Goal: Task Accomplishment & Management: Manage account settings

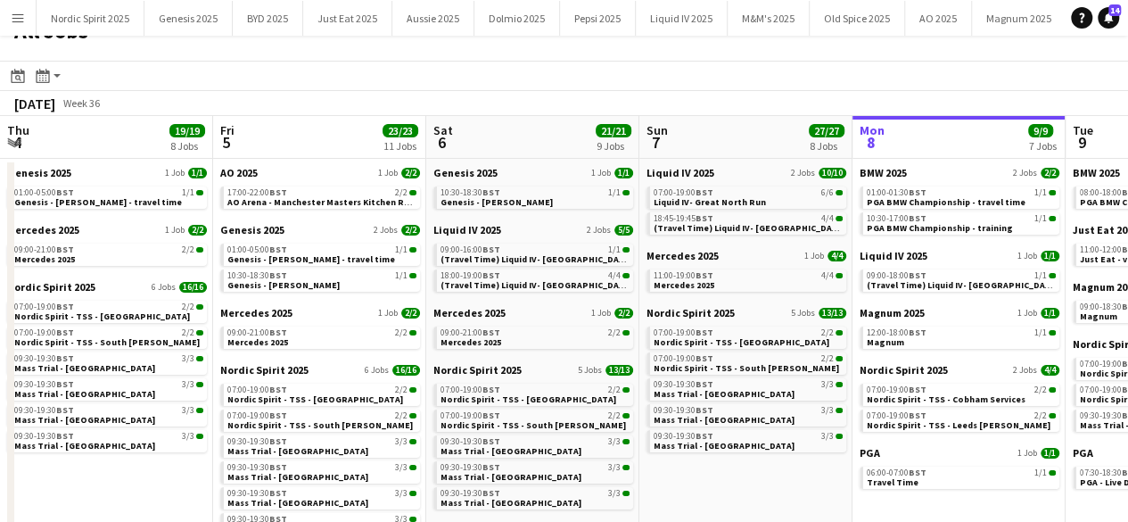
scroll to position [0, 426]
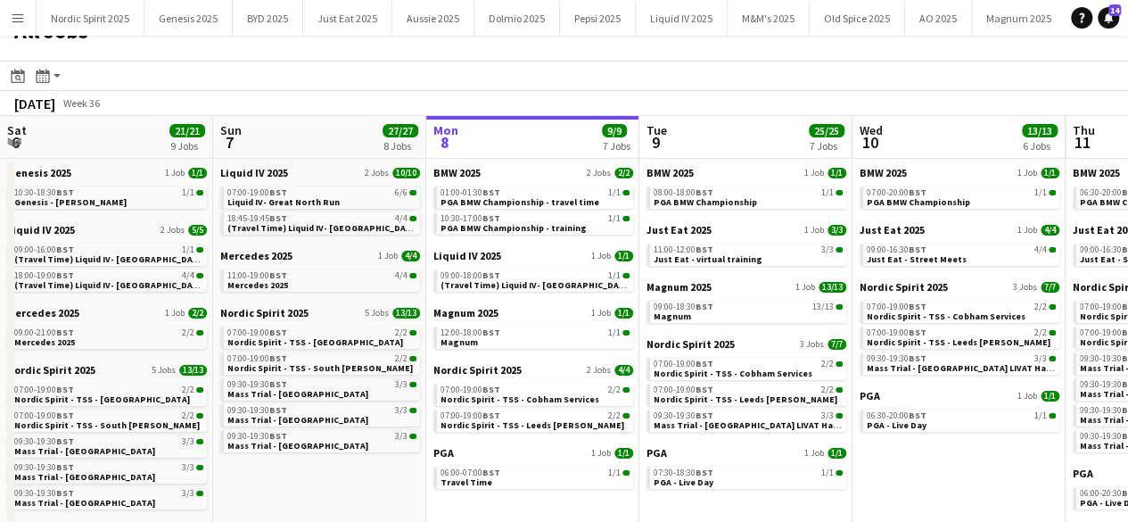
click at [921, 467] on app-date-cell "BMW 2025 1 Job 1/1 07:00-20:00 BST 1/1 PGA BMW Championship Just Eat 2025 1 Job…" at bounding box center [959, 392] width 213 height 466
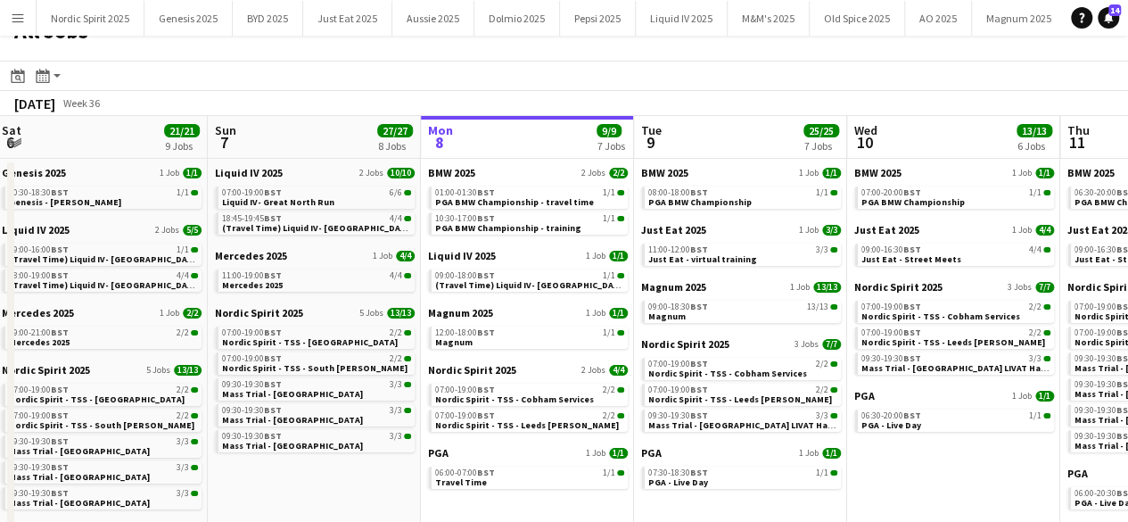
drag, startPoint x: 679, startPoint y: 90, endPoint x: 660, endPoint y: 115, distance: 31.2
click at [638, 113] on div "September 2025 Week 36" at bounding box center [564, 103] width 1128 height 25
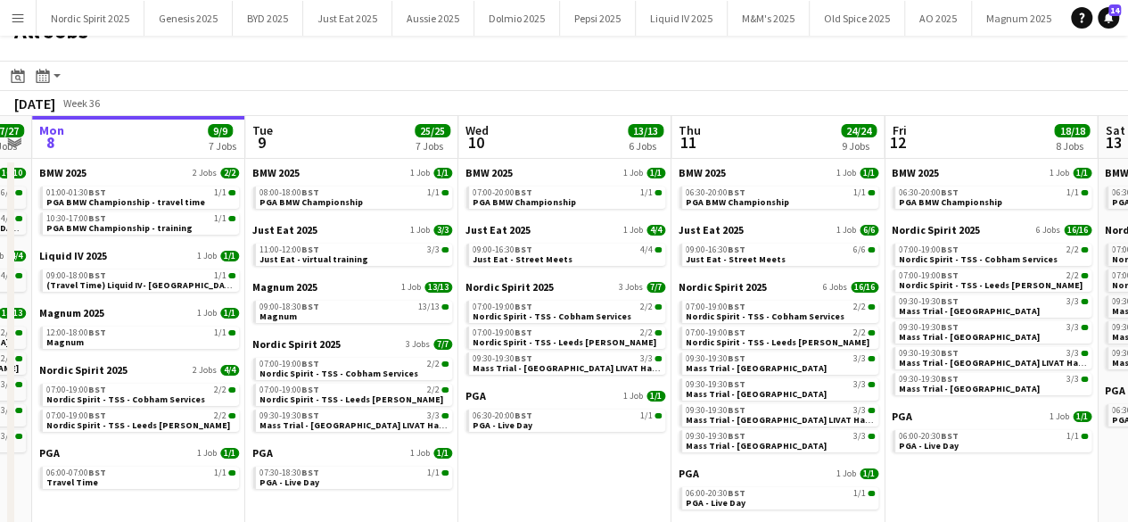
scroll to position [0, 822]
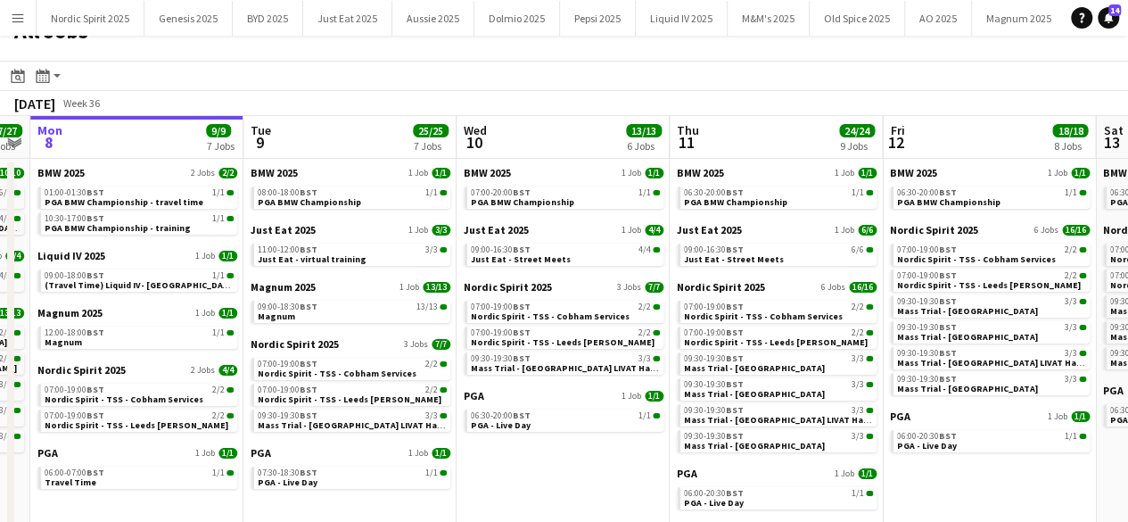
drag, startPoint x: 673, startPoint y: 140, endPoint x: 331, endPoint y: 149, distance: 342.6
click at [331, 149] on app-calendar-viewport "Thu 4 19/19 8 Jobs Fri 5 23/23 11 Jobs Sat 6 21/21 9 Jobs Sun 7 27/27 8 Jobs Mo…" at bounding box center [564, 370] width 1128 height 508
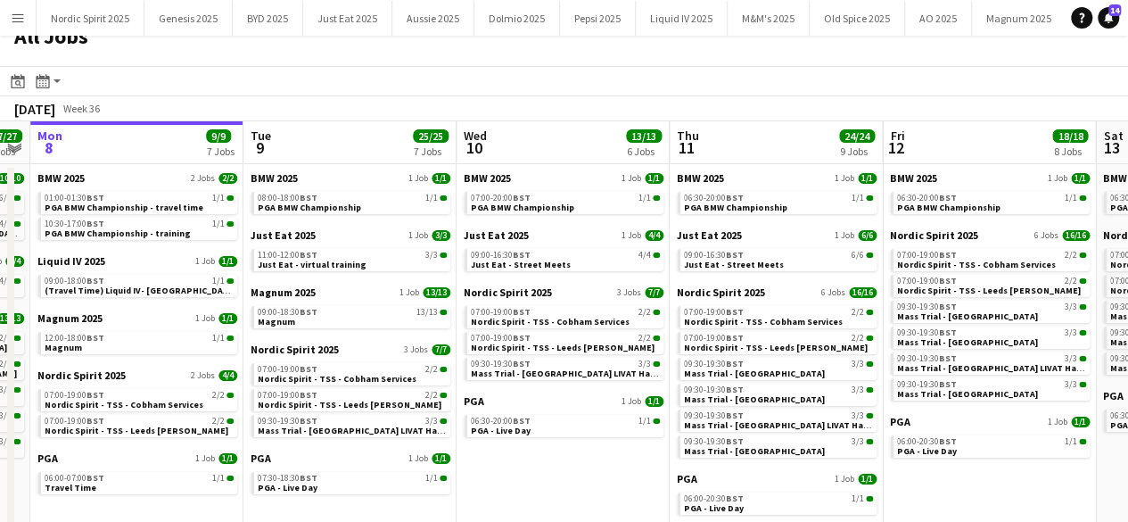
scroll to position [20, 0]
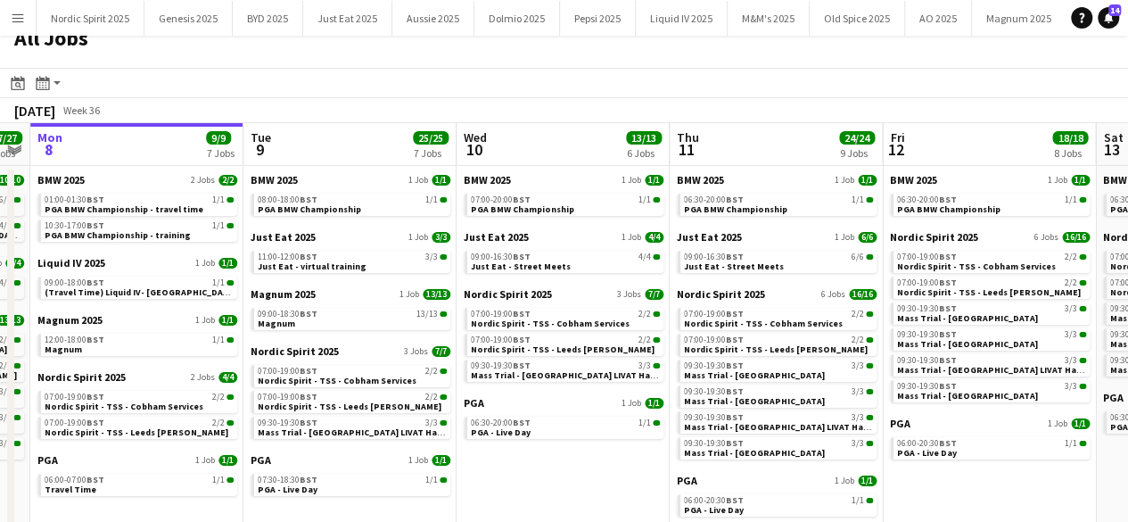
click at [18, 24] on button "Menu" at bounding box center [18, 18] width 36 height 36
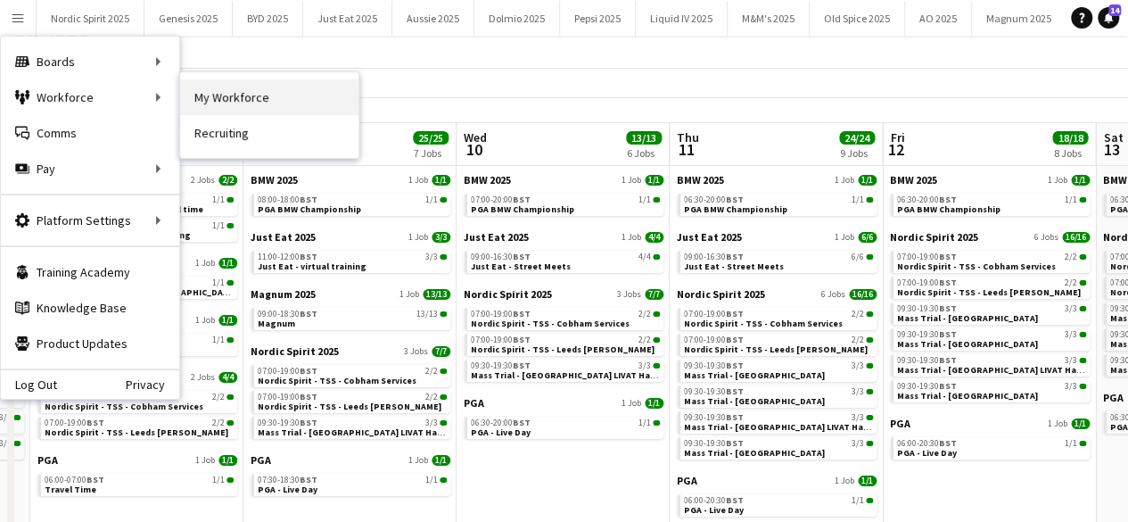
click at [227, 94] on link "My Workforce" at bounding box center [269, 97] width 178 height 36
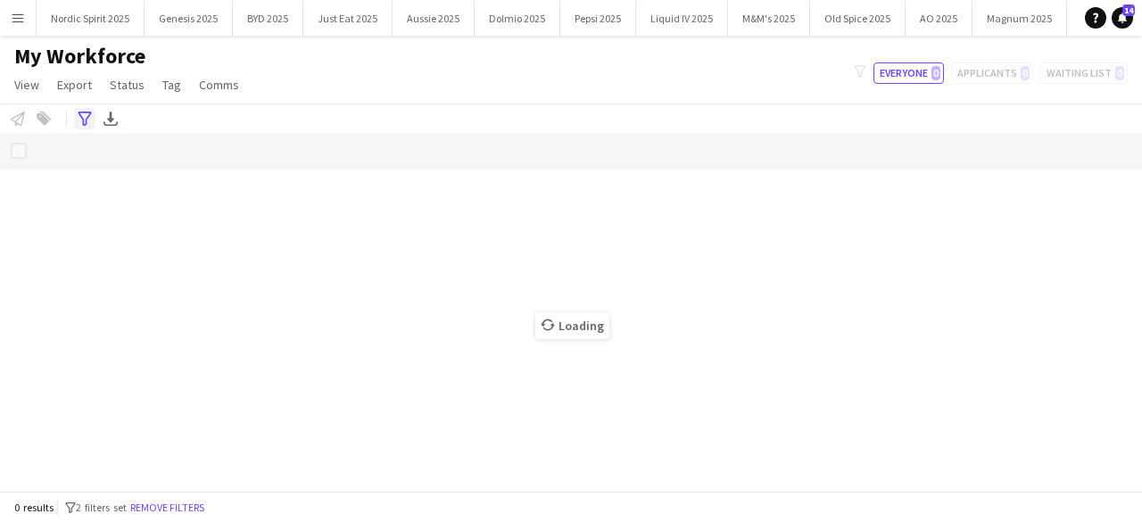
click at [81, 113] on icon "Advanced filters" at bounding box center [85, 118] width 14 height 14
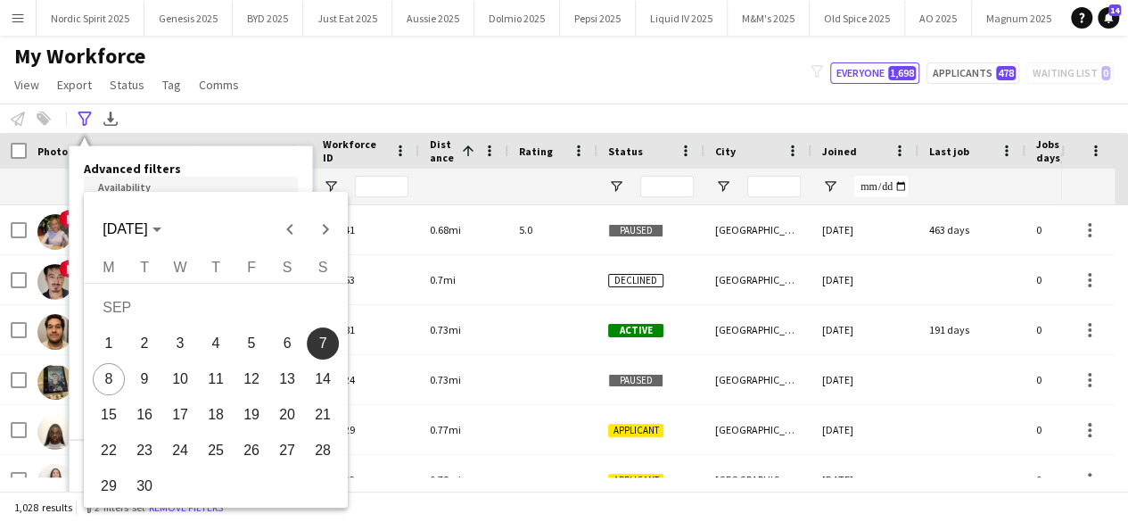
click at [189, 194] on body "Menu Boards Boards Boards All jobs Status Workforce Workforce My Workforce Recr…" at bounding box center [564, 261] width 1128 height 522
click at [189, 194] on div "SEP 2025 SEP 2025" at bounding box center [216, 219] width 264 height 55
click at [387, 75] on div at bounding box center [564, 261] width 1128 height 522
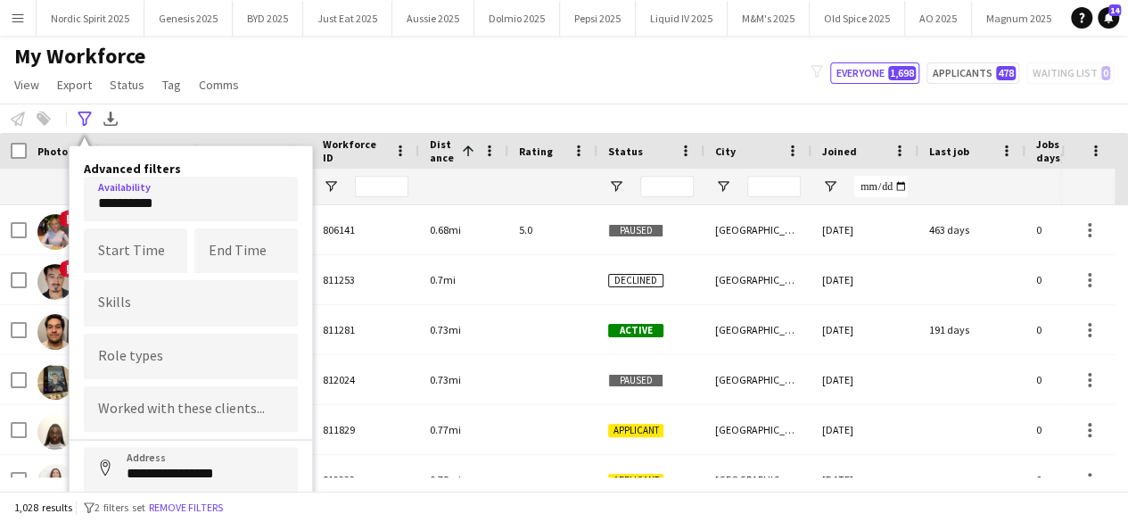
click at [323, 115] on div "**********" at bounding box center [564, 117] width 1128 height 29
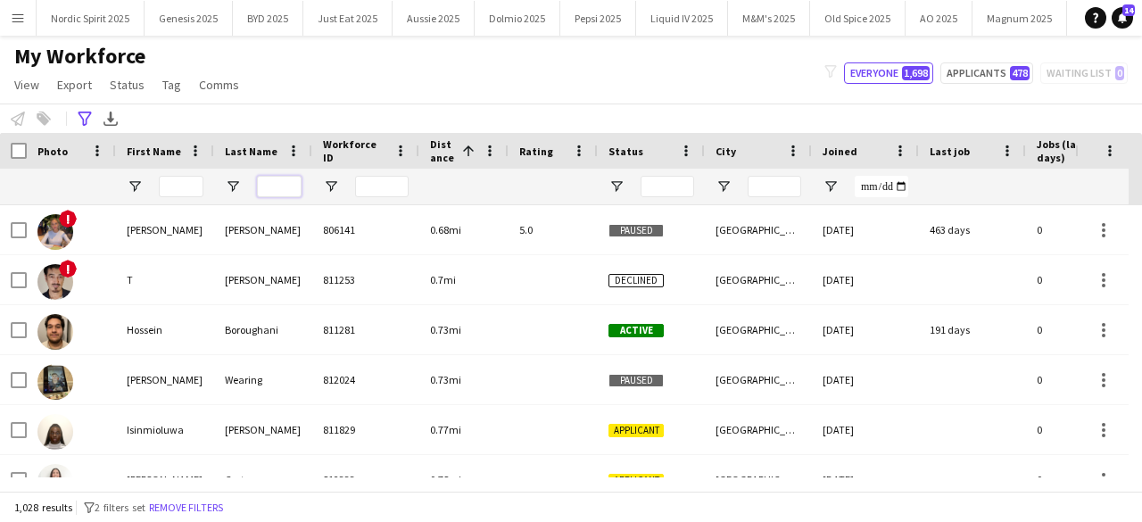
click at [264, 190] on input "Last Name Filter Input" at bounding box center [279, 186] width 45 height 21
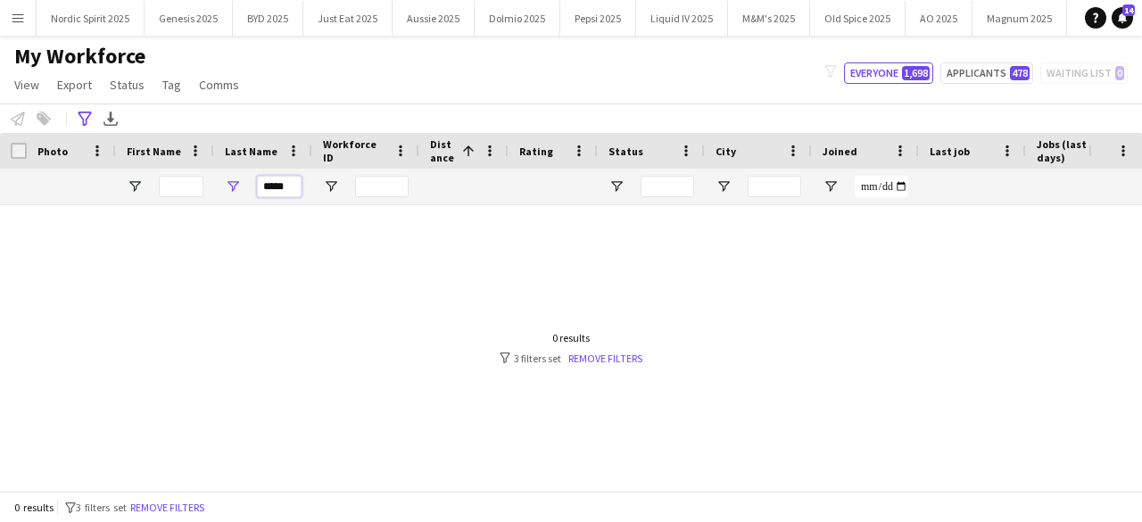
type input "*****"
click at [599, 345] on div "0 results filter-1 3 filters set Remove filters" at bounding box center [570, 348] width 143 height 34
click at [600, 359] on link "Remove filters" at bounding box center [605, 357] width 74 height 13
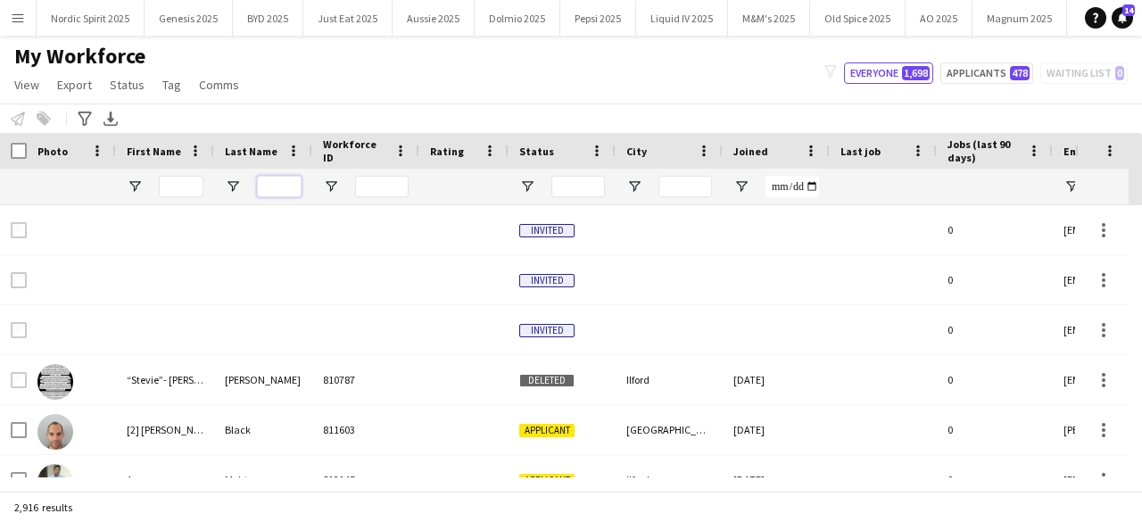
click at [263, 188] on input "Last Name Filter Input" at bounding box center [279, 186] width 45 height 21
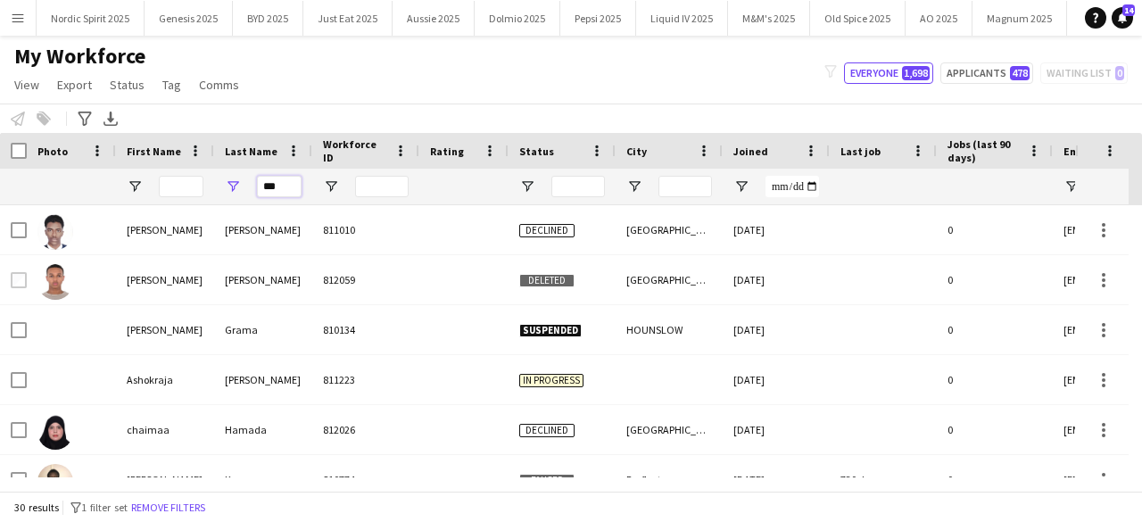
type input "****"
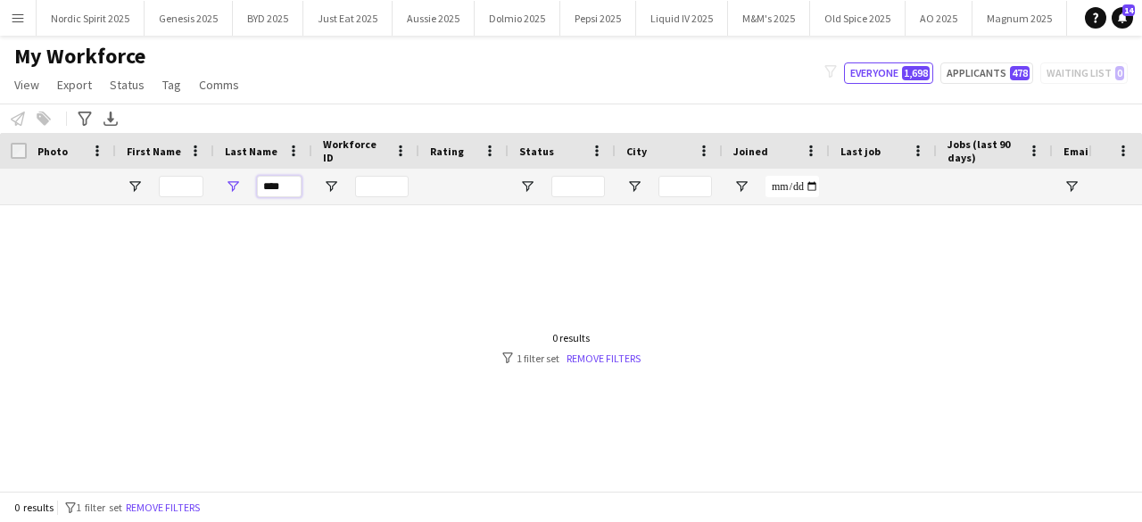
click at [282, 188] on input "****" at bounding box center [279, 186] width 45 height 21
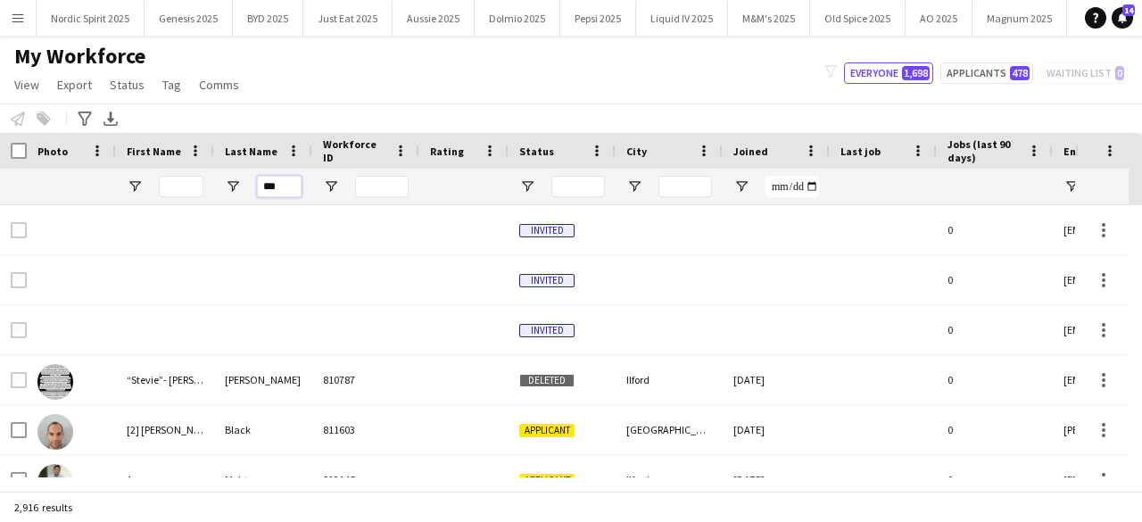
type input "****"
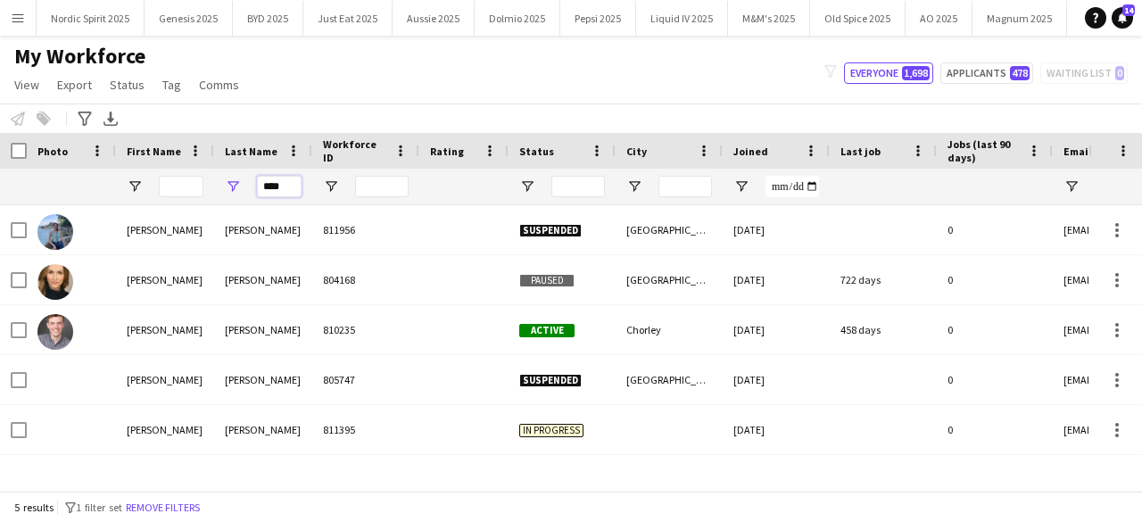
click at [282, 188] on input "****" at bounding box center [279, 186] width 45 height 21
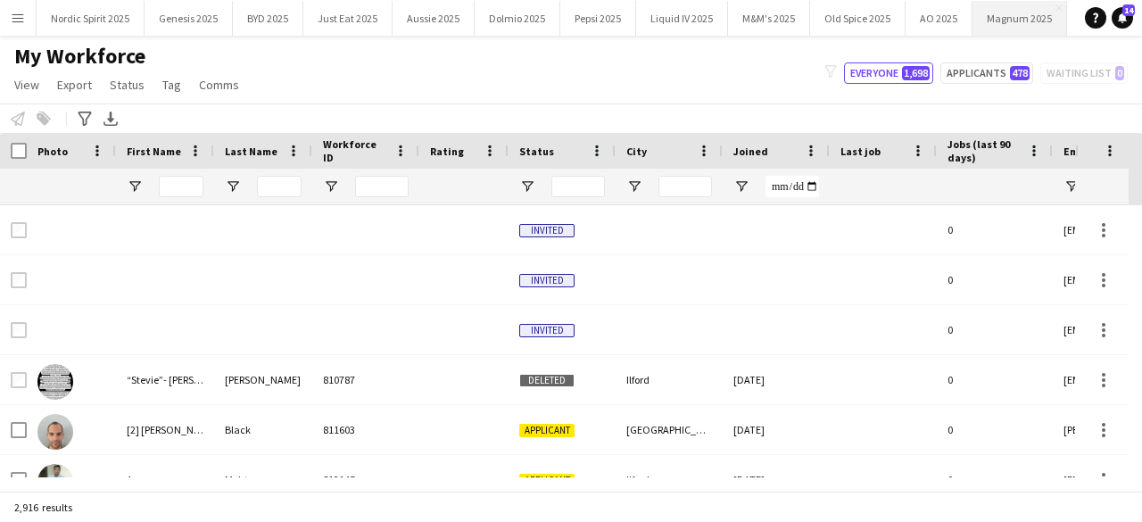
click at [987, 11] on button "Magnum 2025 Close" at bounding box center [1019, 18] width 95 height 35
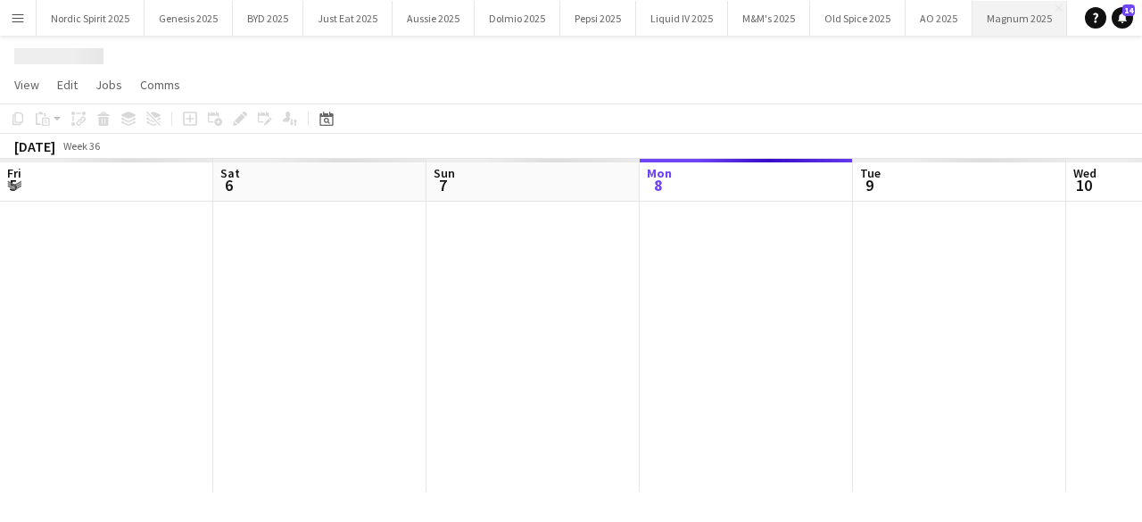
scroll to position [0, 426]
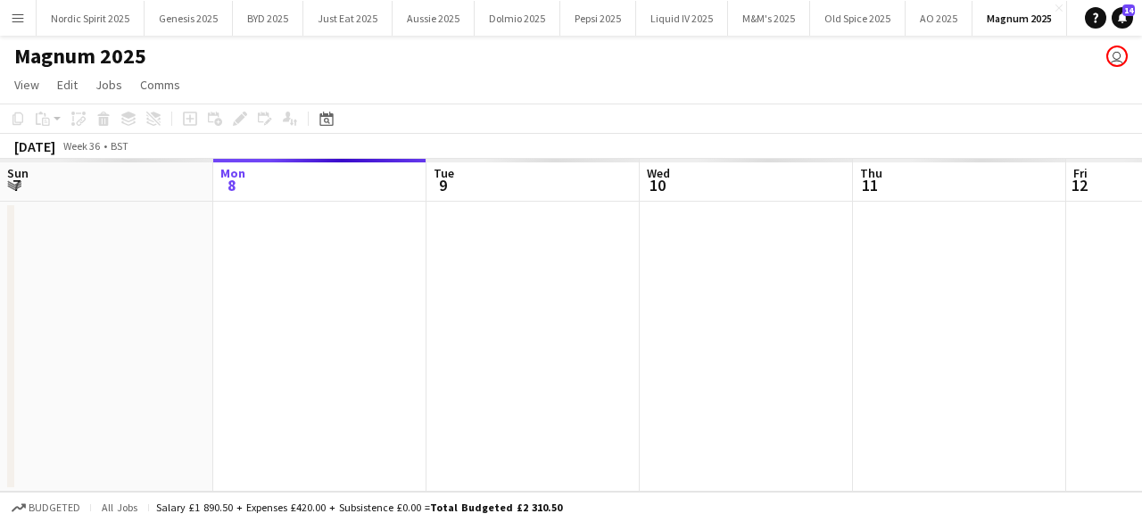
click at [6, 19] on button "Menu" at bounding box center [18, 18] width 36 height 36
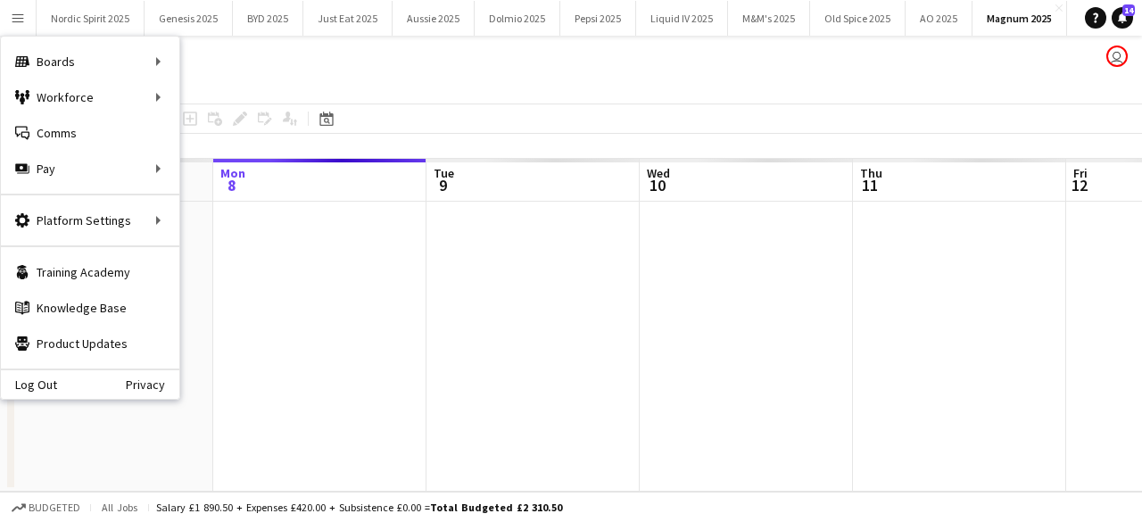
click at [289, 252] on app-date-cell at bounding box center [319, 347] width 213 height 290
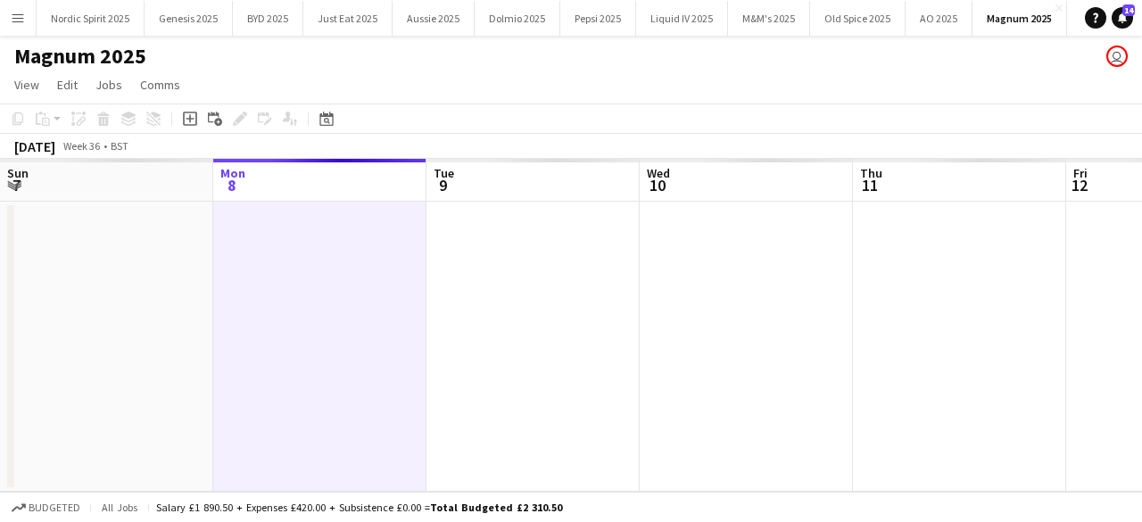
click at [27, 35] on button "Menu" at bounding box center [18, 18] width 36 height 36
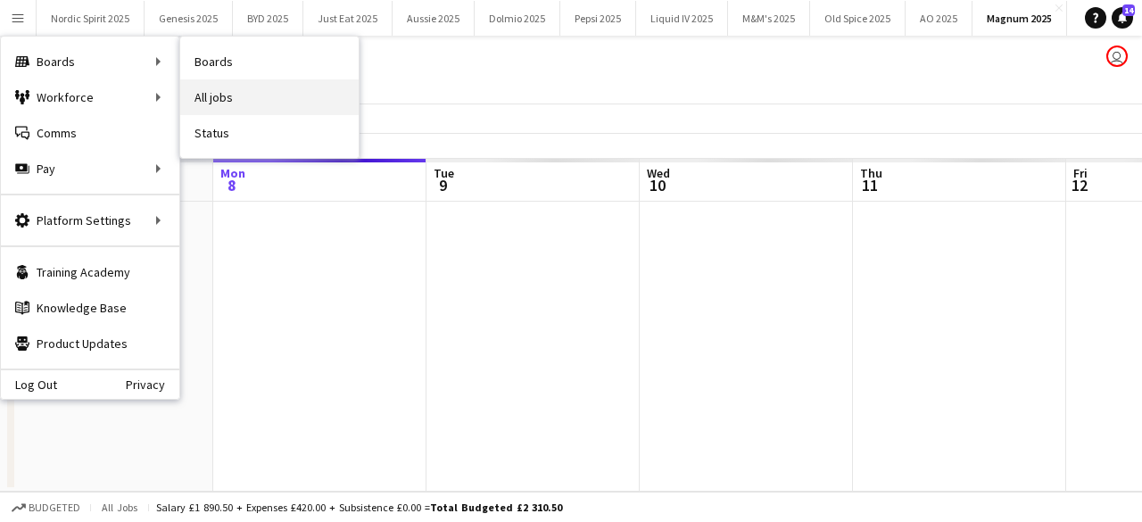
click at [194, 97] on link "All jobs" at bounding box center [269, 97] width 178 height 36
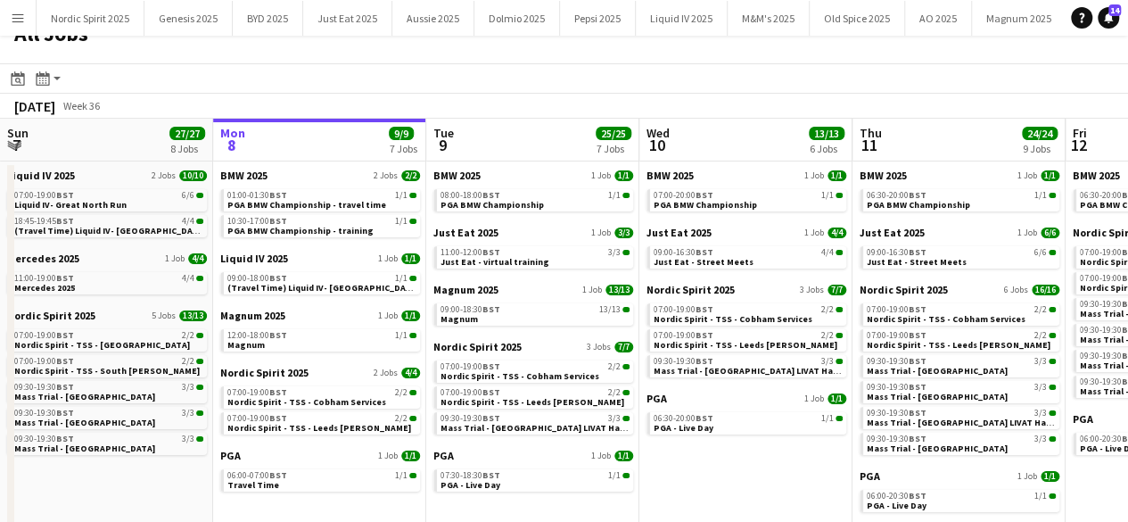
scroll to position [28, 0]
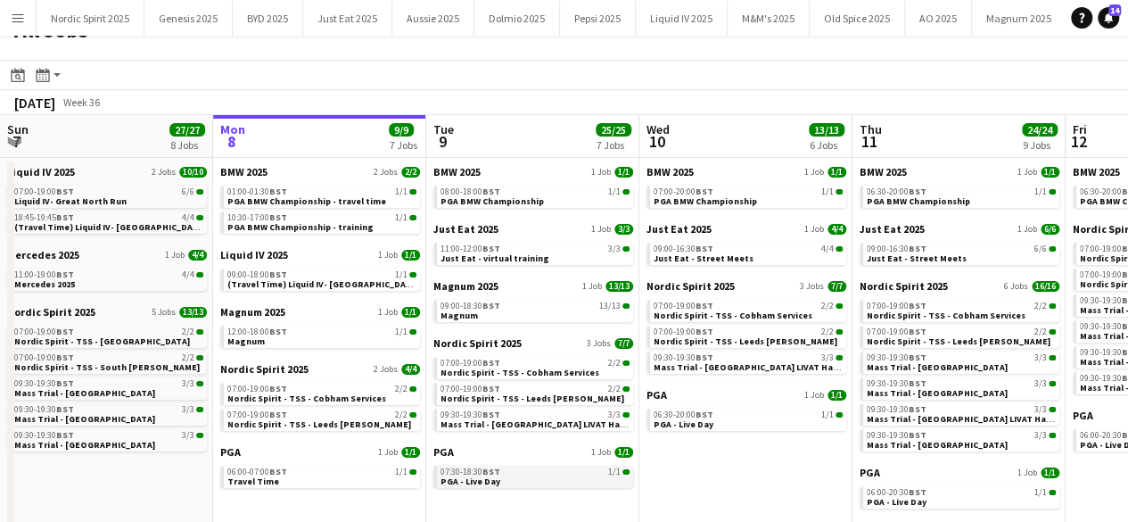
click at [472, 482] on span "PGA - Live Day" at bounding box center [471, 481] width 60 height 12
click at [487, 483] on span "PGA - Live Day" at bounding box center [471, 481] width 60 height 12
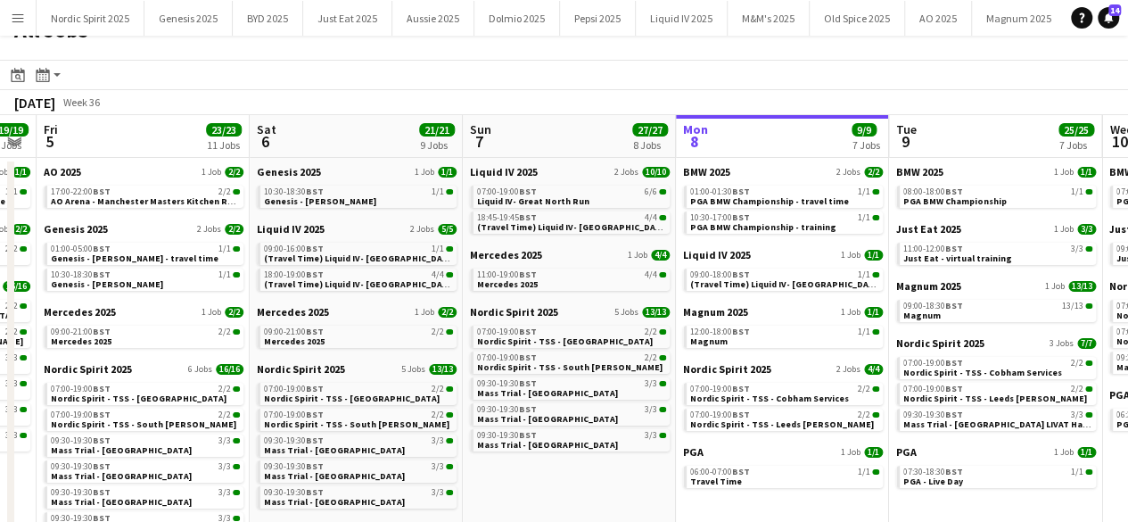
scroll to position [0, 609]
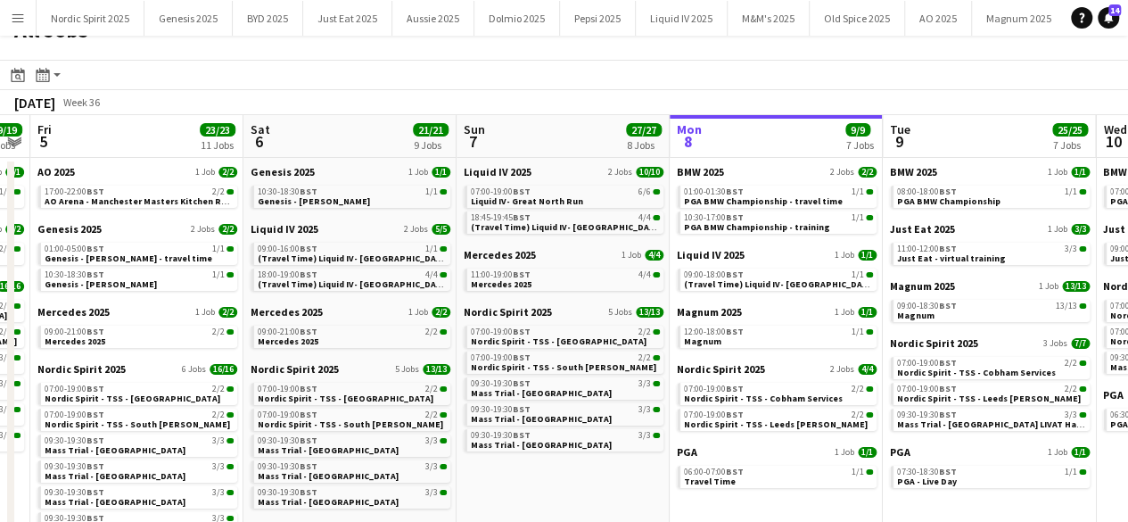
drag, startPoint x: 120, startPoint y: 136, endPoint x: 578, endPoint y: 194, distance: 462.1
click at [578, 194] on app-calendar-viewport "Tue 2 11/11 4 Jobs Wed 3 12/12 4 Jobs Thu 4 19/19 8 Jobs Fri 5 23/23 11 Jobs Sa…" at bounding box center [564, 369] width 1128 height 508
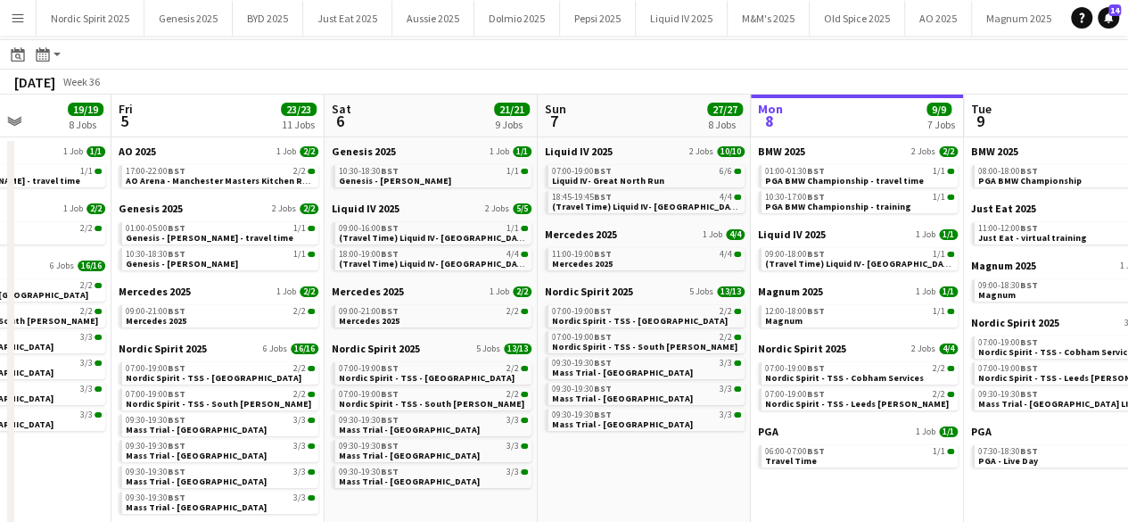
scroll to position [0, 526]
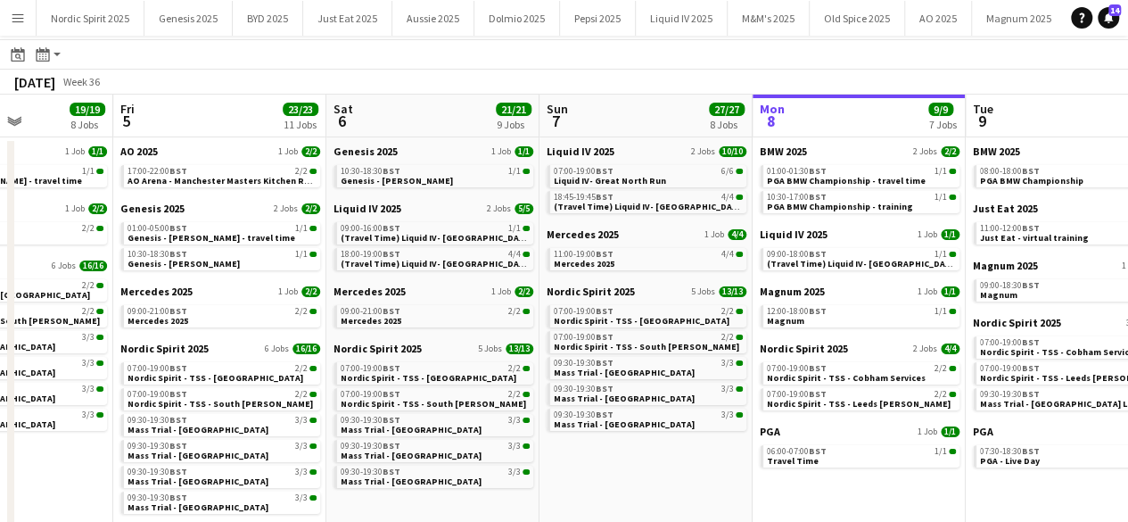
drag, startPoint x: 176, startPoint y: 117, endPoint x: 259, endPoint y: 119, distance: 83.0
click at [259, 119] on app-calendar-viewport "Tue 2 11/11 4 Jobs Wed 3 12/12 4 Jobs Thu 4 19/19 8 Jobs Fri 5 23/23 11 Jobs Sa…" at bounding box center [564, 349] width 1128 height 508
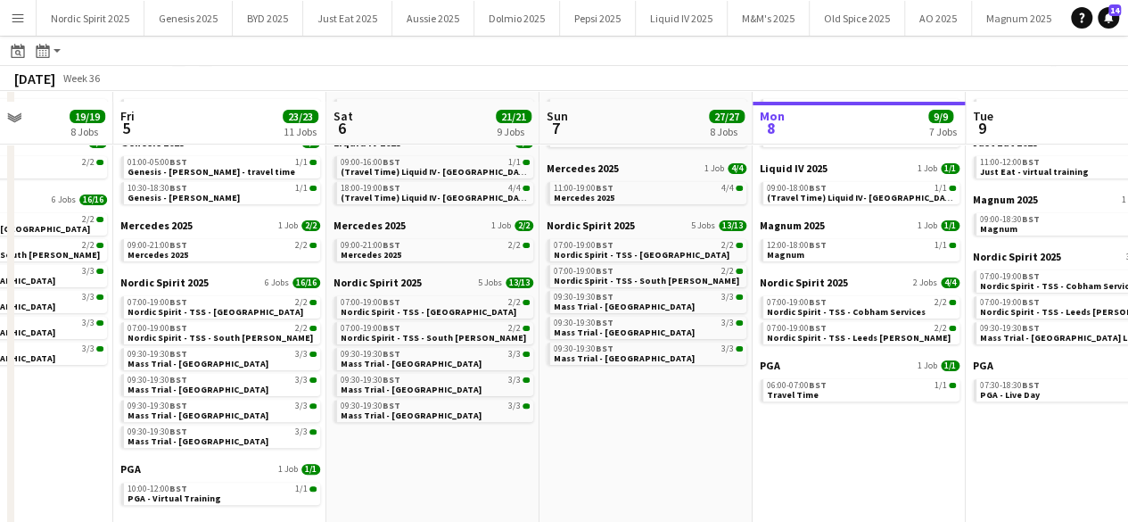
scroll to position [127, 0]
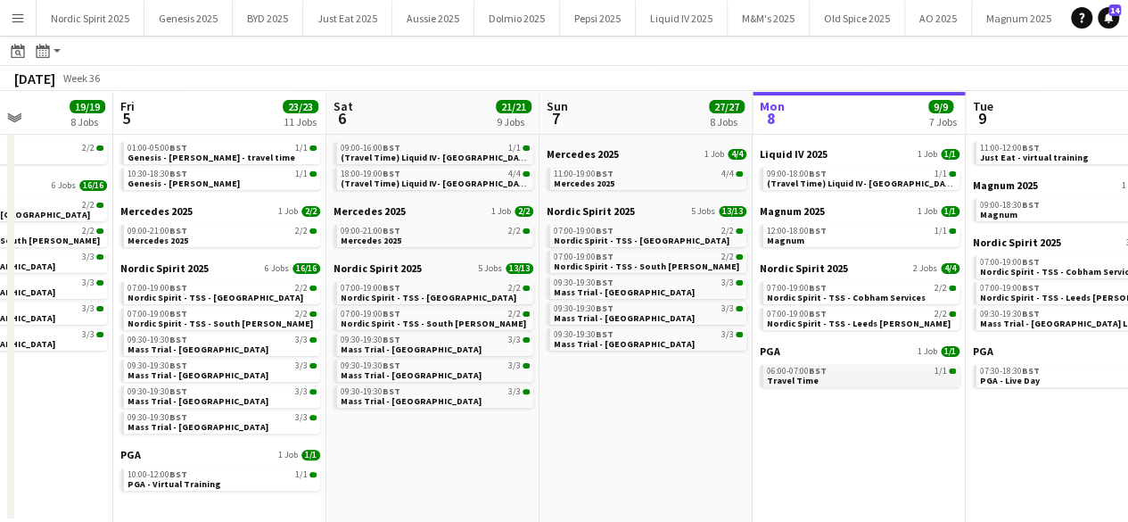
click at [789, 378] on span "Travel Time" at bounding box center [793, 381] width 52 height 12
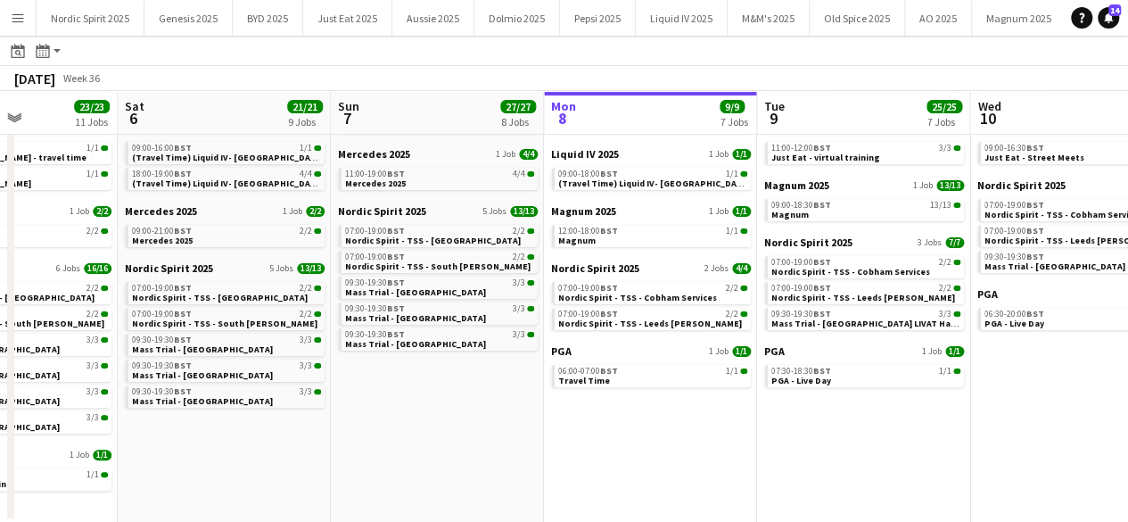
drag, startPoint x: 547, startPoint y: 408, endPoint x: 334, endPoint y: 377, distance: 215.3
click at [334, 378] on app-calendar-viewport "Tue 2 11/11 4 Jobs Wed 3 12/12 4 Jobs Thu 4 19/19 8 Jobs Fri 5 23/23 11 Jobs Sa…" at bounding box center [564, 242] width 1128 height 562
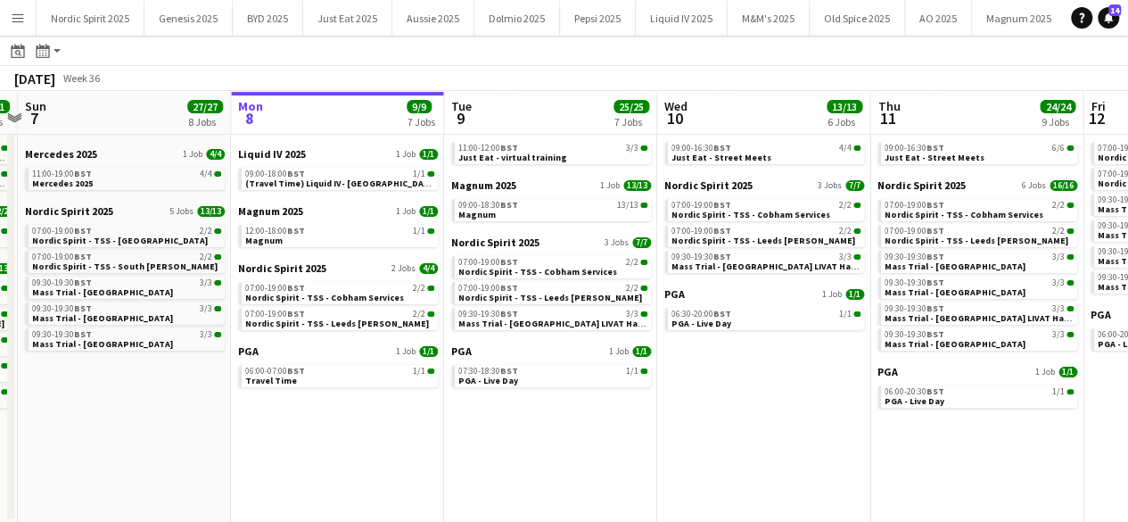
drag, startPoint x: 681, startPoint y: 416, endPoint x: 542, endPoint y: 392, distance: 141.1
click at [548, 395] on app-calendar-viewport "Wed 3 12/12 4 Jobs Thu 4 19/19 8 Jobs Fri 5 23/23 11 Jobs Sat 6 21/21 9 Jobs Su…" at bounding box center [564, 242] width 1128 height 562
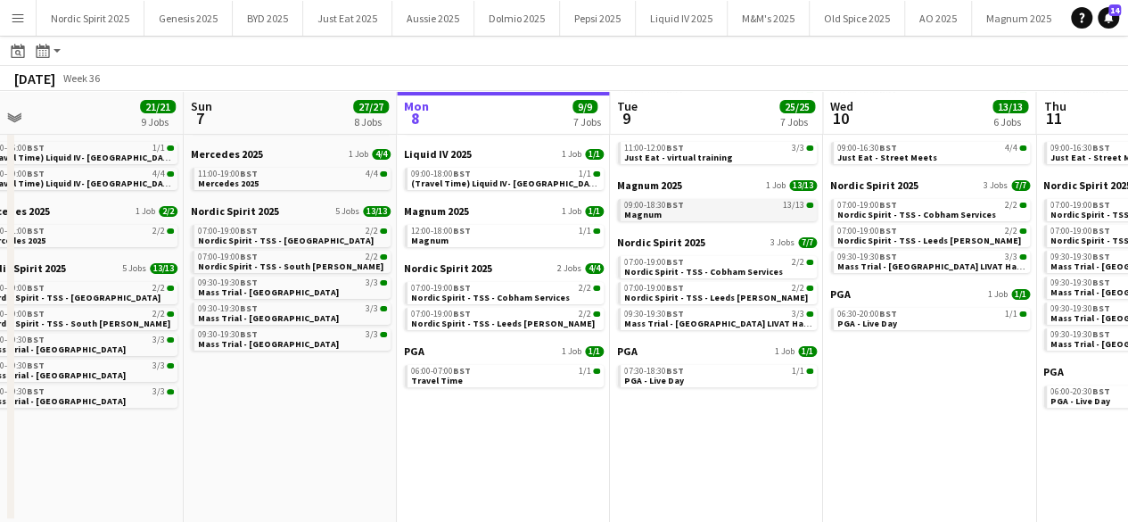
click at [685, 210] on link "09:00-18:30 BST 13/13 Magnum" at bounding box center [718, 209] width 189 height 21
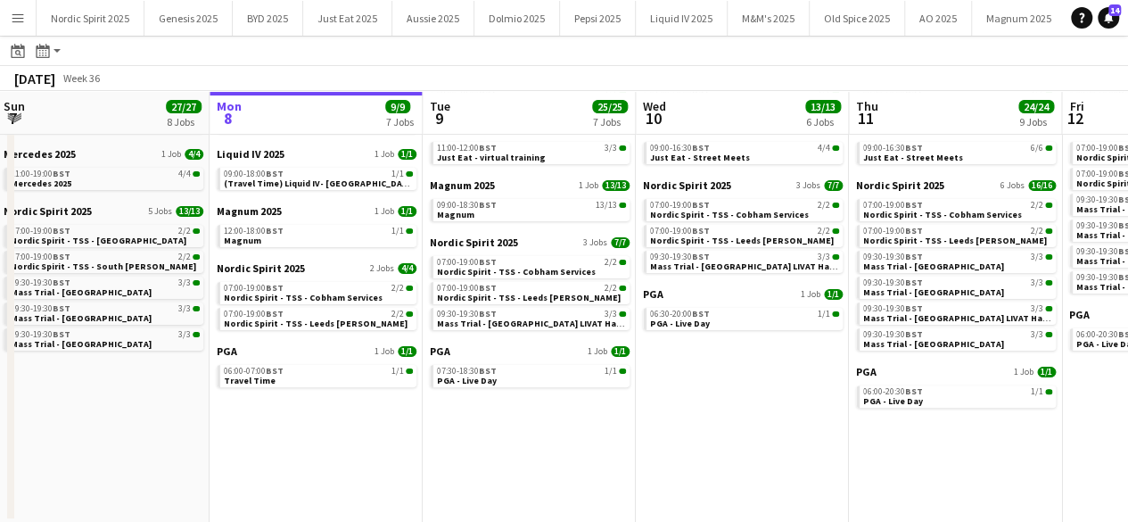
drag, startPoint x: 250, startPoint y: 399, endPoint x: 61, endPoint y: 411, distance: 189.5
click at [62, 412] on app-calendar-viewport "Thu 4 19/19 8 Jobs Fri 5 23/23 11 Jobs Sat 6 21/21 9 Jobs Sun 7 27/27 8 Jobs Mo…" at bounding box center [564, 242] width 1128 height 562
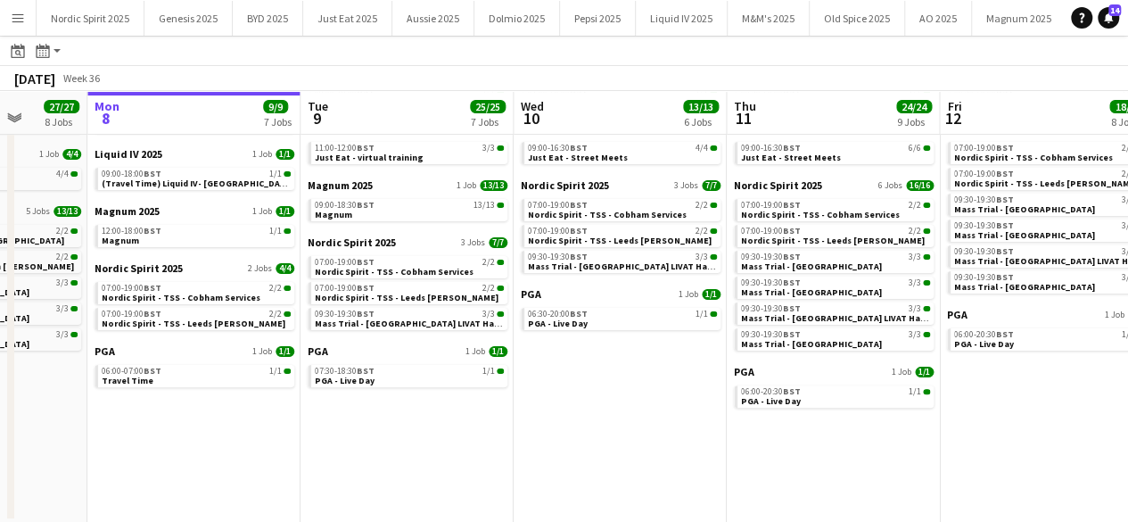
drag, startPoint x: 277, startPoint y: 425, endPoint x: 152, endPoint y: 431, distance: 125.9
click at [152, 431] on app-calendar-viewport "Thu 4 19/19 8 Jobs Fri 5 23/23 11 Jobs Sat 6 21/21 9 Jobs Sun 7 27/27 8 Jobs Mo…" at bounding box center [564, 242] width 1128 height 562
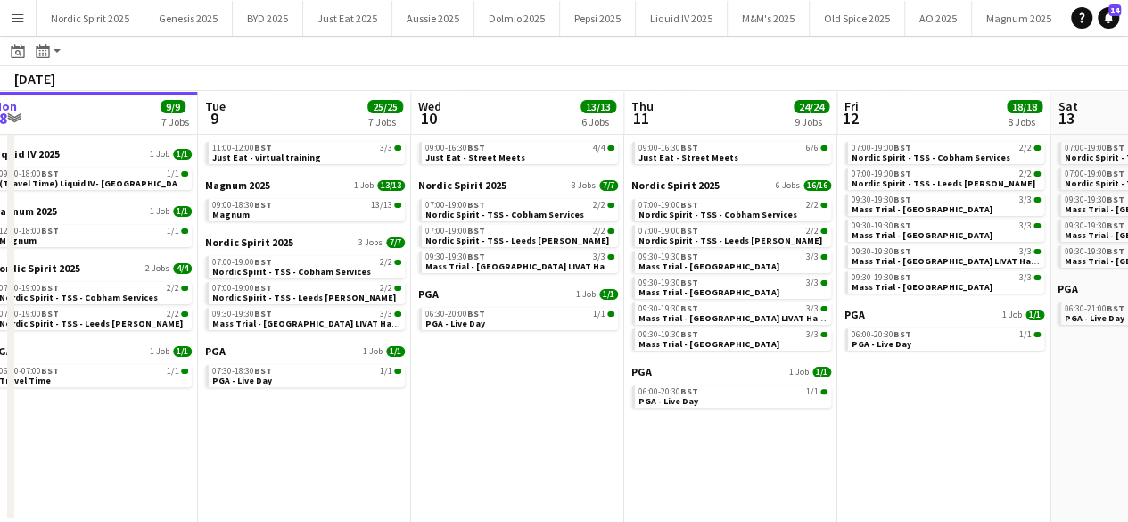
scroll to position [0, 680]
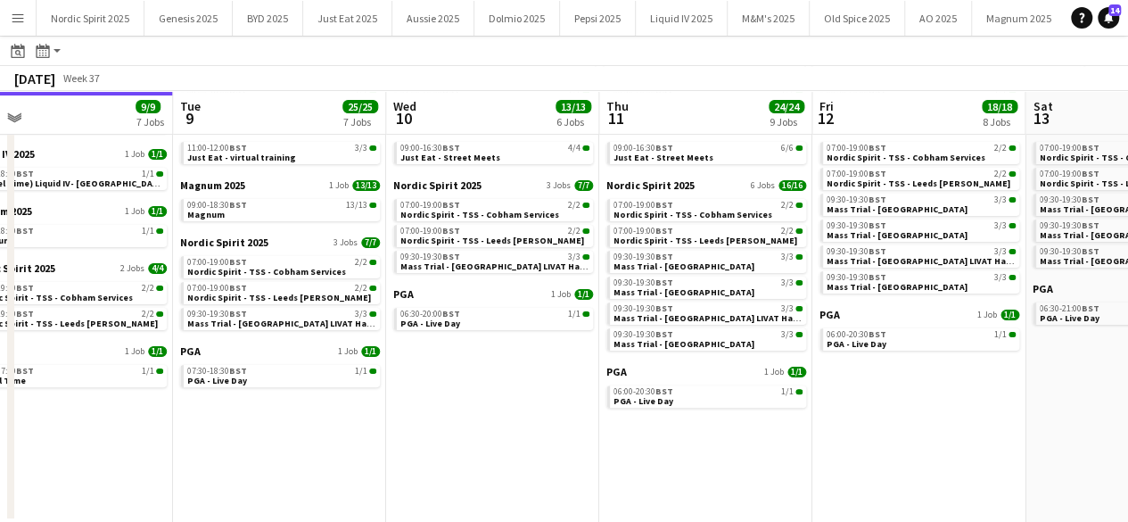
drag, startPoint x: 300, startPoint y: 465, endPoint x: 209, endPoint y: 472, distance: 91.2
click at [209, 472] on app-calendar-viewport "Fri 5 23/23 11 Jobs Sat 6 21/21 9 Jobs Sun 7 27/27 8 Jobs Mon 8 9/9 7 Jobs Tue …" at bounding box center [564, 242] width 1128 height 562
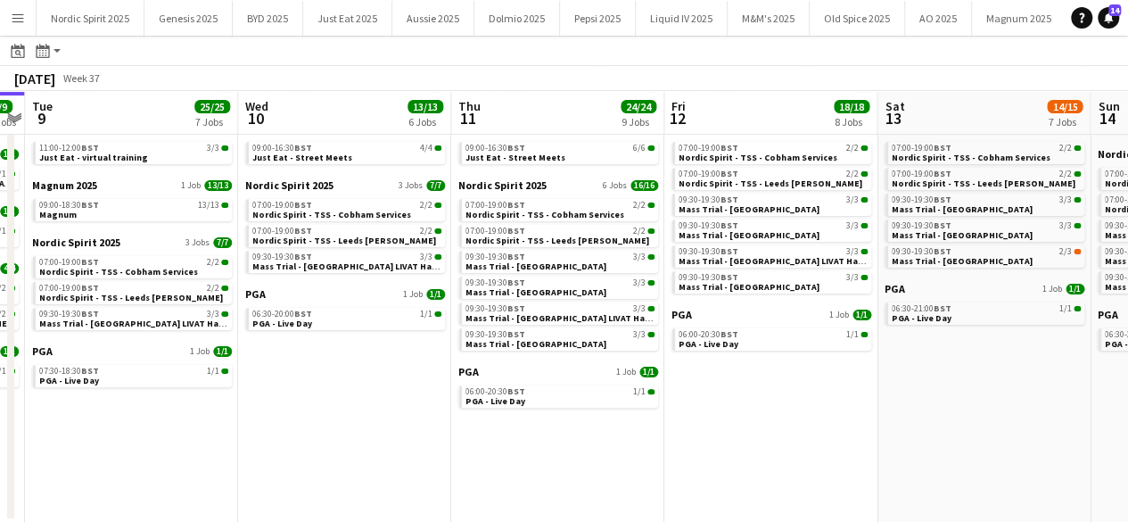
drag, startPoint x: 173, startPoint y: 452, endPoint x: 112, endPoint y: 458, distance: 60.9
click at [120, 458] on app-calendar-viewport "Fri 5 23/23 11 Jobs Sat 6 21/21 9 Jobs Sun 7 27/27 8 Jobs Mon 8 9/9 7 Jobs Tue …" at bounding box center [564, 242] width 1128 height 562
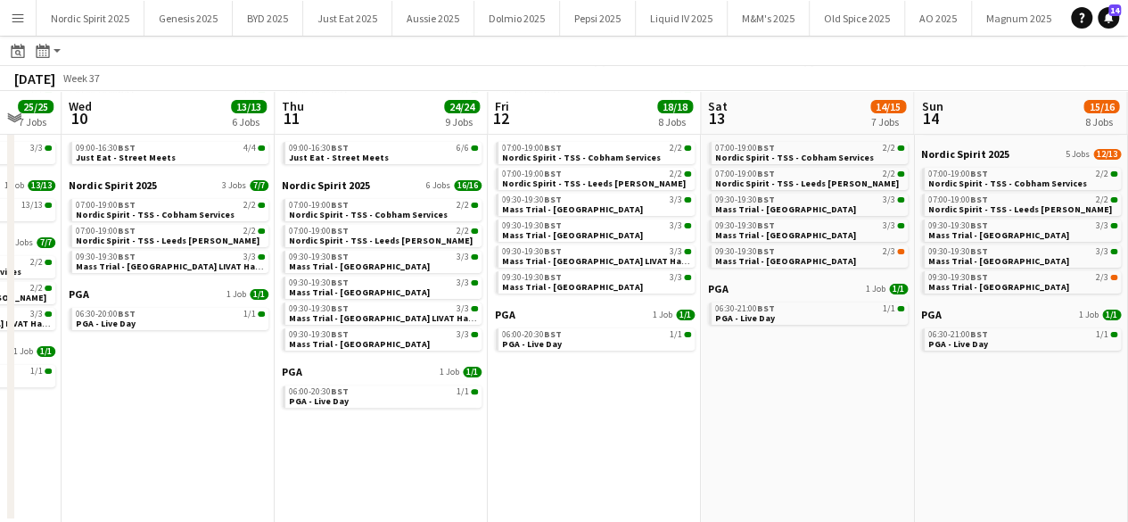
drag, startPoint x: 252, startPoint y: 457, endPoint x: 110, endPoint y: 447, distance: 143.0
click at [117, 447] on app-calendar-viewport "Sat 6 21/21 9 Jobs Sun 7 27/27 8 Jobs Mon 8 9/9 7 Jobs Tue 9 25/25 7 Jobs Wed 1…" at bounding box center [564, 242] width 1128 height 562
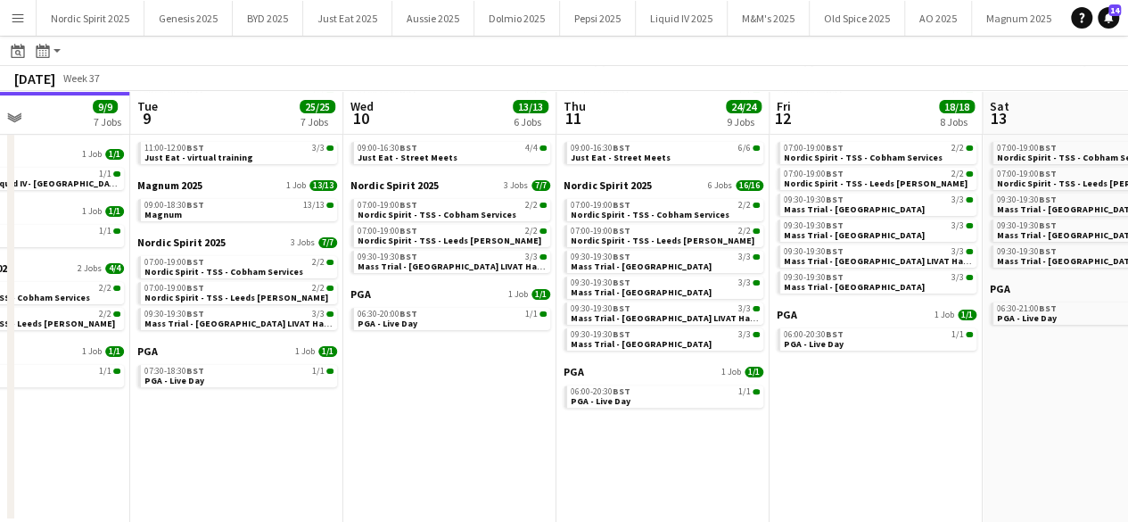
drag, startPoint x: 147, startPoint y: 459, endPoint x: 121, endPoint y: 460, distance: 25.9
click at [124, 460] on app-calendar-viewport "Sat 6 21/21 9 Jobs Sun 7 27/27 8 Jobs Mon 8 9/9 7 Jobs Tue 9 25/25 7 Jobs Wed 1…" at bounding box center [564, 242] width 1128 height 562
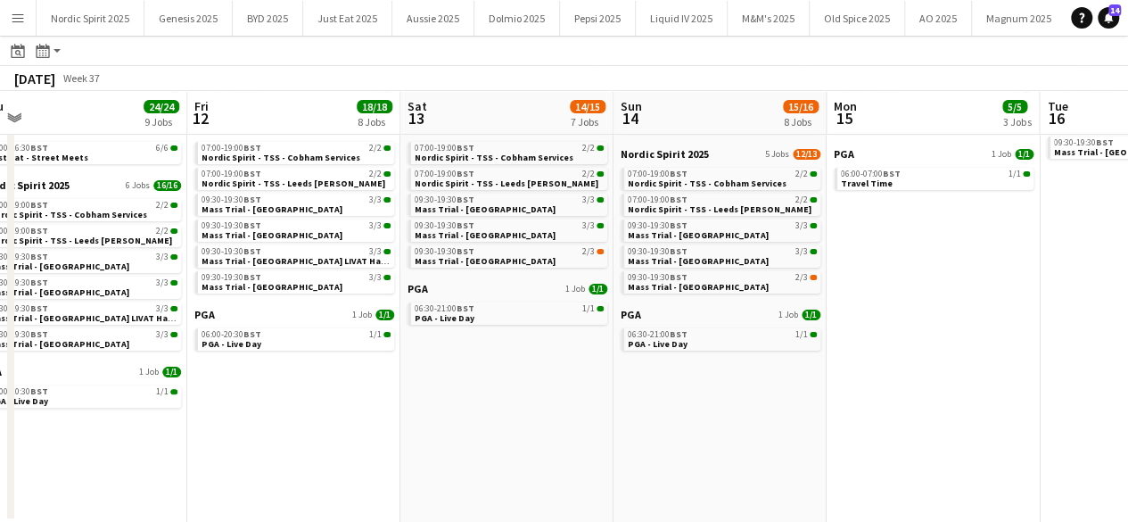
drag, startPoint x: 304, startPoint y: 474, endPoint x: 158, endPoint y: 474, distance: 146.3
click at [160, 474] on app-calendar-viewport "Mon 8 9/9 7 Jobs Tue 9 25/25 7 Jobs Wed 10 13/13 6 Jobs Thu 11 24/24 9 Jobs Fri…" at bounding box center [564, 242] width 1128 height 562
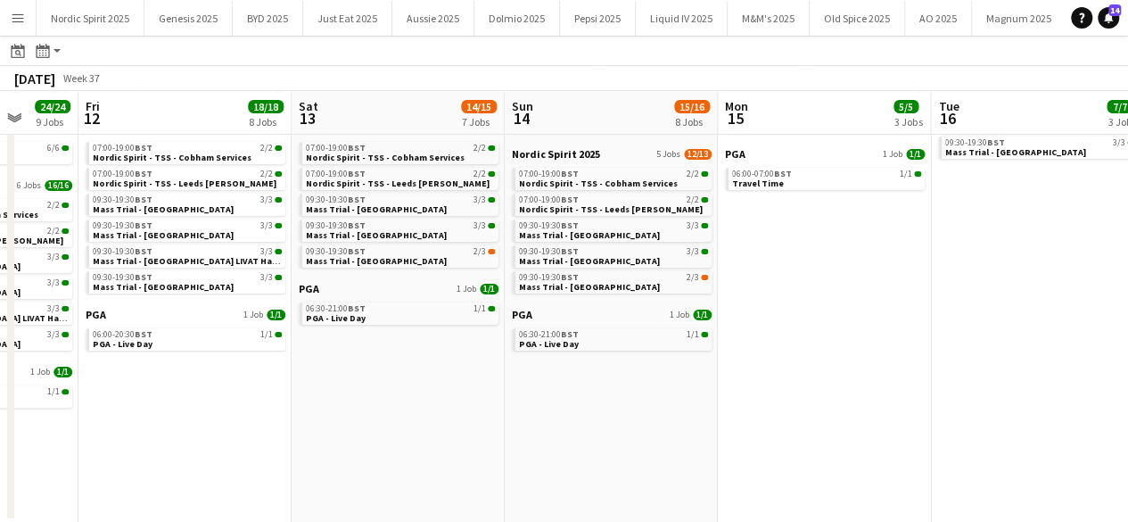
drag, startPoint x: 312, startPoint y: 466, endPoint x: 203, endPoint y: 462, distance: 108.9
click at [206, 463] on app-calendar-viewport "Mon 8 9/9 7 Jobs Tue 9 25/25 7 Jobs Wed 10 13/13 6 Jobs Thu 11 24/24 9 Jobs Fri…" at bounding box center [564, 242] width 1128 height 562
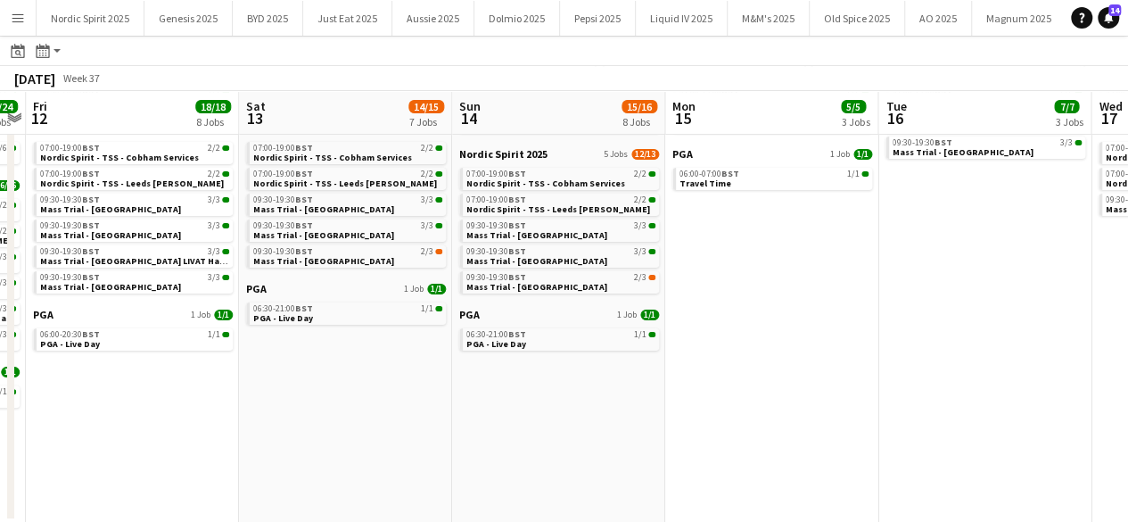
scroll to position [0, 430]
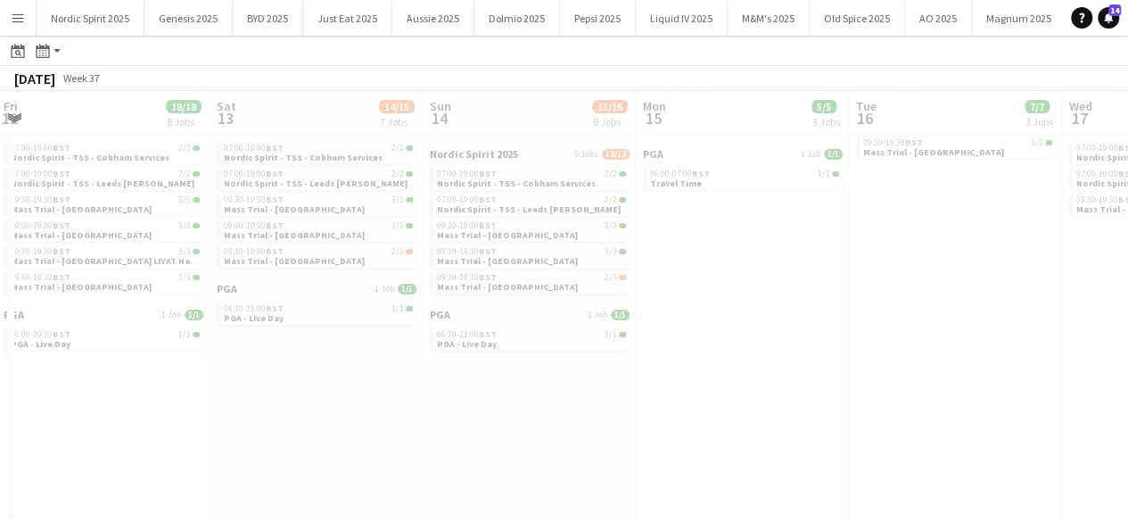
drag, startPoint x: 308, startPoint y: 450, endPoint x: 259, endPoint y: 450, distance: 49.1
click at [259, 450] on app-all-jobs "All Jobs Date picker SEP 2025 SEP 2025 Monday M Tuesday T Wednesday W Thursday …" at bounding box center [564, 216] width 1128 height 614
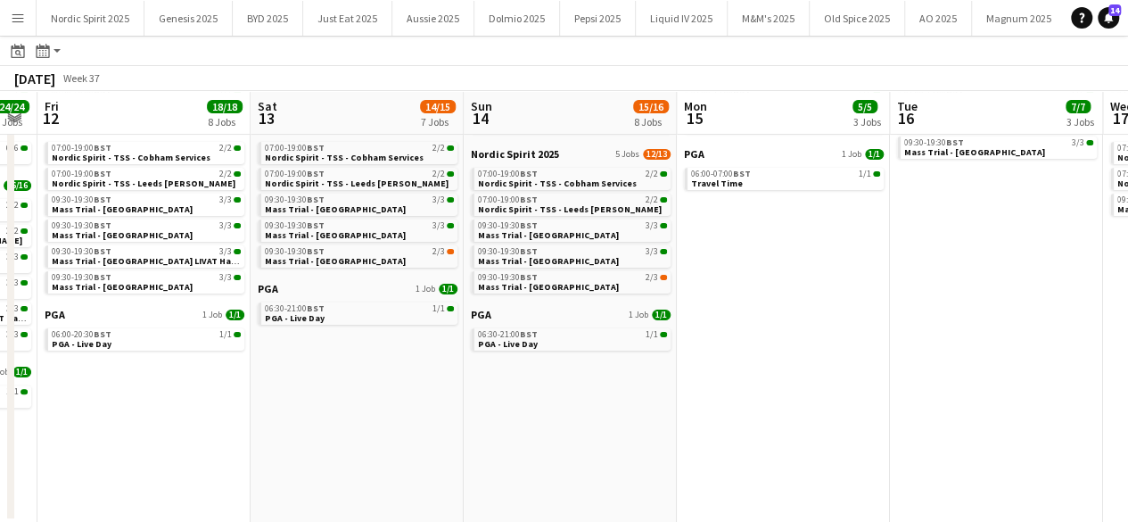
drag, startPoint x: 281, startPoint y: 383, endPoint x: 326, endPoint y: 381, distance: 45.5
click at [326, 381] on app-calendar-viewport "Wed 10 13/13 6 Jobs Thu 11 24/24 9 Jobs Fri 12 18/18 8 Jobs Sat 13 14/15 7 Jobs…" at bounding box center [564, 242] width 1128 height 562
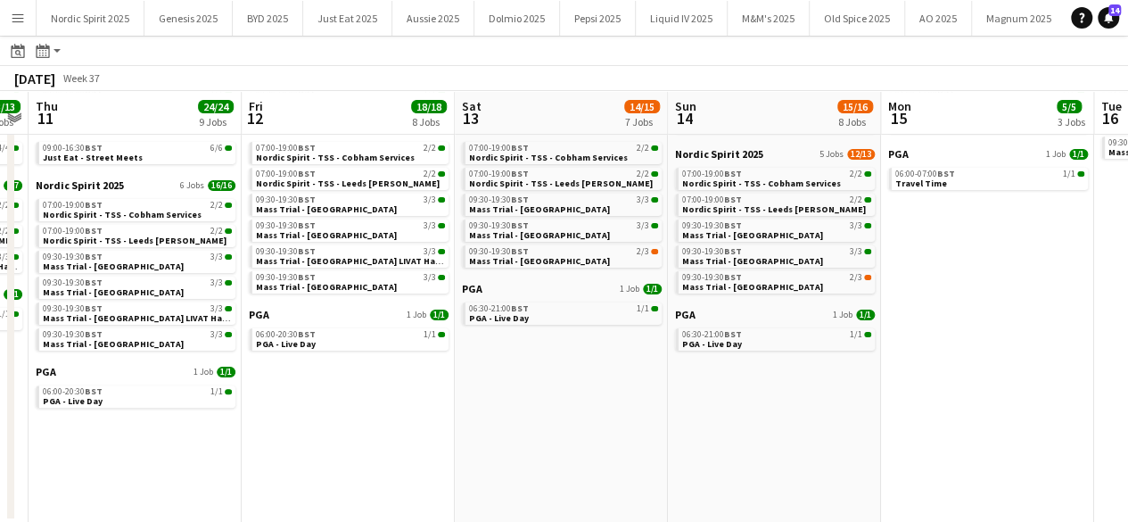
drag, startPoint x: 330, startPoint y: 379, endPoint x: 541, endPoint y: 384, distance: 211.4
click at [541, 384] on app-calendar-viewport "Tue 9 25/25 7 Jobs Wed 10 13/13 6 Jobs Thu 11 24/24 9 Jobs Fri 12 18/18 8 Jobs …" at bounding box center [564, 242] width 1128 height 562
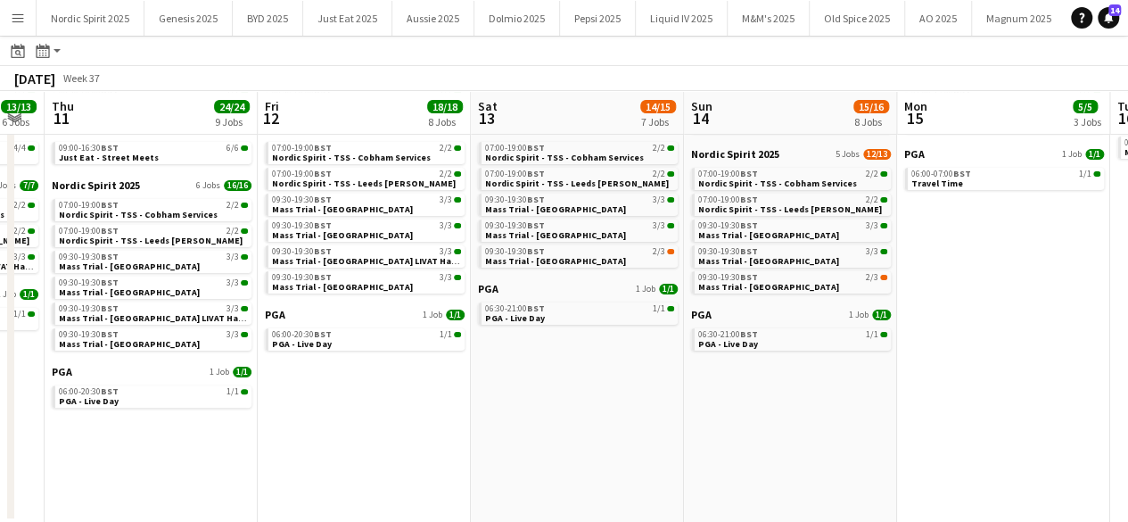
drag, startPoint x: 362, startPoint y: 415, endPoint x: 581, endPoint y: 410, distance: 219.4
click at [581, 410] on app-calendar-viewport "Tue 9 25/25 7 Jobs Wed 10 13/13 6 Jobs Thu 11 24/24 9 Jobs Fri 12 18/18 8 Jobs …" at bounding box center [564, 242] width 1128 height 562
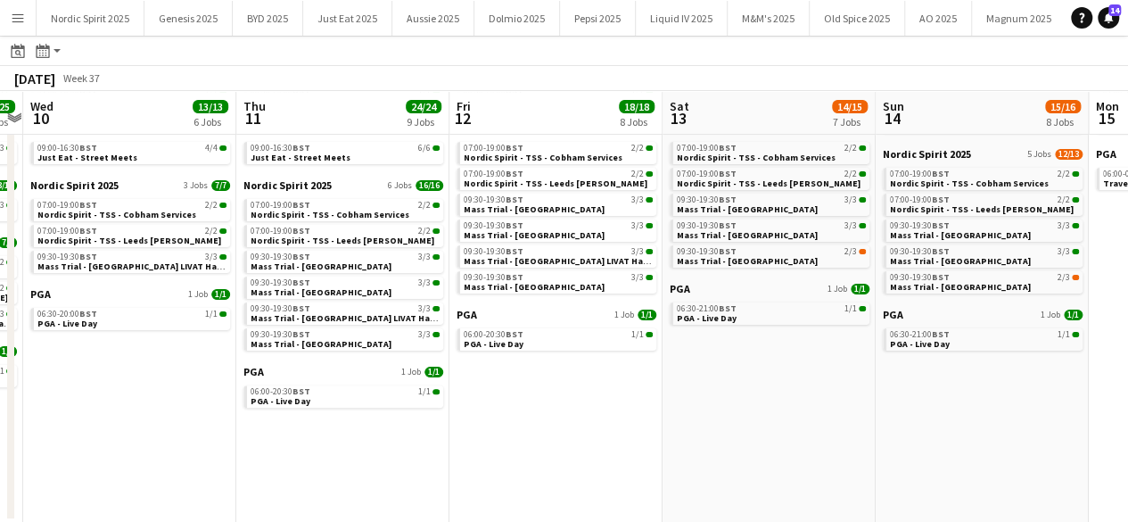
drag, startPoint x: 408, startPoint y: 427, endPoint x: 567, endPoint y: 436, distance: 159.0
click at [567, 436] on app-calendar-viewport "Mon 8 9/9 7 Jobs Tue 9 25/25 7 Jobs Wed 10 13/13 6 Jobs Thu 11 24/24 9 Jobs Fri…" at bounding box center [564, 242] width 1128 height 562
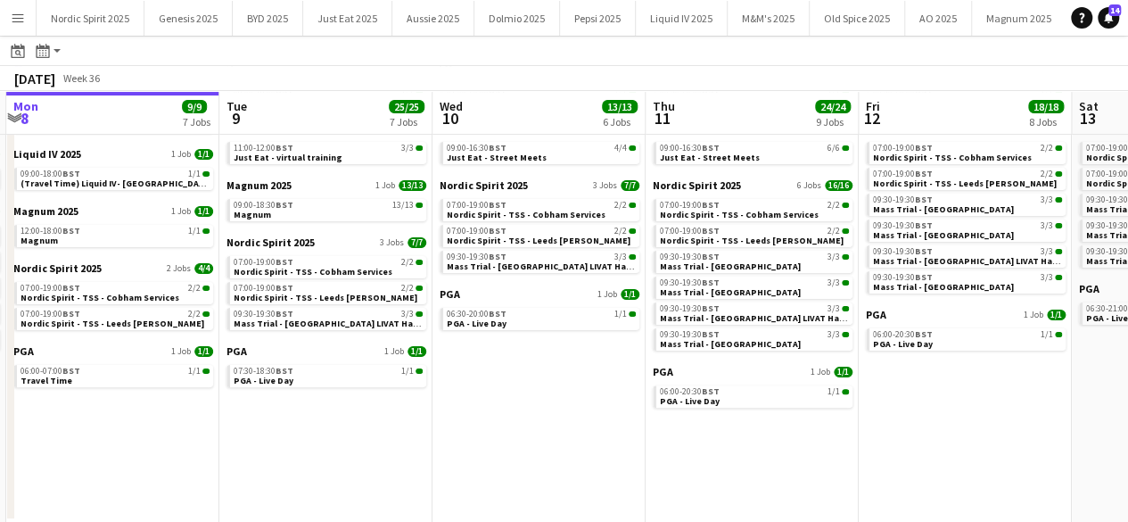
drag, startPoint x: 375, startPoint y: 441, endPoint x: 569, endPoint y: 449, distance: 193.7
click at [565, 450] on app-calendar-viewport "Sat 6 21/21 9 Jobs Sun 7 27/27 8 Jobs Mon 8 9/9 7 Jobs Tue 9 25/25 7 Jobs Wed 1…" at bounding box center [564, 242] width 1128 height 562
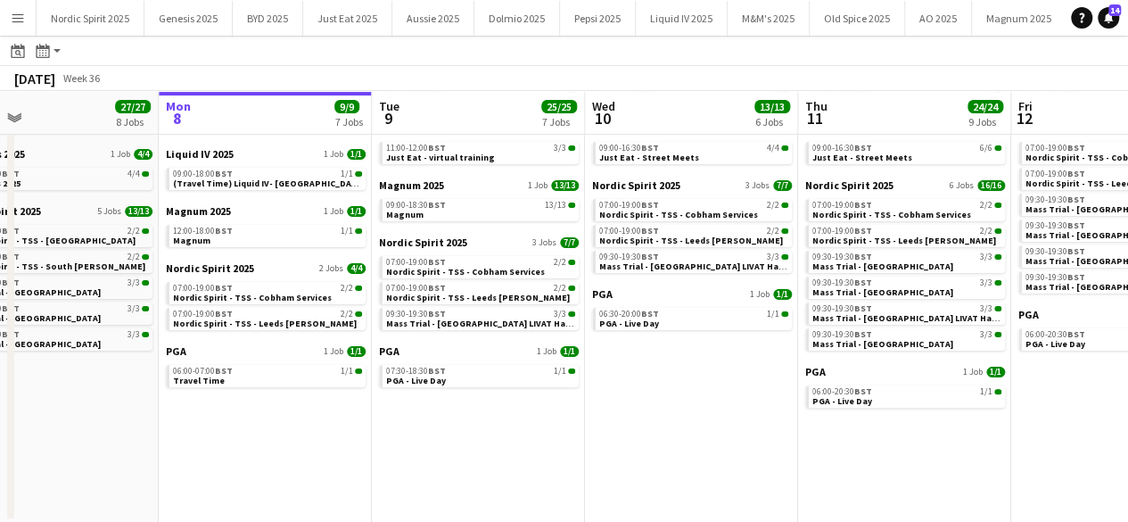
drag, startPoint x: 432, startPoint y: 458, endPoint x: 590, endPoint y: 465, distance: 158.9
click at [587, 465] on app-calendar-viewport "Fri 5 23/23 11 Jobs Sat 6 21/21 9 Jobs Sun 7 27/27 8 Jobs Mon 8 9/9 7 Jobs Tue …" at bounding box center [564, 242] width 1128 height 562
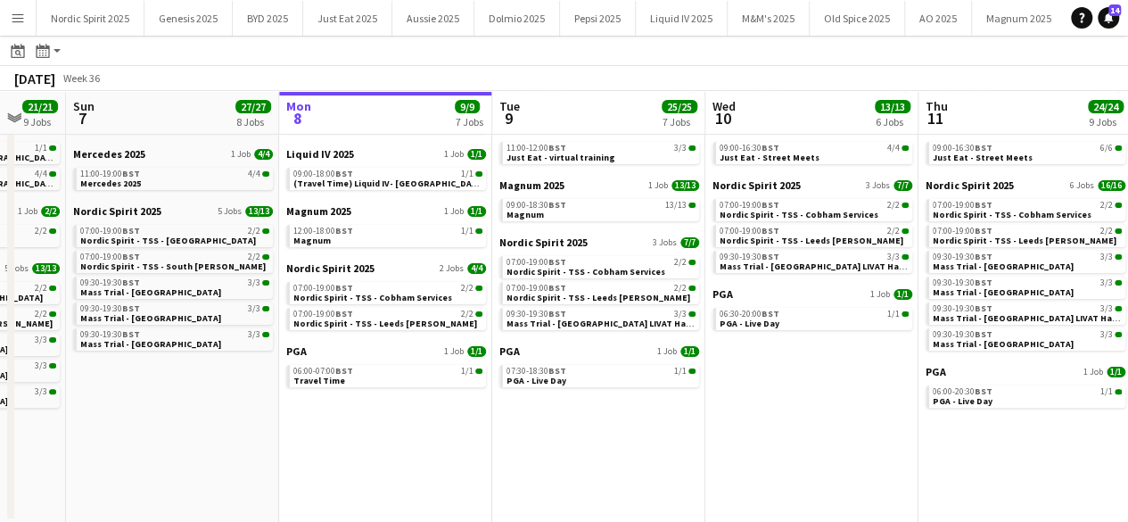
drag, startPoint x: 384, startPoint y: 451, endPoint x: 574, endPoint y: 463, distance: 191.2
click at [564, 464] on app-calendar-viewport "Fri 5 23/23 11 Jobs Sat 6 21/21 9 Jobs Sun 7 27/27 8 Jobs Mon 8 9/9 7 Jobs Tue …" at bounding box center [564, 242] width 1128 height 562
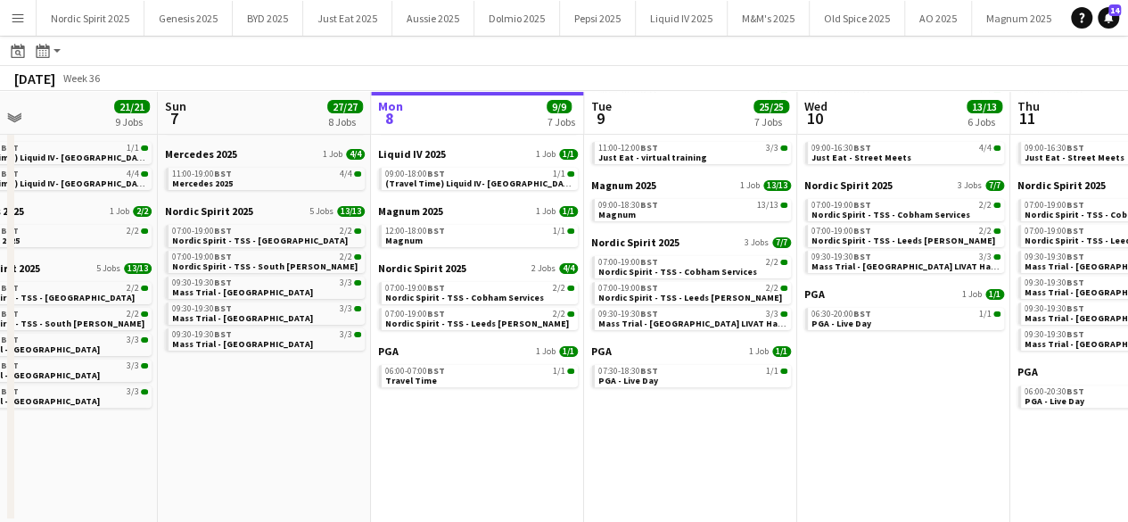
drag, startPoint x: 382, startPoint y: 455, endPoint x: 584, endPoint y: 463, distance: 202.6
click at [526, 461] on app-calendar-viewport "Thu 4 19/19 8 Jobs Fri 5 23/23 11 Jobs Sat 6 21/21 9 Jobs Sun 7 27/27 8 Jobs Mo…" at bounding box center [564, 242] width 1128 height 562
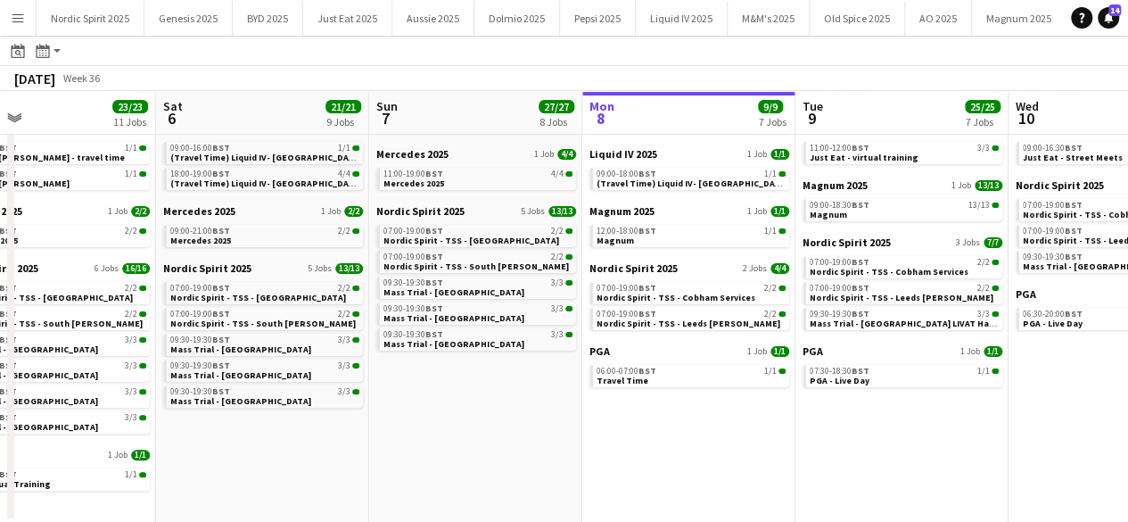
drag, startPoint x: 474, startPoint y: 439, endPoint x: 567, endPoint y: 441, distance: 92.8
click at [553, 441] on app-calendar-viewport "Wed 3 12/12 4 Jobs Thu 4 19/19 8 Jobs Fri 5 23/23 11 Jobs Sat 6 21/21 9 Jobs Su…" at bounding box center [564, 242] width 1128 height 562
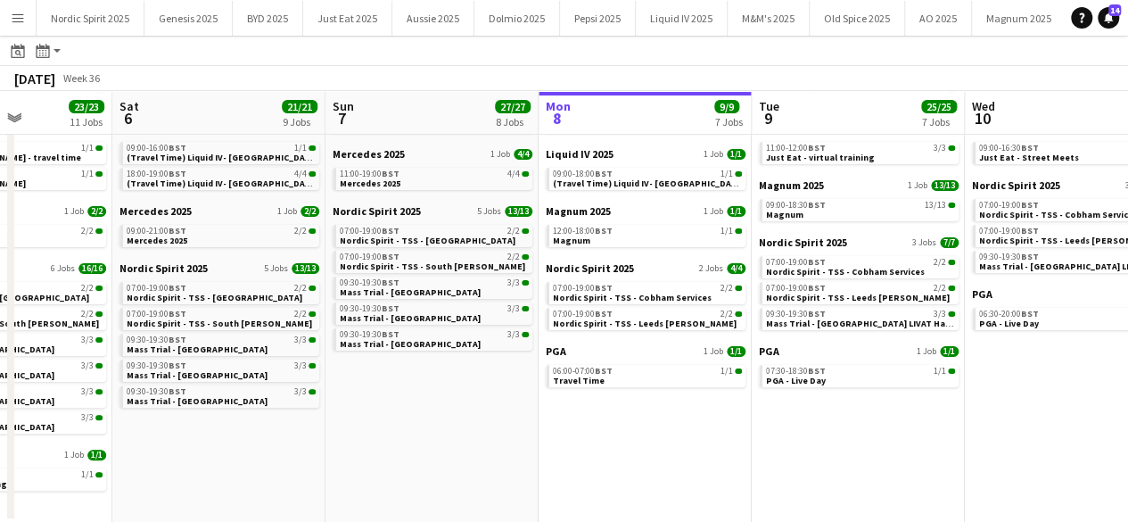
drag, startPoint x: 527, startPoint y: 425, endPoint x: 444, endPoint y: 427, distance: 83.0
click at [450, 426] on app-calendar-viewport "Wed 3 12/12 4 Jobs Thu 4 19/19 8 Jobs Fri 5 23/23 11 Jobs Sat 6 21/21 9 Jobs Su…" at bounding box center [564, 242] width 1128 height 562
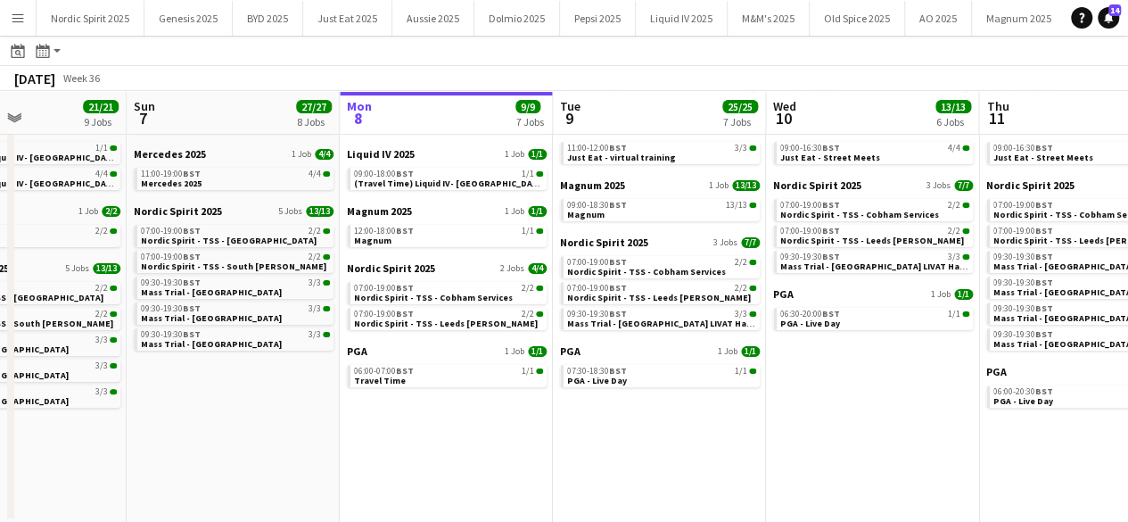
drag, startPoint x: 491, startPoint y: 427, endPoint x: 335, endPoint y: 432, distance: 155.2
click at [339, 432] on app-calendar-viewport "Wed 3 12/12 4 Jobs Thu 4 19/19 8 Jobs Fri 5 23/23 11 Jobs Sat 6 21/21 9 Jobs Su…" at bounding box center [564, 242] width 1128 height 562
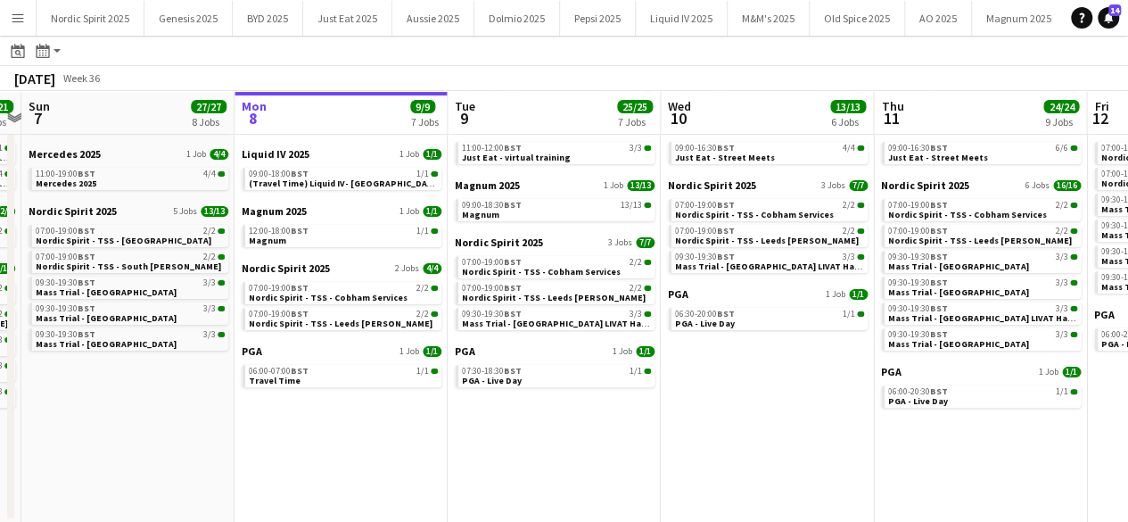
drag, startPoint x: 418, startPoint y: 456, endPoint x: 292, endPoint y: 449, distance: 126.8
click at [307, 449] on app-calendar-viewport "Wed 3 12/12 4 Jobs Thu 4 19/19 8 Jobs Fri 5 23/23 11 Jobs Sat 6 21/21 9 Jobs Su…" at bounding box center [564, 242] width 1128 height 562
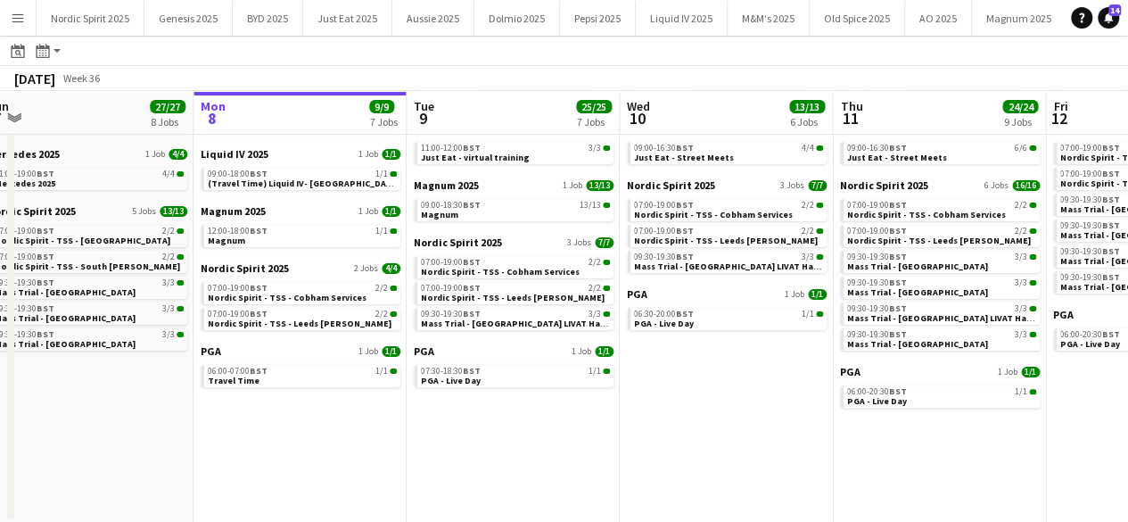
drag, startPoint x: 370, startPoint y: 463, endPoint x: 307, endPoint y: 451, distance: 64.4
click at [312, 451] on app-calendar-viewport "Wed 3 12/12 4 Jobs Thu 4 19/19 8 Jobs Fri 5 23/23 11 Jobs Sat 6 21/21 9 Jobs Su…" at bounding box center [564, 242] width 1128 height 562
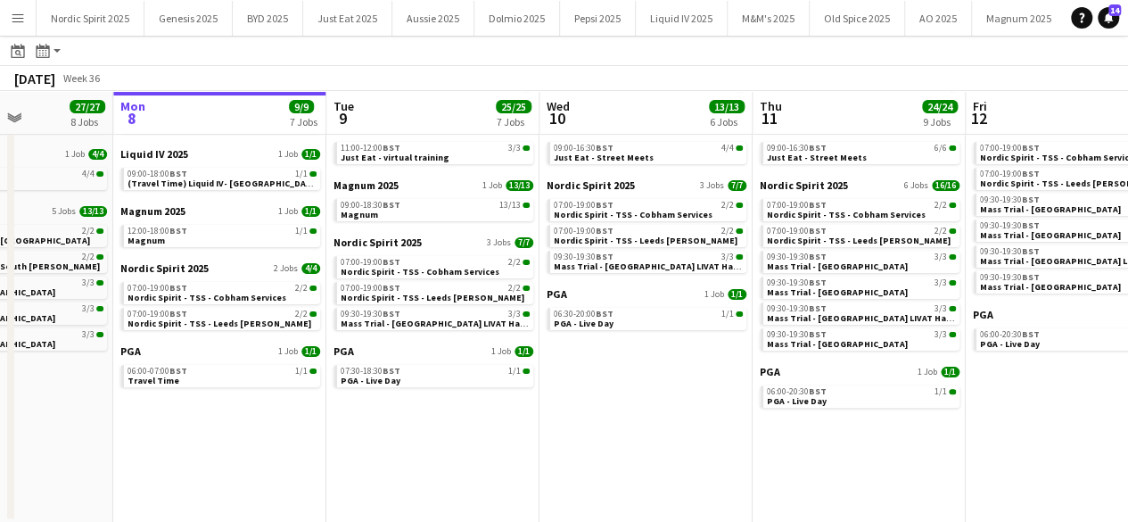
drag, startPoint x: 302, startPoint y: 445, endPoint x: 244, endPoint y: 443, distance: 58.0
click at [246, 443] on app-calendar-viewport "Fri 5 23/23 11 Jobs Sat 6 21/21 9 Jobs Sun 7 27/27 8 Jobs Mon 8 9/9 7 Jobs Tue …" at bounding box center [564, 242] width 1128 height 562
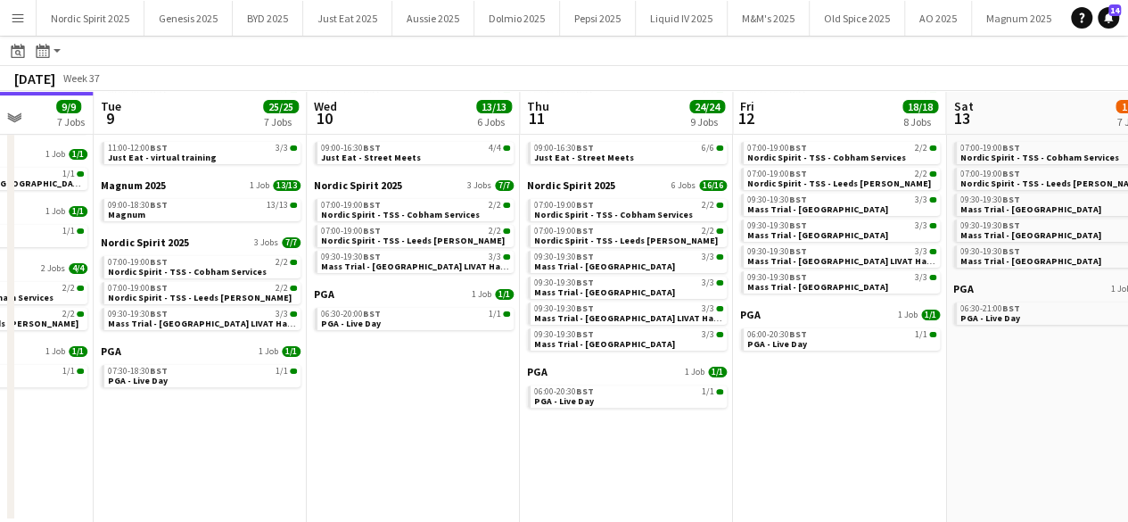
drag, startPoint x: 605, startPoint y: 410, endPoint x: 622, endPoint y: 414, distance: 17.3
click at [432, 416] on app-calendar-viewport "Fri 5 23/23 11 Jobs Sat 6 21/21 9 Jobs Sun 7 27/27 8 Jobs Mon 8 9/9 7 Jobs Tue …" at bounding box center [564, 242] width 1128 height 562
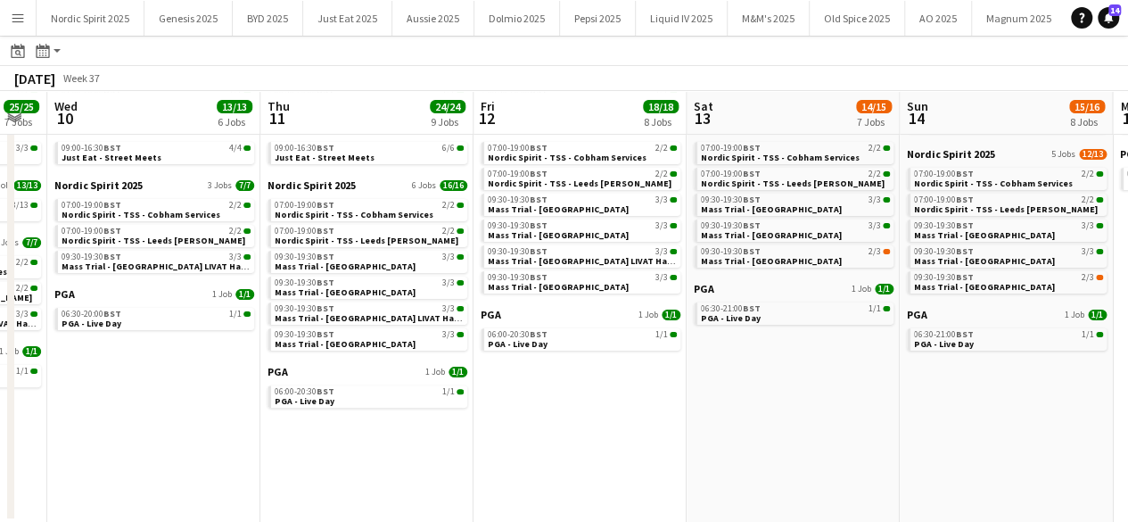
drag, startPoint x: 705, startPoint y: 435, endPoint x: 574, endPoint y: 432, distance: 130.3
click at [578, 432] on app-calendar-viewport "Sun 7 27/27 8 Jobs Mon 8 9/9 7 Jobs Tue 9 25/25 7 Jobs Wed 10 13/13 6 Jobs Thu …" at bounding box center [564, 242] width 1128 height 562
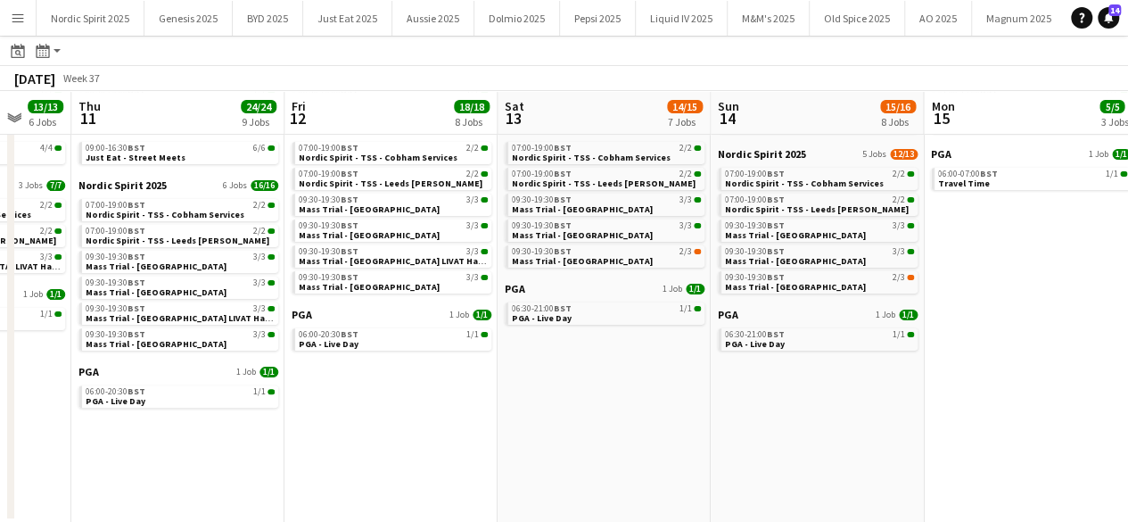
drag, startPoint x: 887, startPoint y: 443, endPoint x: 704, endPoint y: 441, distance: 182.8
click at [708, 441] on app-calendar-viewport "Sun 7 27/27 8 Jobs Mon 8 9/9 7 Jobs Tue 9 25/25 7 Jobs Wed 10 13/13 6 Jobs Thu …" at bounding box center [564, 242] width 1128 height 562
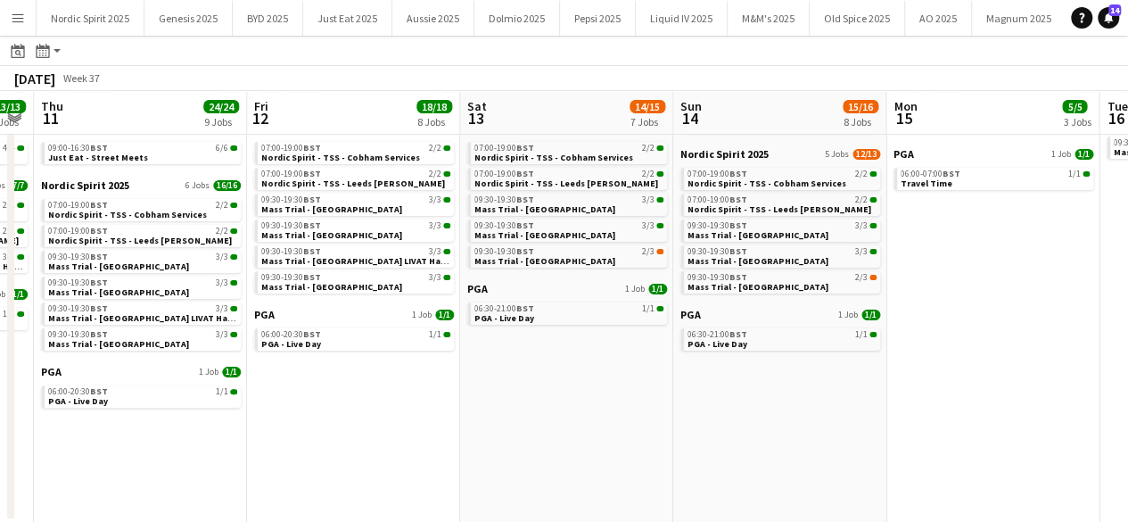
scroll to position [0, 822]
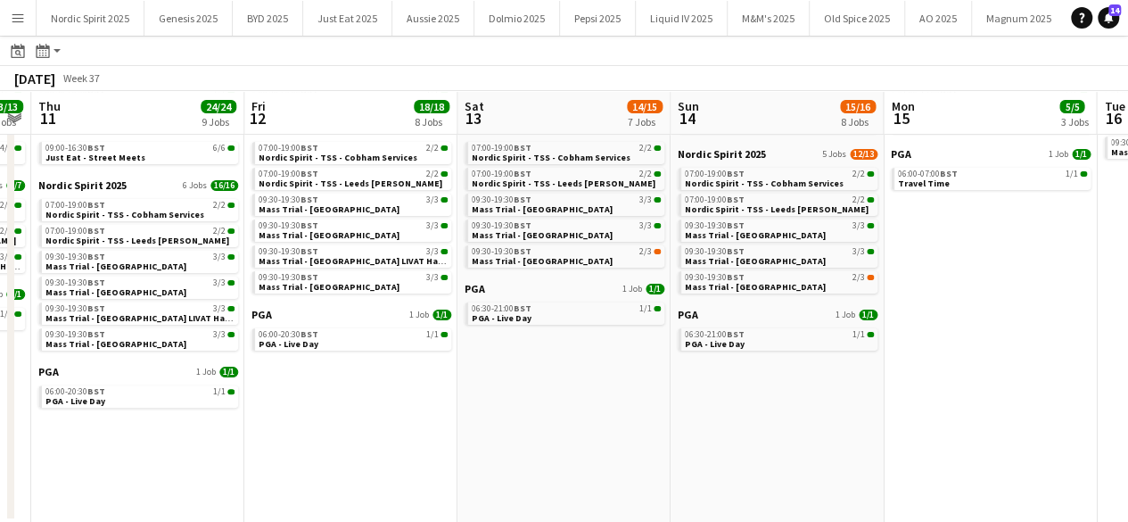
drag, startPoint x: 753, startPoint y: 400, endPoint x: 721, endPoint y: 406, distance: 32.6
click at [722, 406] on app-calendar-viewport "Sun 7 27/27 8 Jobs Mon 8 9/9 7 Jobs Tue 9 25/25 7 Jobs Wed 10 13/13 6 Jobs Thu …" at bounding box center [564, 242] width 1128 height 562
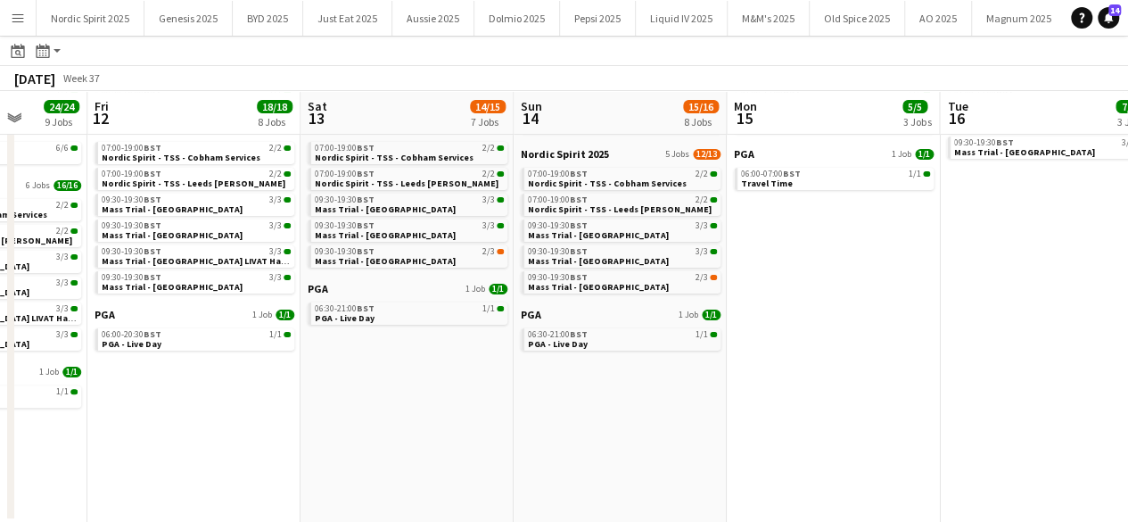
drag, startPoint x: 714, startPoint y: 377, endPoint x: 557, endPoint y: 384, distance: 157.1
click at [558, 384] on app-calendar-viewport "Mon 8 9/9 7 Jobs Tue 9 25/25 7 Jobs Wed 10 13/13 6 Jobs Thu 11 24/24 9 Jobs Fri…" at bounding box center [564, 242] width 1128 height 562
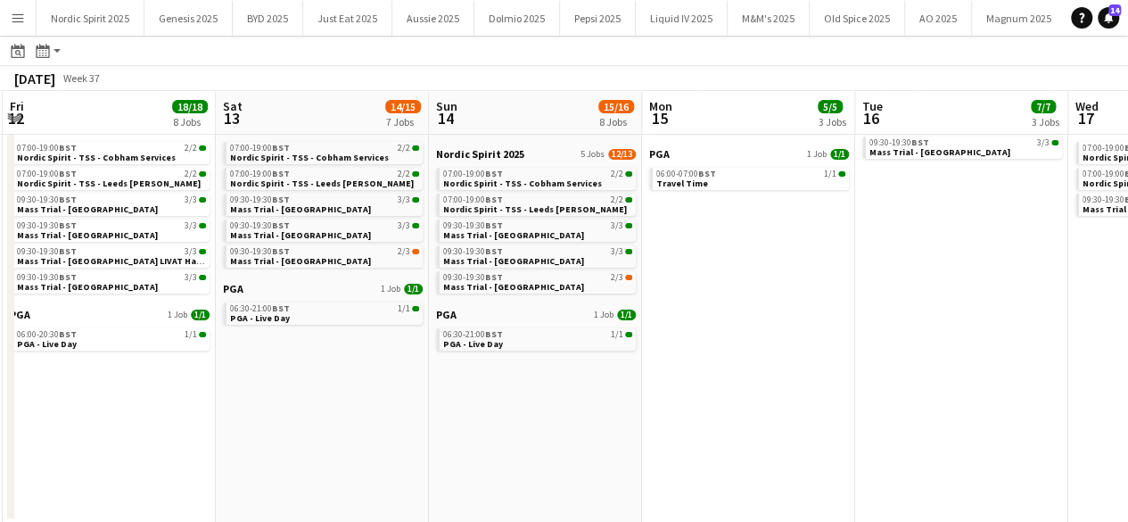
drag, startPoint x: 779, startPoint y: 383, endPoint x: 721, endPoint y: 394, distance: 60.0
click at [721, 394] on app-calendar-viewport "Wed 10 13/13 6 Jobs Thu 11 24/24 9 Jobs Fri 12 18/18 8 Jobs Sat 13 14/15 7 Jobs…" at bounding box center [564, 242] width 1128 height 562
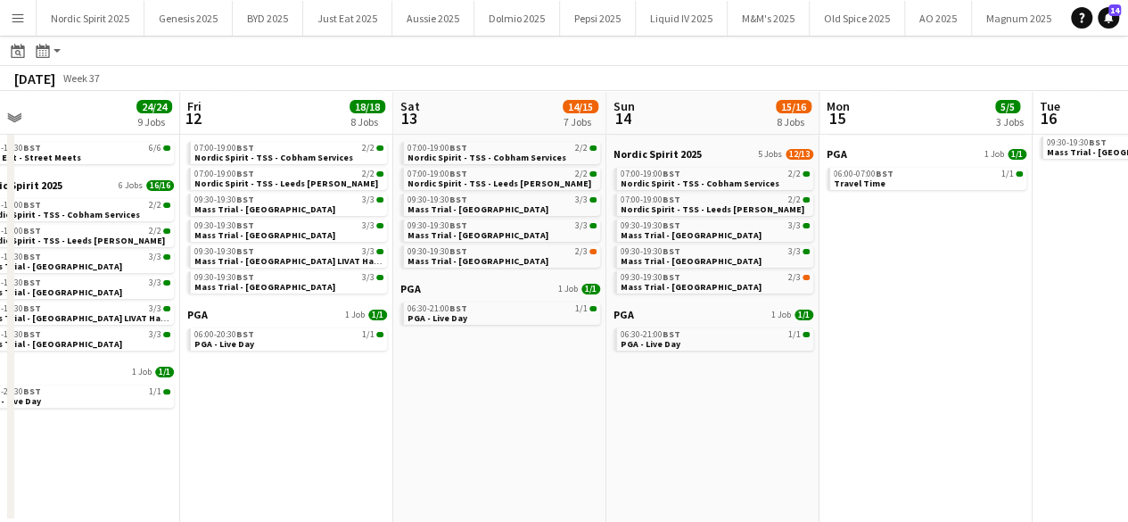
drag, startPoint x: 334, startPoint y: 392, endPoint x: 495, endPoint y: 404, distance: 161.9
click at [494, 404] on app-calendar-viewport "Tue 9 25/25 7 Jobs Wed 10 13/13 6 Jobs Thu 11 24/24 9 Jobs Fri 12 18/18 8 Jobs …" at bounding box center [564, 242] width 1128 height 562
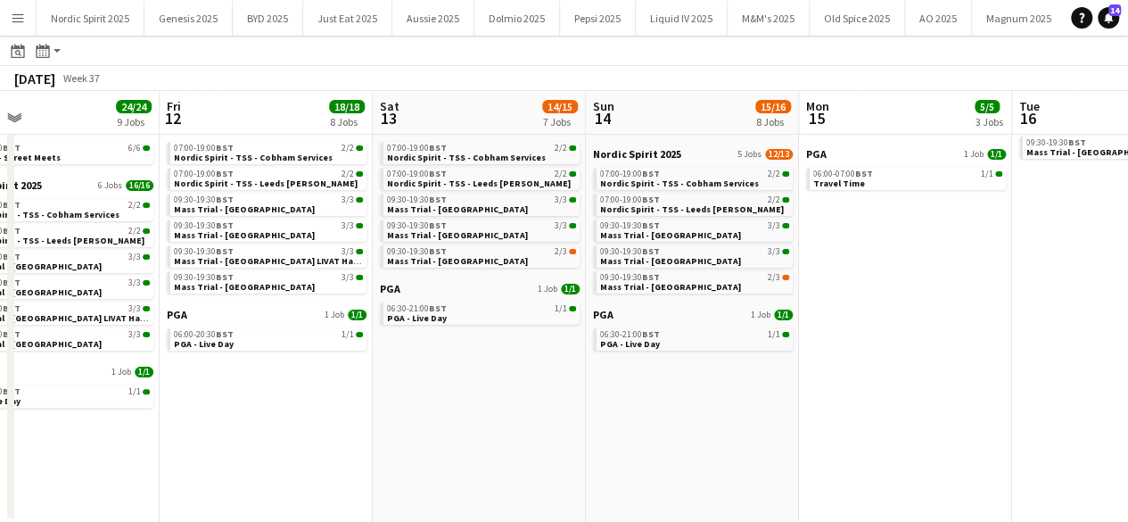
drag, startPoint x: 314, startPoint y: 390, endPoint x: 510, endPoint y: 393, distance: 196.2
click at [508, 393] on app-calendar-viewport "Tue 9 25/25 7 Jobs Wed 10 13/13 6 Jobs Thu 11 24/24 9 Jobs Fri 12 18/18 8 Jobs …" at bounding box center [564, 242] width 1128 height 562
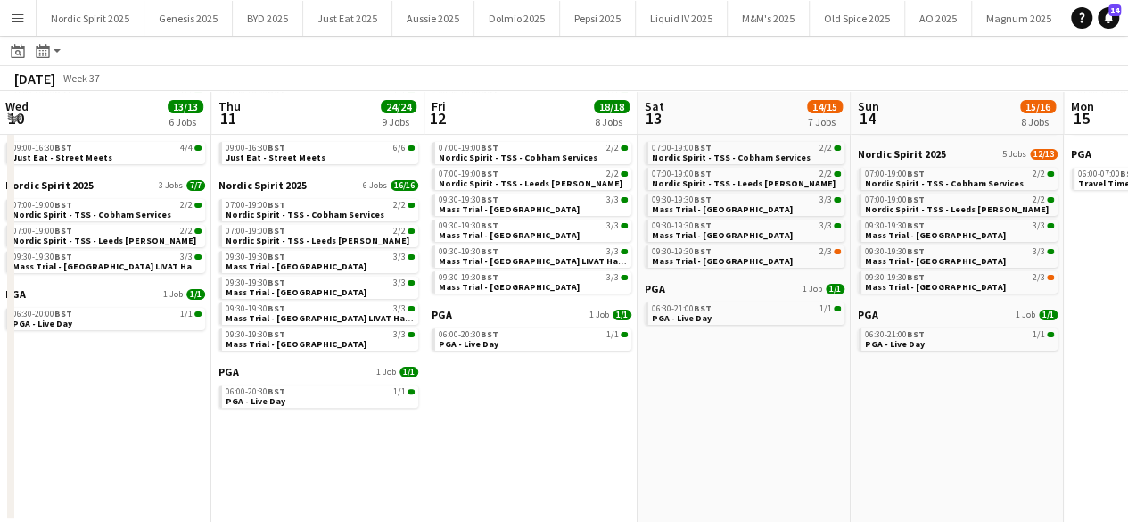
scroll to position [0, 427]
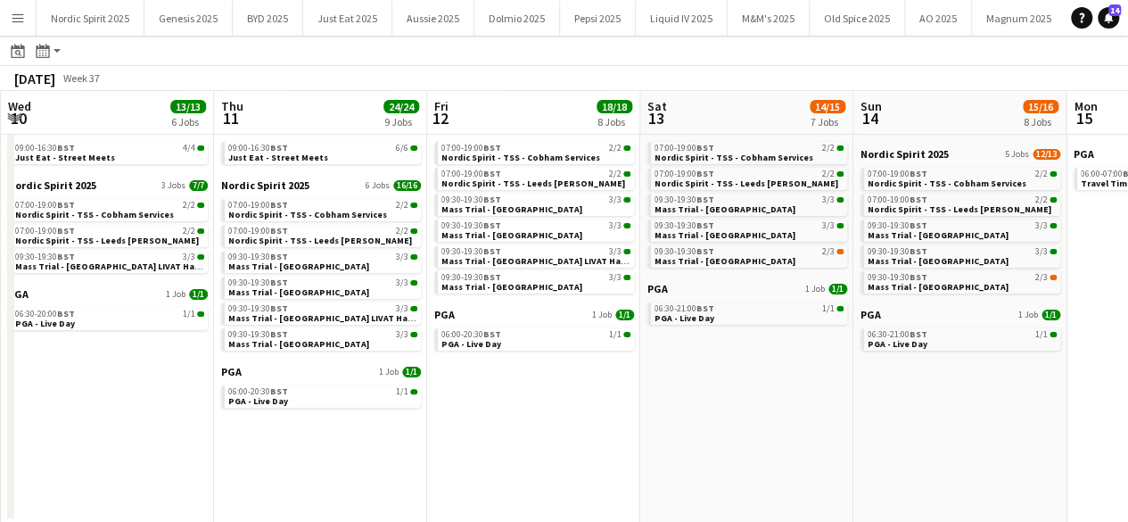
drag, startPoint x: 323, startPoint y: 440, endPoint x: 378, endPoint y: 444, distance: 55.5
click at [369, 448] on app-calendar-viewport "Sun 7 27/27 8 Jobs Mon 8 9/9 7 Jobs Tue 9 25/25 7 Jobs Wed 10 13/13 6 Jobs Thu …" at bounding box center [564, 242] width 1128 height 562
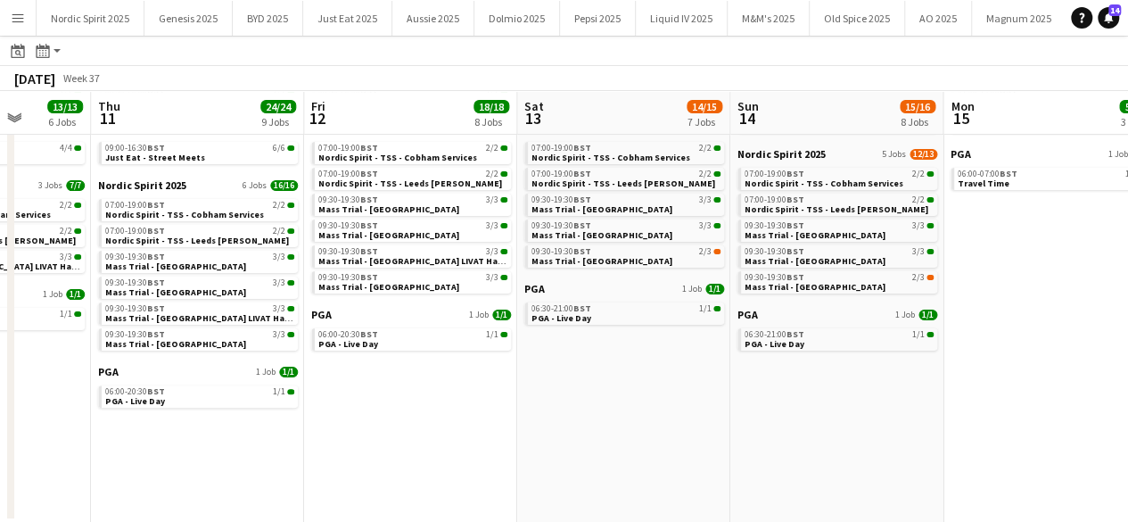
drag, startPoint x: 911, startPoint y: 408, endPoint x: 789, endPoint y: 411, distance: 121.3
click at [791, 411] on app-calendar-viewport "Sun 7 27/27 8 Jobs Mon 8 9/9 7 Jobs Tue 9 25/25 7 Jobs Wed 10 13/13 6 Jobs Thu …" at bounding box center [564, 242] width 1128 height 562
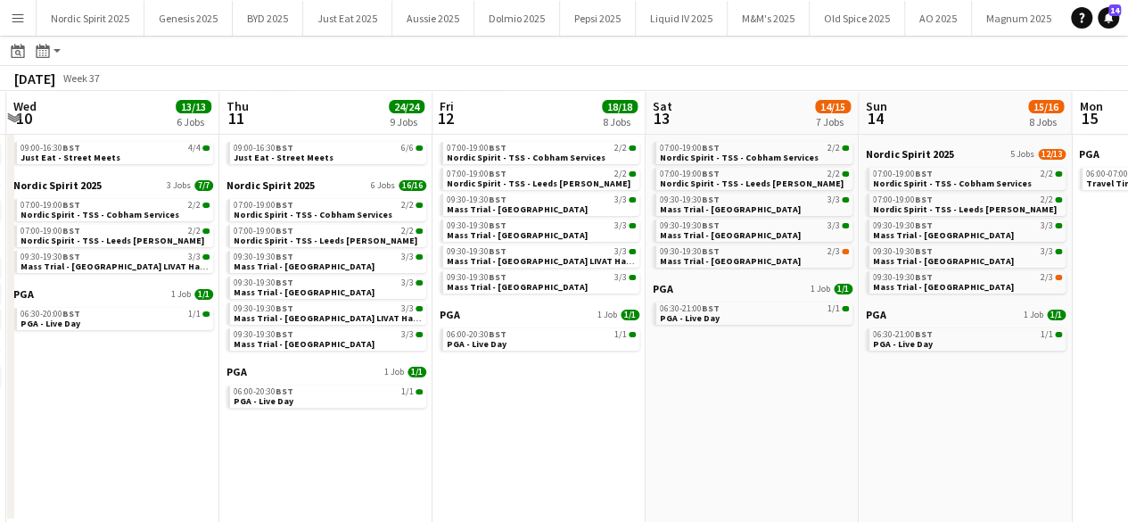
drag, startPoint x: 767, startPoint y: 411, endPoint x: 898, endPoint y: 426, distance: 132.0
click at [896, 425] on app-calendar-viewport "Sun 7 27/27 8 Jobs Mon 8 9/9 7 Jobs Tue 9 25/25 7 Jobs Wed 10 13/13 6 Jobs Thu …" at bounding box center [564, 242] width 1128 height 562
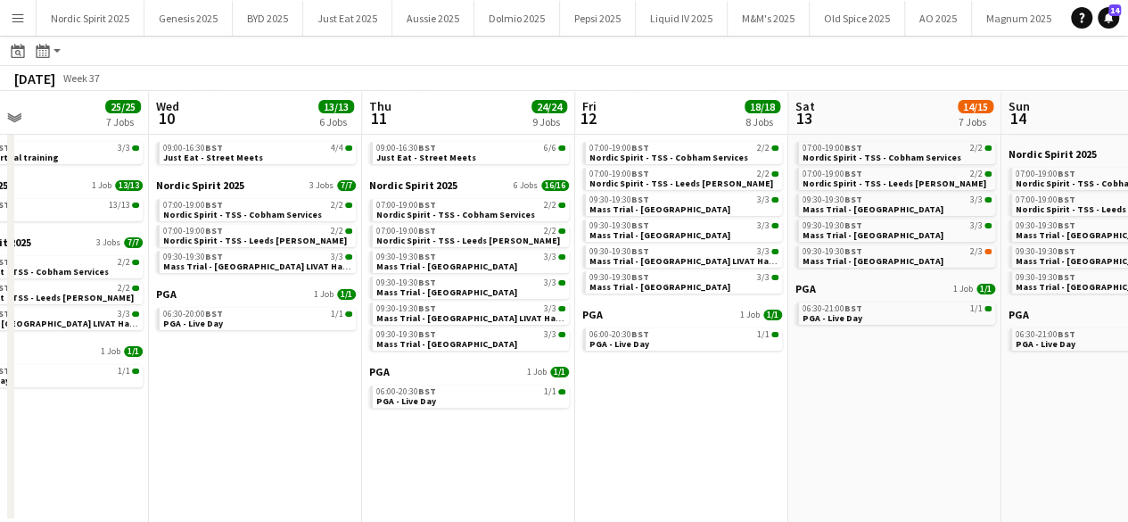
drag, startPoint x: 722, startPoint y: 433, endPoint x: 799, endPoint y: 431, distance: 76.7
click at [872, 435] on app-calendar-viewport "Sun 7 27/27 8 Jobs Mon 8 9/9 7 Jobs Tue 9 25/25 7 Jobs Wed 10 13/13 6 Jobs Thu …" at bounding box center [564, 242] width 1128 height 562
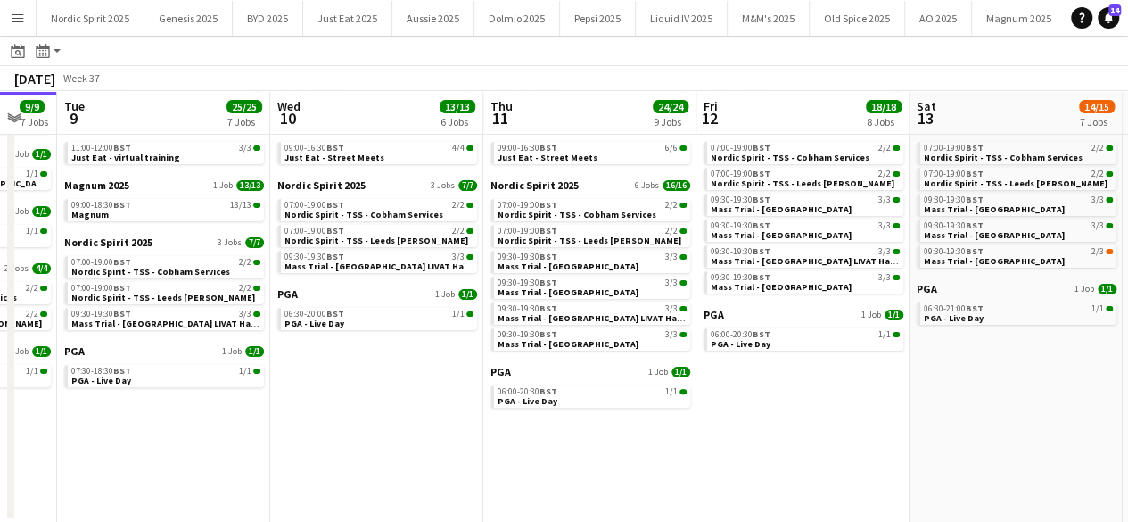
drag, startPoint x: 719, startPoint y: 428, endPoint x: 822, endPoint y: 435, distance: 103.7
click at [853, 439] on app-calendar-viewport "Sun 7 27/27 8 Jobs Mon 8 9/9 7 Jobs Tue 9 25/25 7 Jobs Wed 10 13/13 6 Jobs Thu …" at bounding box center [564, 242] width 1128 height 562
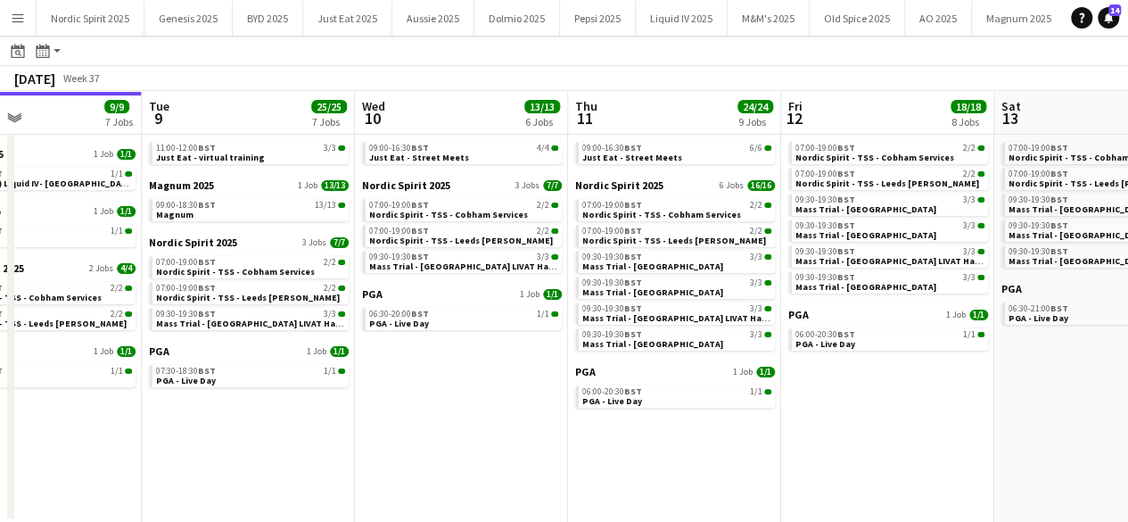
drag, startPoint x: 746, startPoint y: 436, endPoint x: 833, endPoint y: 441, distance: 87.6
click at [831, 441] on app-calendar-viewport "Sat 6 21/21 9 Jobs Sun 7 27/27 8 Jobs Mon 8 9/9 7 Jobs Tue 9 25/25 7 Jobs Wed 1…" at bounding box center [564, 242] width 1128 height 562
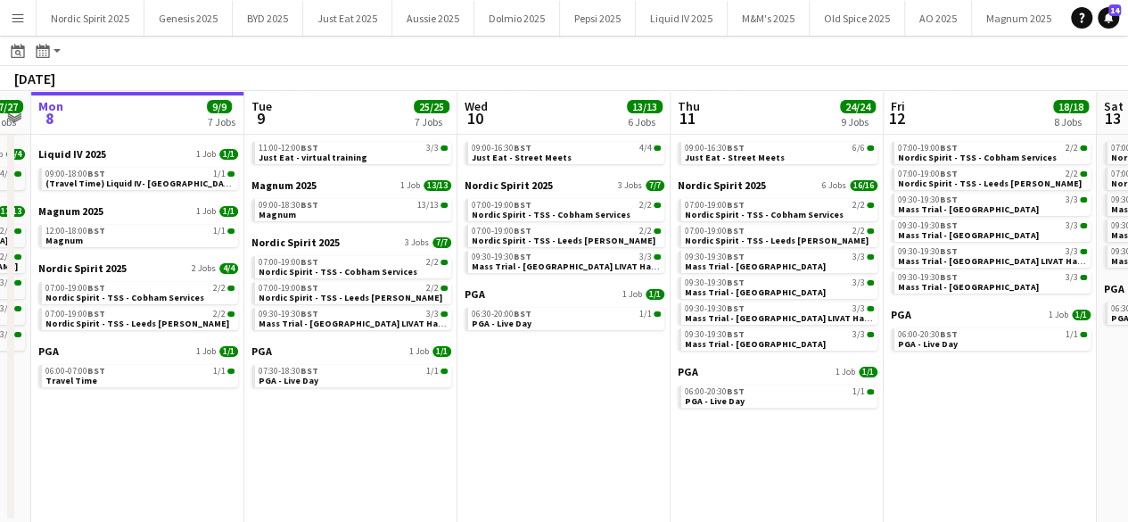
drag, startPoint x: 699, startPoint y: 429, endPoint x: 821, endPoint y: 442, distance: 122.0
click at [820, 442] on app-calendar-viewport "Sat 6 21/21 9 Jobs Sun 7 27/27 8 Jobs Mon 8 9/9 7 Jobs Tue 9 25/25 7 Jobs Wed 1…" at bounding box center [564, 242] width 1128 height 562
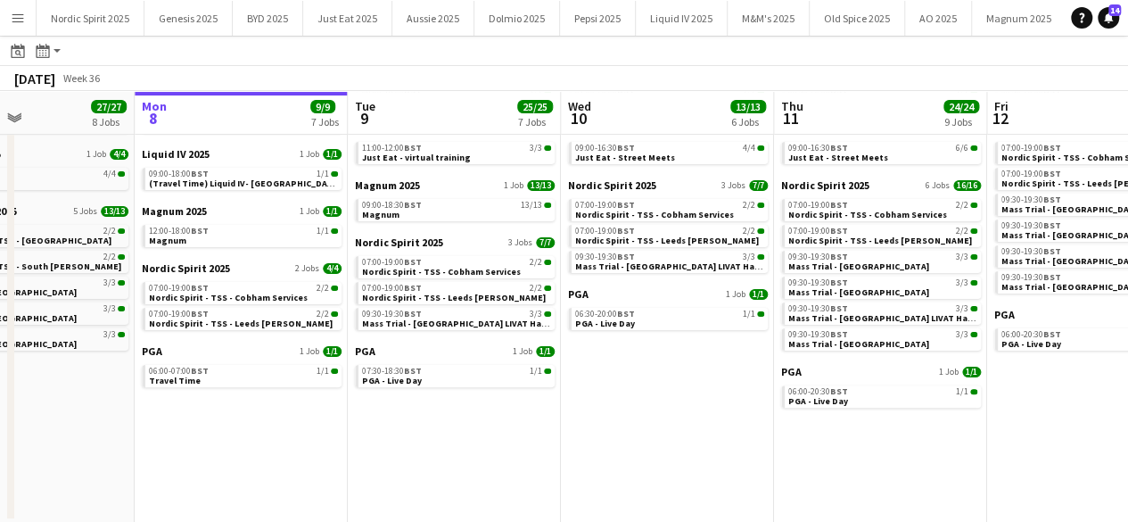
drag, startPoint x: 664, startPoint y: 413, endPoint x: 735, endPoint y: 414, distance: 71.4
click at [731, 414] on app-calendar-viewport "Fri 5 23/23 11 Jobs Sat 6 21/21 9 Jobs Sun 7 27/27 8 Jobs Mon 8 9/9 7 Jobs Tue …" at bounding box center [564, 242] width 1128 height 562
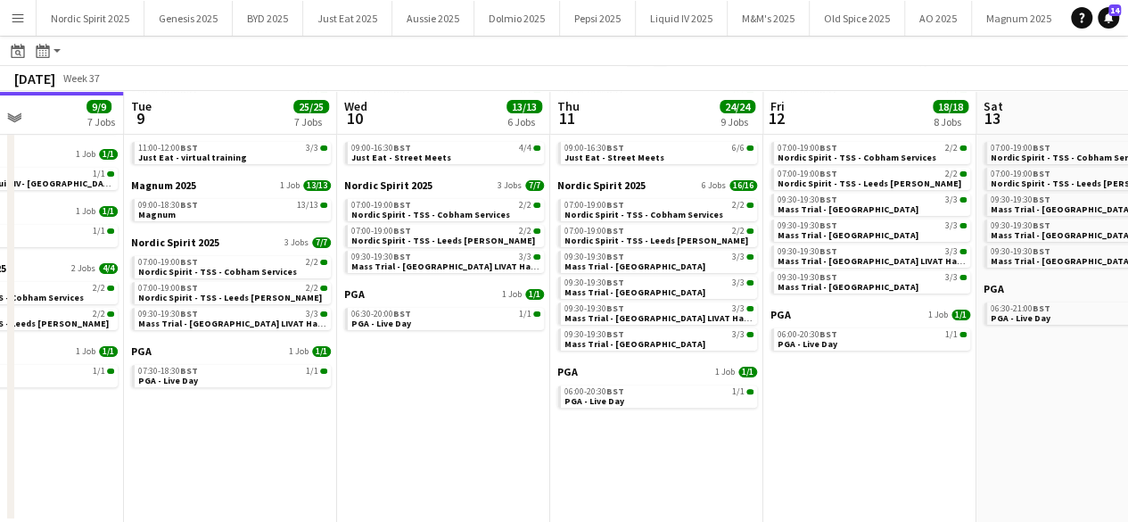
scroll to position [0, 524]
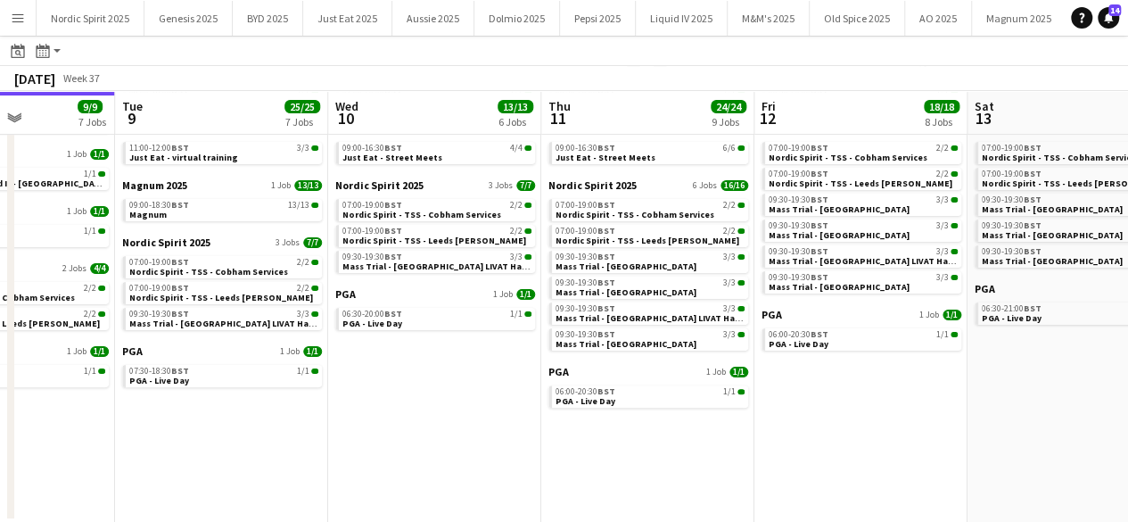
drag, startPoint x: 729, startPoint y: 413, endPoint x: 495, endPoint y: 489, distance: 245.7
click at [495, 489] on app-calendar-viewport "Sat 6 21/21 9 Jobs Sun 7 27/27 8 Jobs Mon 8 9/9 7 Jobs Tue 9 25/25 7 Jobs Wed 1…" at bounding box center [564, 242] width 1128 height 562
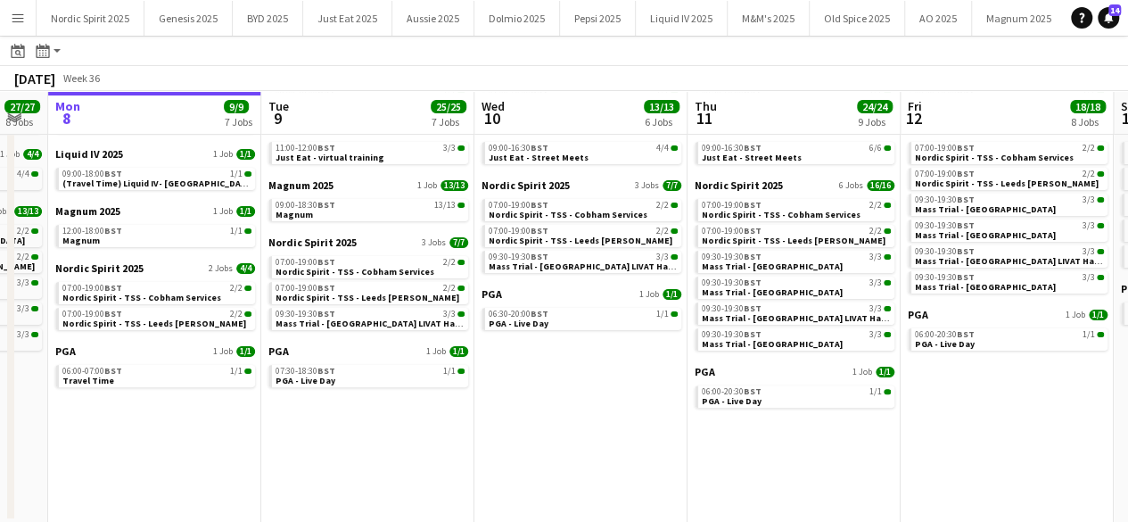
drag, startPoint x: 232, startPoint y: 440, endPoint x: 372, endPoint y: 434, distance: 140.1
click at [375, 434] on app-calendar-viewport "Sat 6 21/21 9 Jobs Sun 7 27/27 8 Jobs Mon 8 9/9 7 Jobs Tue 9 25/25 7 Jobs Wed 1…" at bounding box center [564, 242] width 1128 height 562
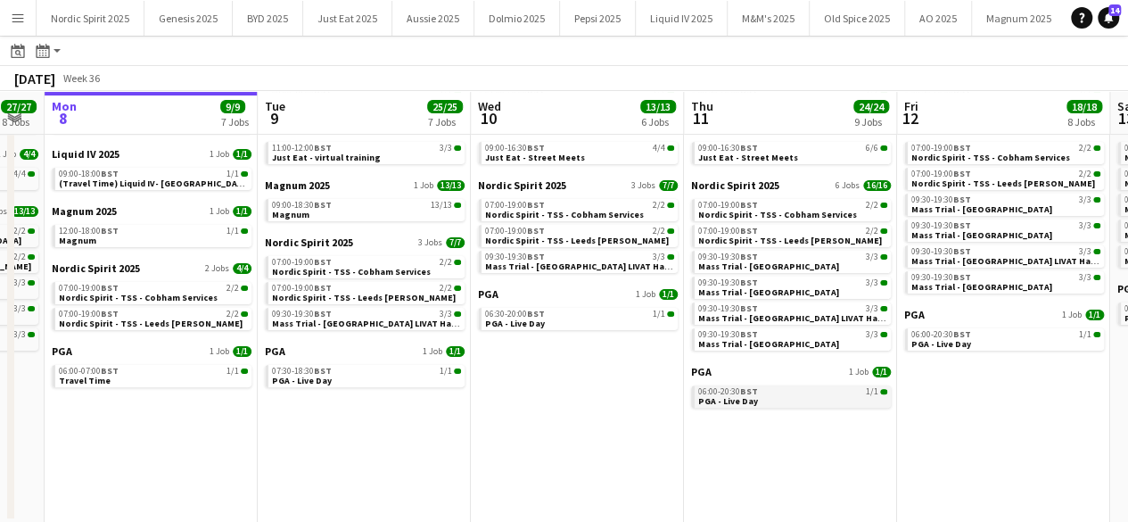
click at [724, 395] on span "PGA - Live Day" at bounding box center [728, 401] width 60 height 12
click at [21, 11] on app-icon "Menu" at bounding box center [18, 18] width 14 height 14
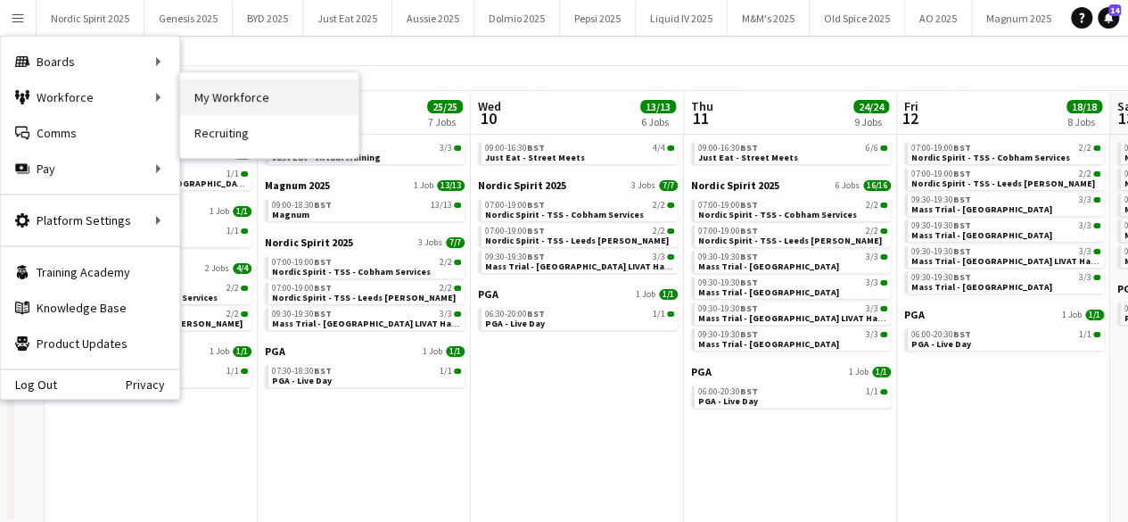
click at [213, 92] on link "My Workforce" at bounding box center [269, 97] width 178 height 36
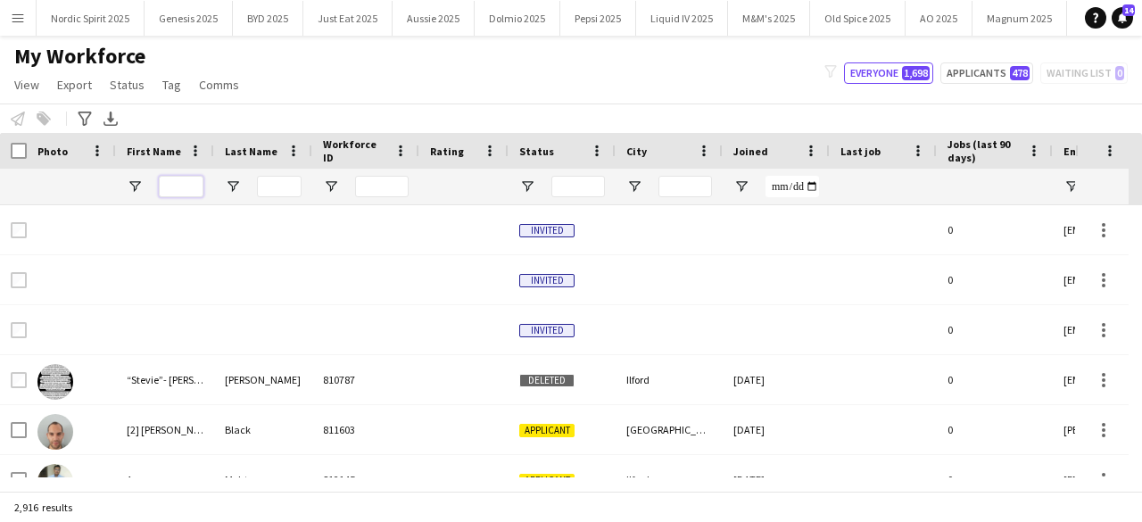
click at [159, 186] on input "First Name Filter Input" at bounding box center [181, 186] width 45 height 21
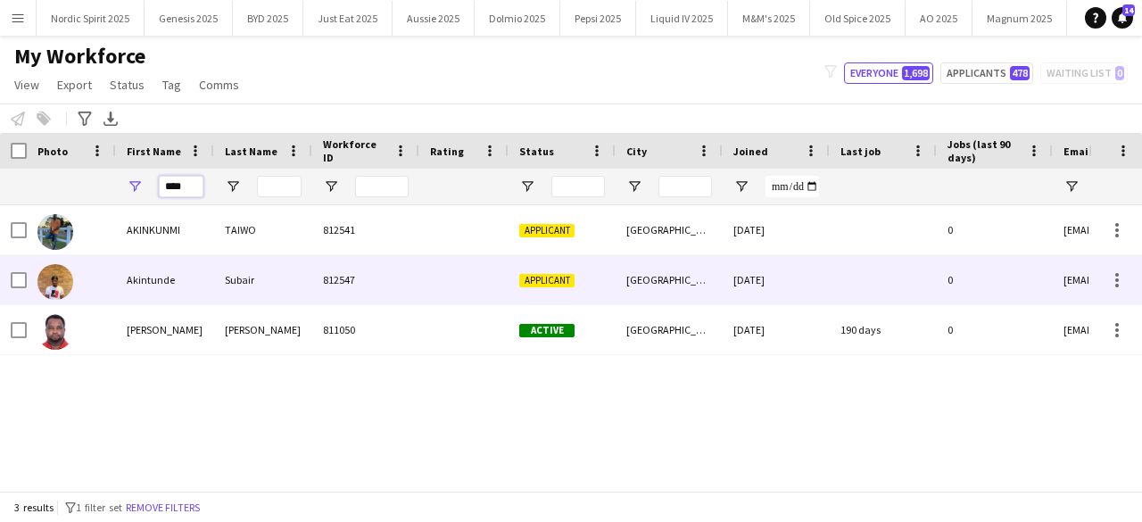
type input "****"
click at [62, 288] on img at bounding box center [55, 282] width 36 height 36
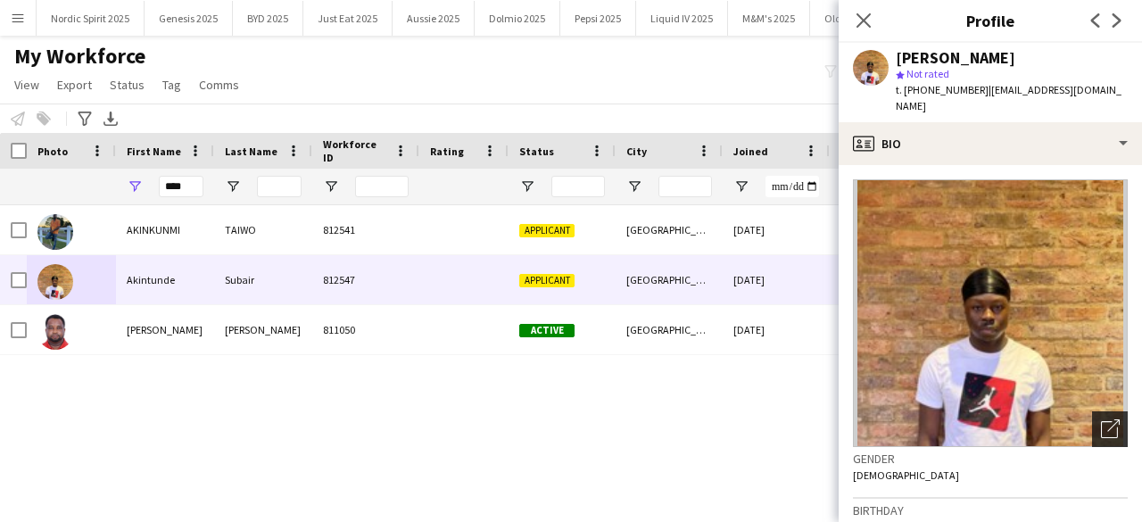
click at [1092, 425] on div "Open photos pop-in" at bounding box center [1110, 429] width 36 height 36
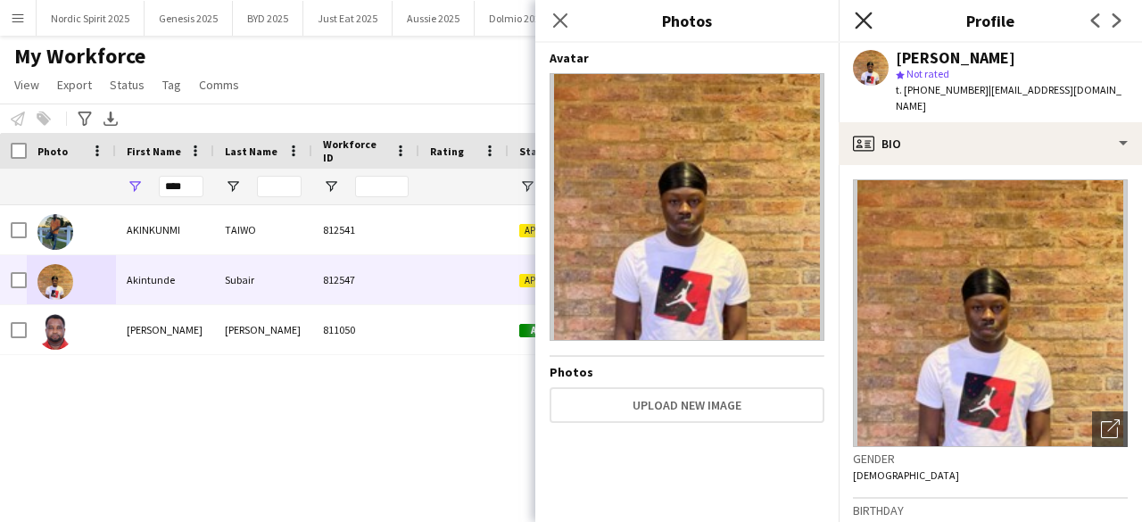
click at [866, 26] on icon "Close pop-in" at bounding box center [862, 20] width 17 height 17
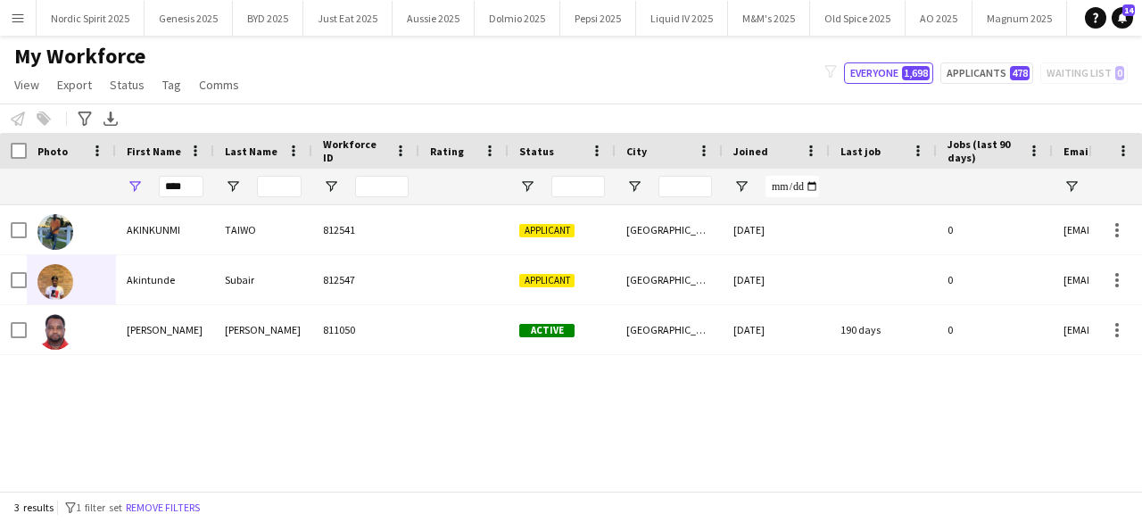
click at [20, 26] on button "Menu" at bounding box center [18, 18] width 36 height 36
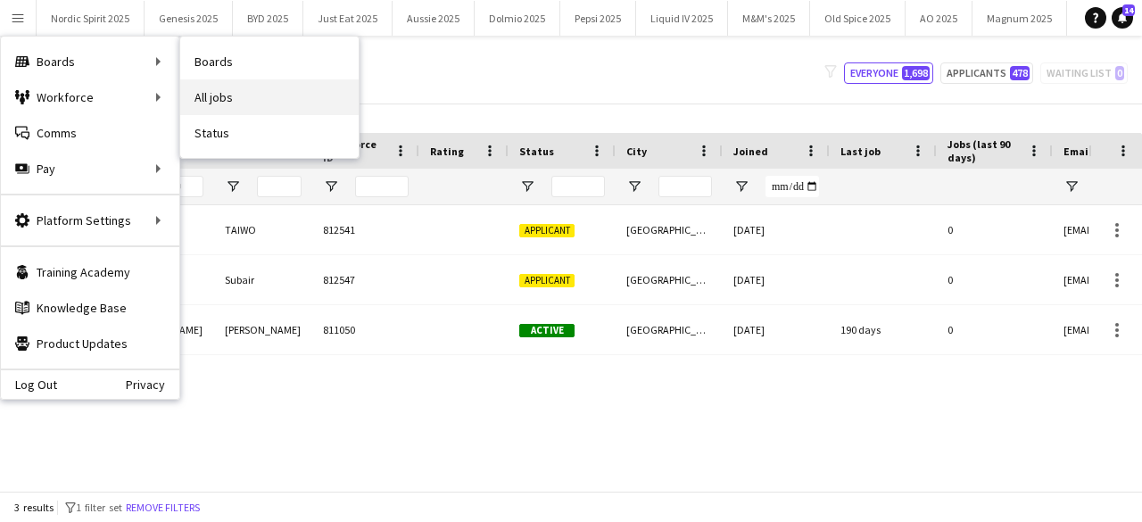
click at [216, 95] on link "All jobs" at bounding box center [269, 97] width 178 height 36
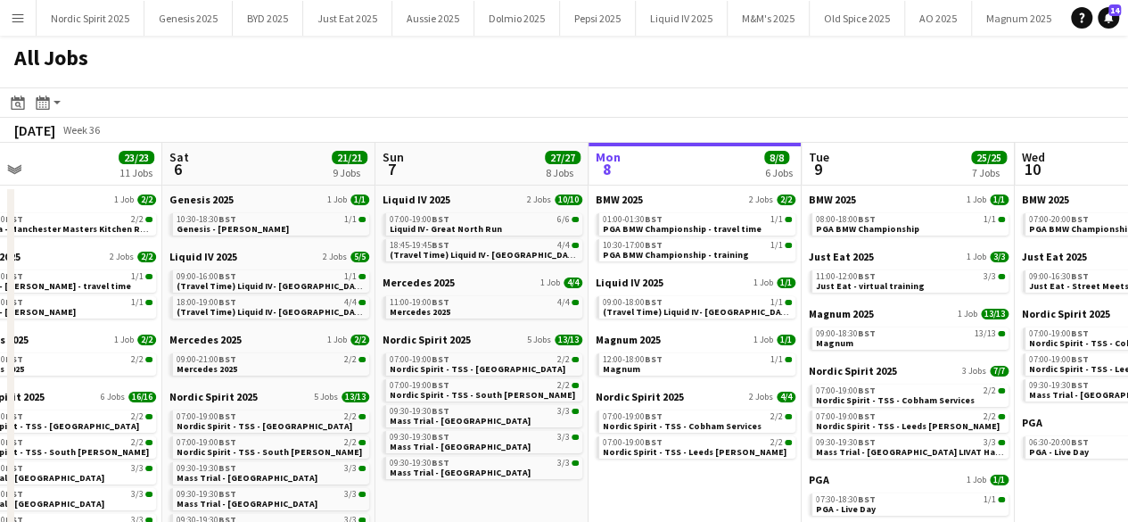
scroll to position [0, 472]
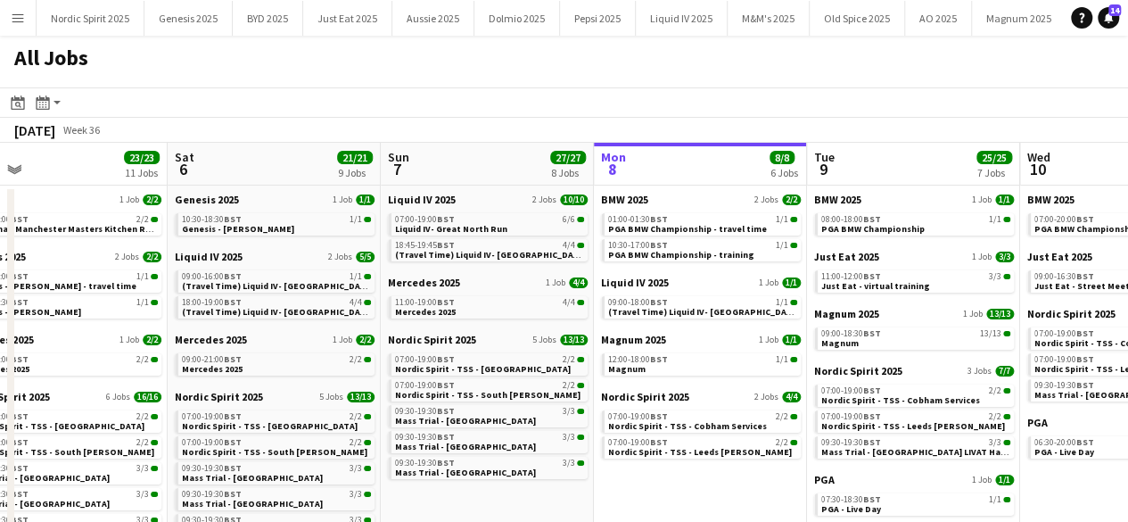
drag, startPoint x: 166, startPoint y: 491, endPoint x: 548, endPoint y: 512, distance: 382.3
click at [548, 512] on app-calendar-viewport "Wed 3 12/12 4 Jobs Thu 4 19/19 8 Jobs Fri 5 23/23 11 Jobs Sat 6 21/21 9 Jobs Su…" at bounding box center [564, 397] width 1128 height 508
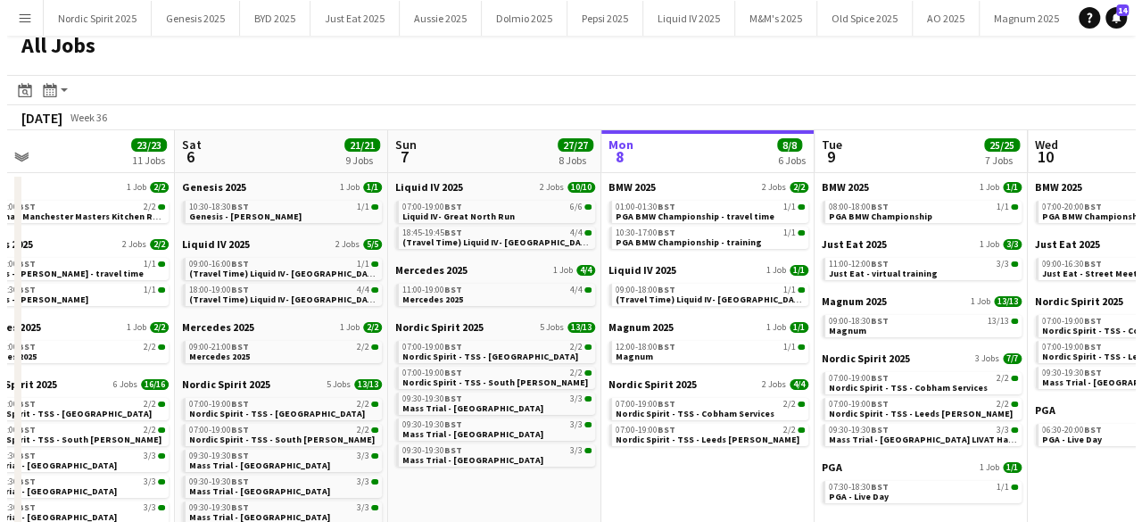
scroll to position [0, 0]
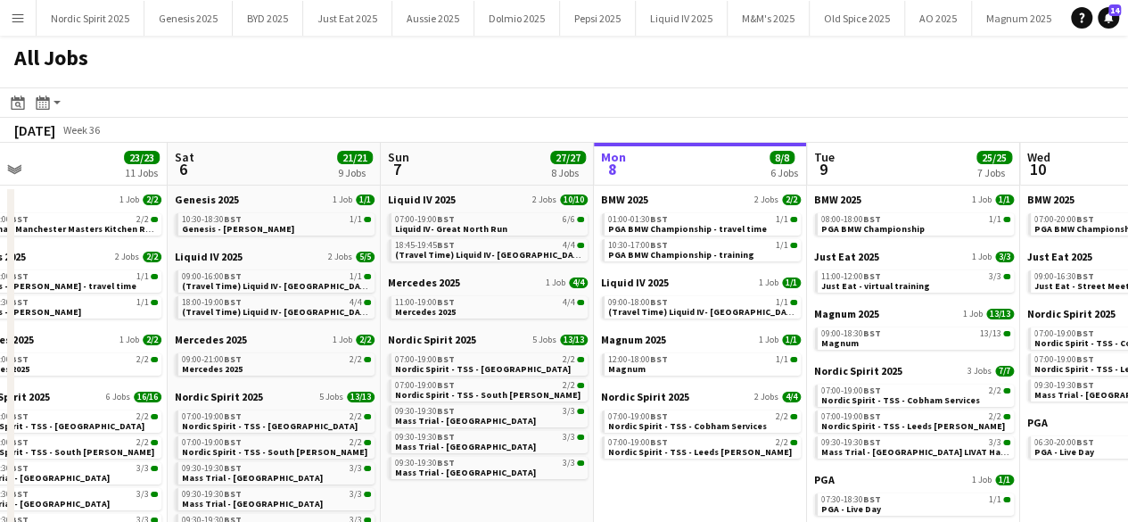
click at [15, 26] on button "Menu" at bounding box center [18, 18] width 36 height 36
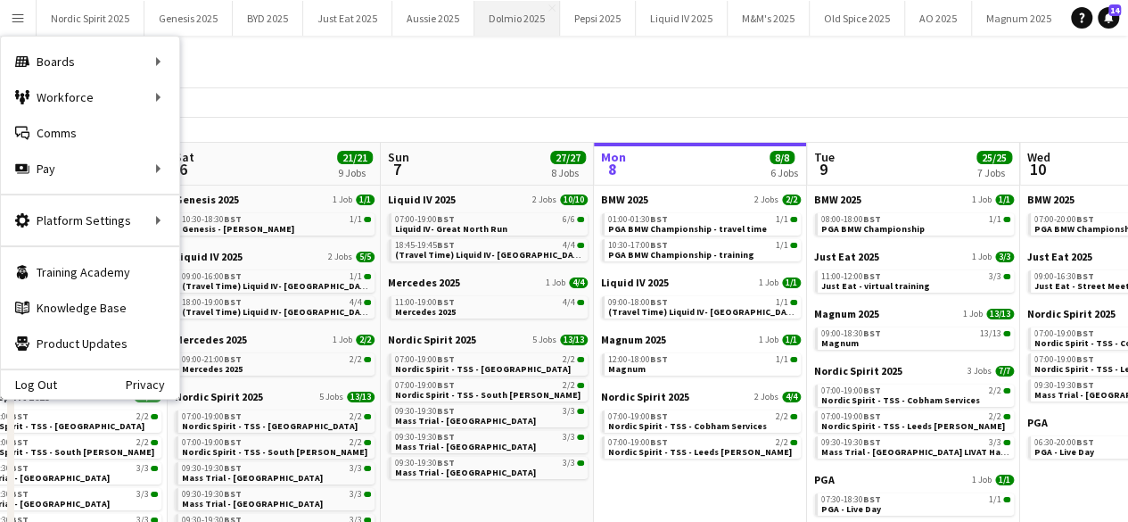
click at [553, 34] on button "Dolmio 2025 Close" at bounding box center [517, 18] width 86 height 35
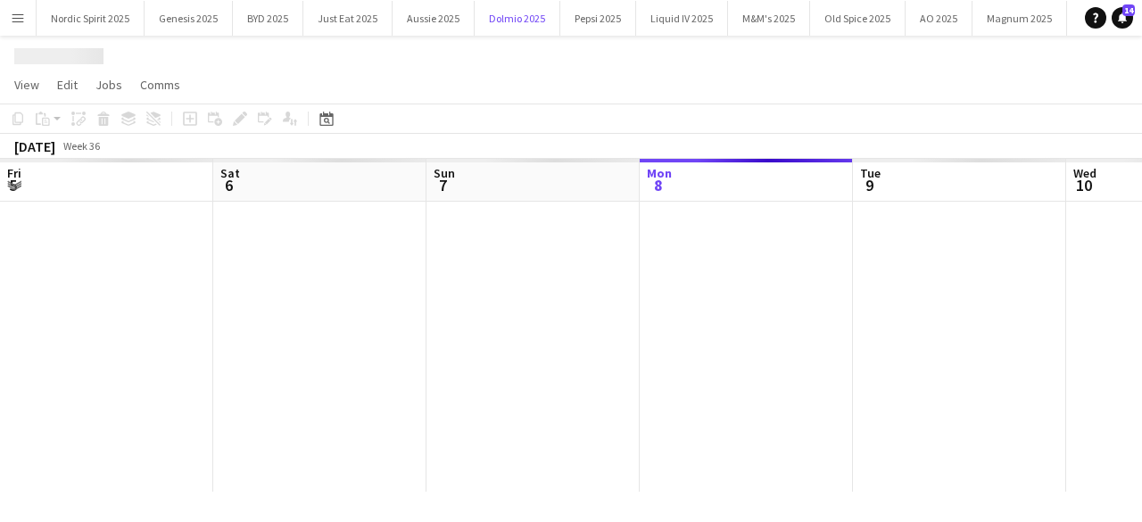
scroll to position [0, 426]
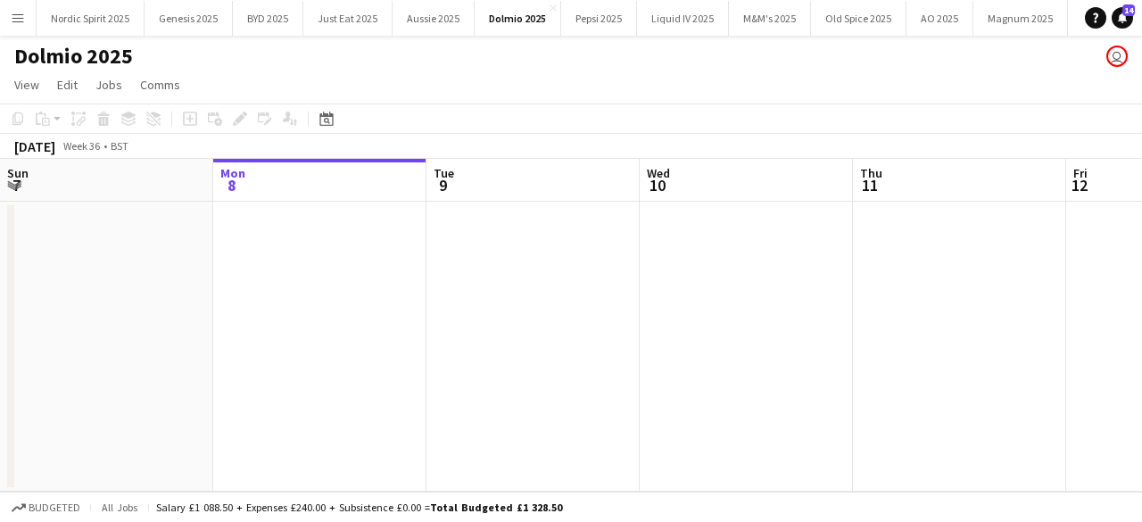
click at [7, 29] on button "Menu" at bounding box center [18, 18] width 36 height 36
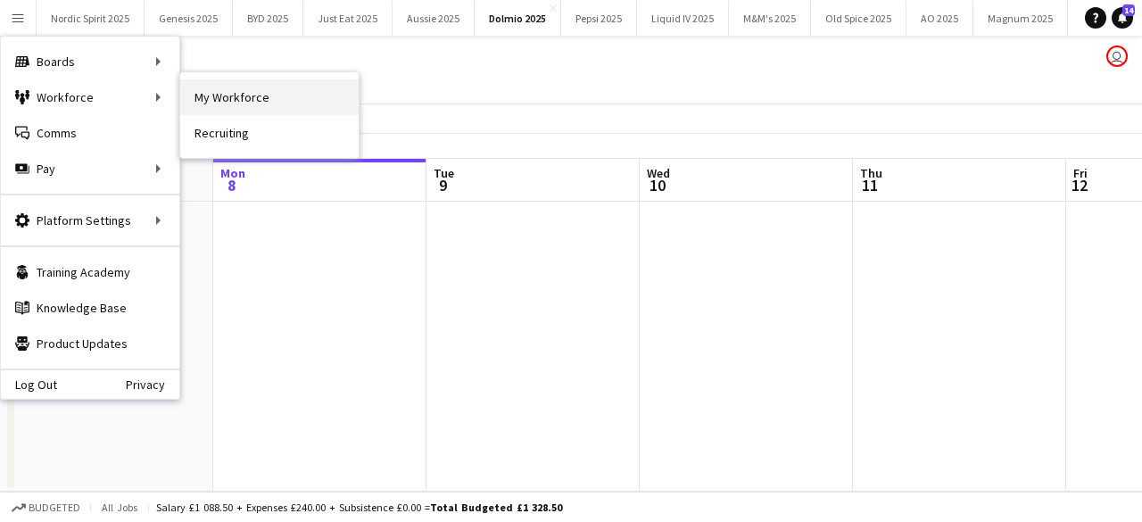
click at [203, 104] on link "My Workforce" at bounding box center [269, 97] width 178 height 36
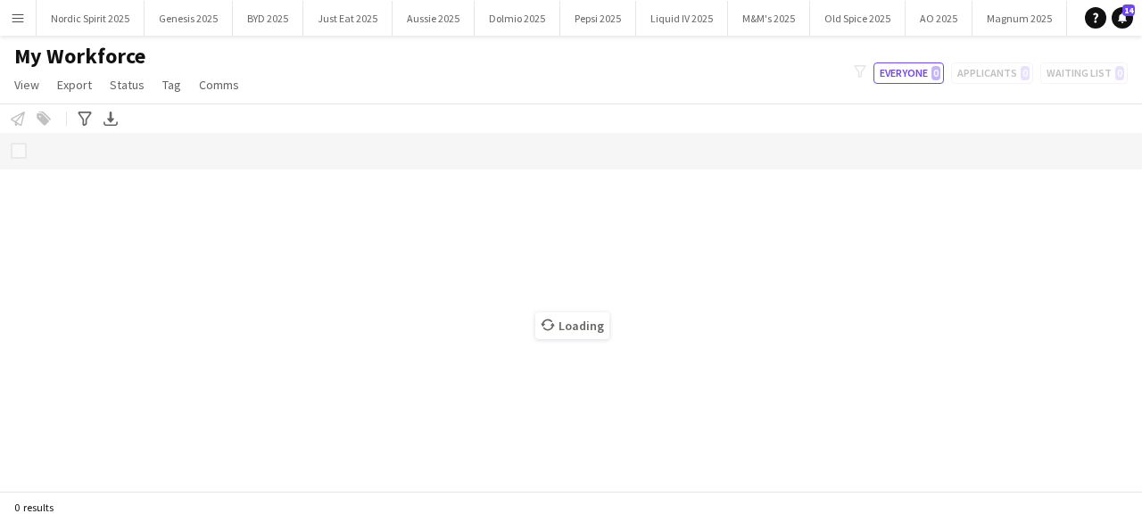
click at [8, 15] on button "Menu" at bounding box center [18, 18] width 36 height 36
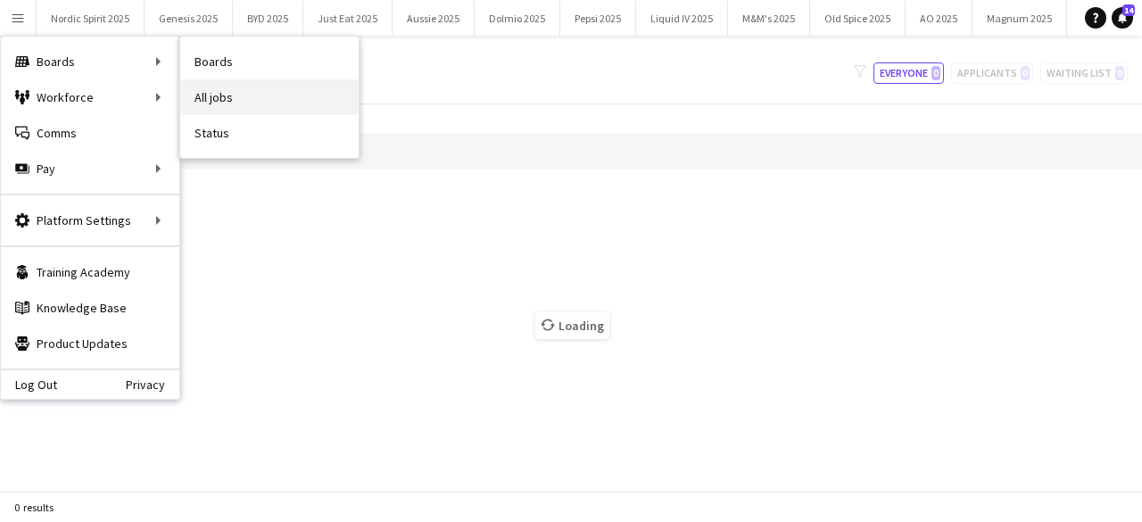
click at [202, 94] on link "All jobs" at bounding box center [269, 97] width 178 height 36
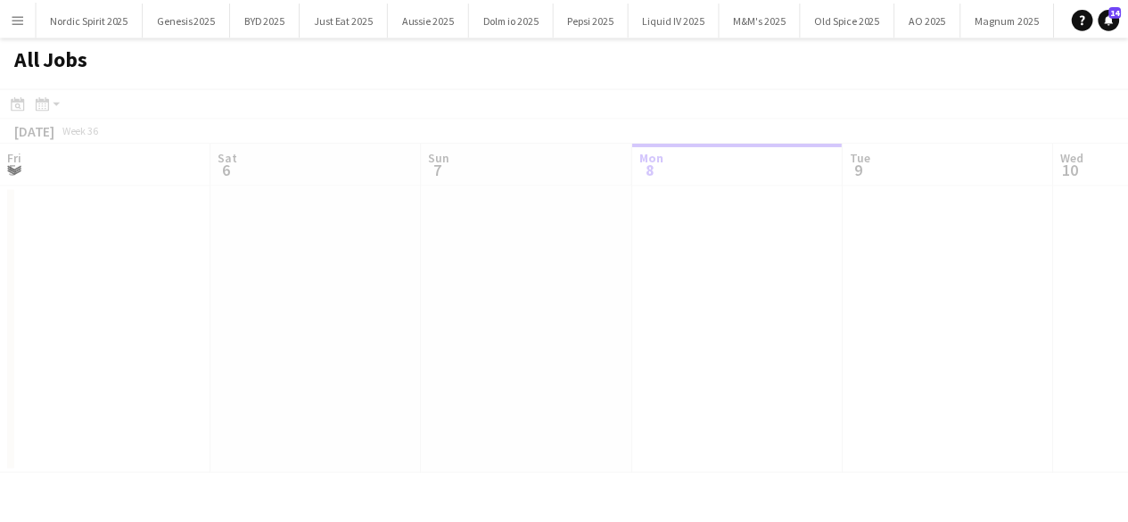
scroll to position [0, 426]
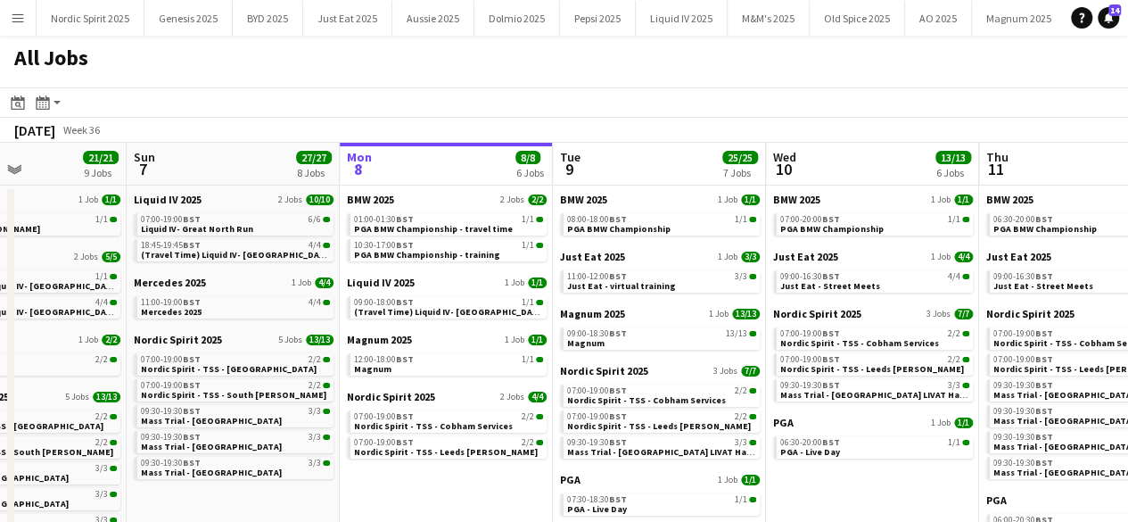
drag, startPoint x: 257, startPoint y: 472, endPoint x: 401, endPoint y: 475, distance: 144.5
click at [393, 475] on app-calendar-viewport "Thu 4 19/19 8 Jobs Fri 5 23/23 11 Jobs Sat 6 21/21 9 Jobs Sun 7 27/27 8 Jobs Mo…" at bounding box center [564, 397] width 1128 height 508
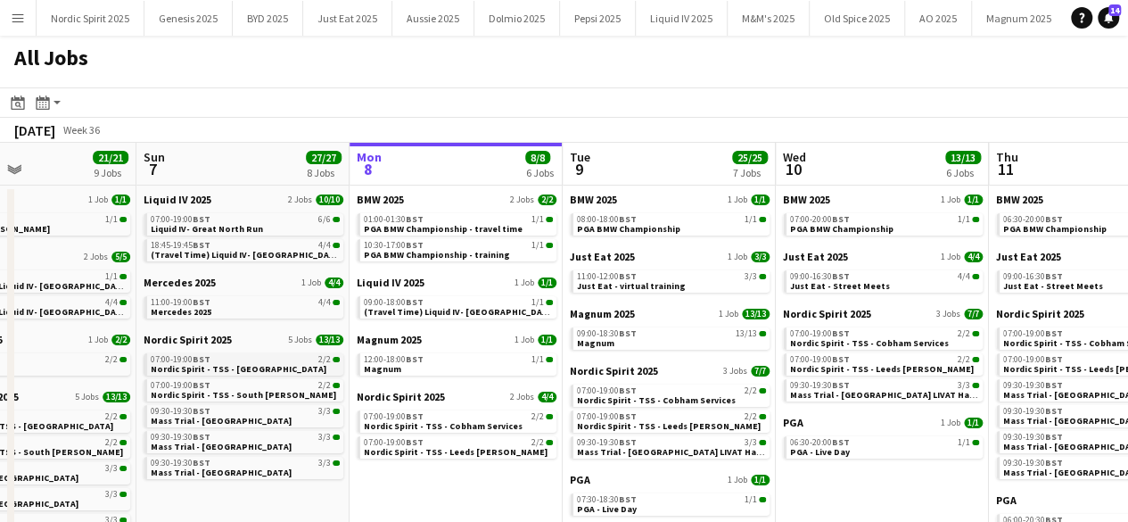
click at [189, 363] on span "Nordic Spirit - TSS - [GEOGRAPHIC_DATA]" at bounding box center [239, 369] width 176 height 12
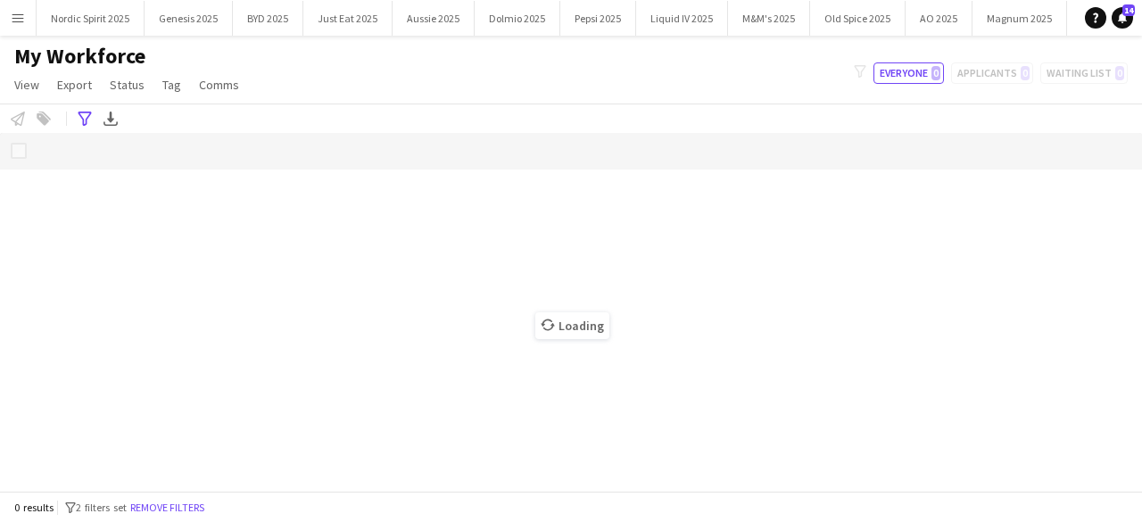
scroll to position [0, 77]
click at [86, 119] on icon at bounding box center [84, 118] width 13 height 14
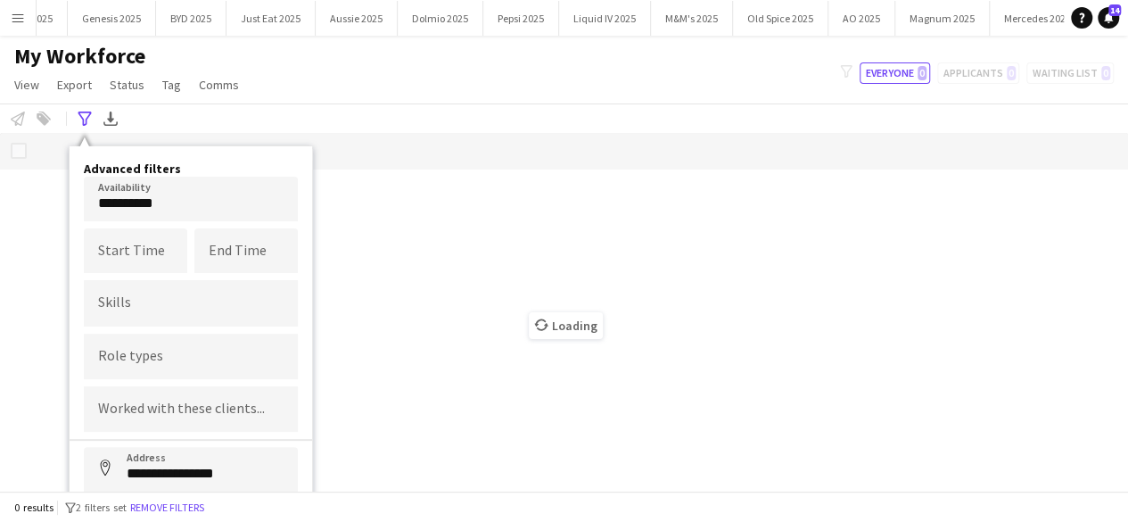
click at [21, 13] on app-icon "Menu" at bounding box center [18, 18] width 14 height 14
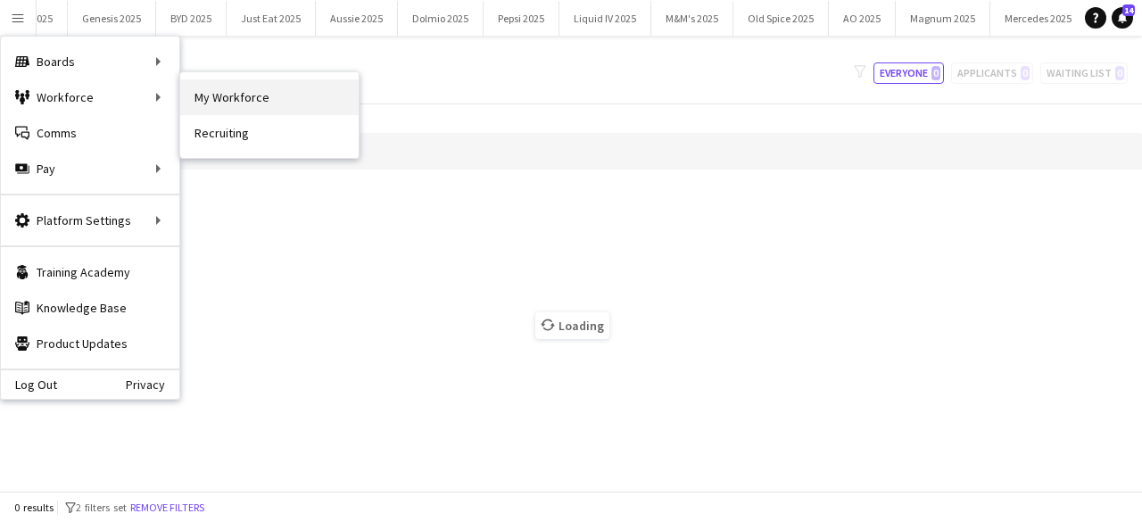
click at [210, 100] on link "My Workforce" at bounding box center [269, 97] width 178 height 36
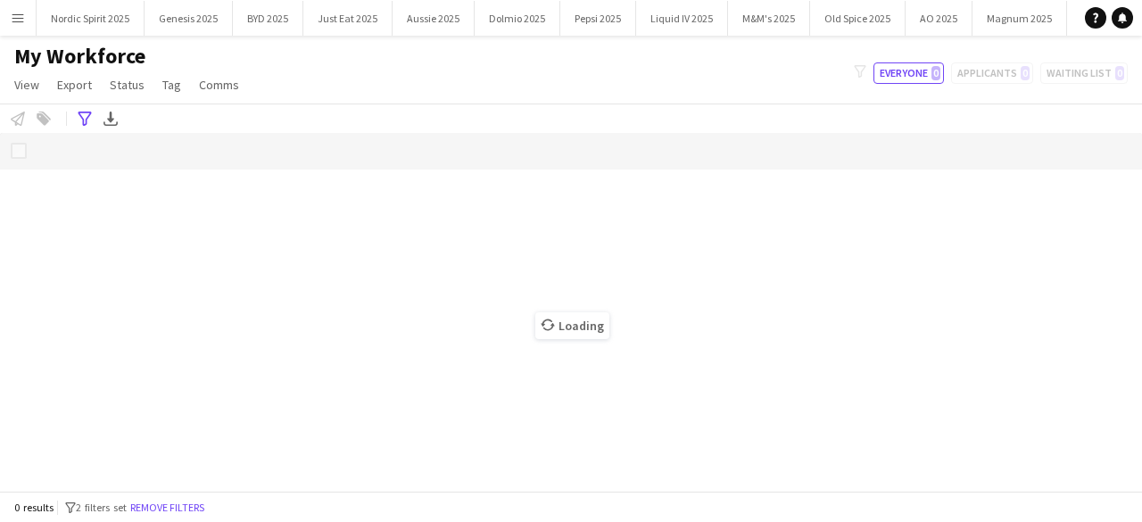
click at [23, 22] on app-icon "Menu" at bounding box center [18, 18] width 14 height 14
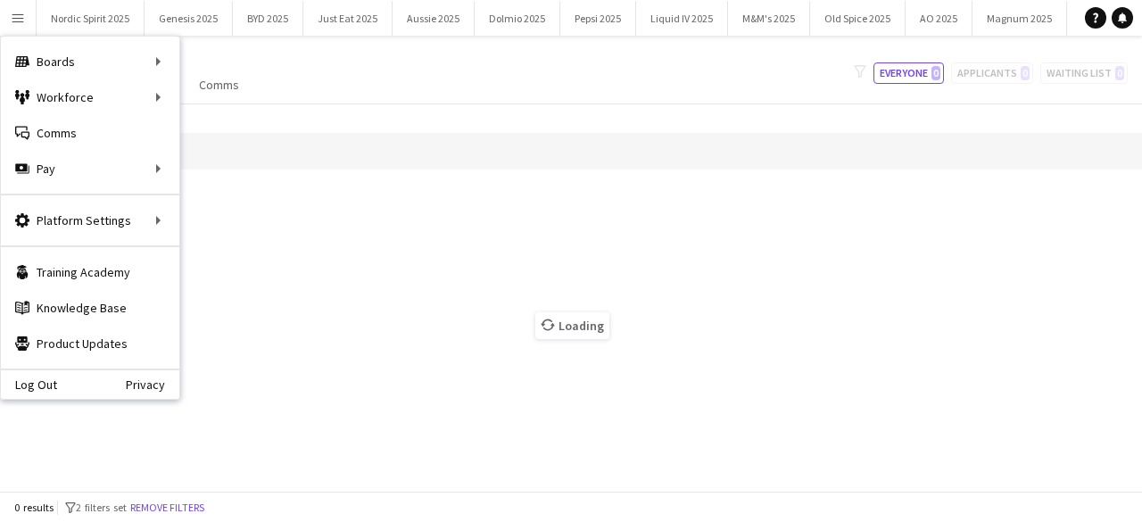
click at [273, 229] on div "Loading" at bounding box center [571, 312] width 1142 height 358
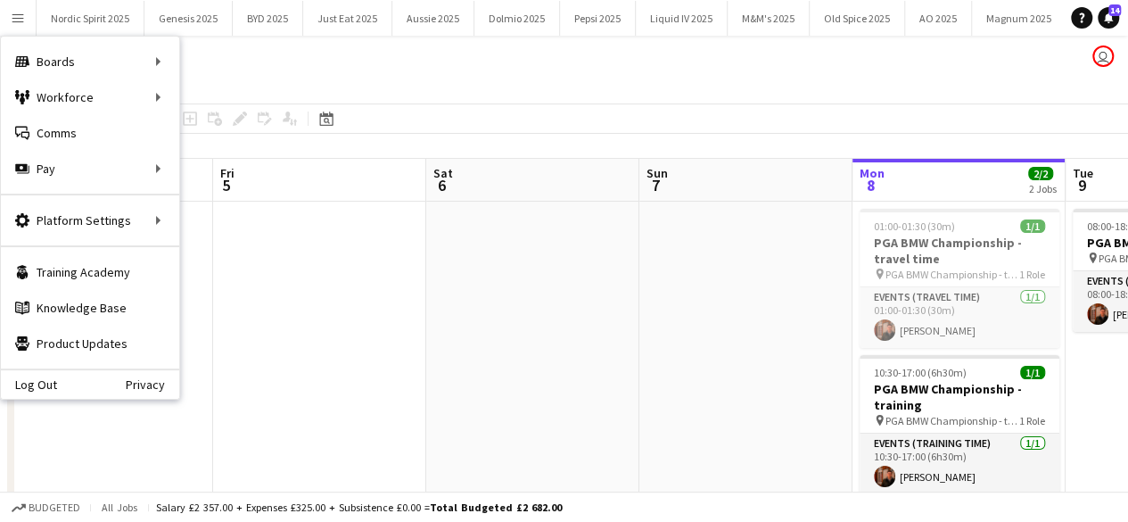
scroll to position [0, 614]
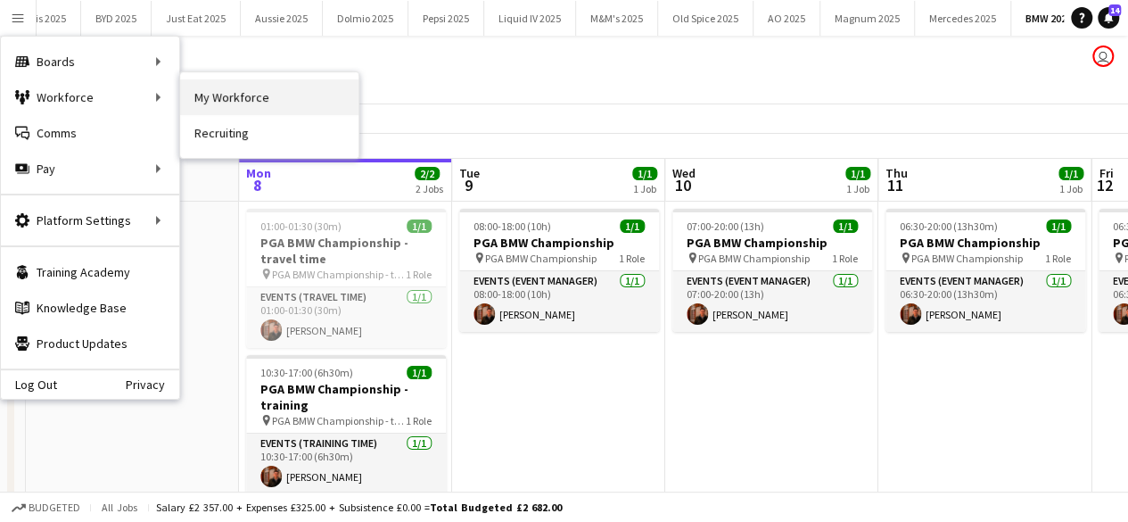
click at [216, 99] on link "My Workforce" at bounding box center [269, 97] width 178 height 36
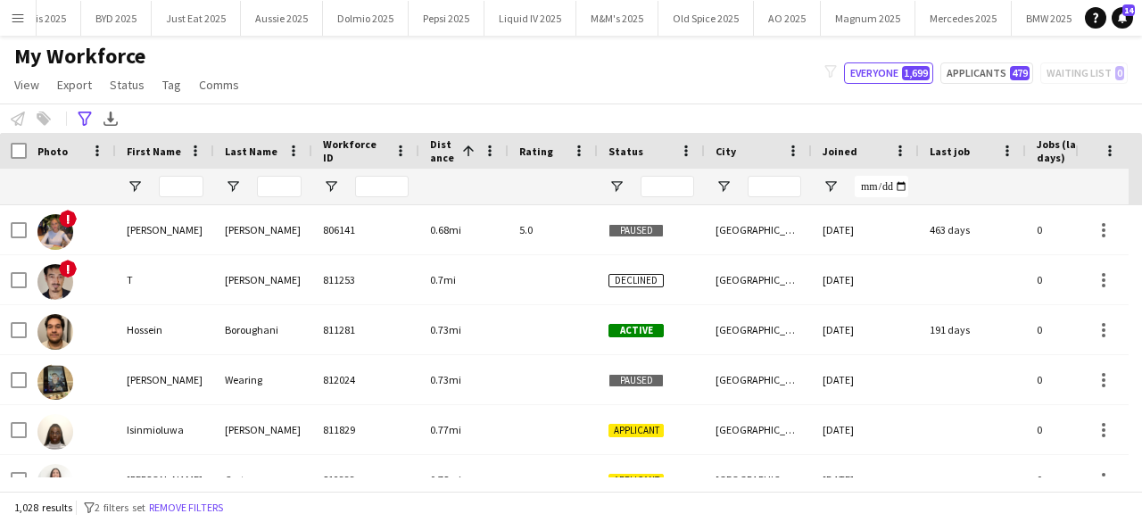
click at [692, 66] on div "My Workforce View Views Default view Compliance Log New view Update view Delete…" at bounding box center [571, 73] width 1142 height 61
click at [184, 181] on input "First Name Filter Input" at bounding box center [181, 186] width 45 height 21
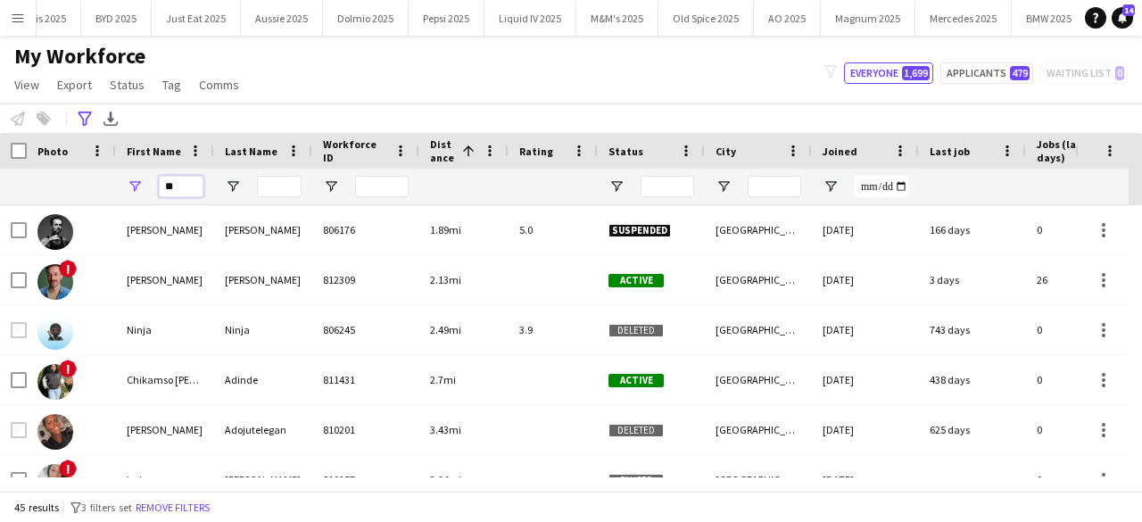
type input "**"
click at [278, 185] on input "Last Name Filter Input" at bounding box center [279, 186] width 45 height 21
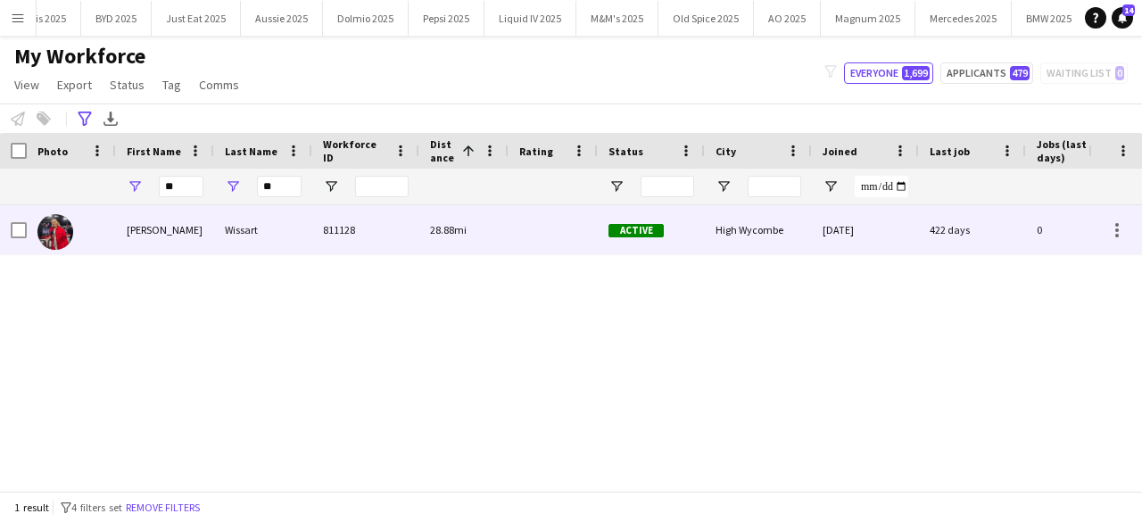
click at [79, 235] on div at bounding box center [71, 229] width 89 height 49
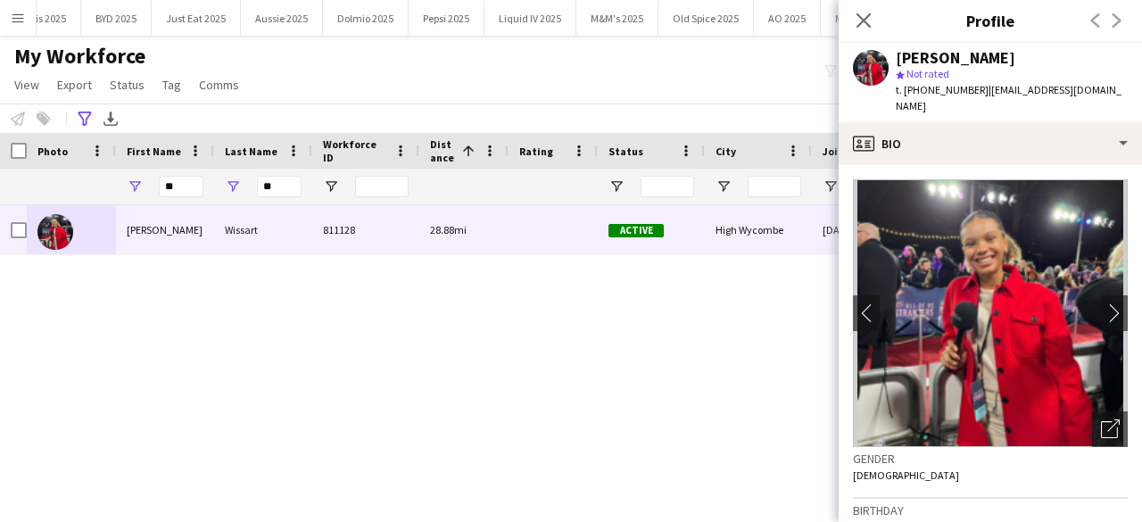
click at [989, 103] on div "Jasmine Wissart star Not rated t. +4407460256869 | jasmine.wissart@gmail.com" at bounding box center [989, 82] width 303 height 79
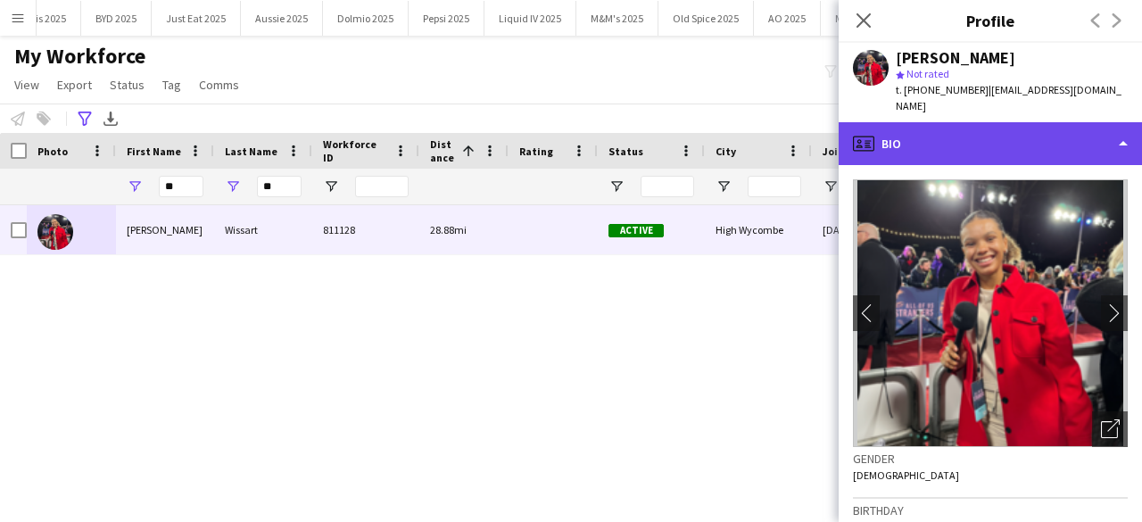
click at [992, 122] on div "profile Bio" at bounding box center [989, 143] width 303 height 43
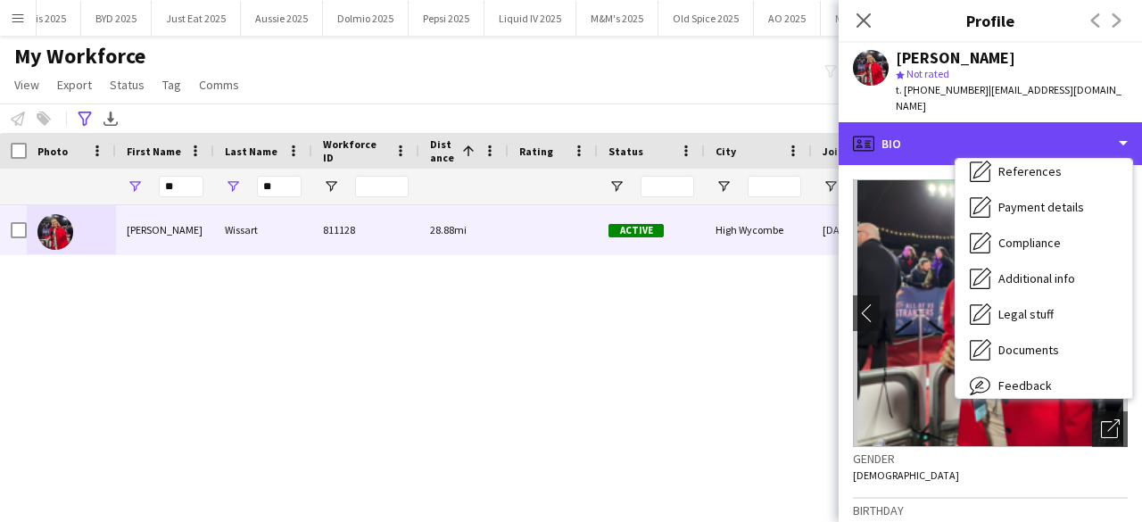
scroll to position [239, 0]
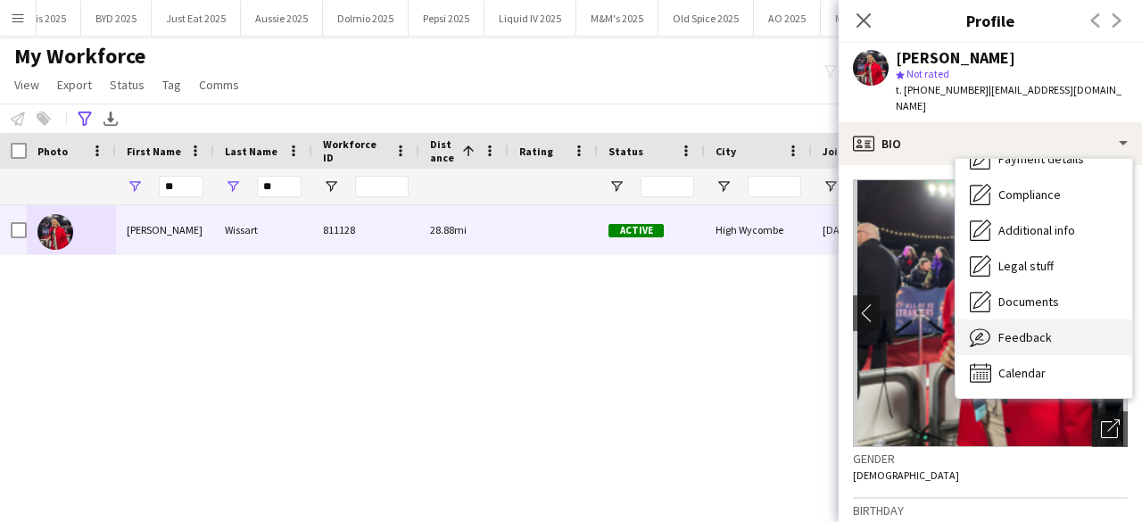
click at [1046, 334] on div "Feedback Feedback" at bounding box center [1043, 337] width 177 height 36
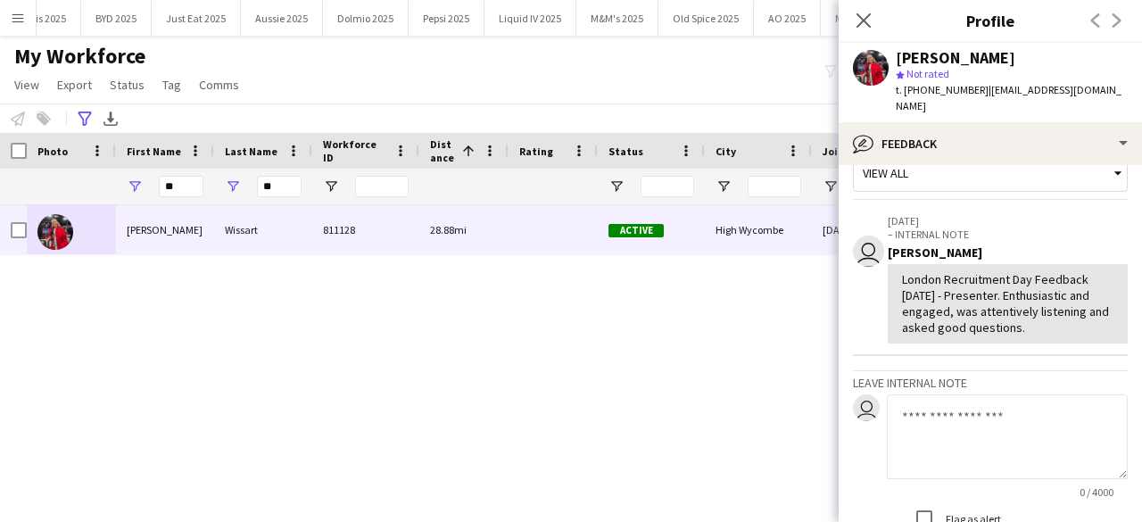
scroll to position [35, 0]
drag, startPoint x: 1023, startPoint y: 272, endPoint x: 1093, endPoint y: 308, distance: 79.0
click at [1093, 308] on div "London Recruitment Day Feedback 18/03/2024 - Presenter. Enthusiastic and engage…" at bounding box center [1007, 300] width 211 height 65
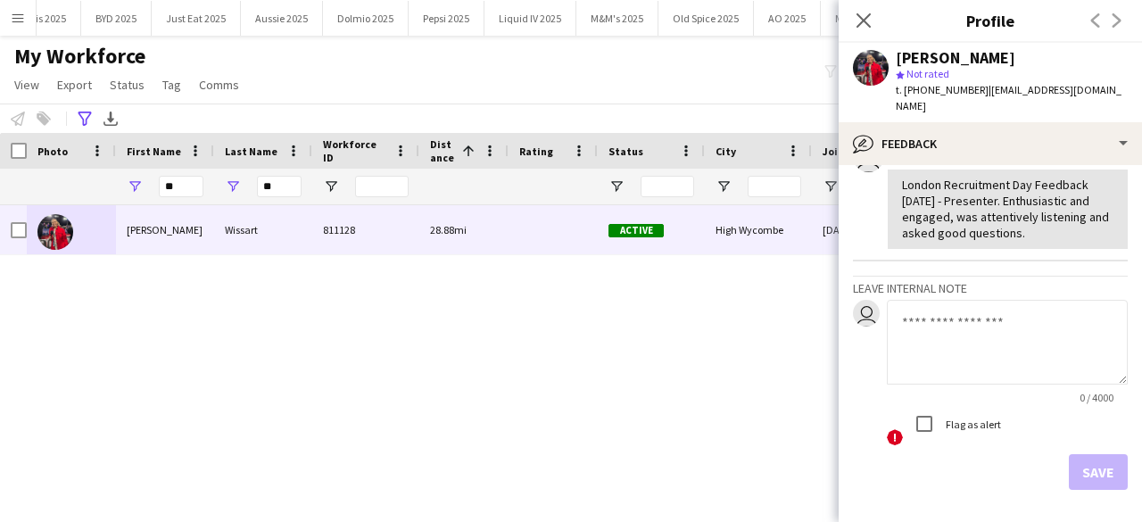
scroll to position [0, 0]
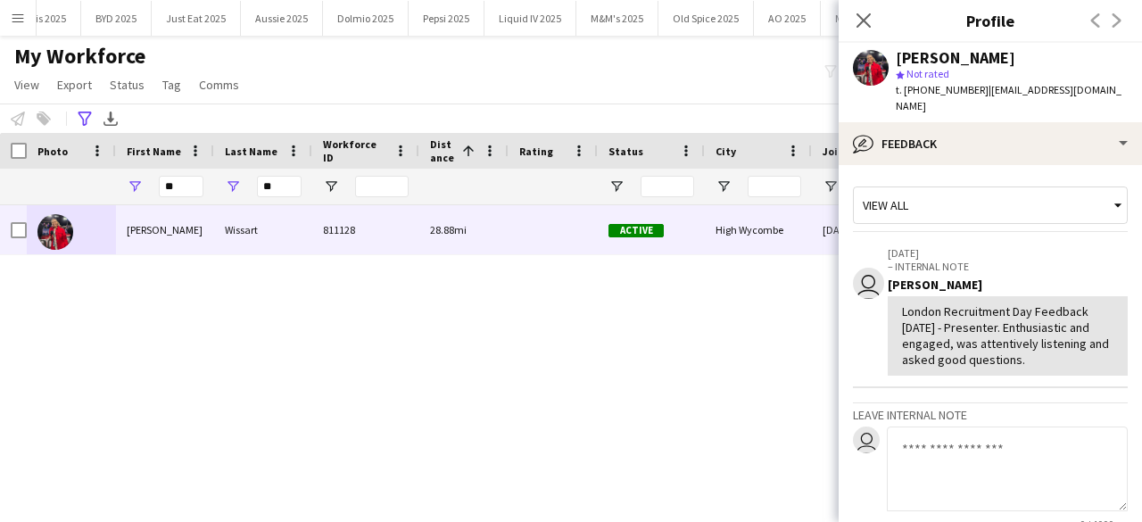
copy div "Enthusiastic and engaged, was attentively listening and asked good questions."
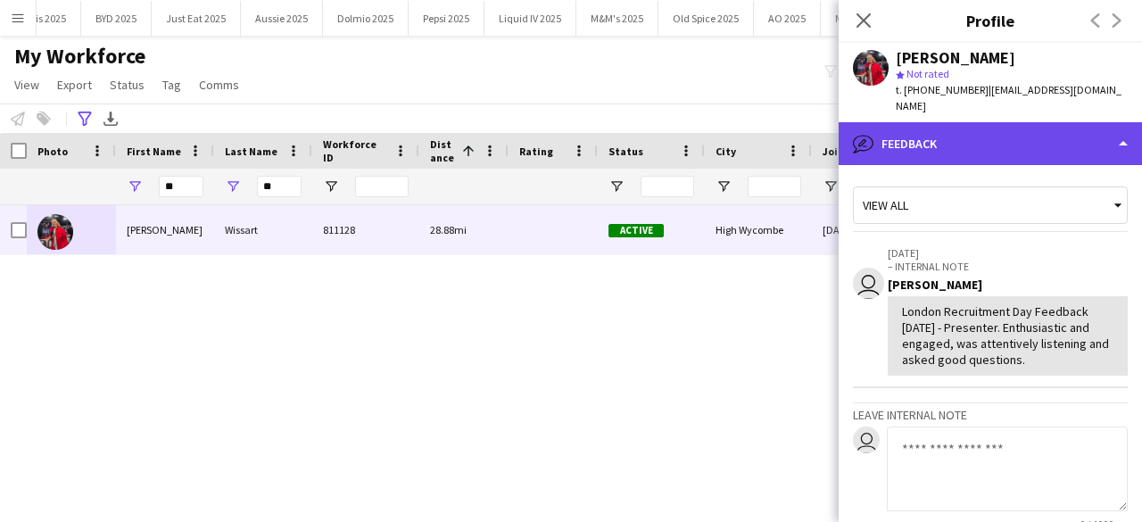
click at [894, 136] on div "bubble-pencil Feedback" at bounding box center [989, 143] width 303 height 43
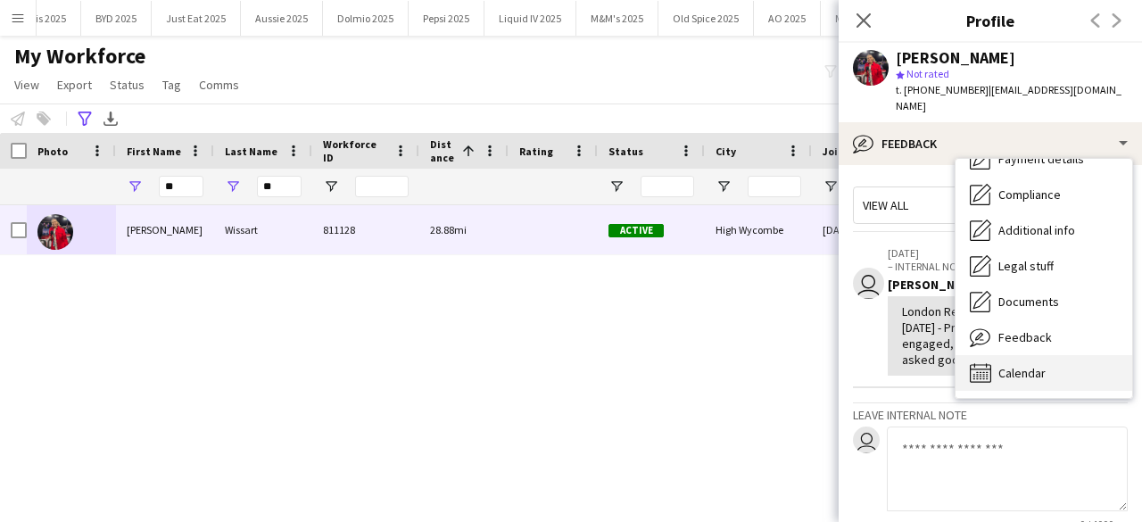
click at [1044, 355] on div "Calendar Calendar" at bounding box center [1043, 373] width 177 height 36
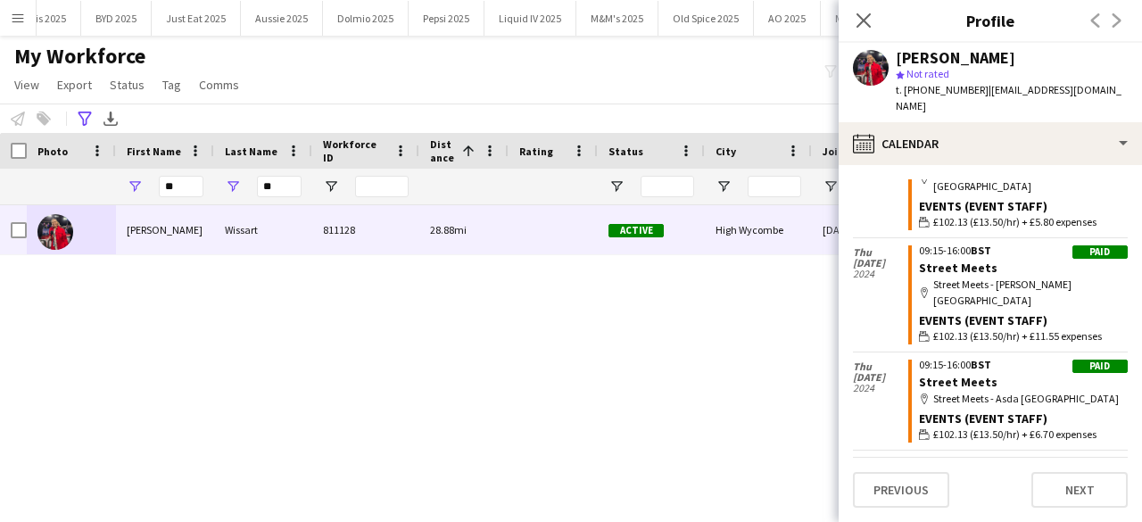
scroll to position [680, 0]
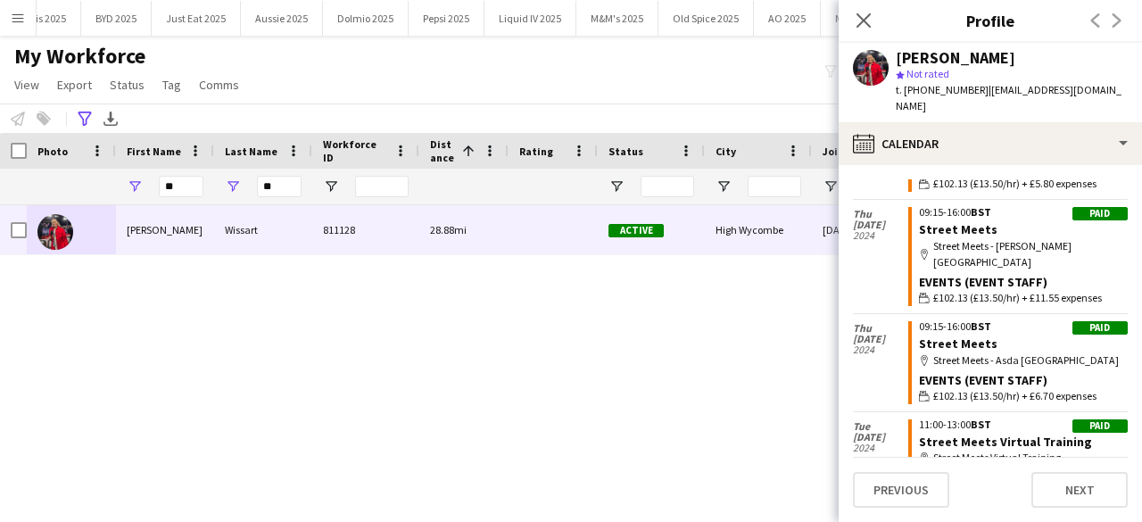
click at [862, 70] on app-user-avatar at bounding box center [871, 68] width 36 height 36
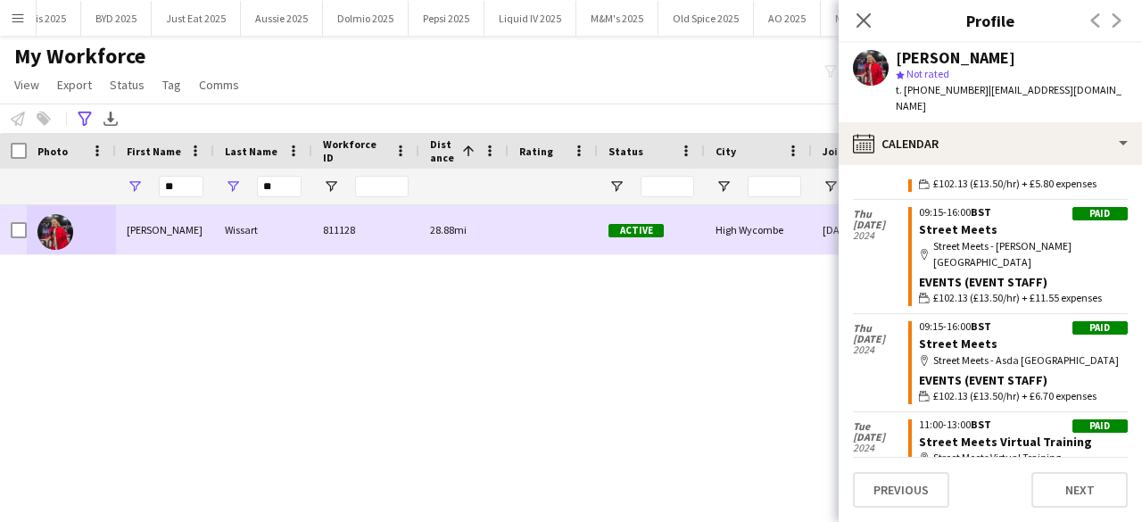
click at [57, 239] on img at bounding box center [55, 232] width 36 height 36
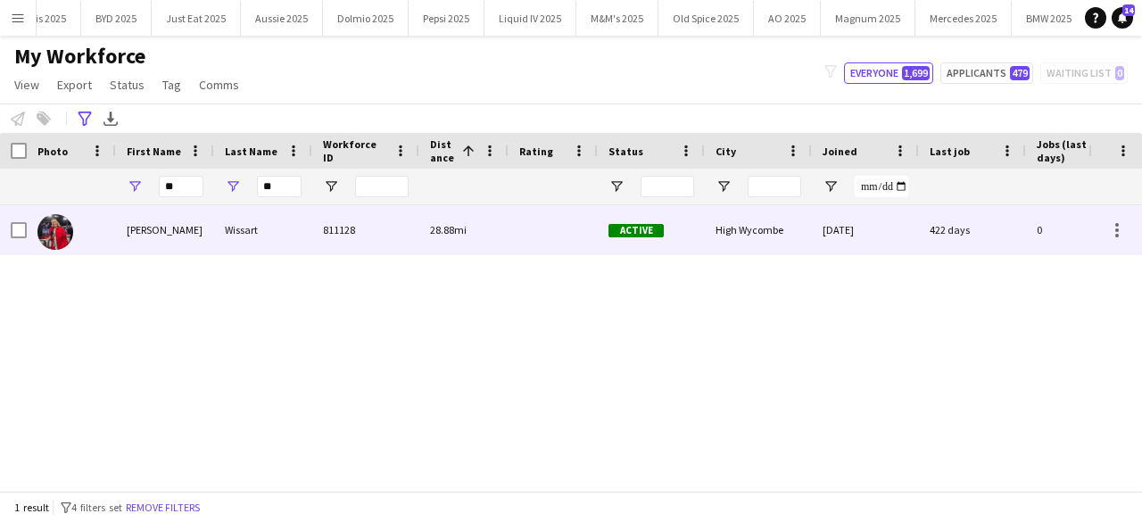
click at [57, 239] on img at bounding box center [55, 232] width 36 height 36
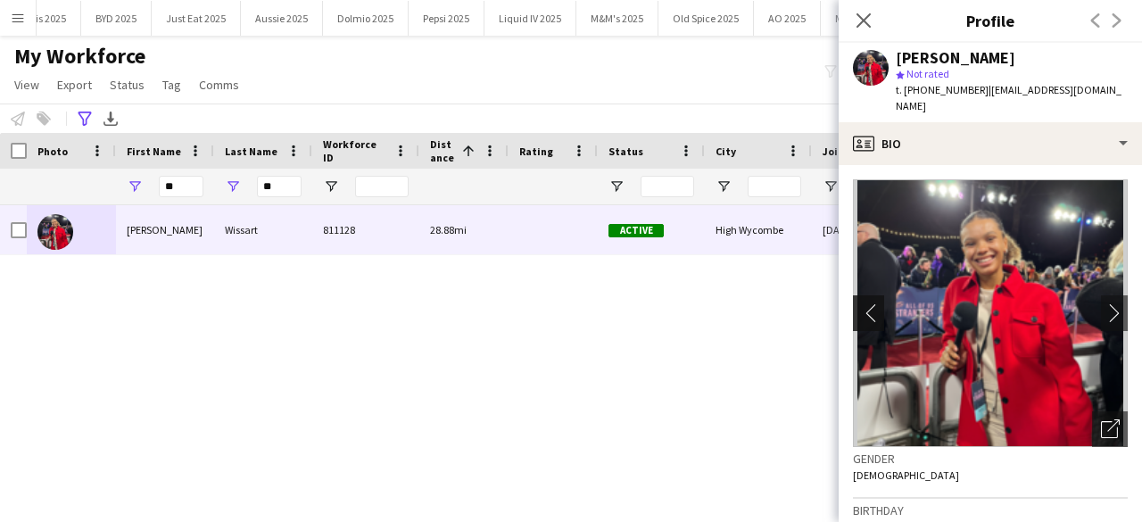
click at [869, 303] on app-icon "chevron-left" at bounding box center [867, 312] width 28 height 19
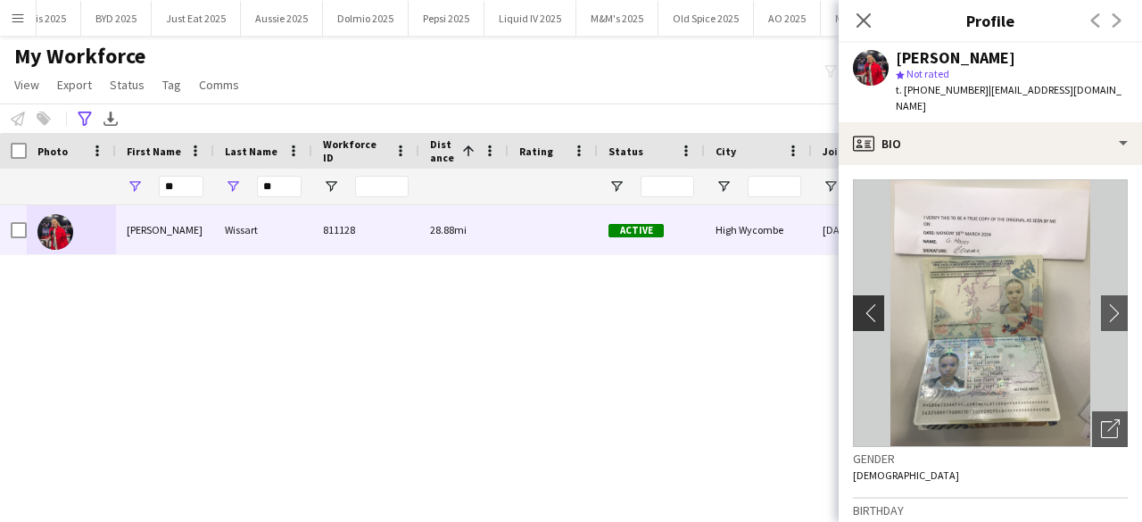
click at [870, 303] on app-icon "chevron-left" at bounding box center [867, 312] width 28 height 19
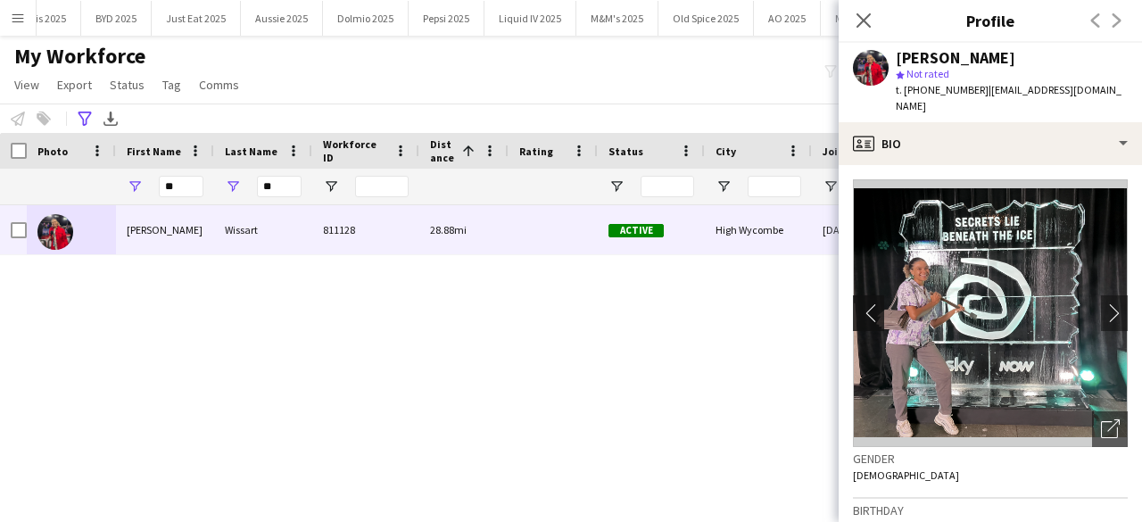
click at [870, 303] on app-icon "chevron-left" at bounding box center [867, 312] width 28 height 19
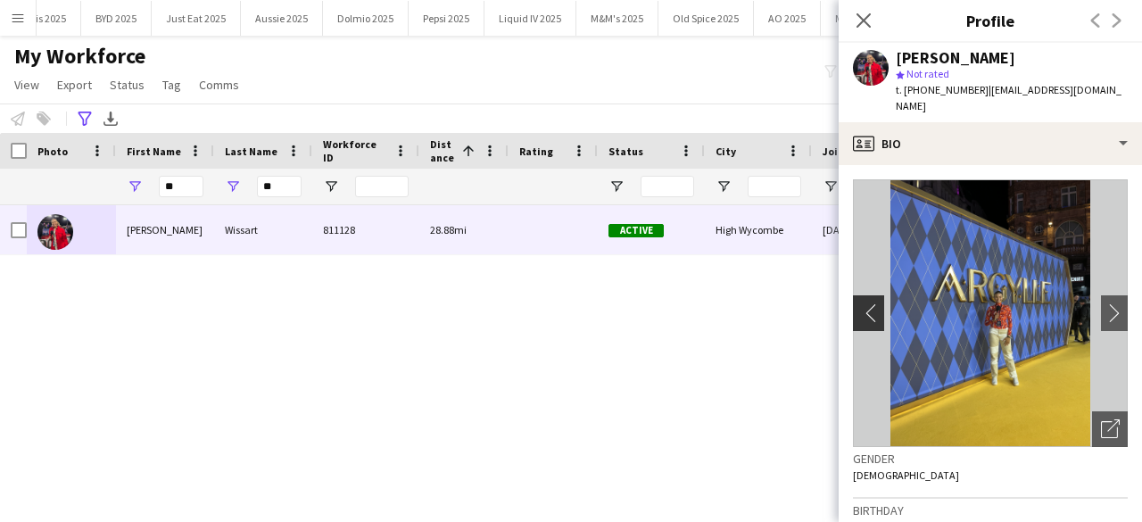
click at [870, 303] on app-icon "chevron-left" at bounding box center [867, 312] width 28 height 19
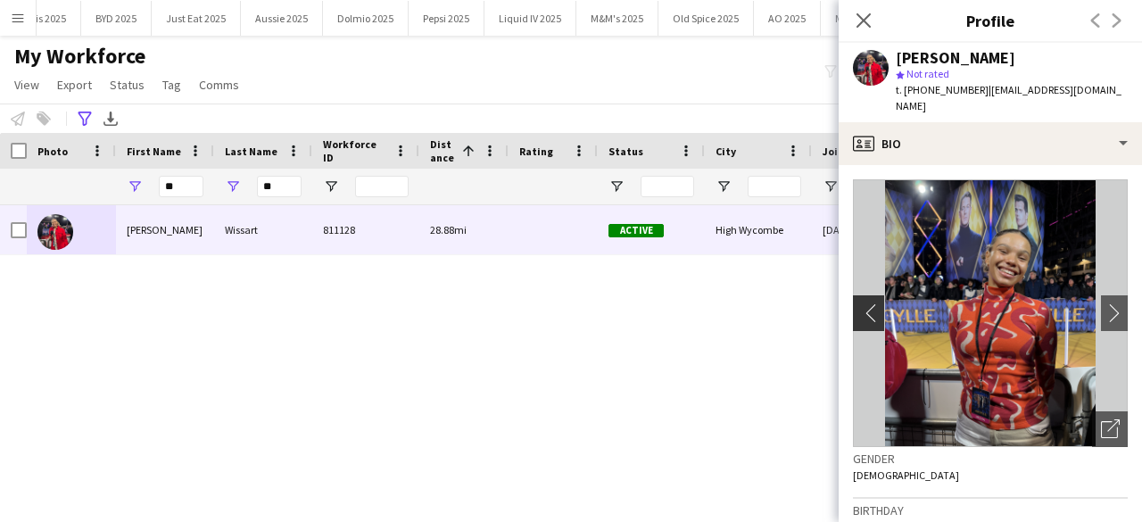
click at [870, 303] on app-icon "chevron-left" at bounding box center [867, 312] width 28 height 19
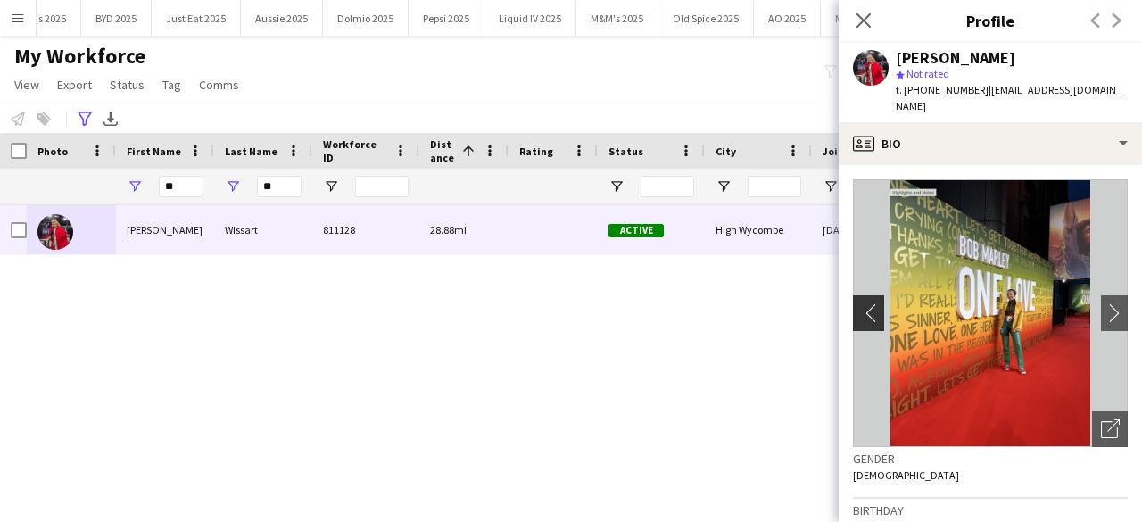
click at [870, 303] on app-icon "chevron-left" at bounding box center [867, 312] width 28 height 19
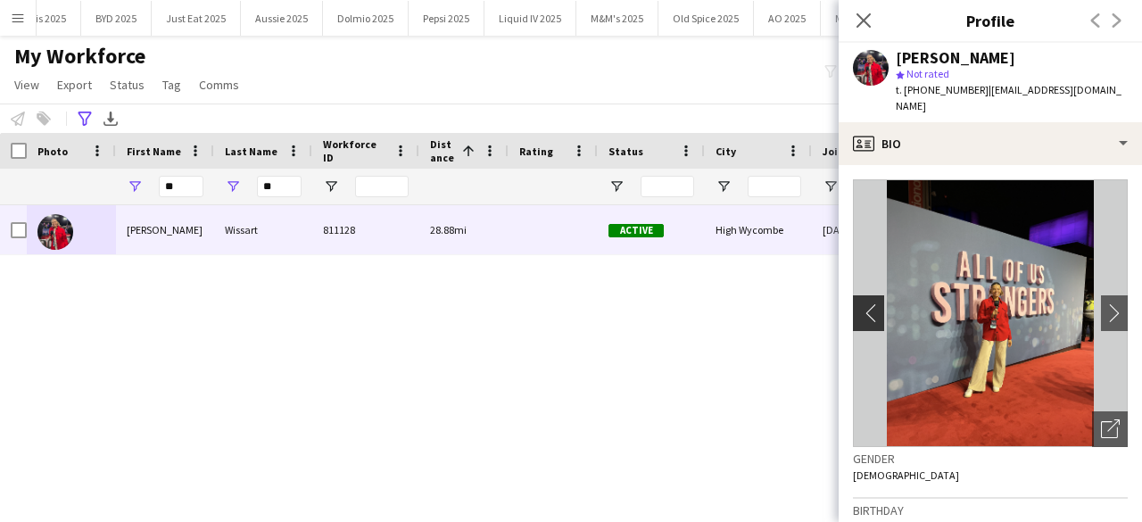
click at [870, 303] on app-icon "chevron-left" at bounding box center [867, 312] width 28 height 19
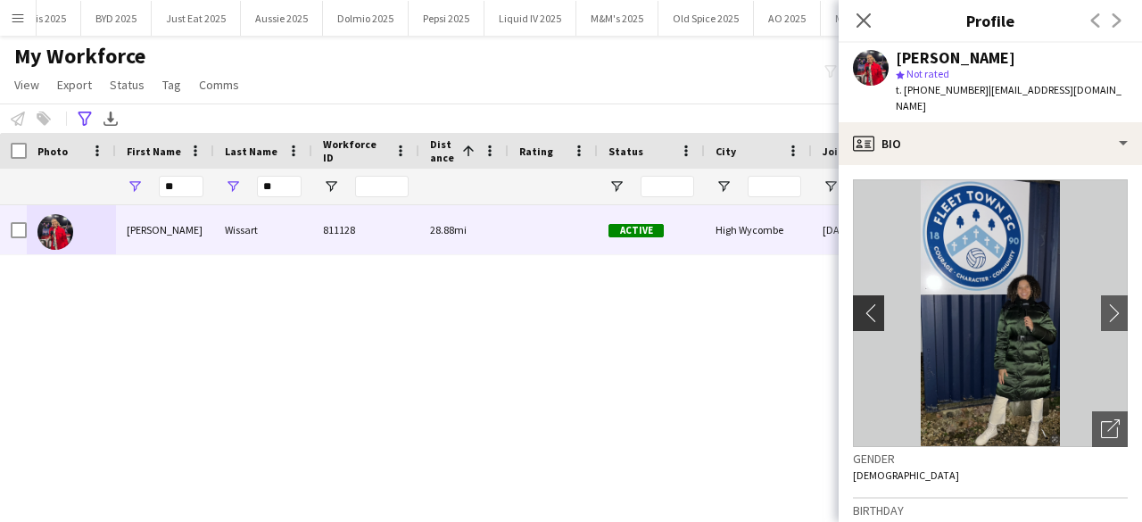
click at [870, 303] on app-icon "chevron-left" at bounding box center [867, 312] width 28 height 19
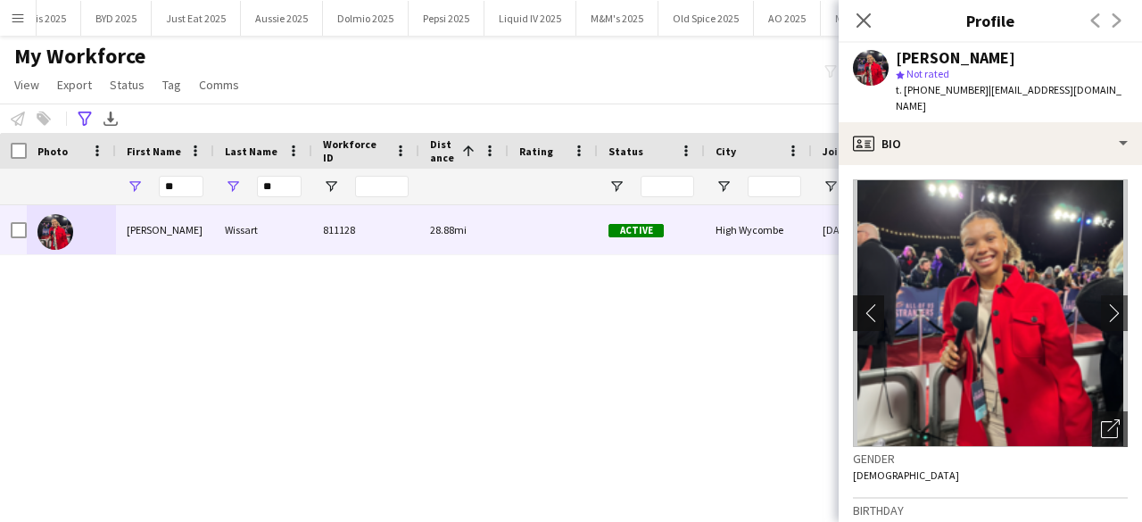
click at [870, 303] on app-icon "chevron-left" at bounding box center [867, 312] width 28 height 19
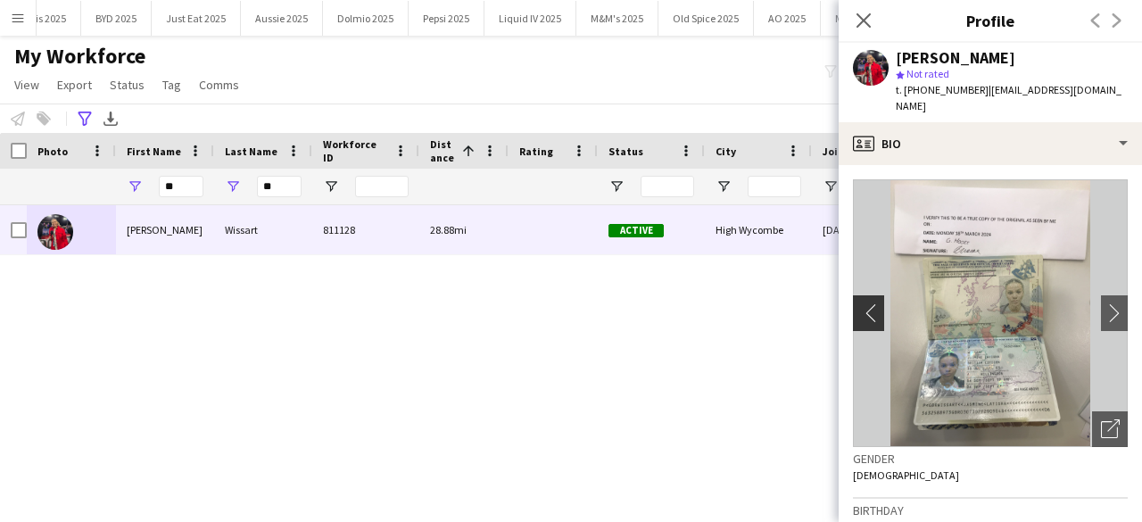
click at [870, 303] on app-icon "chevron-left" at bounding box center [867, 312] width 28 height 19
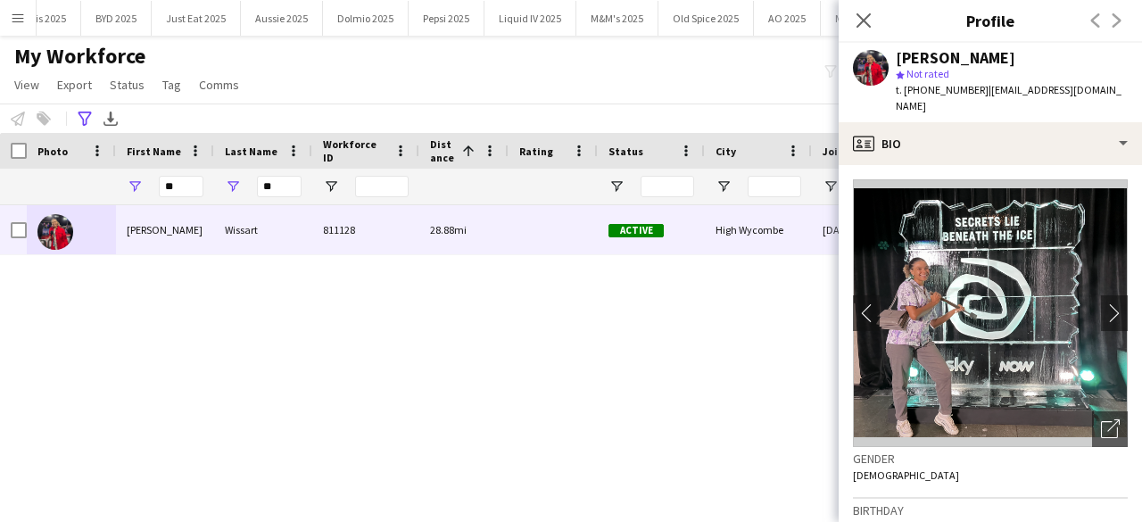
click at [922, 246] on img at bounding box center [990, 313] width 275 height 268
click at [870, 303] on app-icon "chevron-left" at bounding box center [867, 312] width 28 height 19
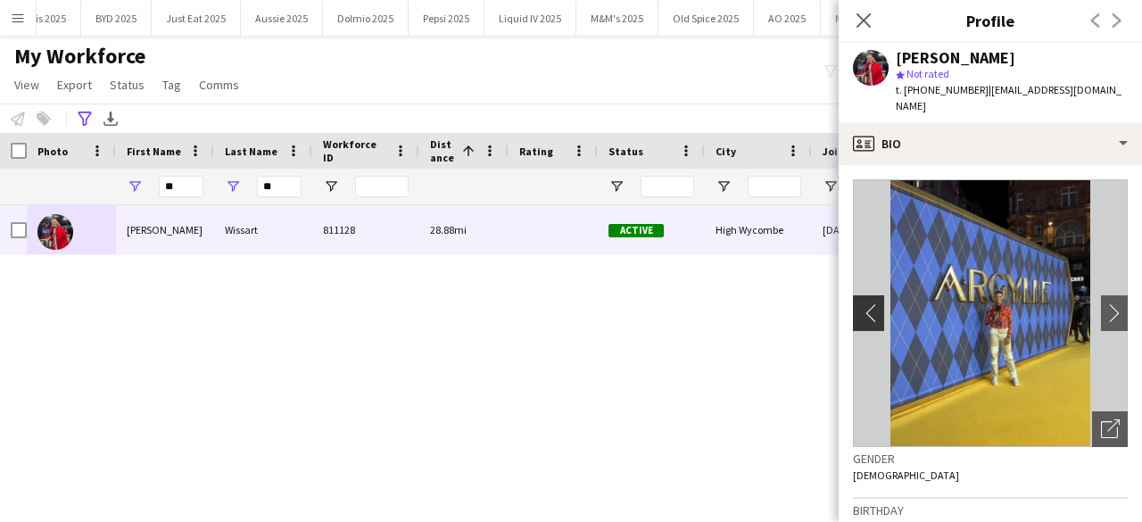
click at [870, 303] on app-icon "chevron-left" at bounding box center [867, 312] width 28 height 19
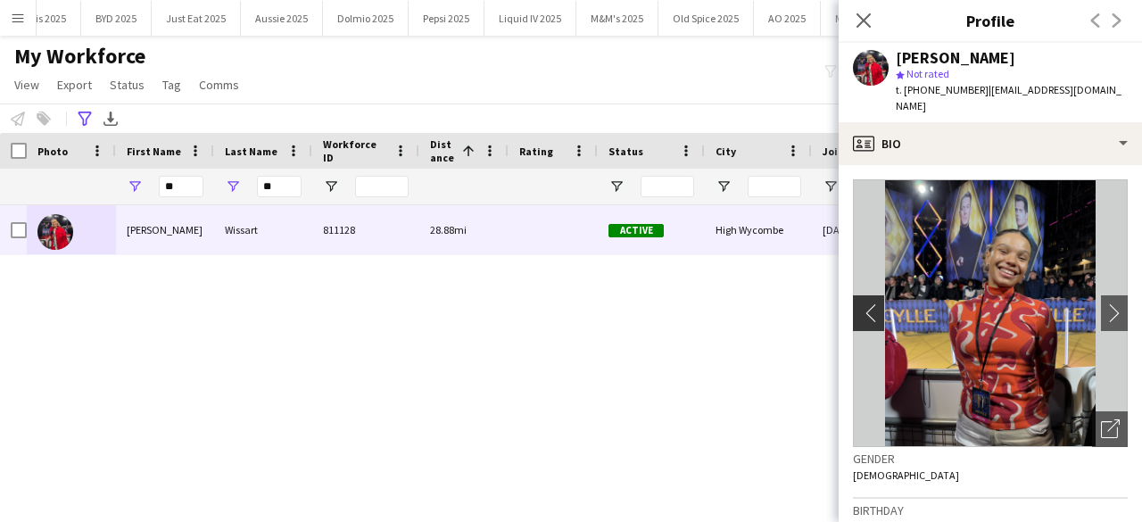
click at [870, 303] on app-icon "chevron-left" at bounding box center [867, 312] width 28 height 19
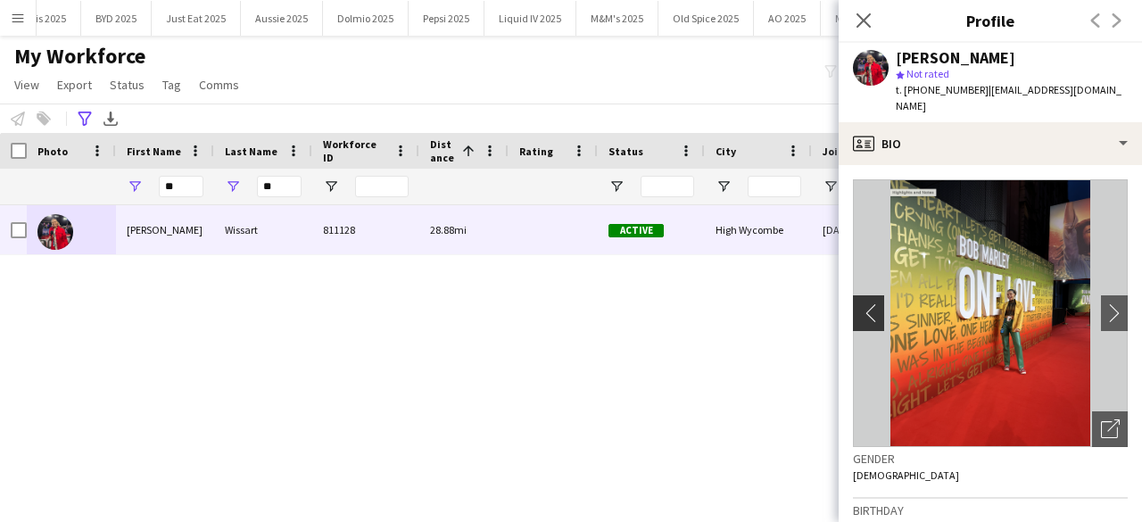
click at [870, 303] on app-icon "chevron-left" at bounding box center [867, 312] width 28 height 19
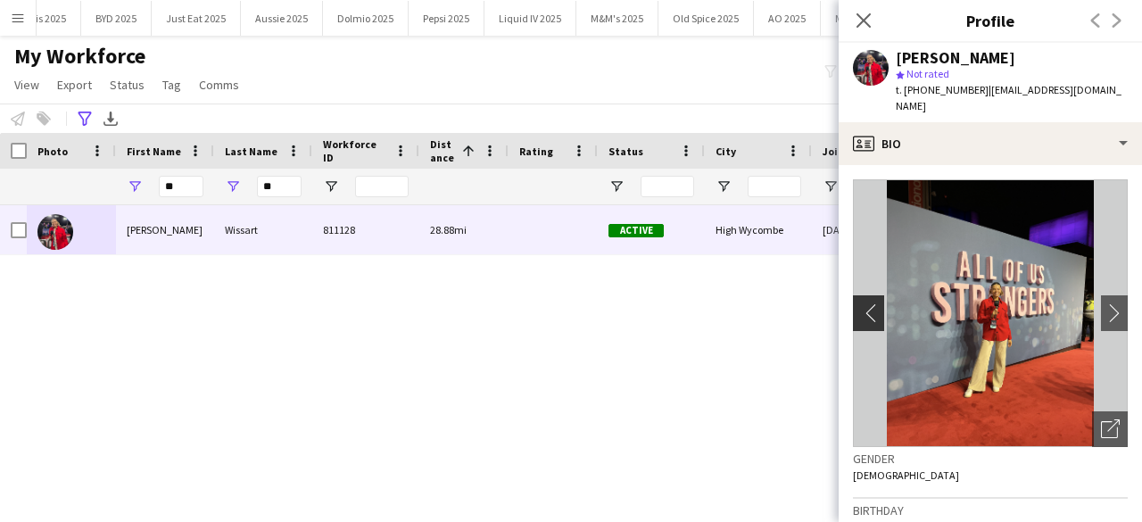
click at [870, 303] on app-icon "chevron-left" at bounding box center [867, 312] width 28 height 19
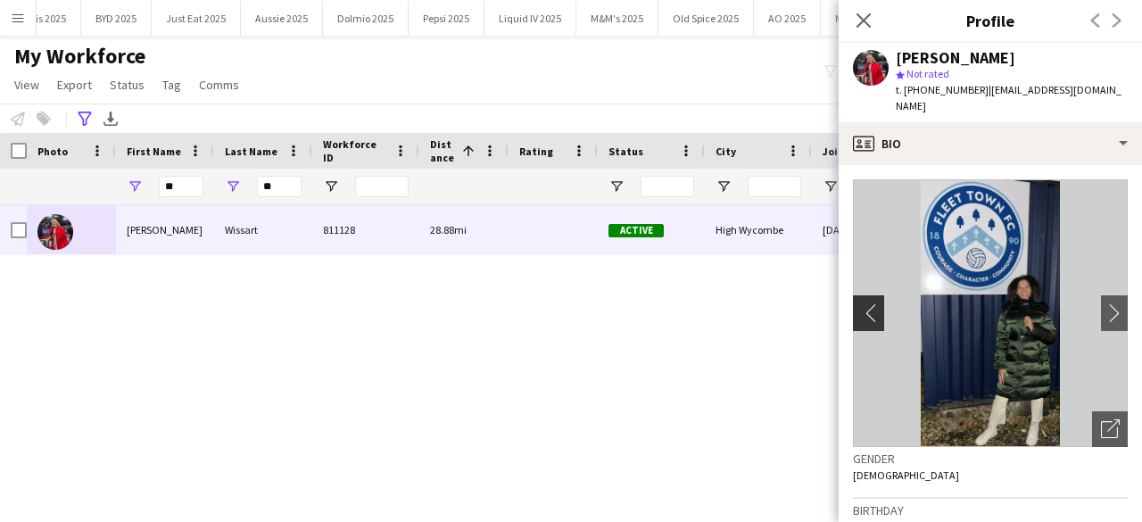
click at [870, 303] on app-icon "chevron-left" at bounding box center [867, 312] width 28 height 19
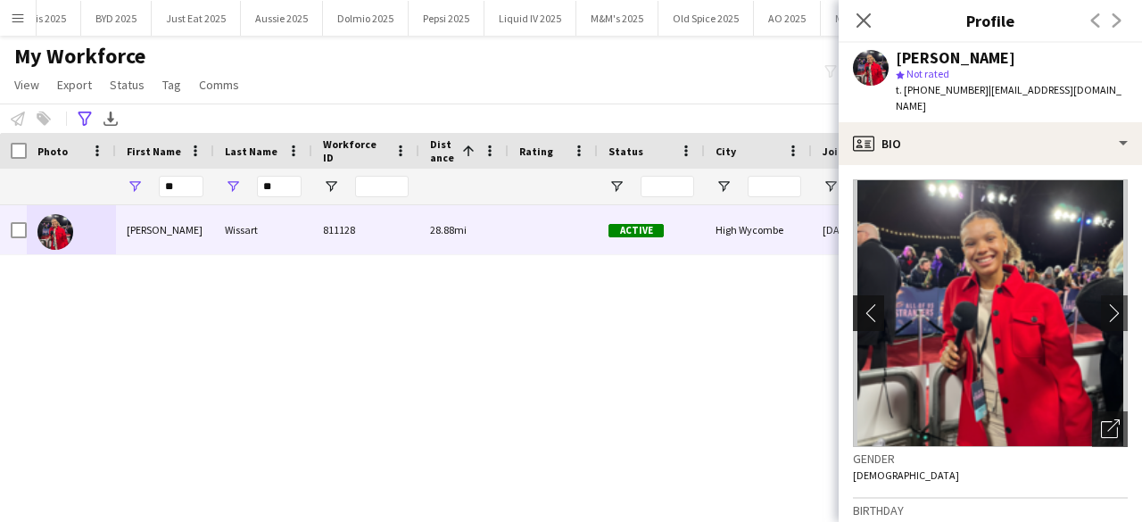
click at [870, 303] on app-icon "chevron-left" at bounding box center [867, 312] width 28 height 19
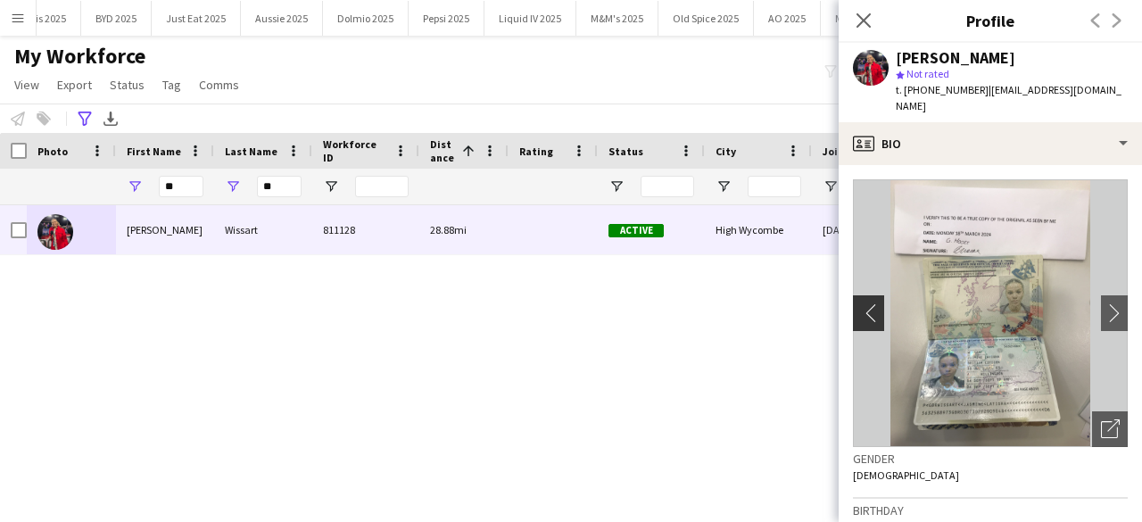
click at [870, 303] on app-icon "chevron-left" at bounding box center [867, 312] width 28 height 19
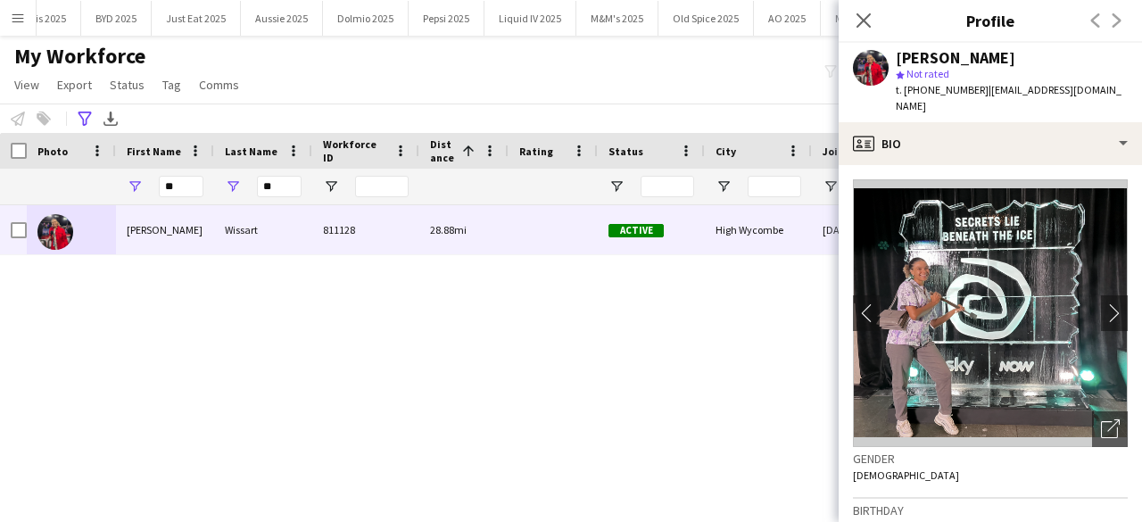
click at [928, 268] on img at bounding box center [990, 313] width 275 height 268
click at [1101, 303] on app-icon "chevron-right" at bounding box center [1115, 312] width 28 height 19
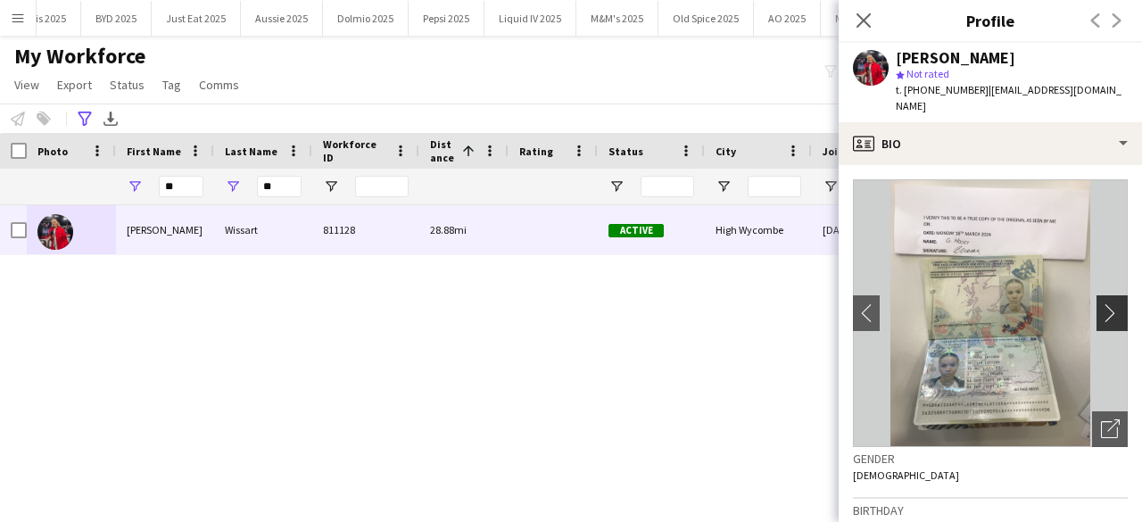
click at [1101, 303] on app-icon "chevron-right" at bounding box center [1115, 312] width 28 height 19
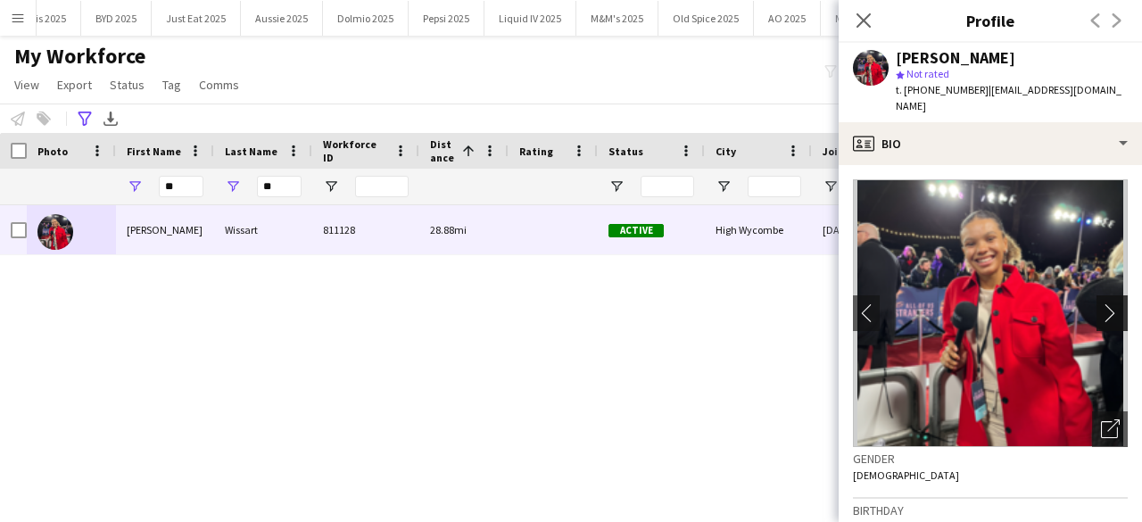
click at [1101, 303] on app-icon "chevron-right" at bounding box center [1115, 312] width 28 height 19
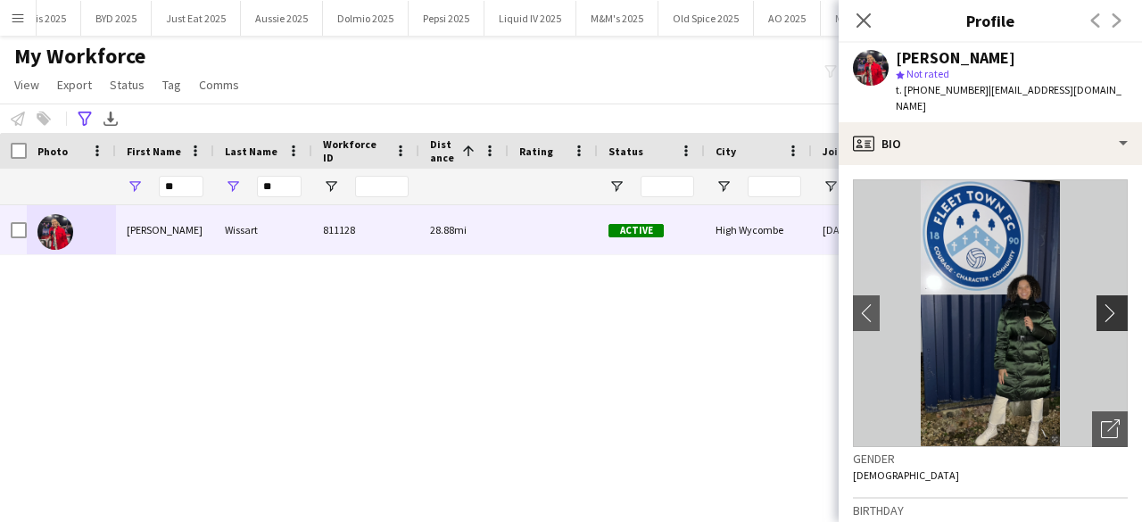
click at [1101, 303] on app-icon "chevron-right" at bounding box center [1115, 312] width 28 height 19
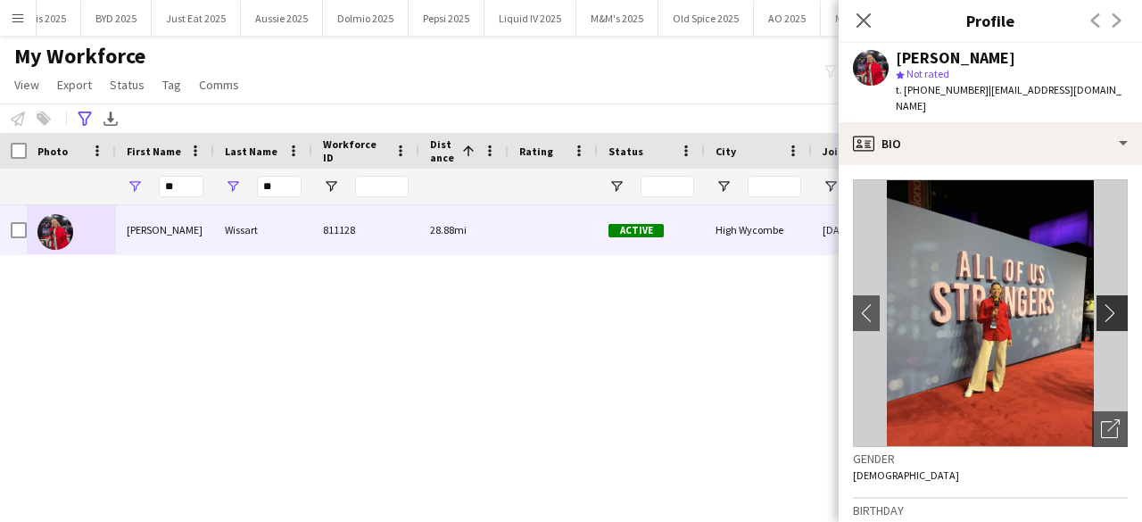
click at [1101, 303] on app-icon "chevron-right" at bounding box center [1115, 312] width 28 height 19
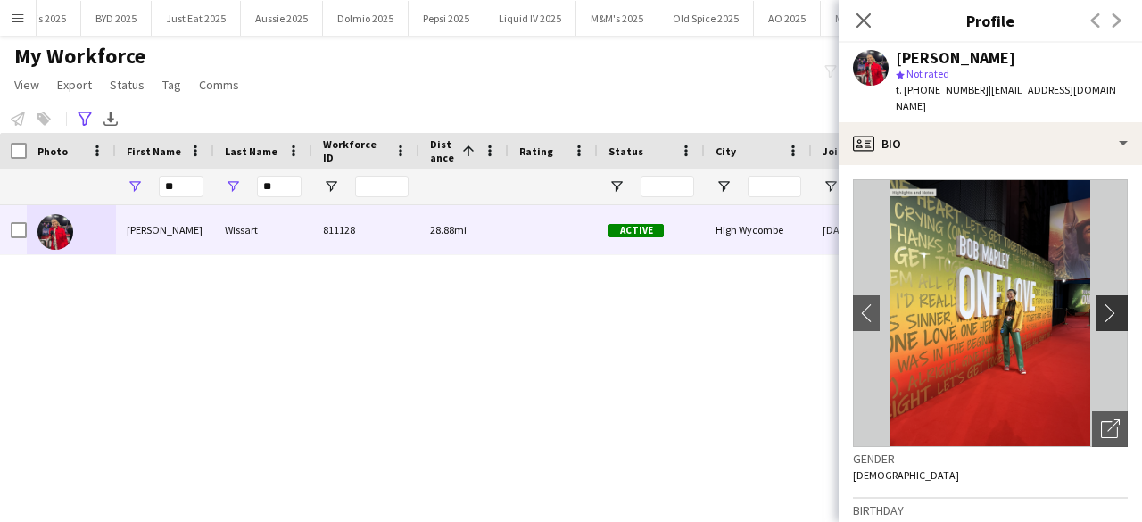
click at [1101, 303] on app-icon "chevron-right" at bounding box center [1115, 312] width 28 height 19
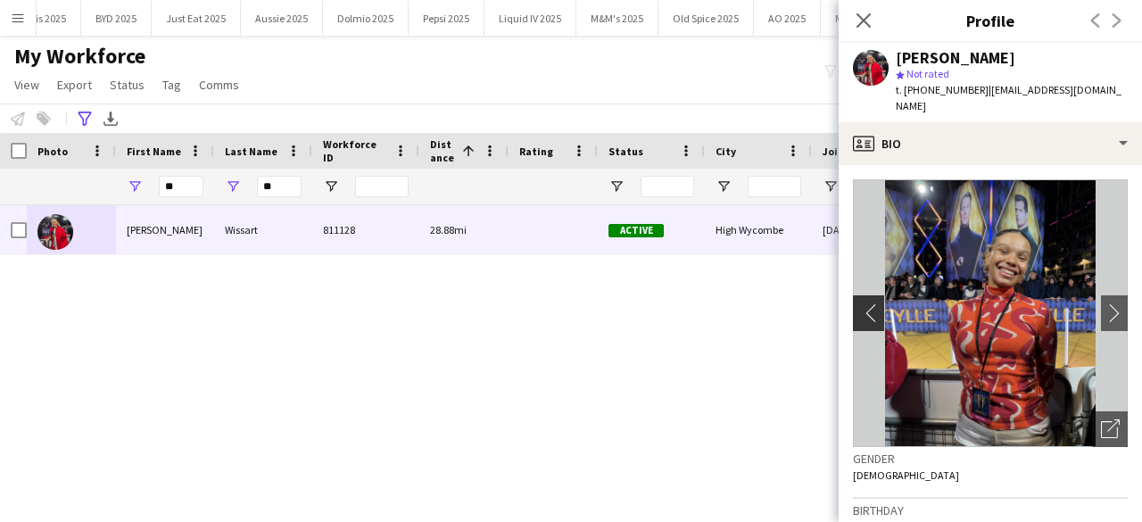
click at [856, 303] on app-icon "chevron-left" at bounding box center [867, 312] width 28 height 19
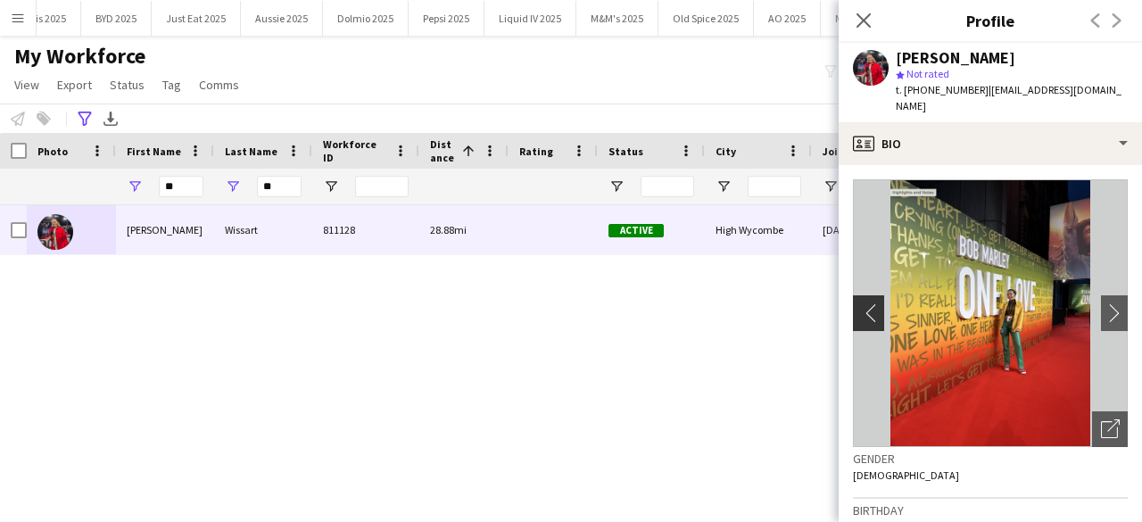
click at [856, 303] on app-icon "chevron-left" at bounding box center [867, 312] width 28 height 19
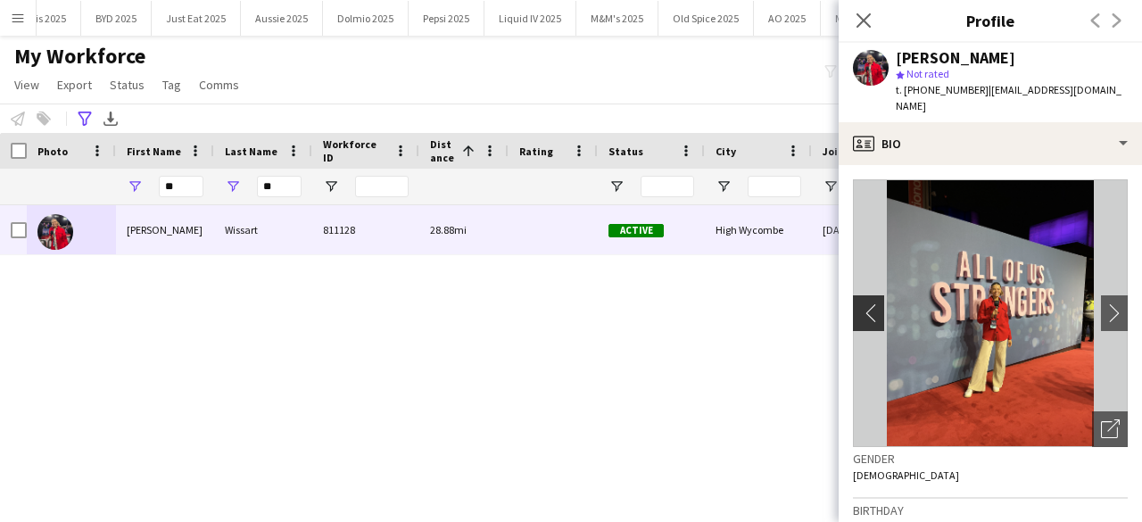
click at [856, 303] on app-icon "chevron-left" at bounding box center [867, 312] width 28 height 19
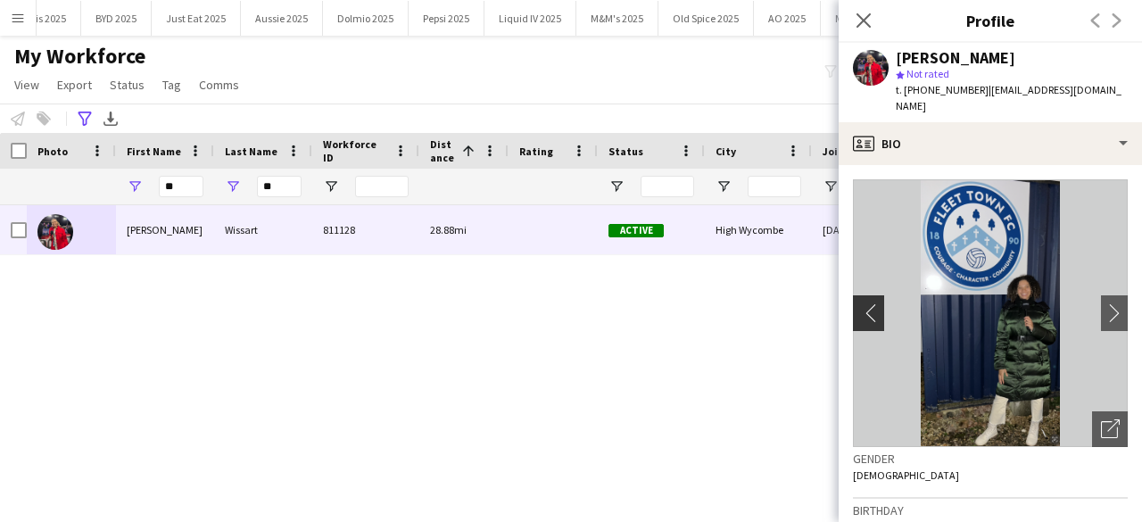
click at [856, 303] on app-icon "chevron-left" at bounding box center [867, 312] width 28 height 19
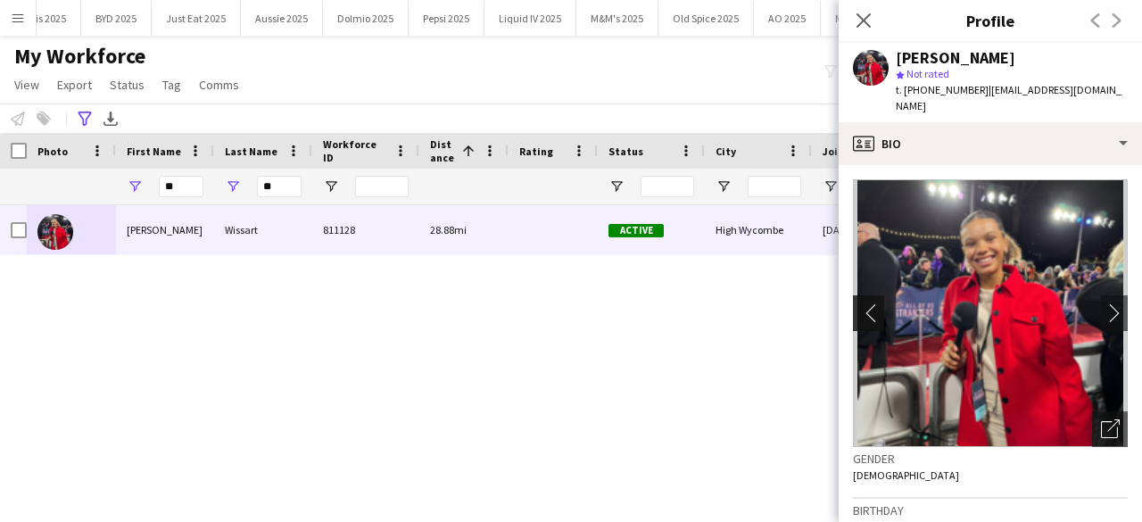
click at [856, 303] on app-icon "chevron-left" at bounding box center [867, 312] width 28 height 19
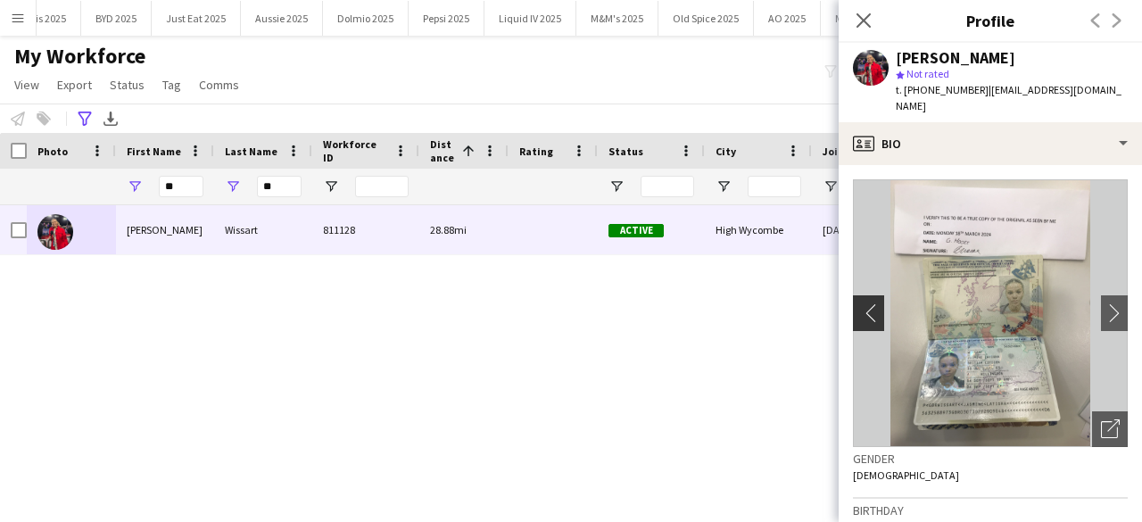
click at [856, 303] on app-icon "chevron-left" at bounding box center [867, 312] width 28 height 19
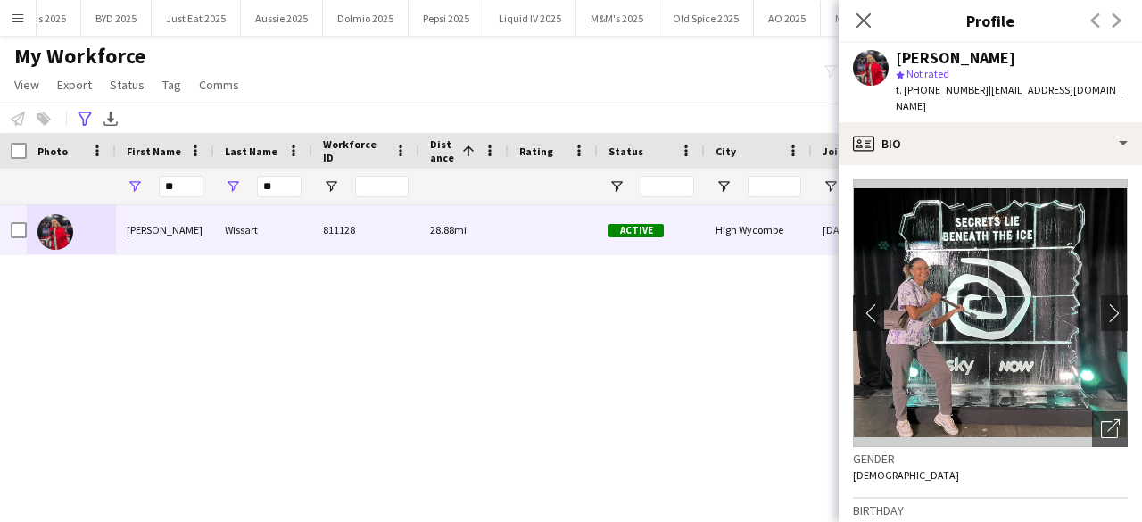
click at [863, 303] on app-icon "chevron-left" at bounding box center [867, 312] width 28 height 19
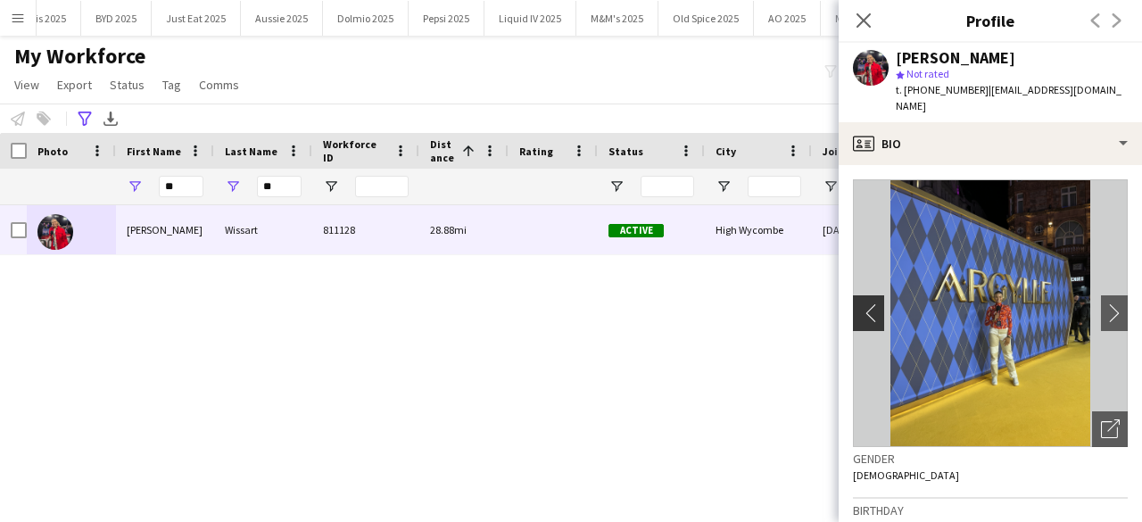
click at [869, 304] on app-icon "chevron-left" at bounding box center [867, 312] width 28 height 19
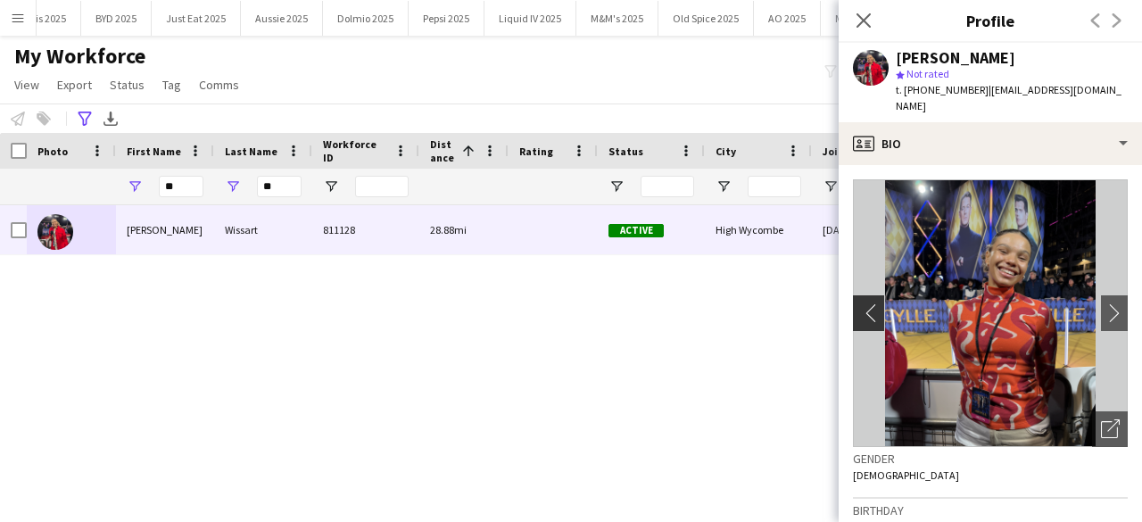
click at [869, 304] on app-icon "chevron-left" at bounding box center [867, 312] width 28 height 19
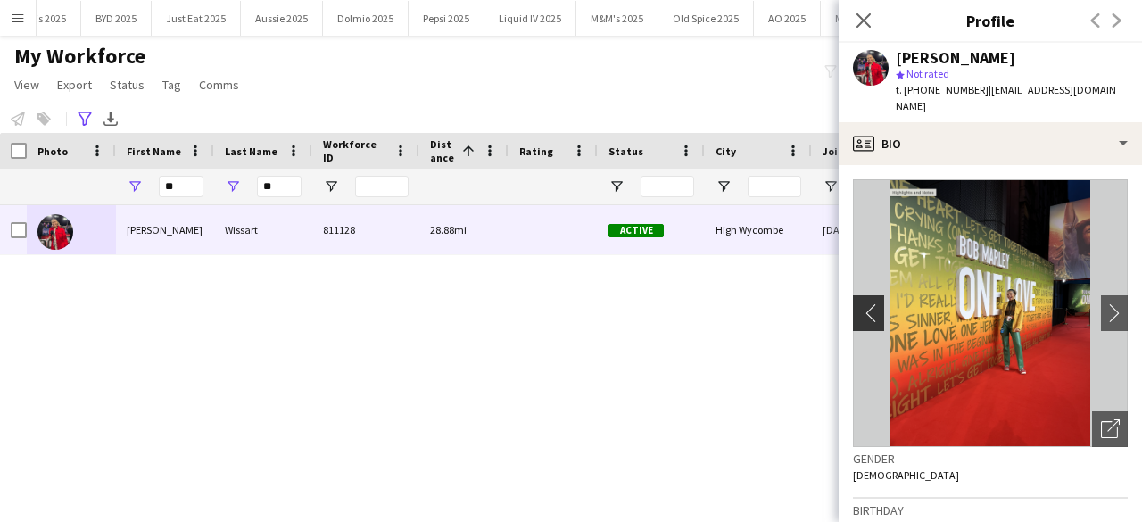
click at [869, 304] on app-icon "chevron-left" at bounding box center [867, 312] width 28 height 19
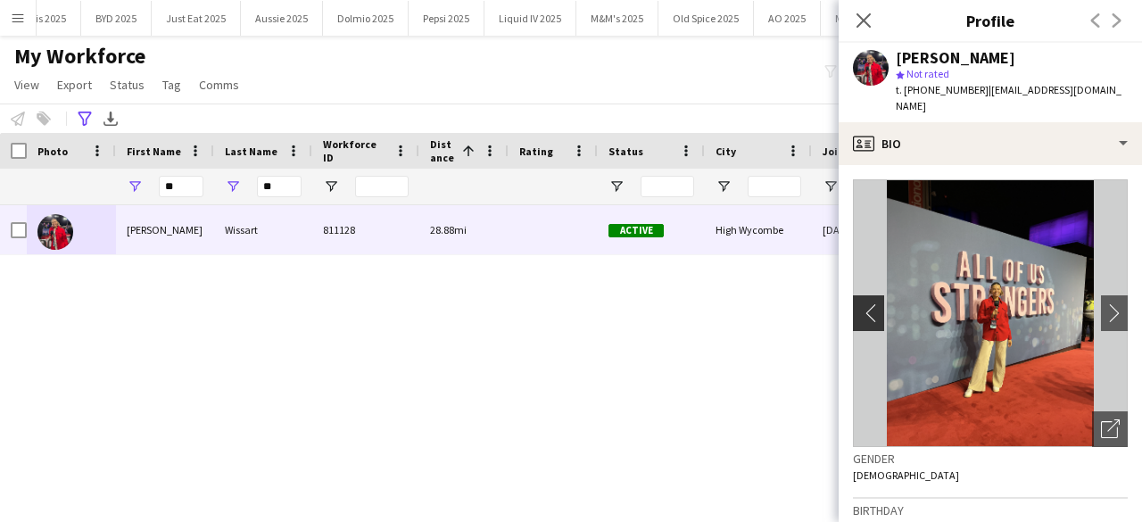
click at [869, 304] on app-icon "chevron-left" at bounding box center [867, 312] width 28 height 19
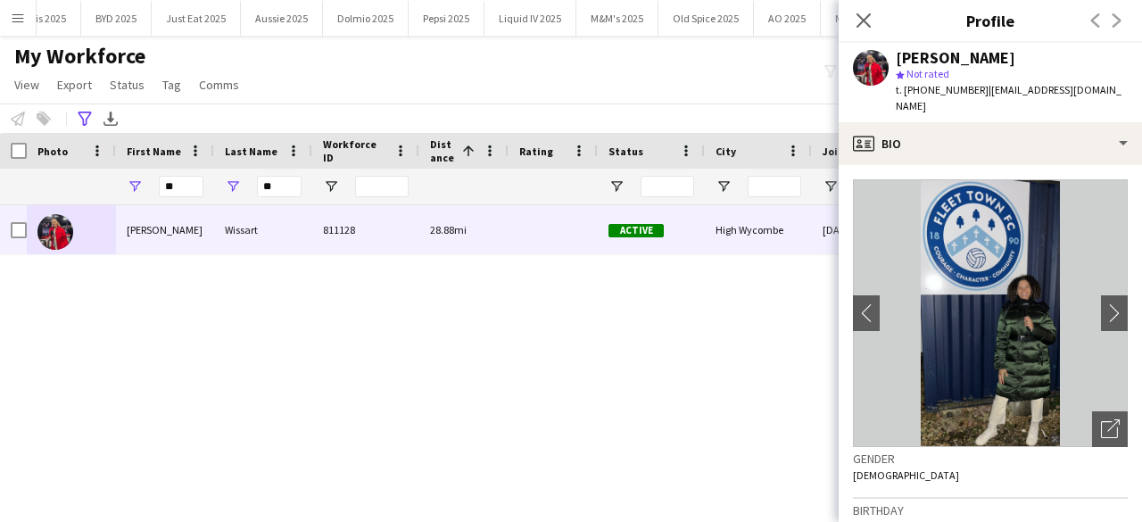
click at [1010, 285] on img at bounding box center [990, 313] width 275 height 268
click at [1086, 299] on img at bounding box center [990, 313] width 275 height 268
click at [1096, 299] on button "chevron-right" at bounding box center [1114, 313] width 36 height 36
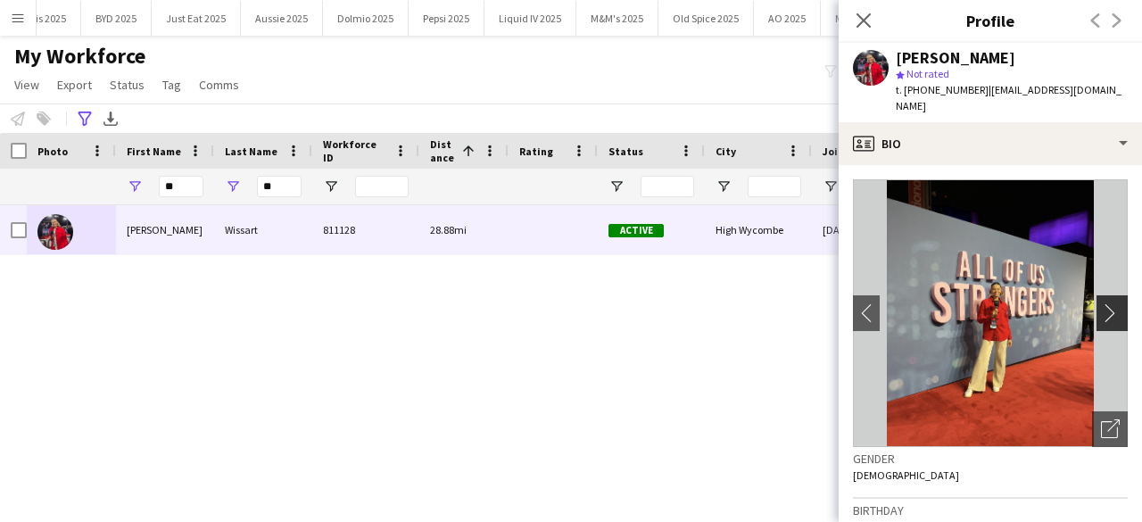
click at [1101, 303] on app-icon "chevron-right" at bounding box center [1115, 312] width 28 height 19
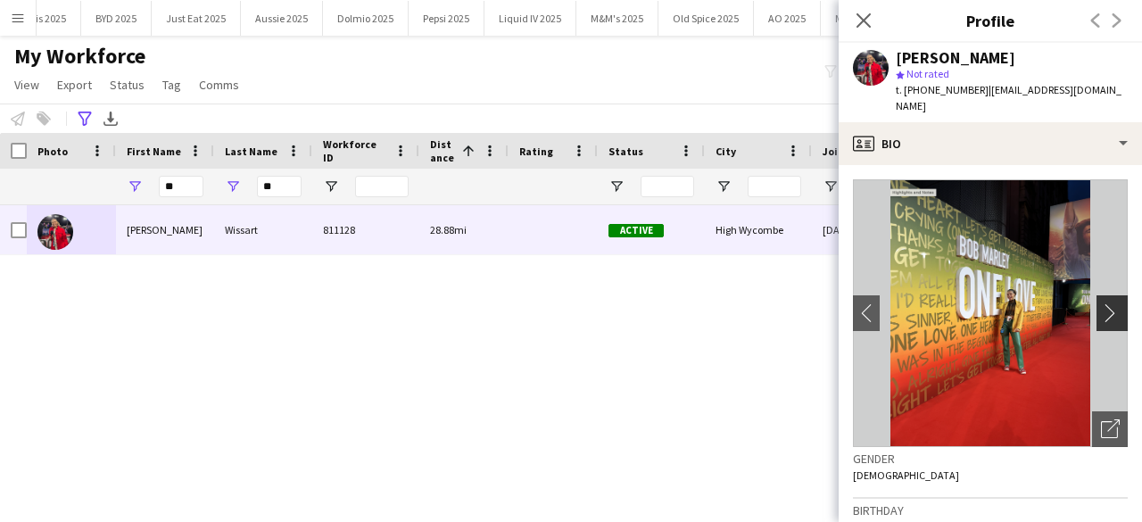
click at [1101, 303] on app-icon "chevron-right" at bounding box center [1115, 312] width 28 height 19
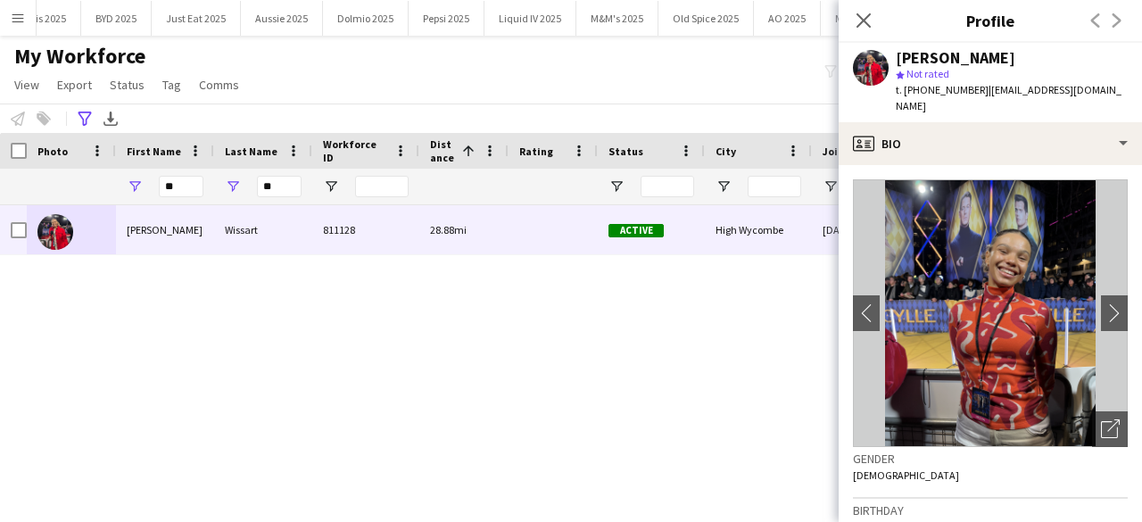
click at [996, 301] on img at bounding box center [990, 313] width 275 height 268
click at [1101, 303] on app-icon "chevron-right" at bounding box center [1115, 312] width 28 height 19
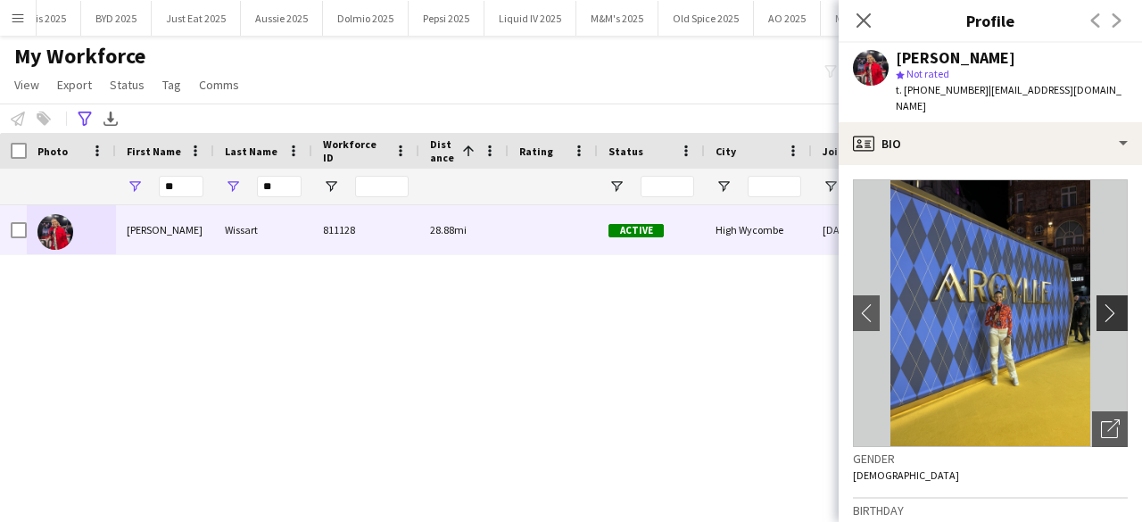
click at [1101, 303] on app-icon "chevron-right" at bounding box center [1115, 312] width 28 height 19
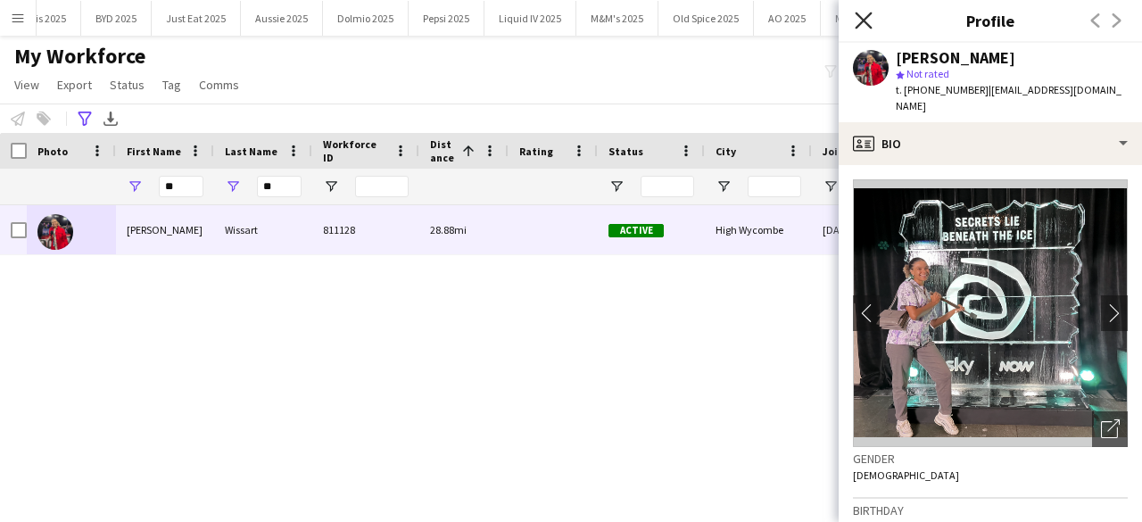
click at [863, 29] on icon "Close pop-in" at bounding box center [862, 20] width 17 height 17
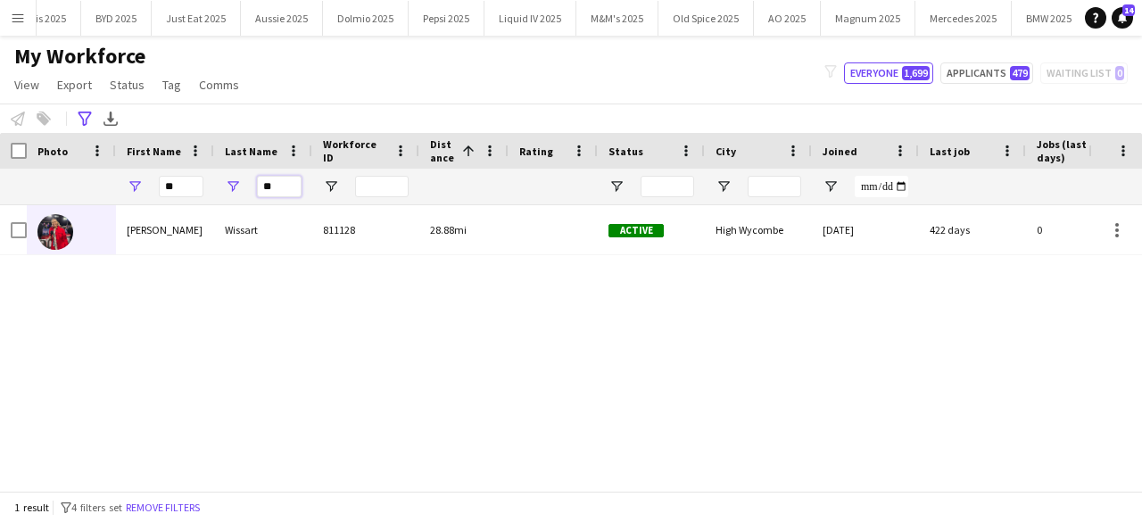
click at [296, 187] on input "**" at bounding box center [279, 186] width 45 height 21
type input "*"
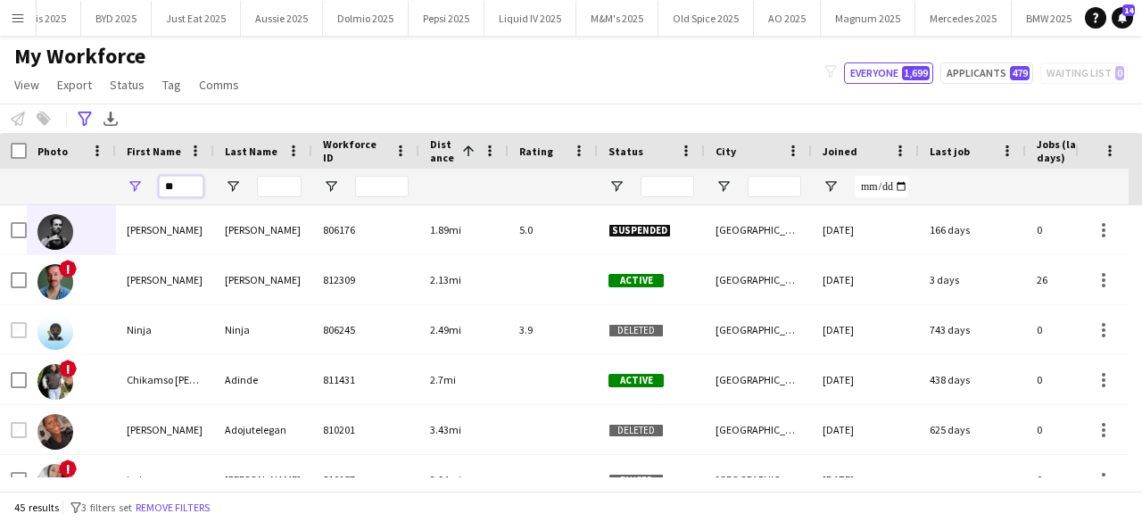
click at [183, 185] on input "**" at bounding box center [181, 186] width 45 height 21
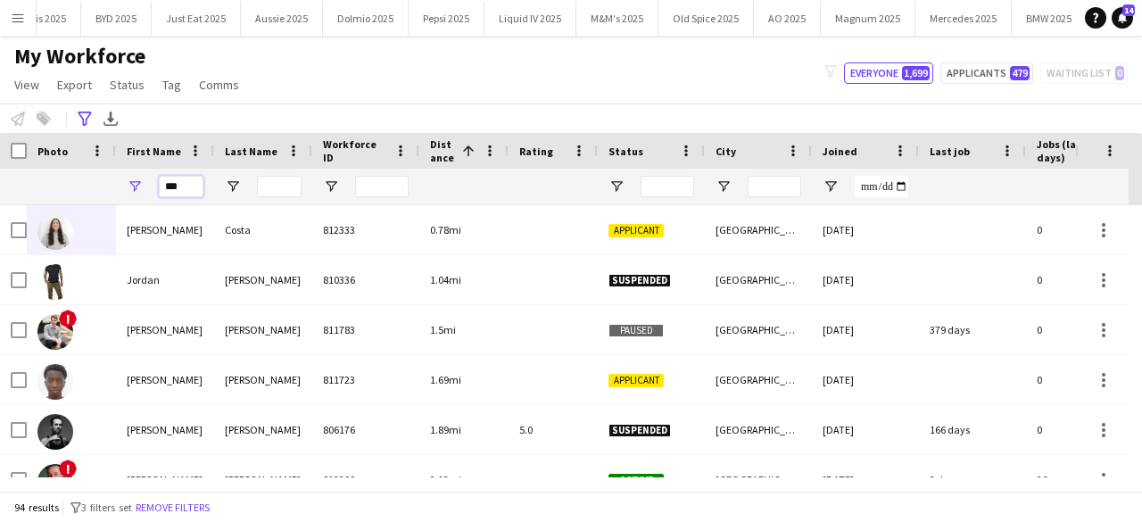
type input "****"
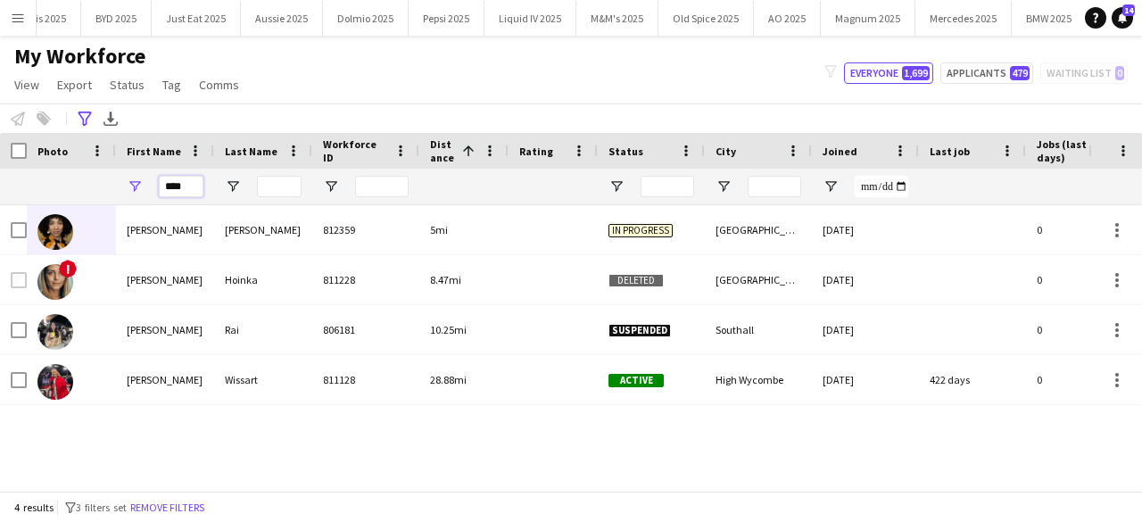
click at [184, 186] on input "****" at bounding box center [181, 186] width 45 height 21
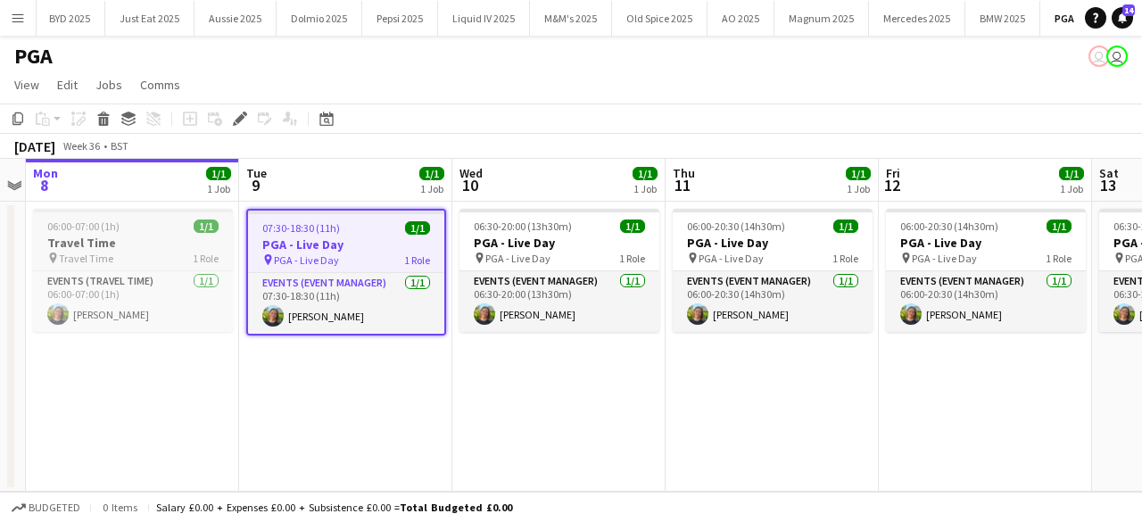
click at [136, 227] on div "06:00-07:00 (1h) 1/1" at bounding box center [133, 225] width 200 height 13
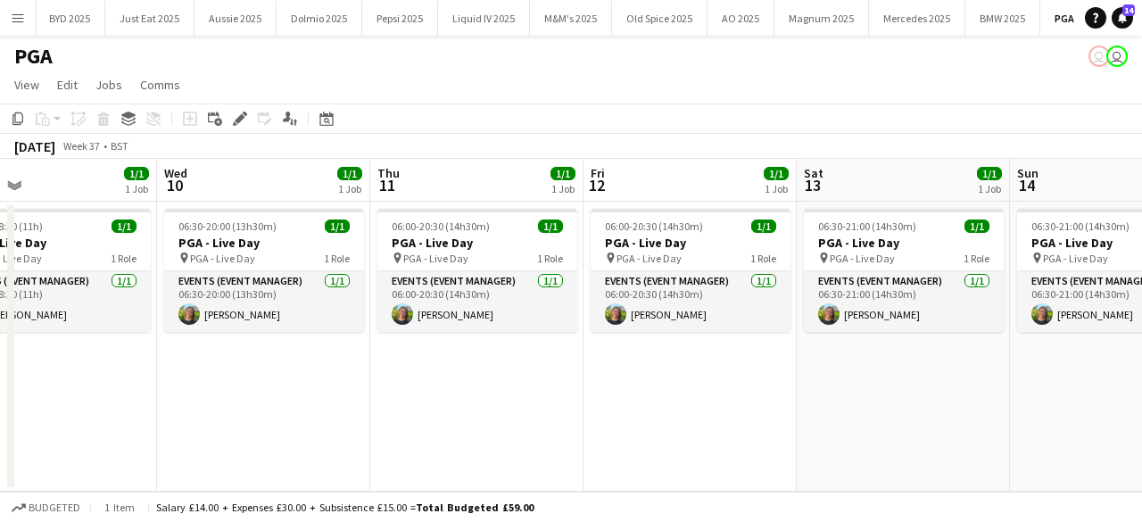
drag, startPoint x: 404, startPoint y: 364, endPoint x: 147, endPoint y: 415, distance: 261.8
click at [143, 414] on app-calendar-viewport "Sun 7 Mon 8 1/1 1 Job Tue 9 1/1 1 Job Wed 10 1/1 1 Job Thu 11 1/1 1 Job Fri 12 …" at bounding box center [571, 325] width 1142 height 333
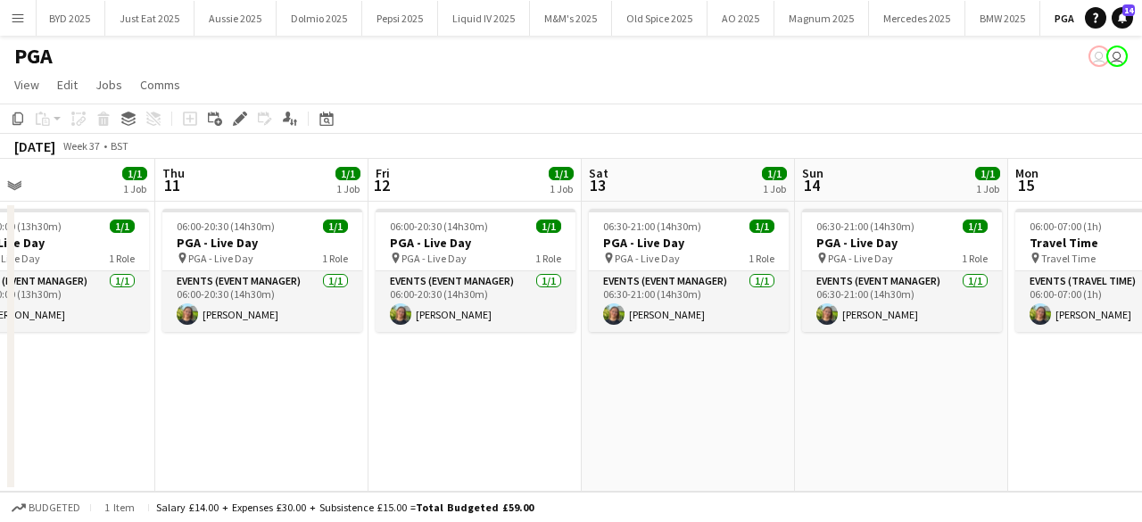
drag, startPoint x: 325, startPoint y: 407, endPoint x: 66, endPoint y: 415, distance: 258.8
click at [66, 415] on app-calendar-viewport "Sun 7 Mon 8 1/1 1 Job Tue 9 1/1 1 Job Wed 10 1/1 1 Job Thu 11 1/1 1 Job Fri 12 …" at bounding box center [571, 325] width 1142 height 333
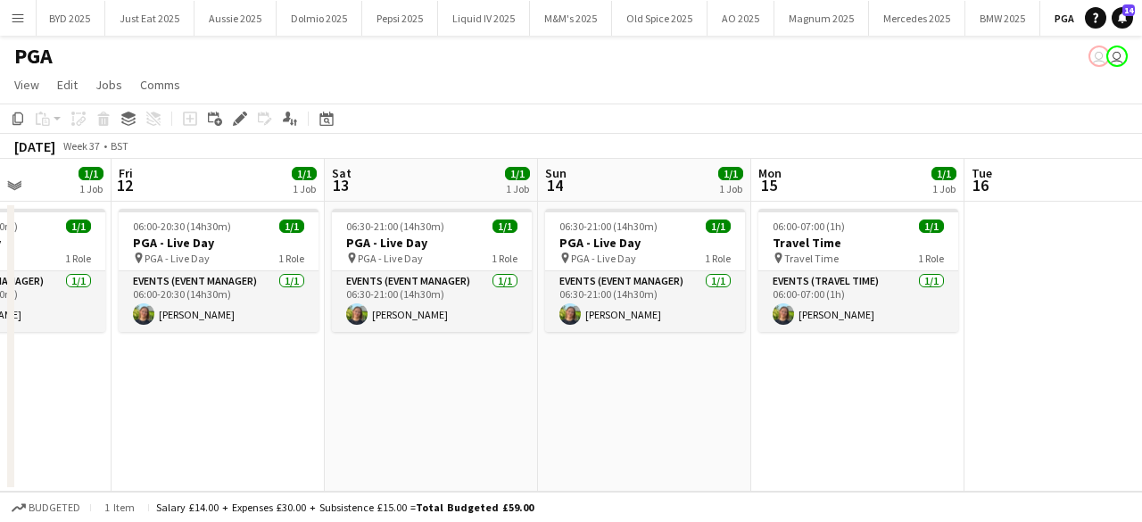
drag, startPoint x: 330, startPoint y: 415, endPoint x: 81, endPoint y: 422, distance: 248.9
click at [81, 422] on app-calendar-viewport "Tue 9 1/1 1 Job Wed 10 1/1 1 Job Thu 11 1/1 1 Job Fri 12 1/1 1 Job Sat 13 1/1 1…" at bounding box center [571, 325] width 1142 height 333
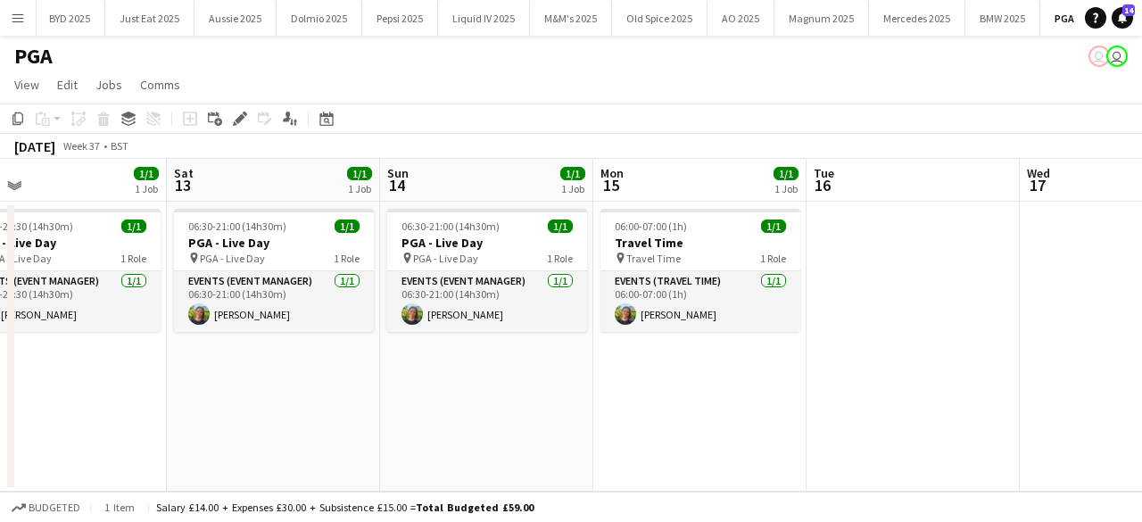
scroll to position [0, 689]
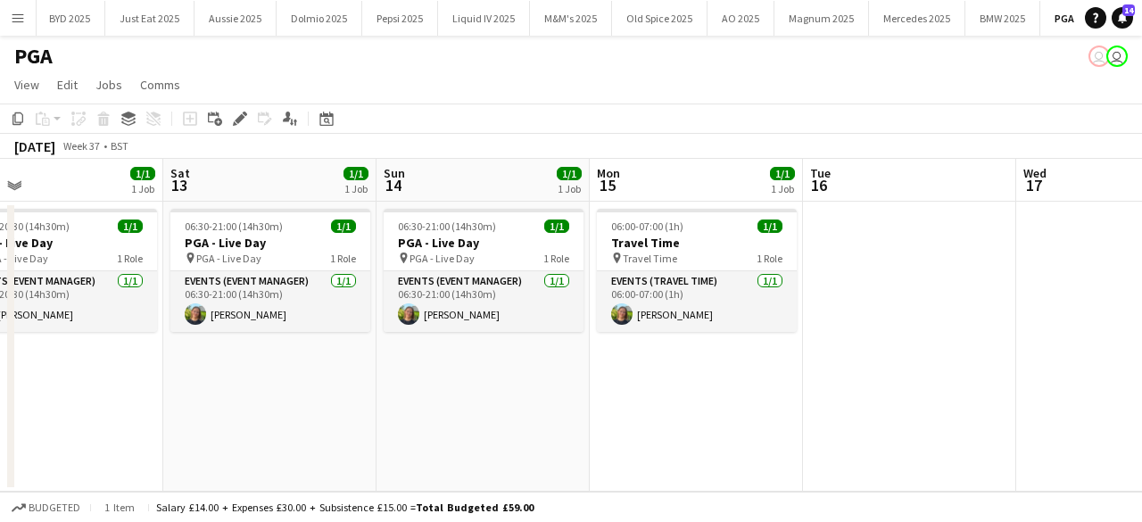
drag, startPoint x: 299, startPoint y: 416, endPoint x: 139, endPoint y: 421, distance: 159.7
click at [139, 421] on app-calendar-viewport "Tue 9 1/1 1 Job Wed 10 1/1 1 Job Thu 11 1/1 1 Job Fri 12 1/1 1 Job Sat 13 1/1 1…" at bounding box center [571, 325] width 1142 height 333
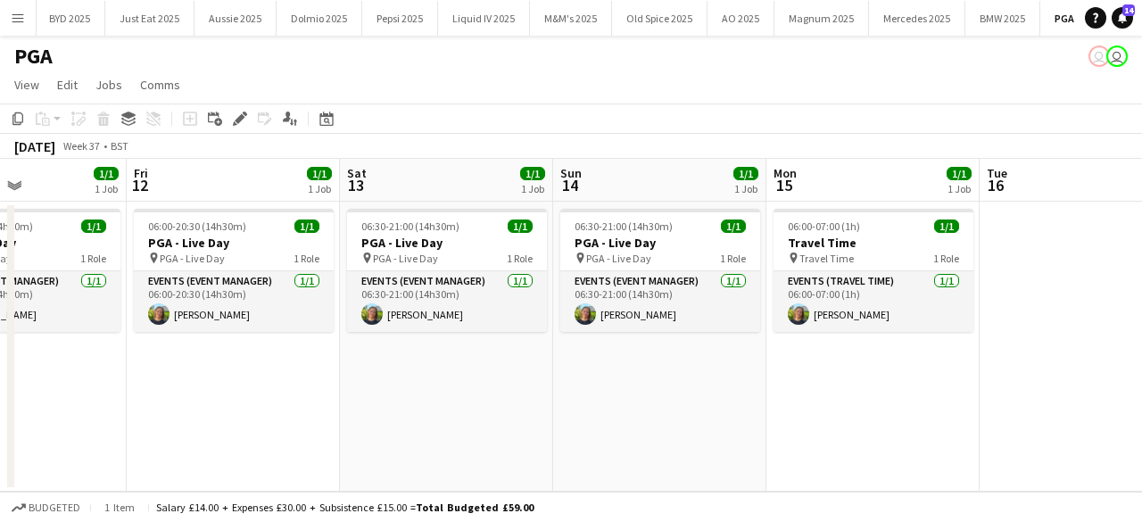
scroll to position [0, 499]
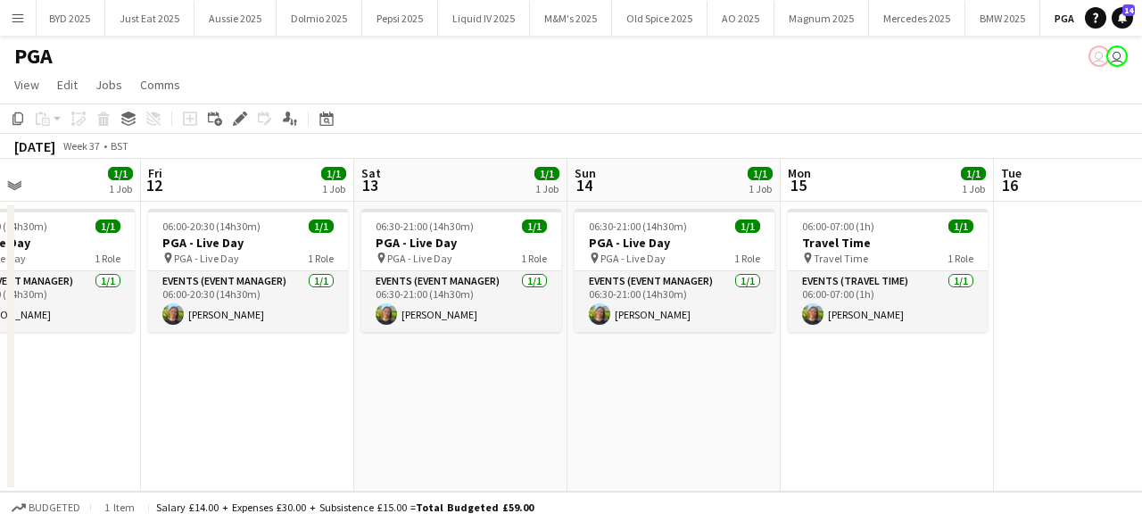
drag, startPoint x: 139, startPoint y: 421, endPoint x: 330, endPoint y: 402, distance: 191.8
click at [330, 402] on app-calendar-viewport "Tue 9 1/1 1 Job Wed 10 1/1 1 Job Thu 11 1/1 1 Job Fri 12 1/1 1 Job Sat 13 1/1 1…" at bounding box center [571, 325] width 1142 height 333
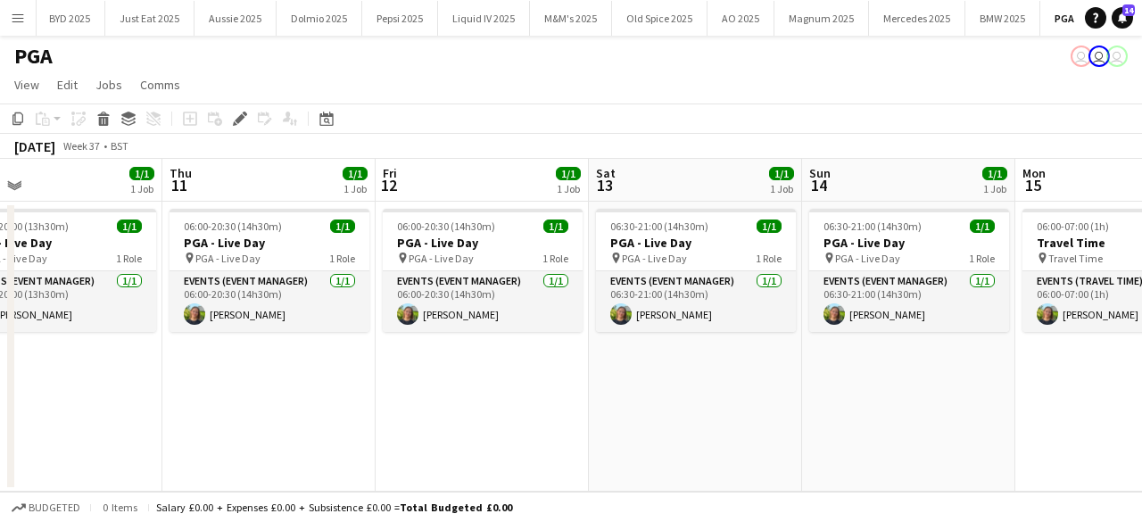
scroll to position [0, 691]
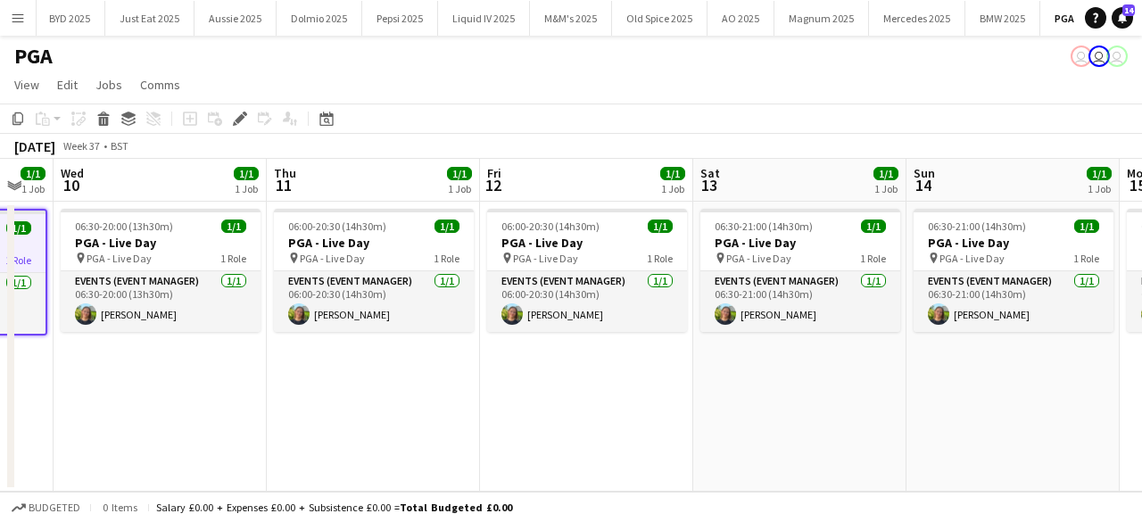
drag, startPoint x: 549, startPoint y: 395, endPoint x: 172, endPoint y: 392, distance: 377.3
click at [164, 392] on app-calendar-viewport "Sun 7 Mon 8 1/1 1 Job Tue 9 1/1 1 Job Wed 10 1/1 1 Job Thu 11 1/1 1 Job Fri 12 …" at bounding box center [571, 325] width 1142 height 333
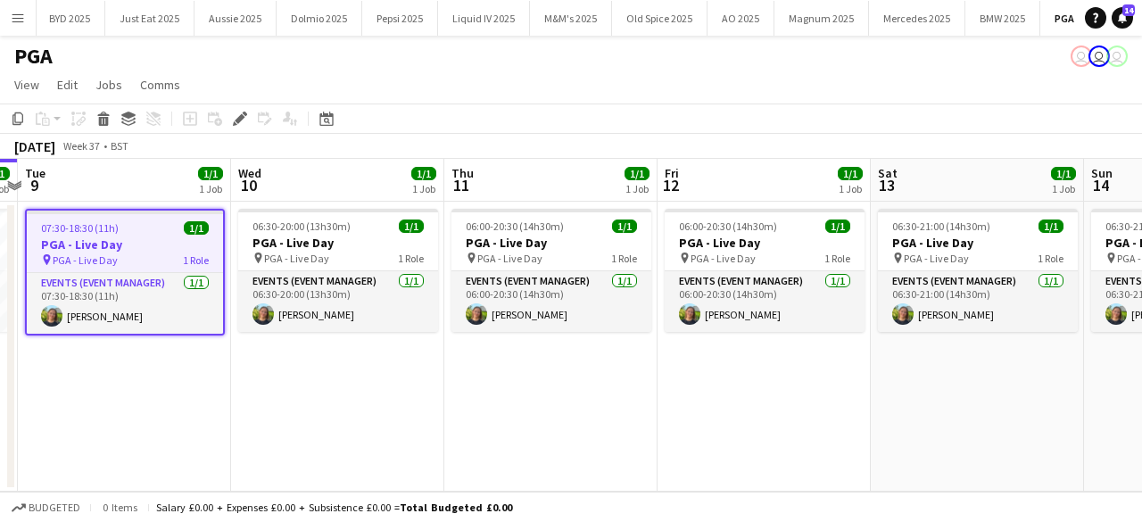
scroll to position [0, 410]
drag, startPoint x: 198, startPoint y: 395, endPoint x: 360, endPoint y: 392, distance: 162.4
click at [360, 392] on app-calendar-viewport "Sun 7 Mon 8 1/1 1 Job Tue 9 1/1 1 Job Wed 10 1/1 1 Job Thu 11 1/1 1 Job Fri 12 …" at bounding box center [571, 325] width 1142 height 333
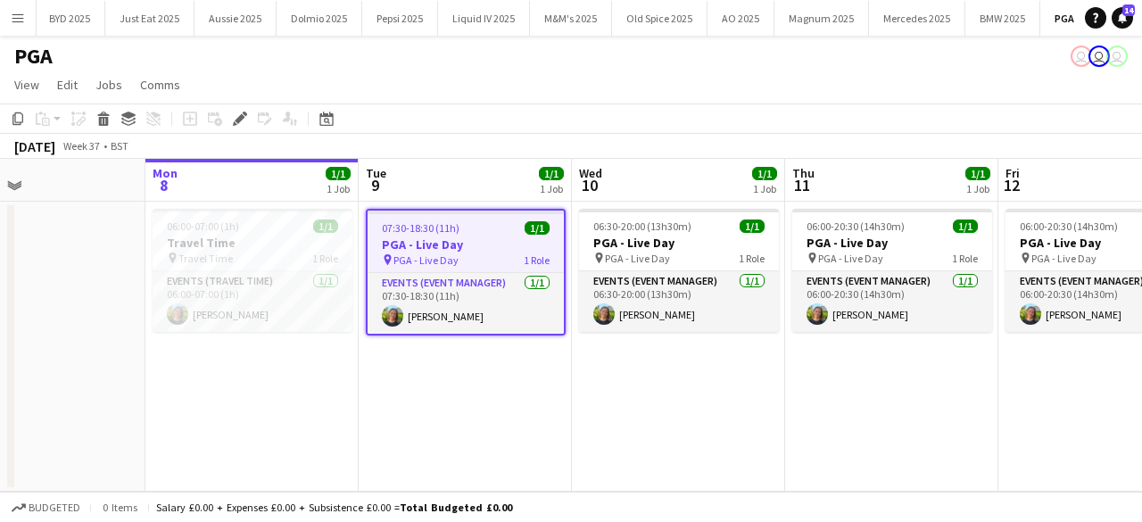
scroll to position [0, 491]
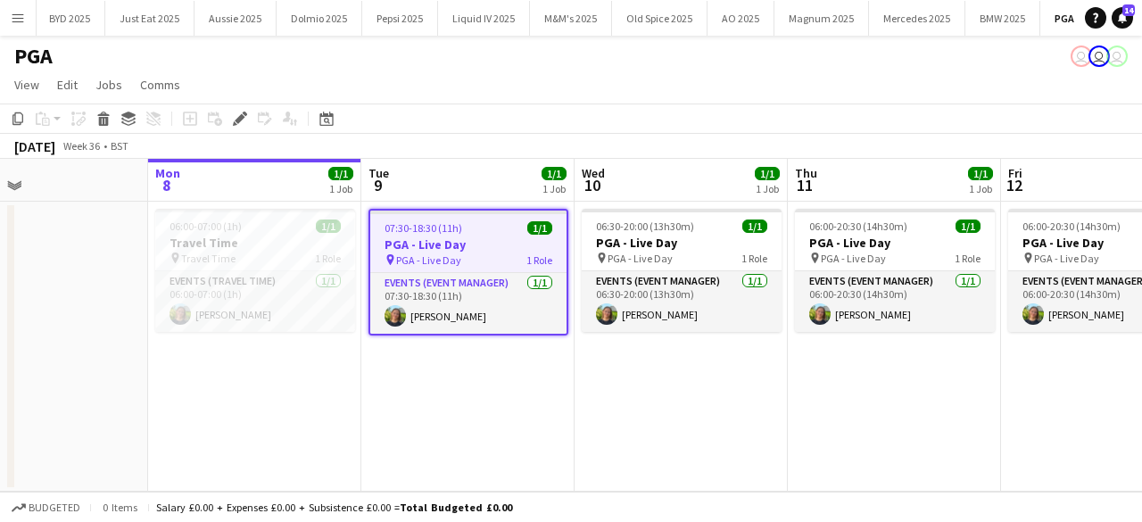
drag, startPoint x: 360, startPoint y: 392, endPoint x: 705, endPoint y: 379, distance: 345.4
click at [705, 379] on app-calendar-viewport "Fri 5 1/1 1 Job Sat 6 Sun 7 Mon 8 1/1 1 Job Tue 9 1/1 1 Job Wed 10 1/1 1 Job Th…" at bounding box center [571, 325] width 1142 height 333
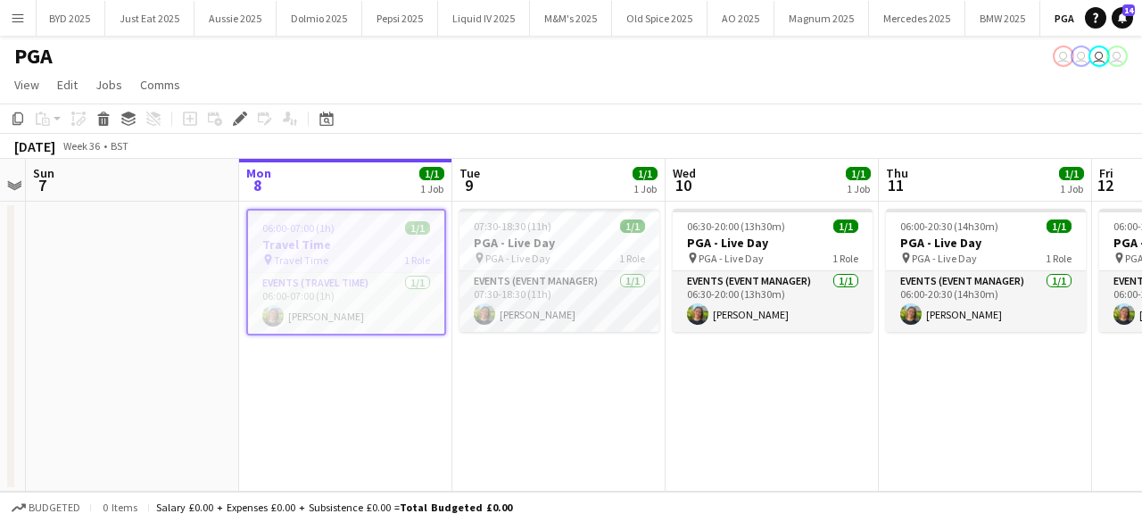
click at [366, 226] on div "06:00-07:00 (1h) 1/1" at bounding box center [346, 227] width 196 height 13
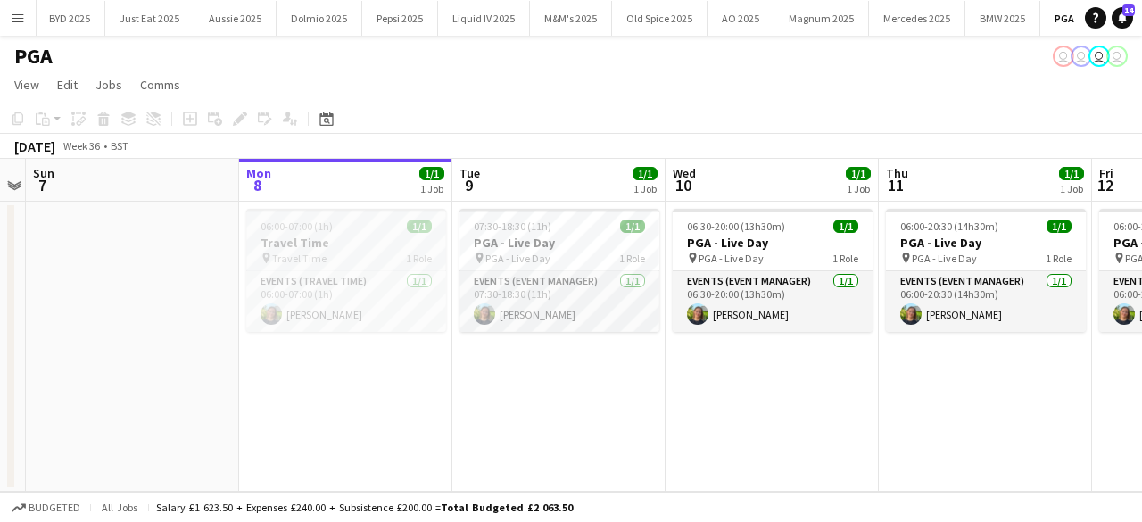
click at [366, 226] on div "06:00-07:00 (1h) 1/1" at bounding box center [346, 225] width 200 height 13
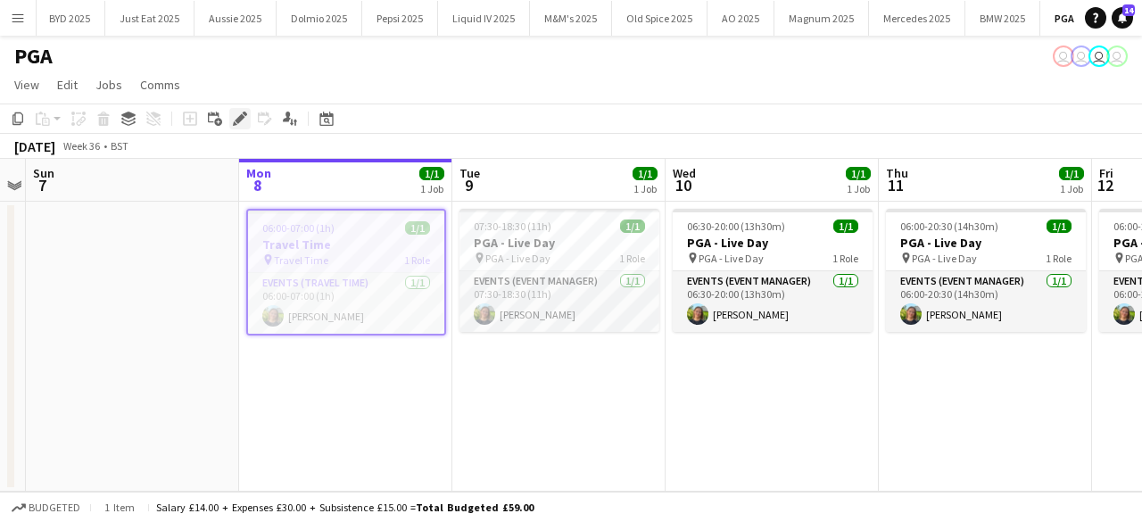
click at [237, 117] on icon "Edit" at bounding box center [240, 118] width 14 height 14
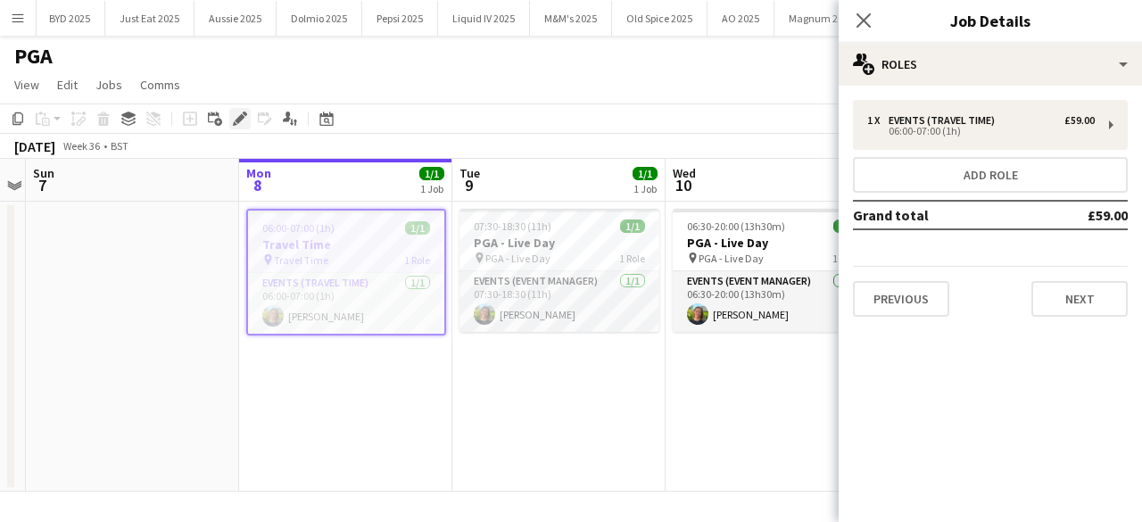
click at [237, 117] on icon "Edit" at bounding box center [240, 118] width 14 height 14
click at [367, 219] on app-job-card "06:00-07:00 (1h) 1/1 Travel Time pin Travel Time 1 Role Events (Travel Time) [D…" at bounding box center [346, 272] width 200 height 127
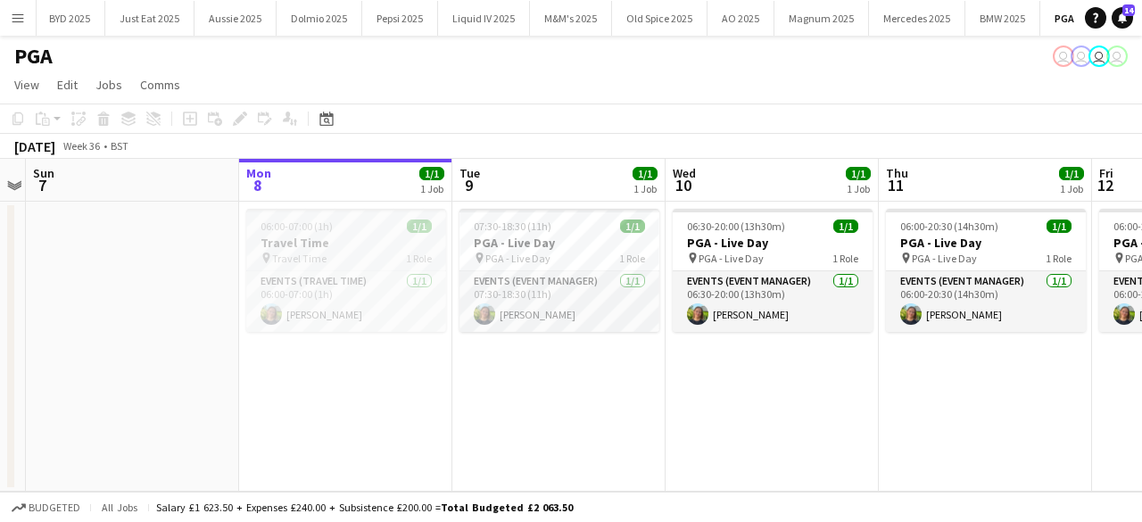
click at [367, 219] on div "06:00-07:00 (1h) 1/1" at bounding box center [346, 225] width 200 height 13
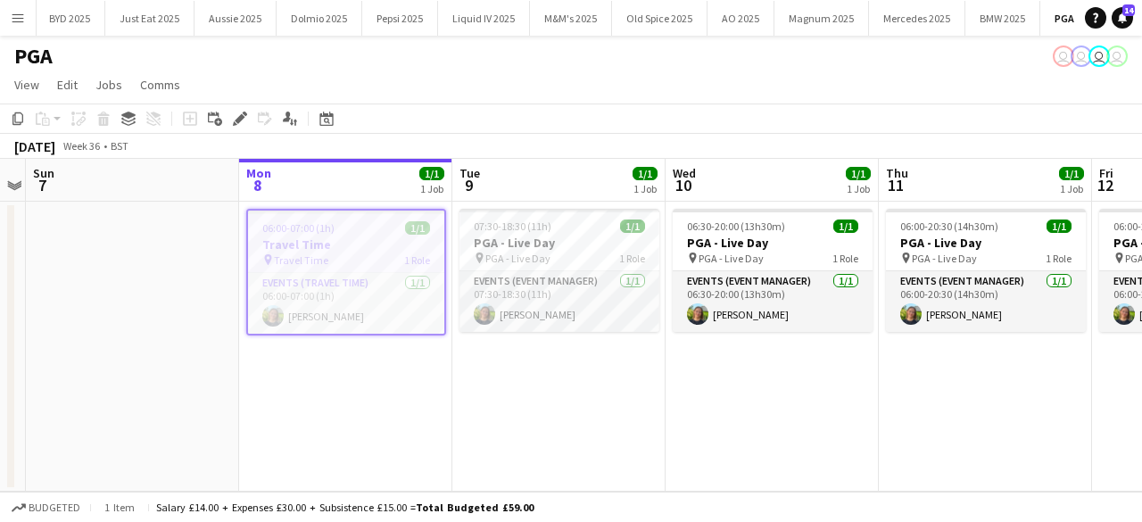
click at [269, 357] on app-date-cell "06:00-07:00 (1h) 1/1 Travel Time pin Travel Time 1 Role Events (Travel Time) [D…" at bounding box center [345, 347] width 213 height 290
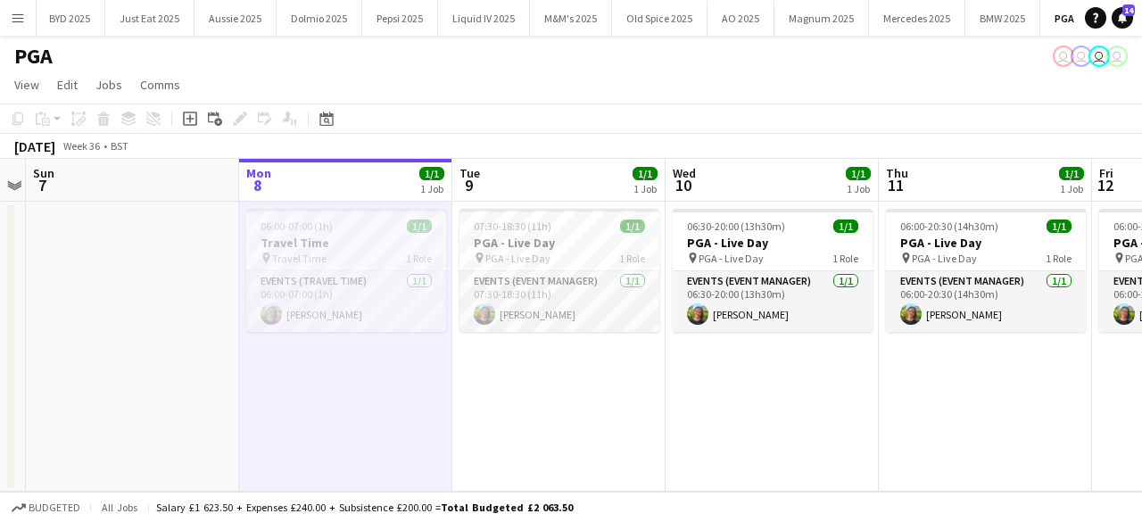
scroll to position [0, 613]
click at [278, 238] on h3 "Travel Time" at bounding box center [347, 243] width 200 height 16
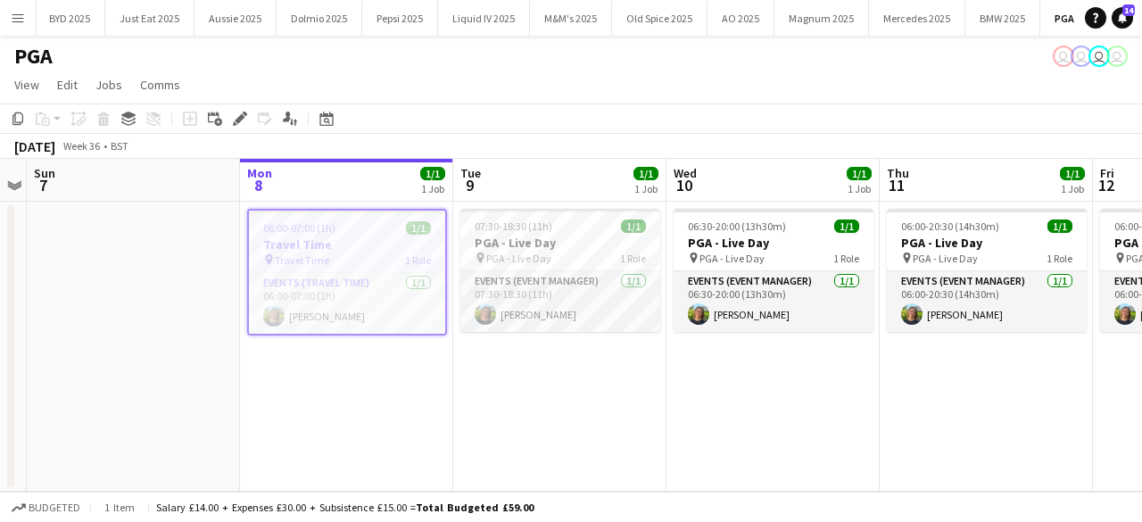
click at [305, 377] on app-date-cell "06:00-07:00 (1h) 1/1 Travel Time pin Travel Time 1 Role Events (Travel Time) [D…" at bounding box center [346, 347] width 213 height 290
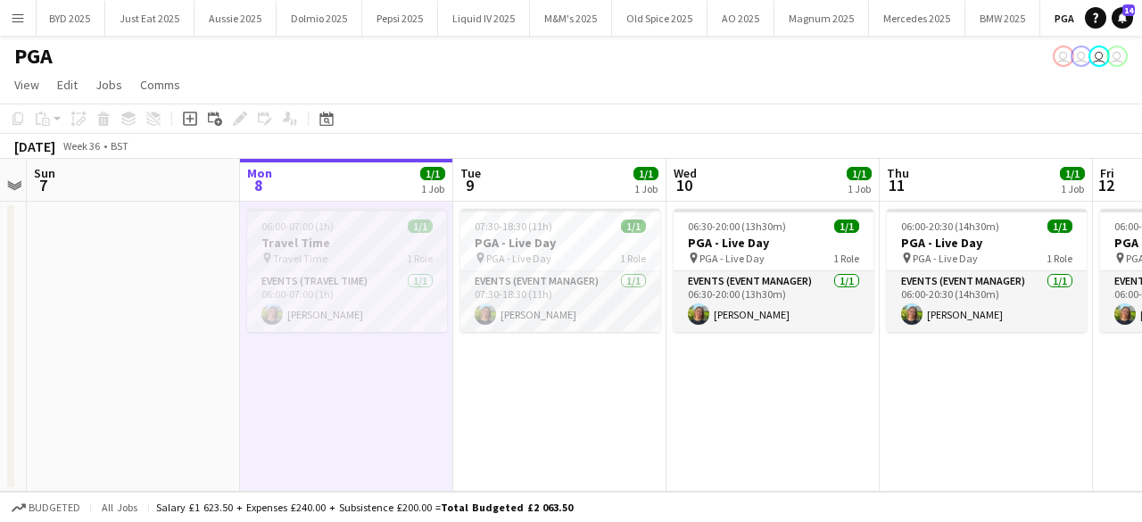
click at [320, 235] on h3 "Travel Time" at bounding box center [347, 243] width 200 height 16
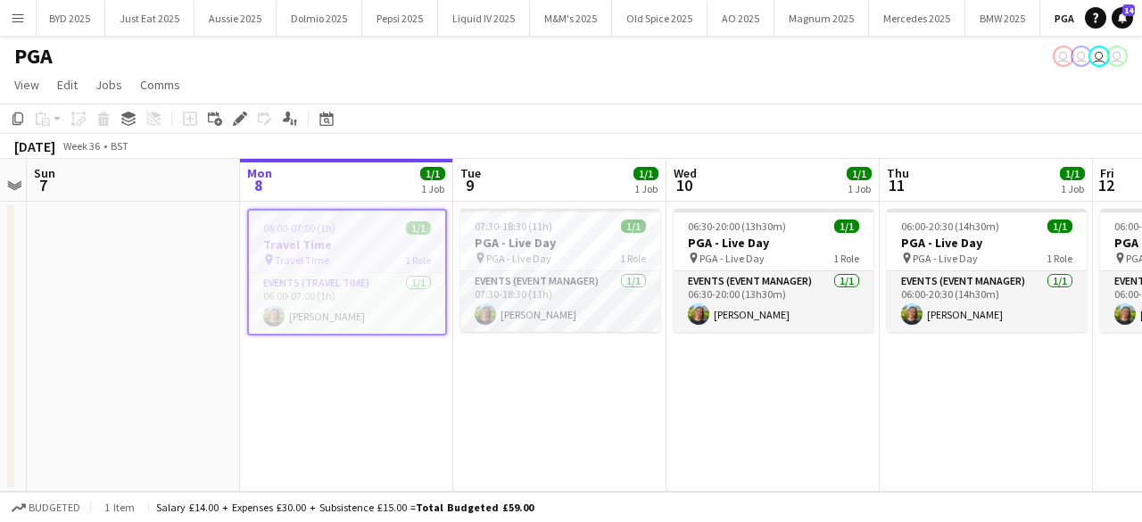
scroll to position [0, 612]
click at [354, 385] on app-date-cell "06:00-07:00 (1h) 1/1 Travel Time pin Travel Time 1 Role Events (Travel Time) [D…" at bounding box center [347, 347] width 213 height 290
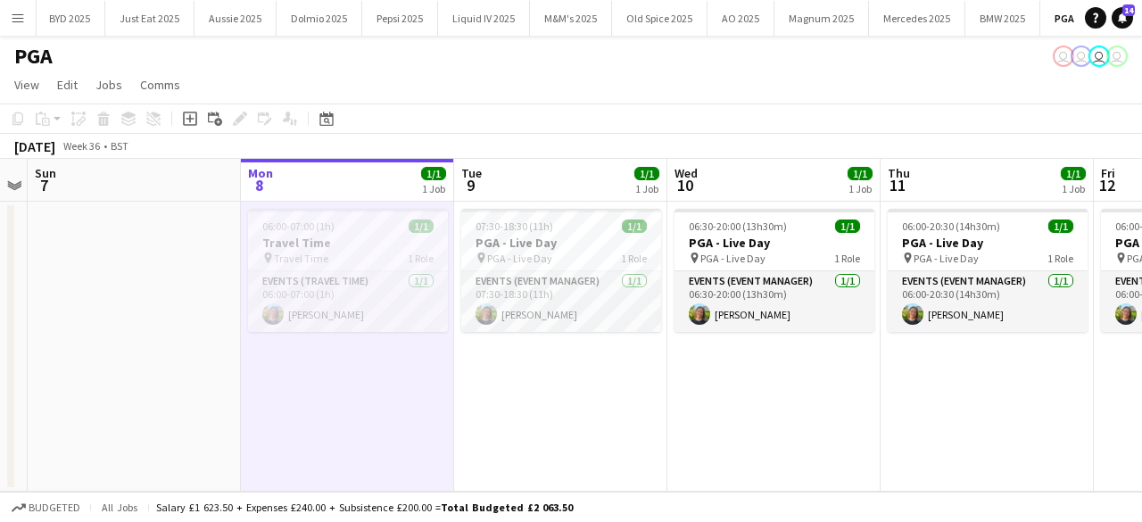
drag, startPoint x: 356, startPoint y: 252, endPoint x: 314, endPoint y: 368, distance: 123.3
click at [314, 368] on app-date-cell "06:00-07:00 (1h) 1/1 Travel Time pin Travel Time 1 Role Events (Travel Time) [D…" at bounding box center [347, 347] width 213 height 290
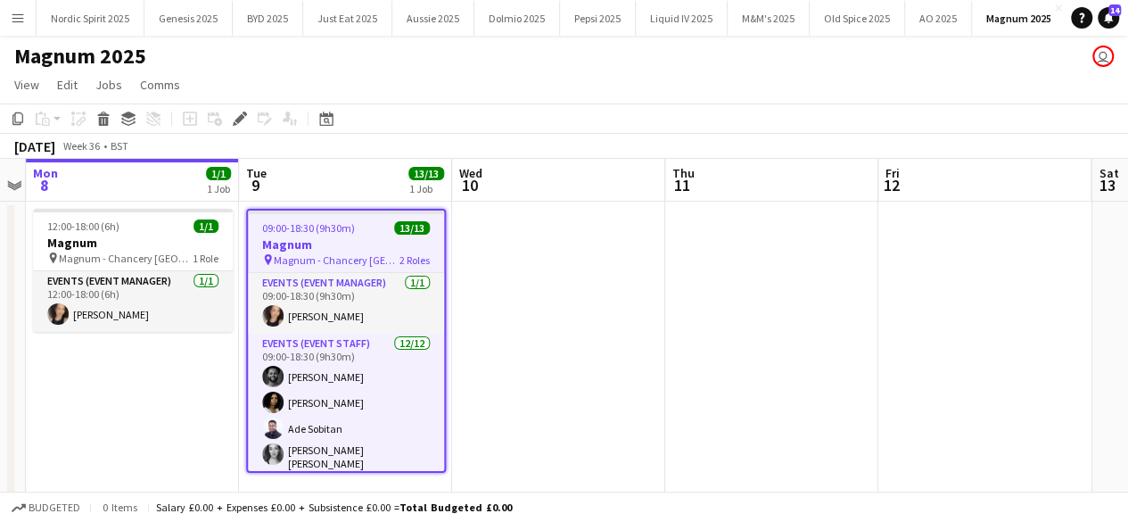
click at [364, 235] on app-job-card "09:00-18:30 (9h30m) 13/13 Magnum pin Magnum - Chancery [GEOGRAPHIC_DATA] 2 Role…" at bounding box center [346, 341] width 200 height 264
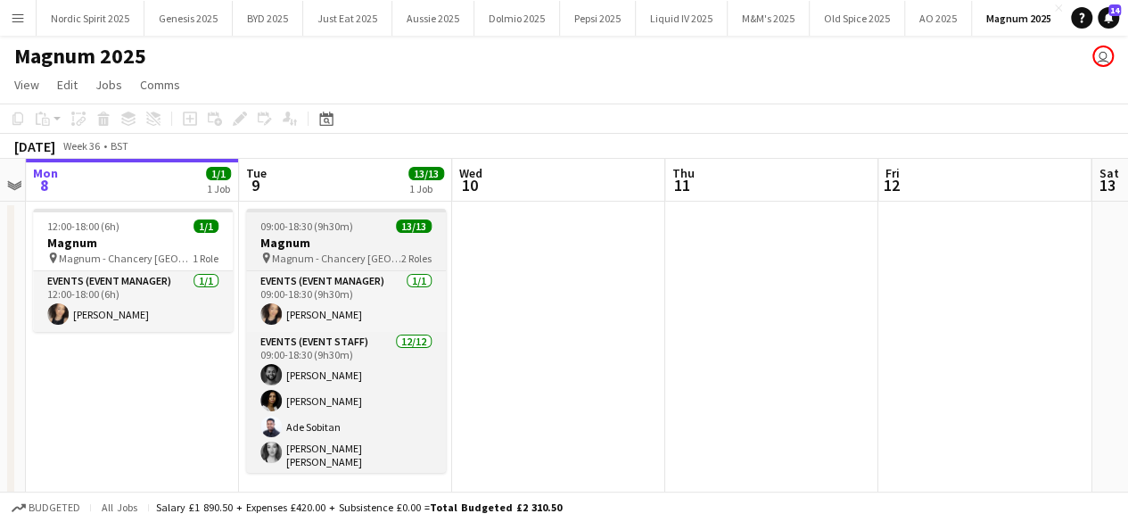
click at [364, 235] on h3 "Magnum" at bounding box center [346, 243] width 200 height 16
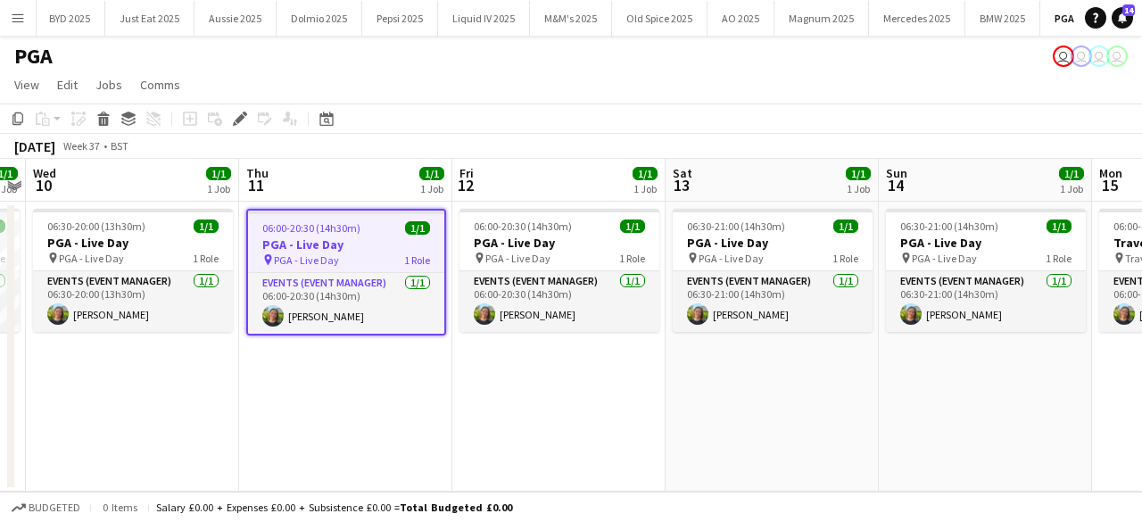
click at [348, 236] on h3 "PGA - Live Day" at bounding box center [346, 244] width 196 height 16
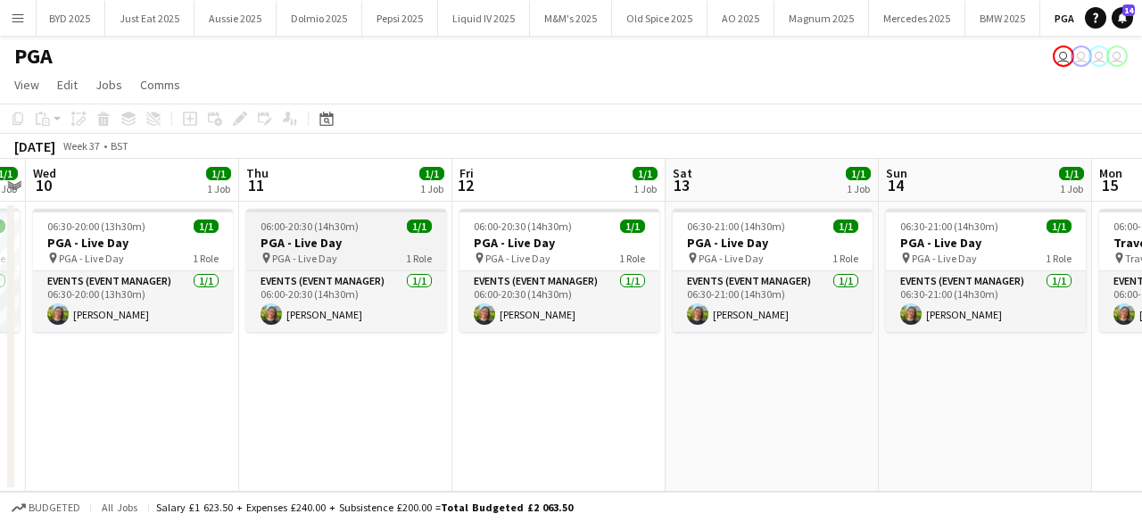
click at [348, 236] on h3 "PGA - Live Day" at bounding box center [346, 243] width 200 height 16
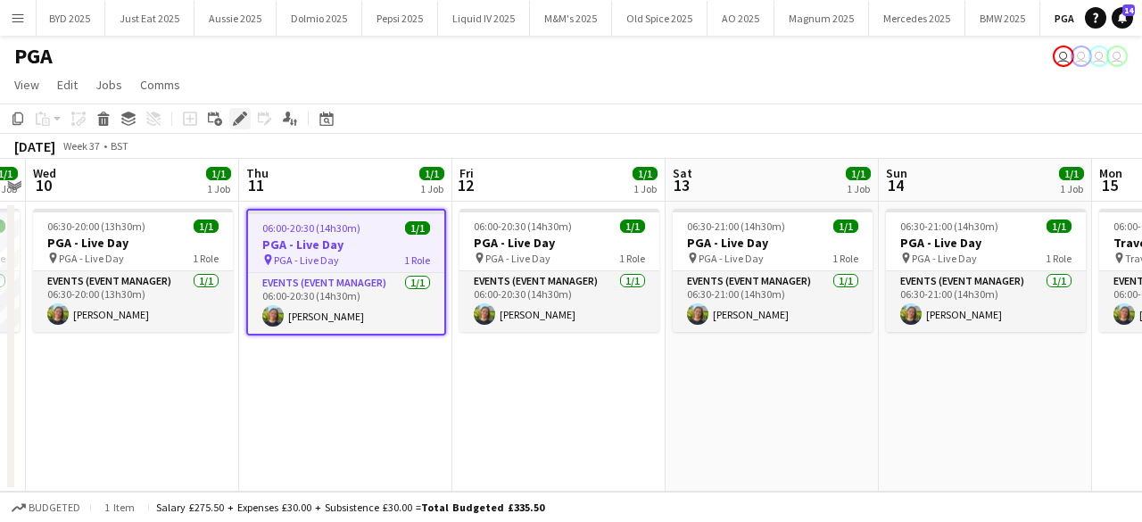
click at [243, 124] on icon "Edit" at bounding box center [240, 118] width 14 height 14
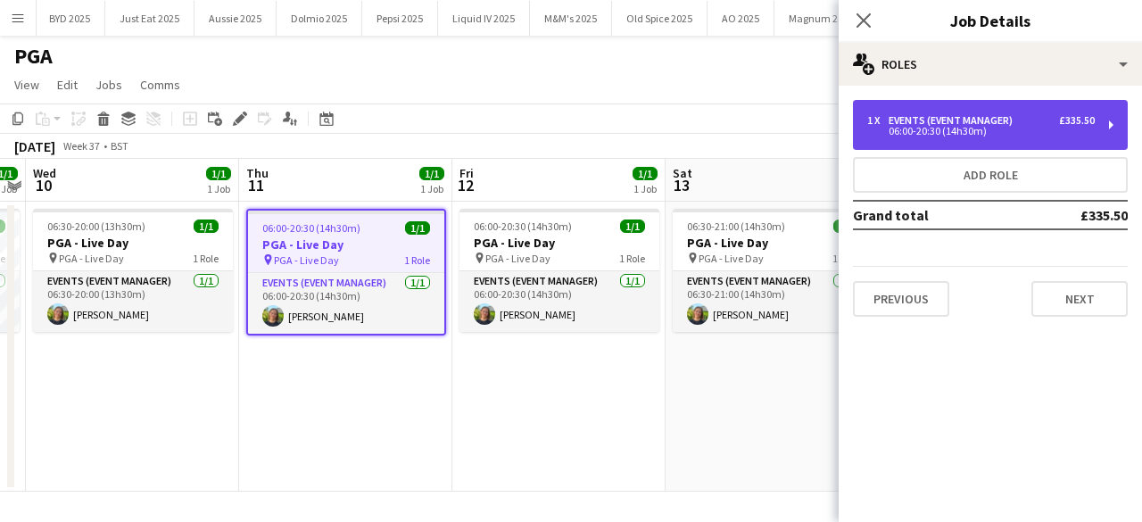
click at [926, 130] on div "06:00-20:30 (14h30m)" at bounding box center [980, 131] width 227 height 9
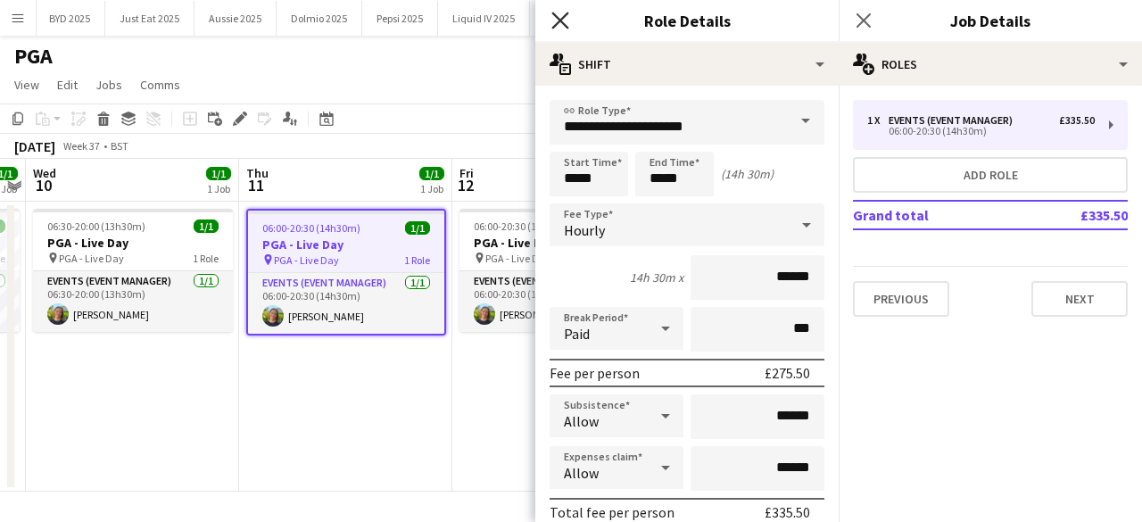
click at [551, 21] on icon "Close pop-in" at bounding box center [559, 20] width 17 height 17
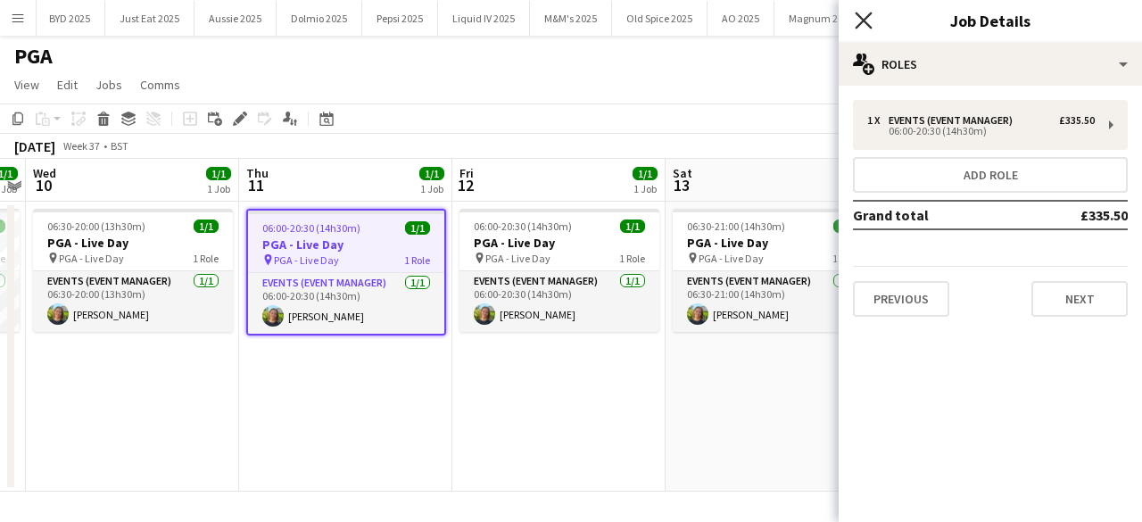
click at [863, 27] on icon "Close pop-in" at bounding box center [862, 20] width 17 height 17
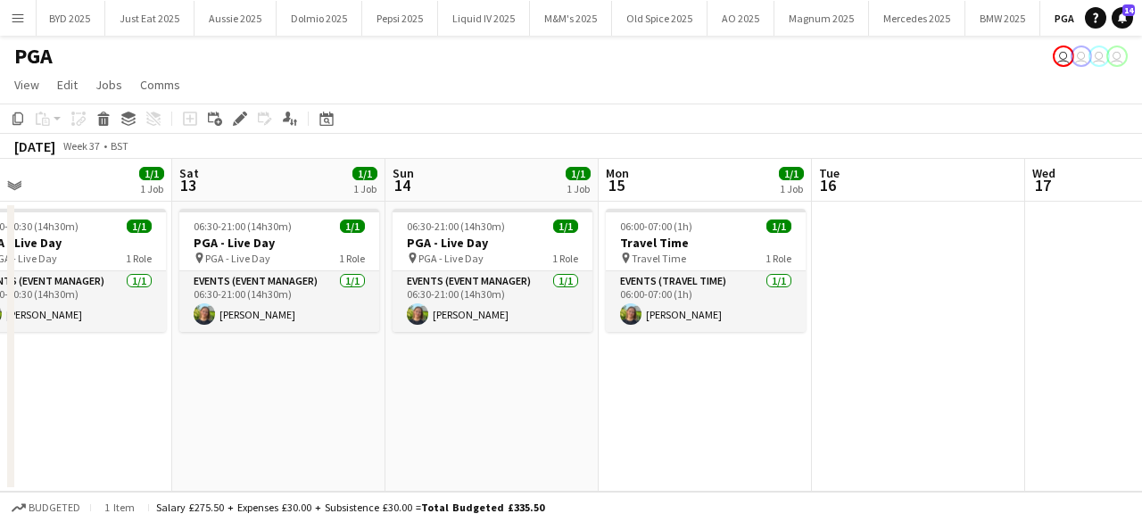
drag, startPoint x: 1051, startPoint y: 381, endPoint x: 557, endPoint y: 446, distance: 497.5
click at [557, 448] on app-calendar-viewport "Tue 9 1/1 1 Job Wed 10 1/1 1 Job Thu 11 1/1 1 Job Fri 12 1/1 1 Job Sat 13 1/1 1…" at bounding box center [571, 325] width 1142 height 333
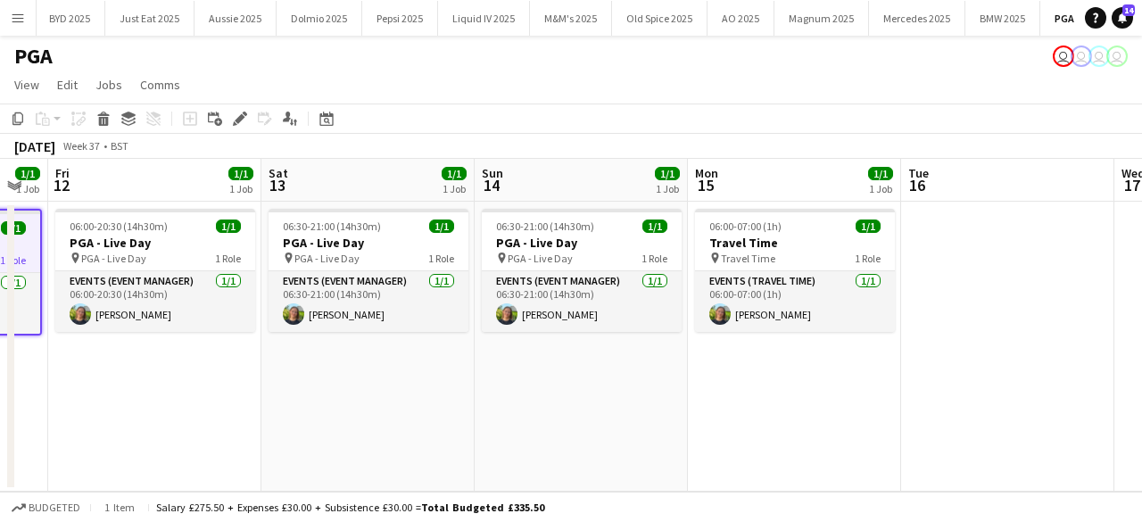
drag, startPoint x: 638, startPoint y: 422, endPoint x: 544, endPoint y: 417, distance: 93.8
click at [728, 410] on app-calendar-viewport "Tue 9 1/1 1 Job Wed 10 1/1 1 Job Thu 11 1/1 1 Job Fri 12 1/1 1 Job Sat 13 1/1 1…" at bounding box center [571, 325] width 1142 height 333
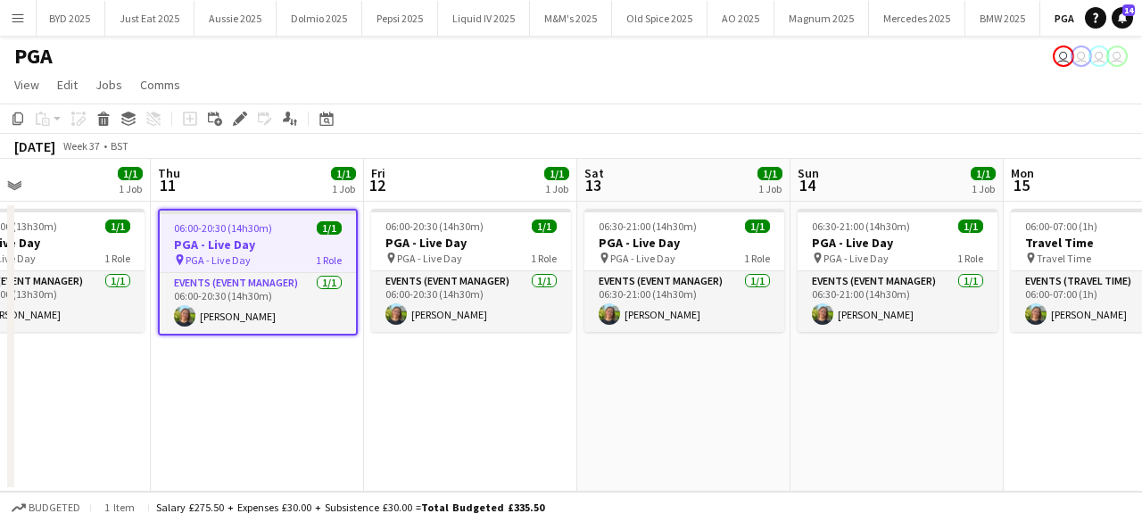
drag, startPoint x: 461, startPoint y: 409, endPoint x: 788, endPoint y: 388, distance: 327.1
click at [788, 388] on app-calendar-viewport "Mon 8 1/1 1 Job Tue 9 1/1 1 Job Wed 10 1/1 1 Job Thu 11 1/1 1 Job Fri 12 1/1 1 …" at bounding box center [571, 325] width 1142 height 333
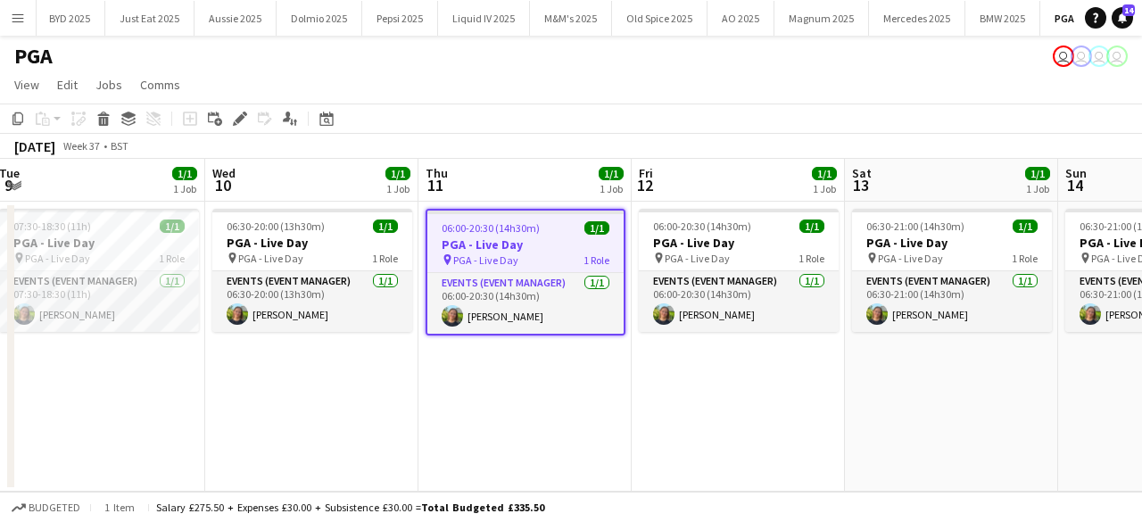
drag, startPoint x: 523, startPoint y: 399, endPoint x: 667, endPoint y: 405, distance: 144.6
click at [728, 393] on app-calendar-viewport "Sun 7 Mon 8 1/1 1 Job Tue 9 1/1 1 Job Wed 10 1/1 1 Job Thu 11 1/1 1 Job Fri 12 …" at bounding box center [571, 325] width 1142 height 333
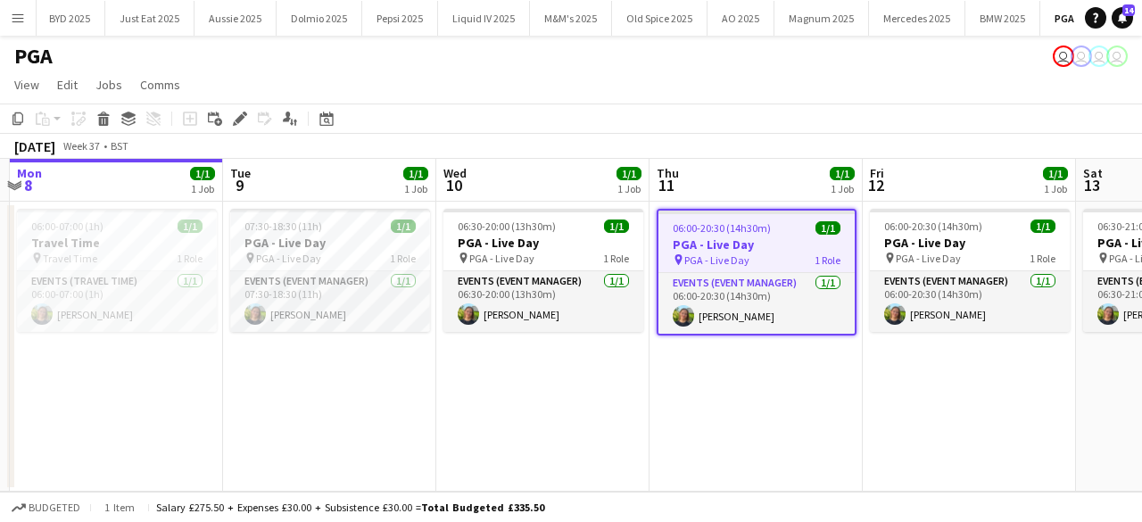
drag, startPoint x: 453, startPoint y: 416, endPoint x: 639, endPoint y: 408, distance: 185.6
click at [681, 405] on app-calendar-viewport "Sat 6 Sun 7 Mon 8 1/1 1 Job Tue 9 1/1 1 Job Wed 10 1/1 1 Job Thu 11 1/1 1 Job F…" at bounding box center [571, 325] width 1142 height 333
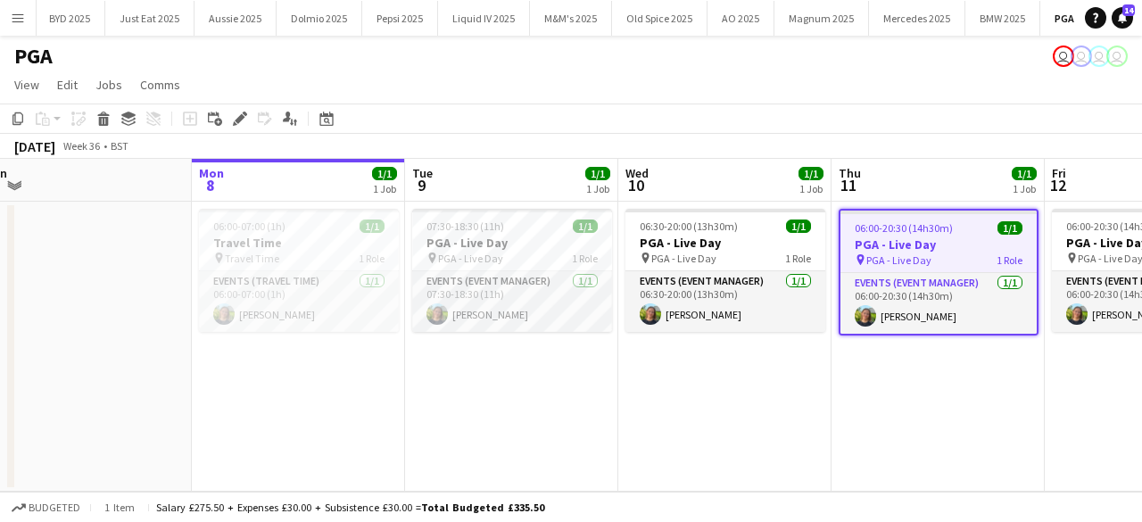
drag, startPoint x: 469, startPoint y: 398, endPoint x: 653, endPoint y: 394, distance: 183.8
click at [651, 394] on app-calendar-viewport "Fri 5 1/1 1 Job Sat 6 Sun 7 Mon 8 1/1 1 Job Tue 9 1/1 1 Job Wed 10 1/1 1 Job Th…" at bounding box center [571, 325] width 1142 height 333
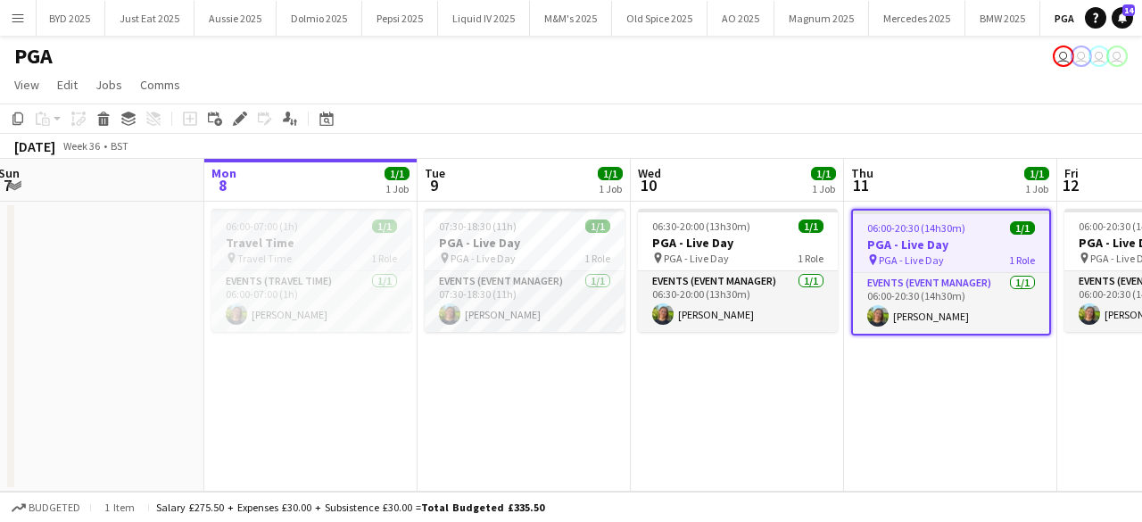
click at [344, 227] on div "06:00-07:00 (1h) 1/1" at bounding box center [311, 225] width 200 height 13
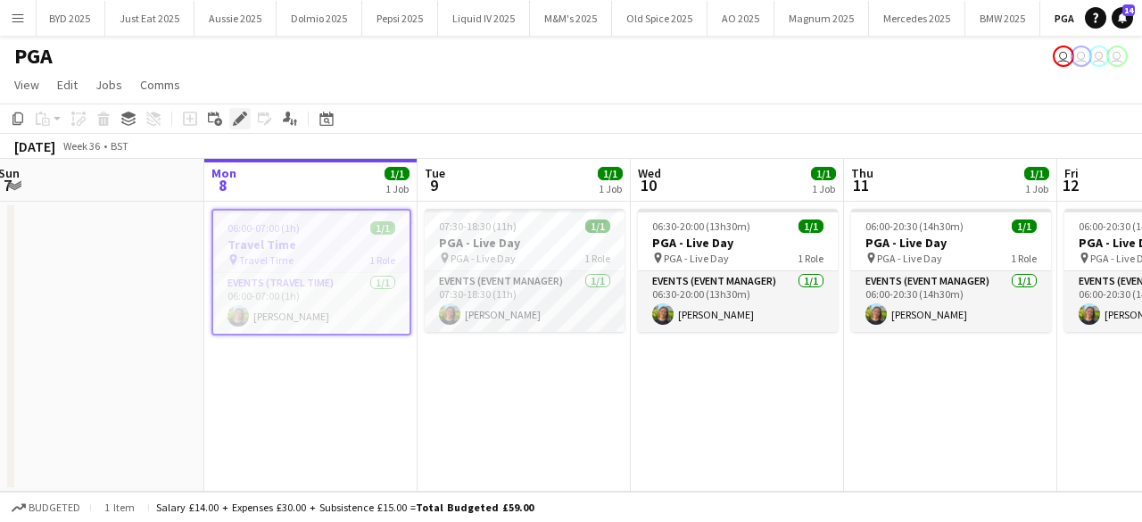
click at [242, 119] on icon at bounding box center [240, 119] width 10 height 10
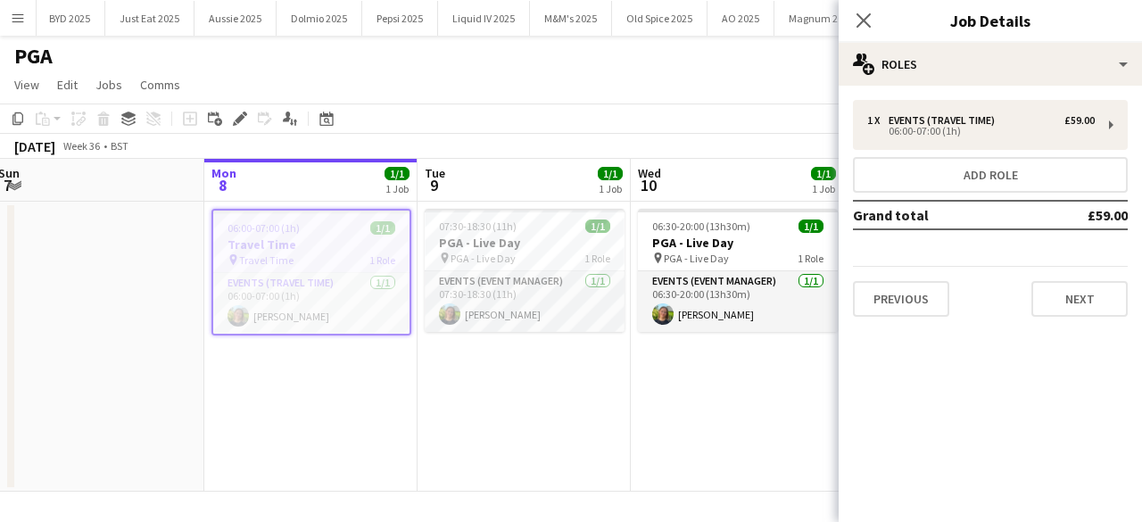
click at [590, 392] on app-date-cell "07:30-18:30 (11h) 1/1 PGA - Live Day pin PGA - Live Day 1 Role Events (Event Ma…" at bounding box center [523, 347] width 213 height 290
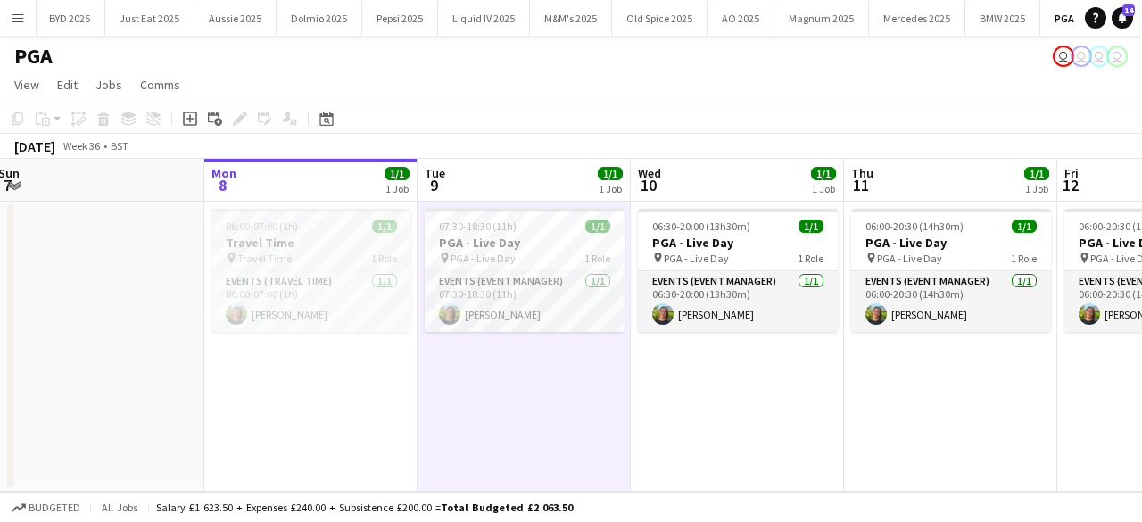
click at [324, 260] on div "pin Travel Time 1 Role" at bounding box center [311, 258] width 200 height 14
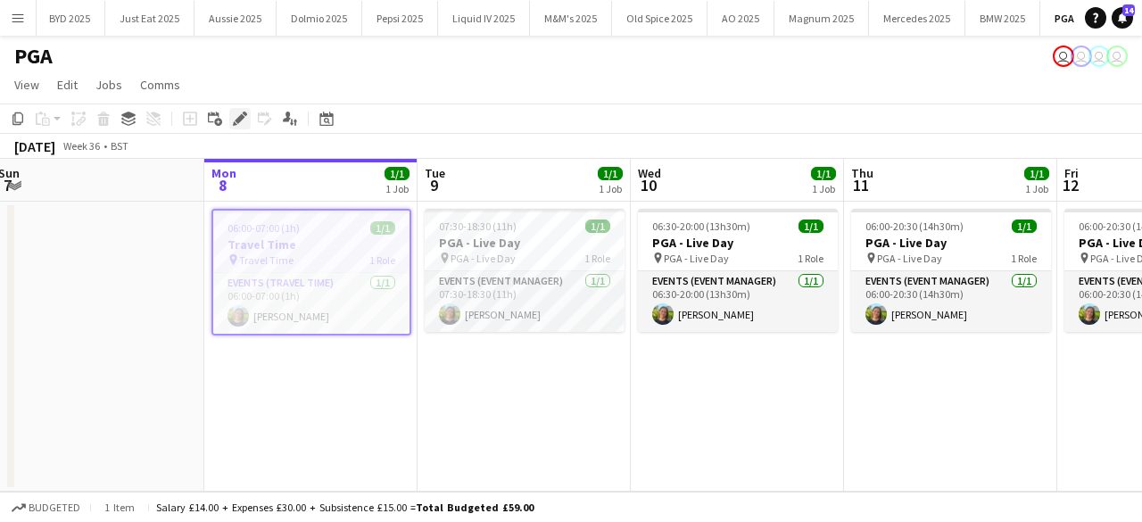
click at [241, 122] on icon "Edit" at bounding box center [240, 118] width 14 height 14
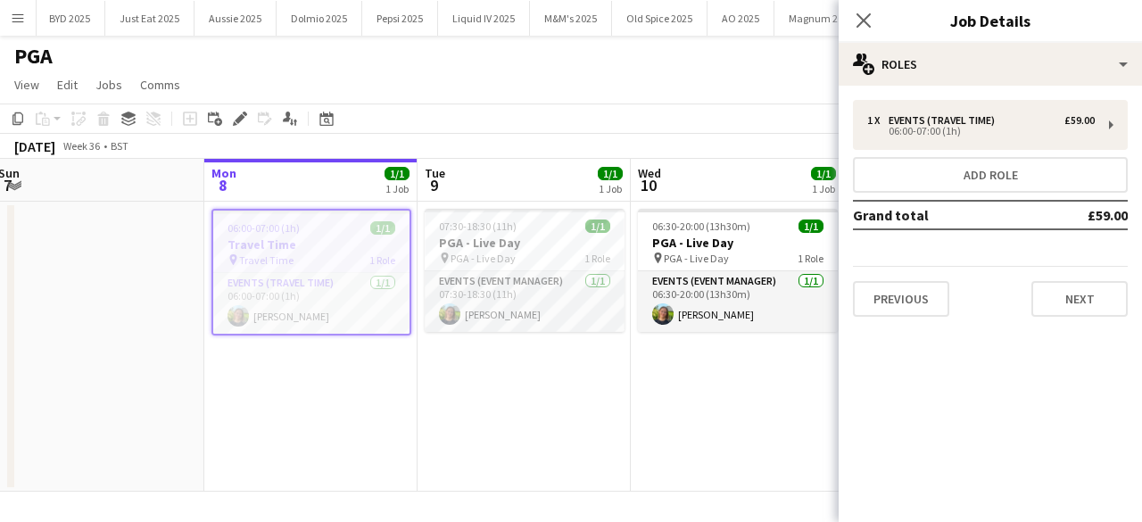
click at [374, 399] on app-date-cell "06:00-07:00 (1h) 1/1 Travel Time pin Travel Time 1 Role Events (Travel Time) 1/…" at bounding box center [310, 347] width 213 height 290
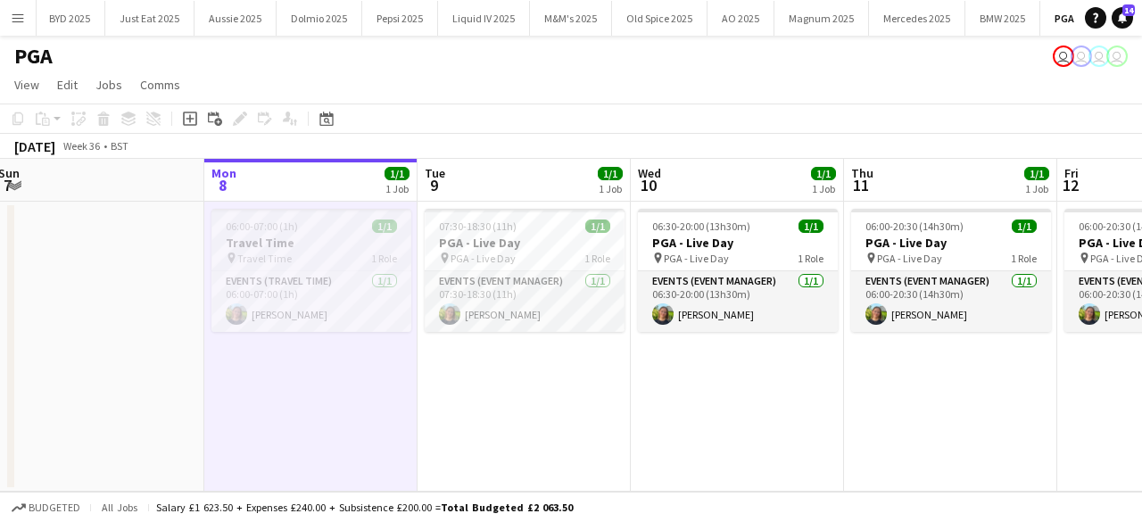
click at [252, 229] on span "06:00-07:00 (1h)" at bounding box center [262, 225] width 72 height 13
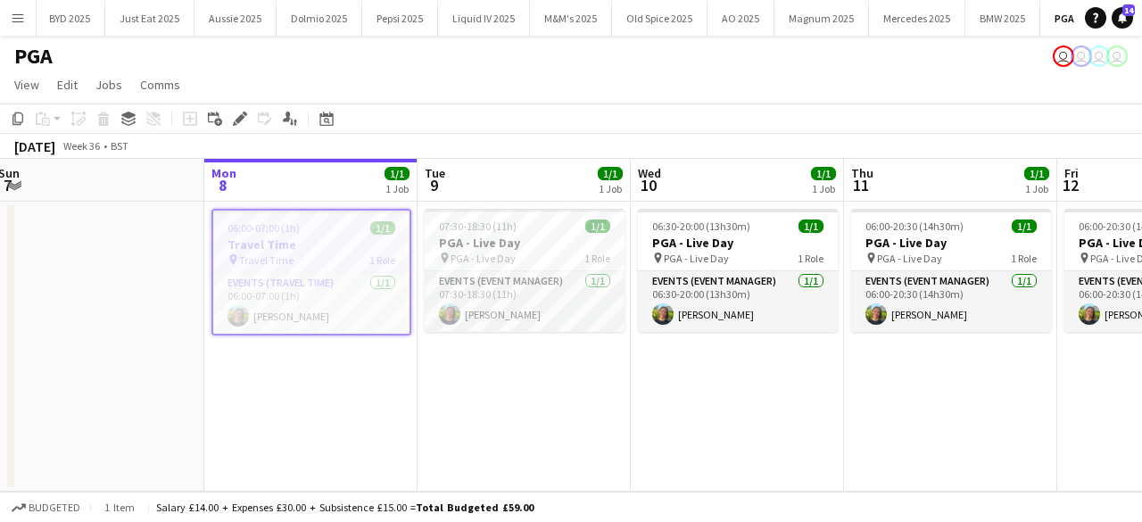
click at [273, 375] on app-date-cell "06:00-07:00 (1h) 1/1 Travel Time pin Travel Time 1 Role Events (Travel Time) 1/…" at bounding box center [310, 347] width 213 height 290
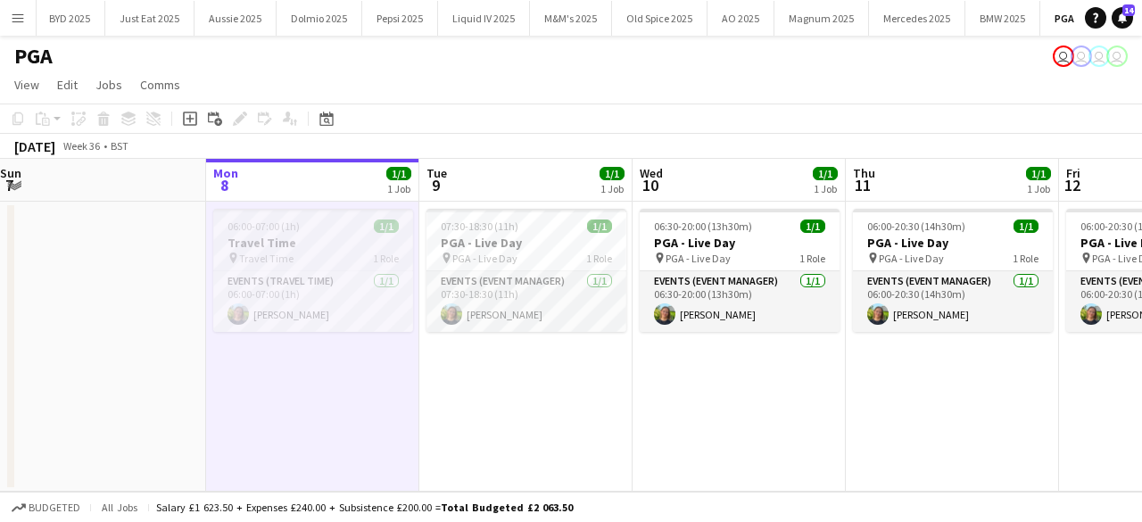
click at [276, 233] on app-job-card "06:00-07:00 (1h) 1/1 Travel Time pin Travel Time 1 Role Events (Travel Time) 1/…" at bounding box center [313, 270] width 200 height 123
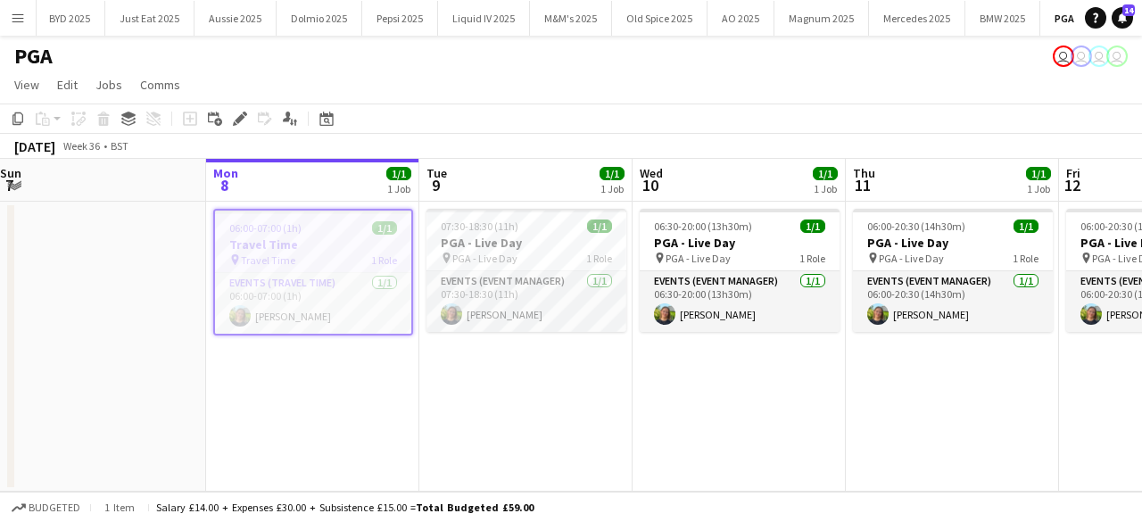
click at [256, 363] on app-date-cell "06:00-07:00 (1h) 1/1 Travel Time pin Travel Time 1 Role Events (Travel Time) 1/…" at bounding box center [312, 347] width 213 height 290
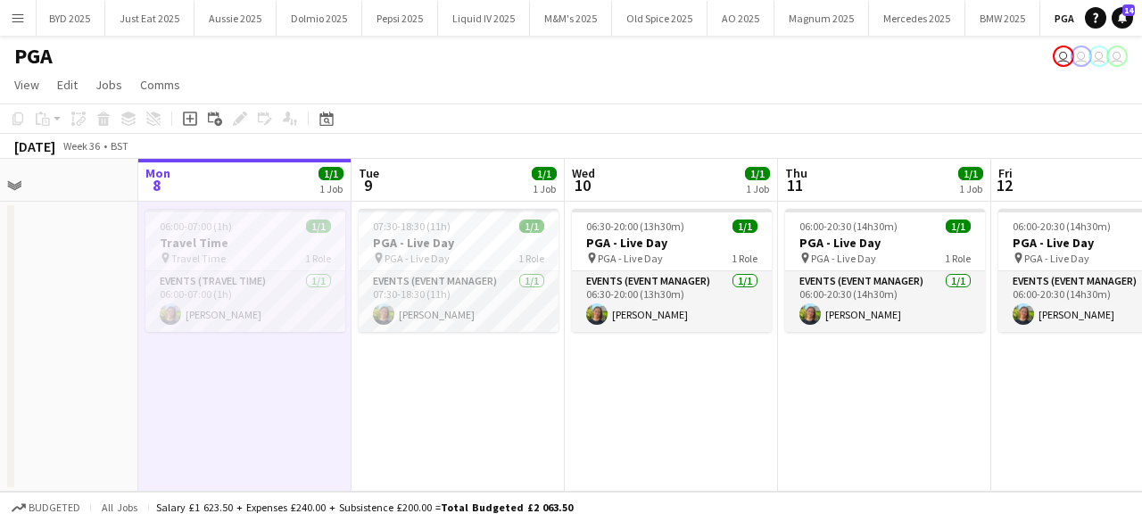
drag, startPoint x: 669, startPoint y: 417, endPoint x: 170, endPoint y: 465, distance: 500.9
click at [170, 465] on app-calendar-viewport "Fri 5 1/1 1 Job Sat 6 Sun 7 Mon 8 1/1 1 Job Tue 9 1/1 1 Job Wed 10 1/1 1 Job Th…" at bounding box center [571, 325] width 1142 height 333
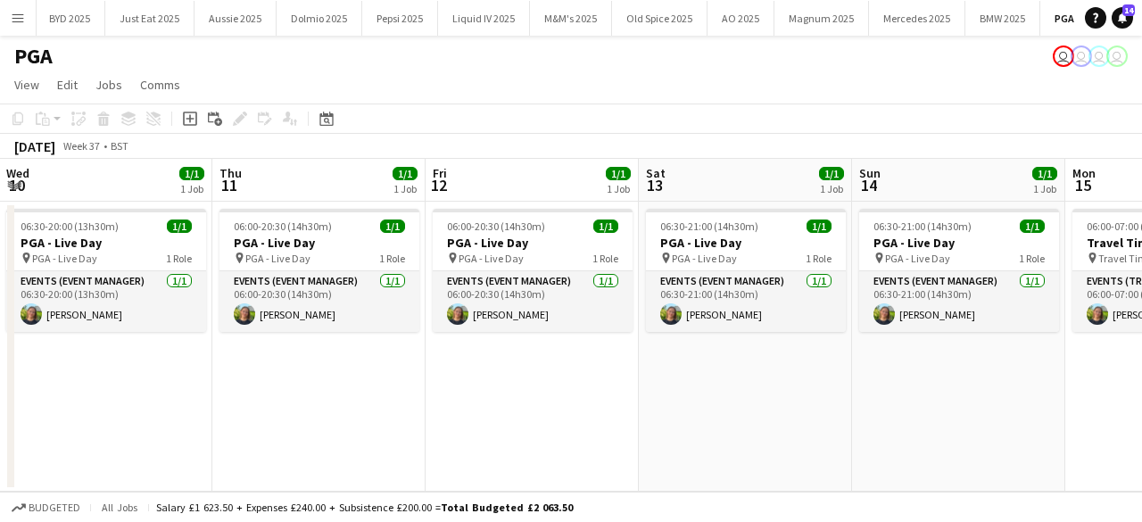
drag, startPoint x: 611, startPoint y: 455, endPoint x: 244, endPoint y: 455, distance: 366.6
click at [245, 455] on app-calendar-viewport "Sun 7 Mon 8 1/1 1 Job Tue 9 1/1 1 Job Wed 10 1/1 1 Job Thu 11 1/1 1 Job Fri 12 …" at bounding box center [571, 325] width 1142 height 333
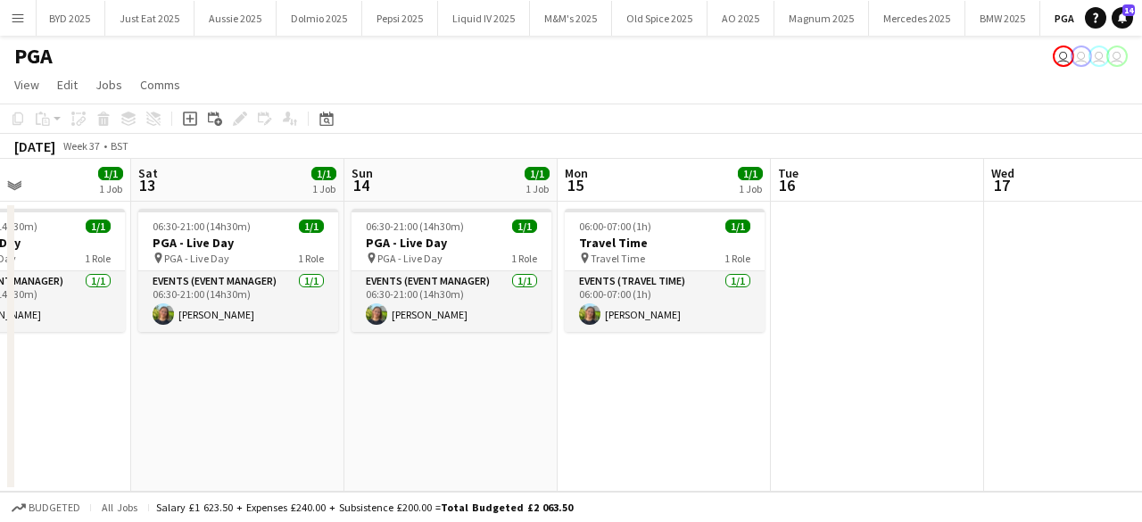
scroll to position [0, 750]
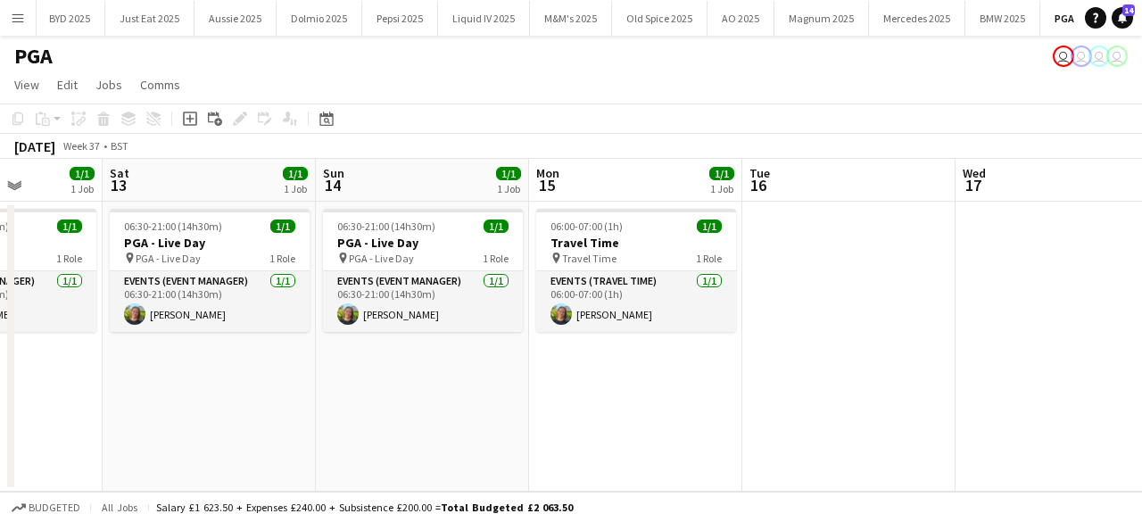
drag, startPoint x: 508, startPoint y: 415, endPoint x: 280, endPoint y: 393, distance: 229.3
click at [280, 393] on app-calendar-viewport "Tue 9 1/1 1 Job Wed 10 1/1 1 Job Thu 11 1/1 1 Job Fri 12 1/1 1 Job Sat 13 1/1 1…" at bounding box center [571, 325] width 1142 height 333
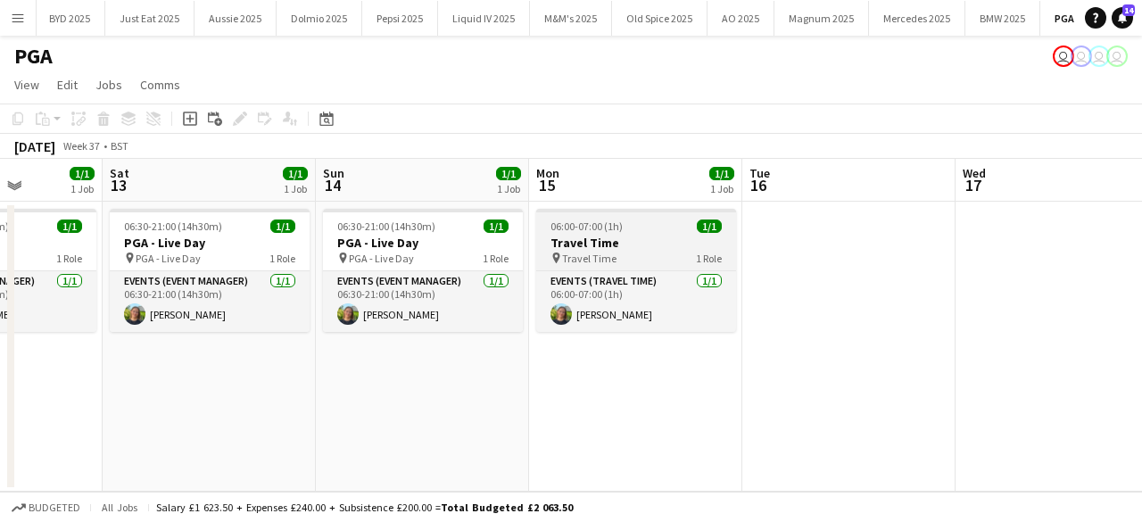
click at [636, 251] on div "pin Travel Time 1 Role" at bounding box center [636, 258] width 200 height 14
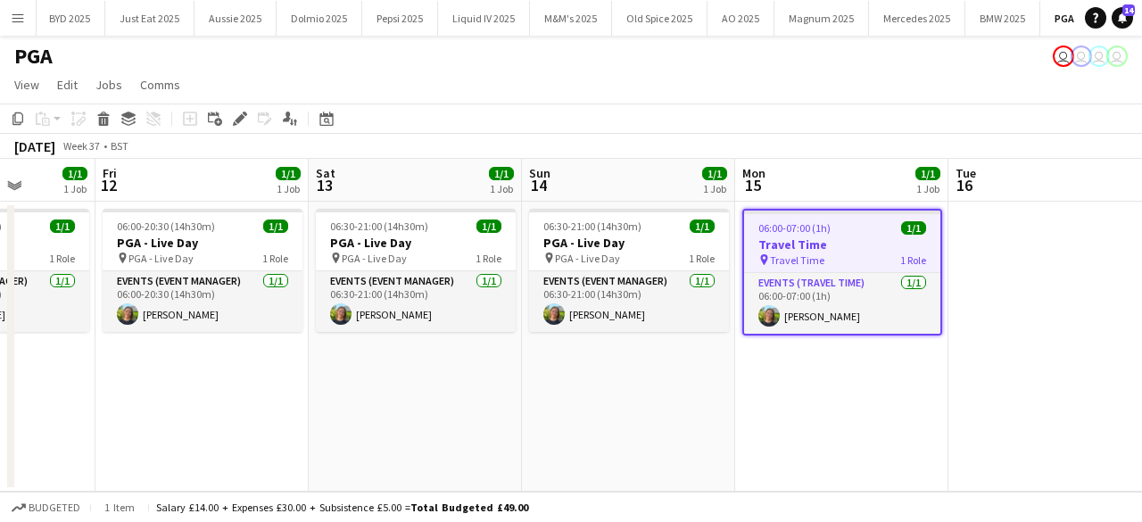
drag, startPoint x: 395, startPoint y: 408, endPoint x: 396, endPoint y: 373, distance: 34.8
click at [599, 359] on app-calendar-viewport "Tue 9 1/1 1 Job Wed 10 1/1 1 Job Thu 11 1/1 1 Job Fri 12 1/1 1 Job Sat 13 1/1 1…" at bounding box center [571, 325] width 1142 height 333
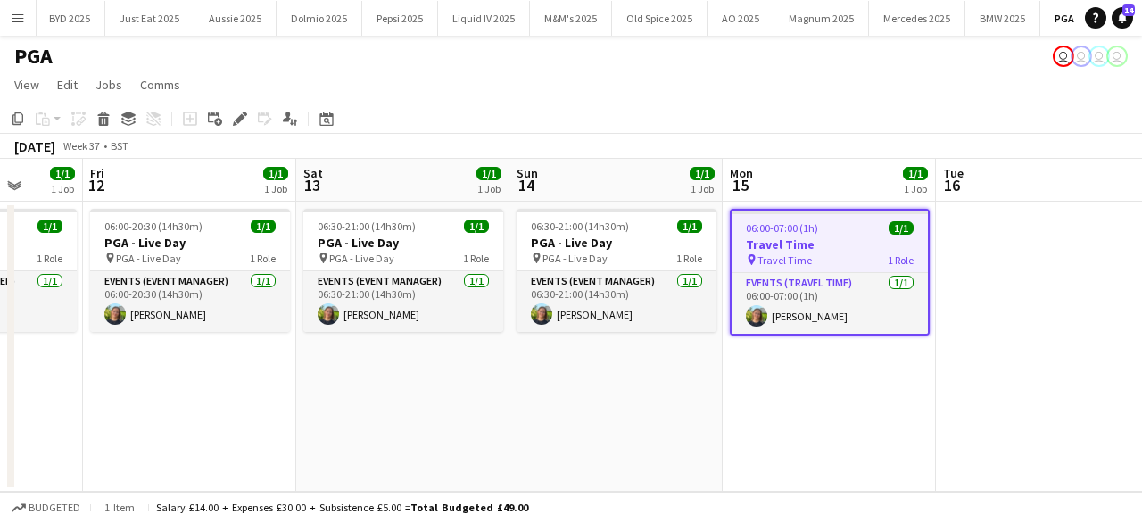
drag, startPoint x: 491, startPoint y: 386, endPoint x: 525, endPoint y: 384, distance: 34.8
click at [525, 384] on app-calendar-viewport "Tue 9 1/1 1 Job Wed 10 1/1 1 Job Thu 11 1/1 1 Job Fri 12 1/1 1 Job Sat 13 1/1 1…" at bounding box center [571, 325] width 1142 height 333
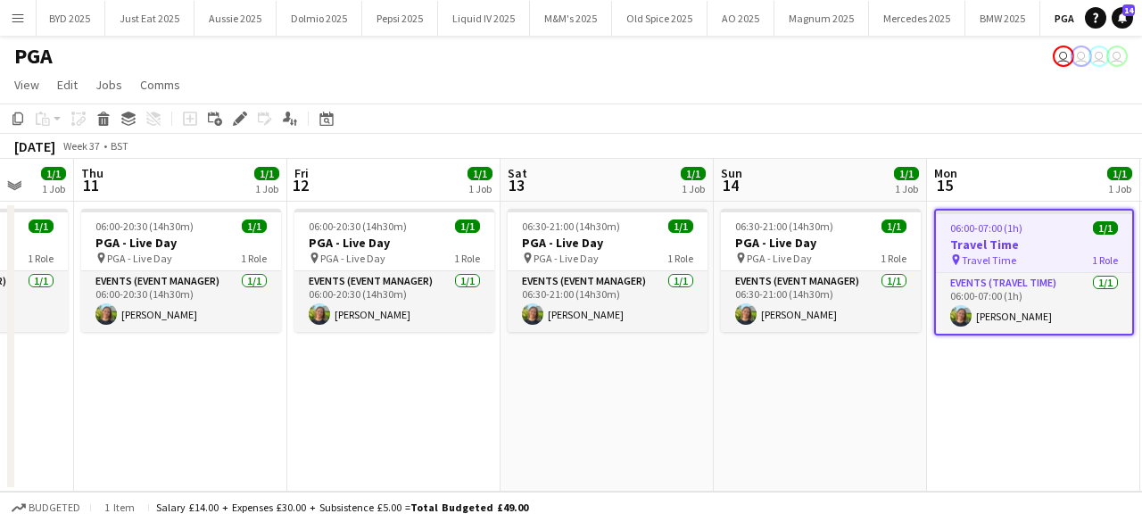
drag, startPoint x: 310, startPoint y: 395, endPoint x: 501, endPoint y: 389, distance: 191.0
click at [501, 389] on app-calendar-viewport "Mon 8 1/1 1 Job Tue 9 1/1 1 Job Wed 10 1/1 1 Job Thu 11 1/1 1 Job Fri 12 1/1 1 …" at bounding box center [571, 325] width 1142 height 333
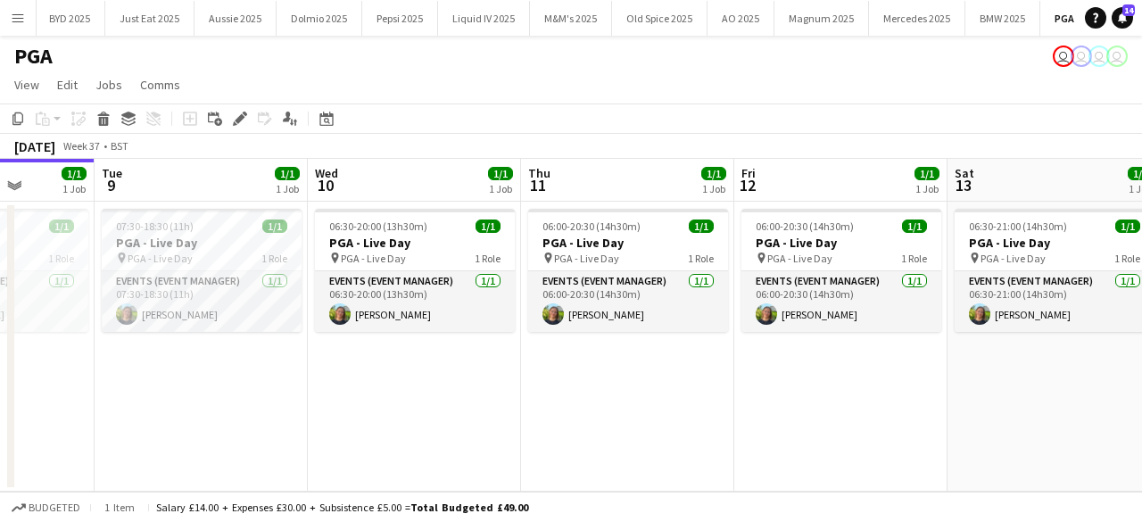
drag, startPoint x: 253, startPoint y: 402, endPoint x: 360, endPoint y: 395, distance: 107.3
click at [488, 394] on app-calendar-viewport "Sat 6 Sun 7 Mon 8 1/1 1 Job Tue 9 1/1 1 Job Wed 10 1/1 1 Job Thu 11 1/1 1 Job F…" at bounding box center [571, 325] width 1142 height 333
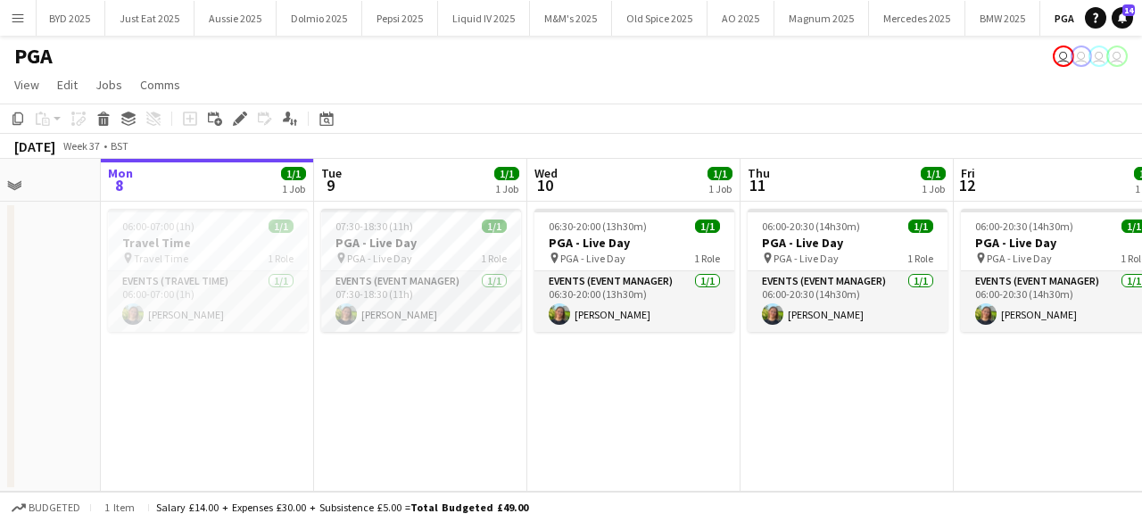
drag, startPoint x: 283, startPoint y: 383, endPoint x: 487, endPoint y: 384, distance: 204.2
click at [490, 384] on app-calendar-viewport "Fri 5 1/1 1 Job Sat 6 Sun 7 Mon 8 1/1 1 Job Tue 9 1/1 1 Job Wed 10 1/1 1 Job Th…" at bounding box center [571, 325] width 1142 height 333
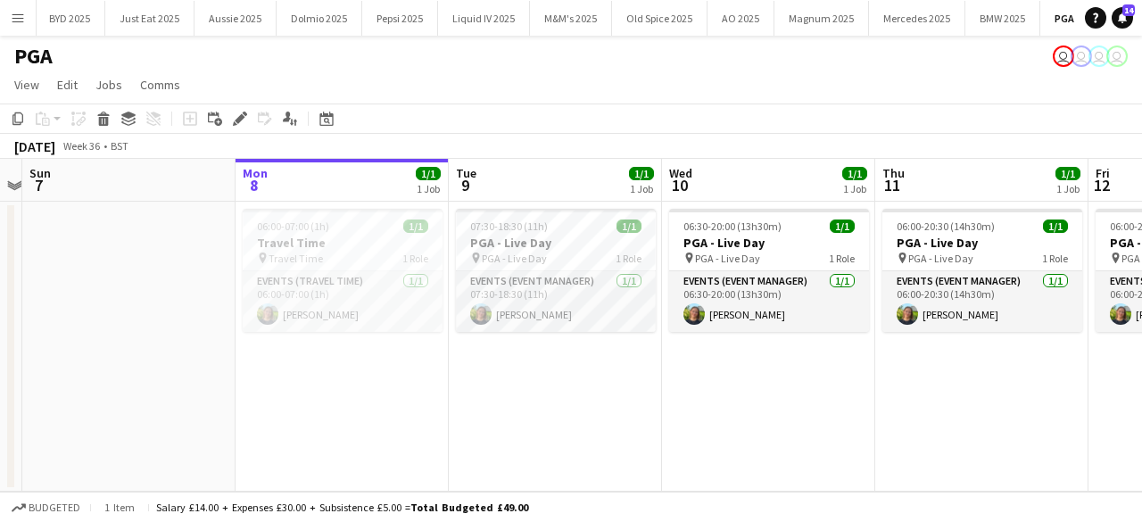
drag, startPoint x: 271, startPoint y: 379, endPoint x: 403, endPoint y: 395, distance: 133.0
click at [403, 395] on app-calendar-viewport "Fri 5 1/1 1 Job Sat 6 Sun 7 Mon 8 1/1 1 Job Tue 9 1/1 1 Job Wed 10 1/1 1 Job Th…" at bounding box center [571, 325] width 1142 height 333
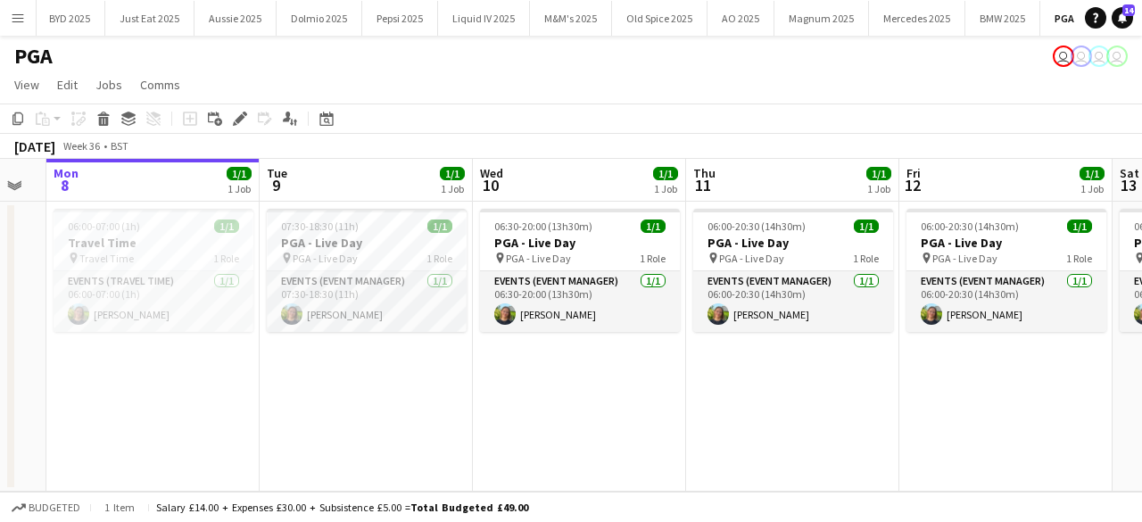
scroll to position [0, 594]
drag, startPoint x: 400, startPoint y: 395, endPoint x: 209, endPoint y: 375, distance: 191.9
click at [209, 375] on app-calendar-viewport "Fri 5 1/1 1 Job Sat 6 Sun 7 Mon 8 1/1 1 Job Tue 9 1/1 1 Job Wed 10 1/1 1 Job Th…" at bounding box center [571, 325] width 1142 height 333
click at [164, 246] on h3 "Travel Time" at bounding box center [153, 243] width 200 height 16
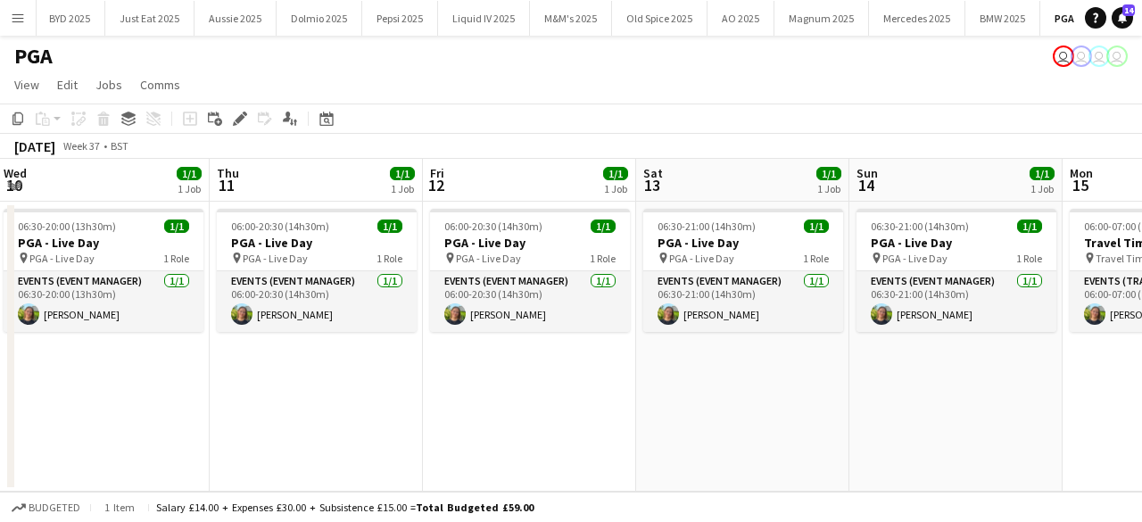
drag, startPoint x: 627, startPoint y: 384, endPoint x: 276, endPoint y: 413, distance: 351.7
click at [241, 409] on app-calendar-viewport "Mon 8 1/1 1 Job Tue 9 1/1 1 Job Wed 10 1/1 1 Job Thu 11 1/1 1 Job Fri 12 1/1 1 …" at bounding box center [571, 325] width 1142 height 333
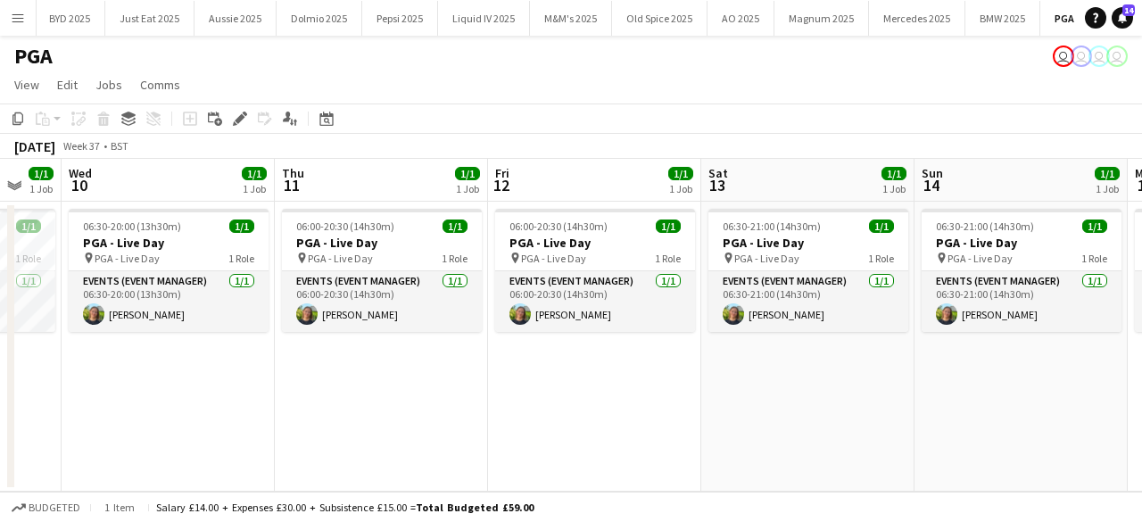
scroll to position [0, 697]
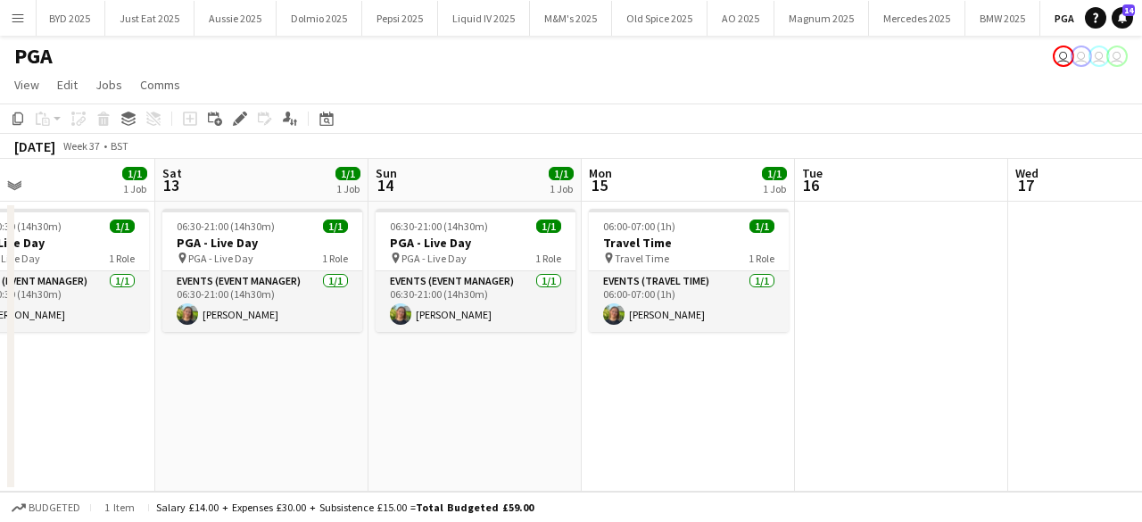
drag, startPoint x: 46, startPoint y: 399, endPoint x: 12, endPoint y: 399, distance: 33.9
click at [12, 399] on div "Tue 9 1/1 1 Job Wed 10 1/1 1 Job Thu 11 1/1 1 Job Fri 12 1/1 1 Job Sat 13 1/1 1…" at bounding box center [571, 325] width 1142 height 333
click at [486, 421] on app-date-cell "06:30-21:00 (14h30m) 1/1 PGA - Live Day pin PGA - Live Day 1 Role Events (Event…" at bounding box center [474, 347] width 213 height 290
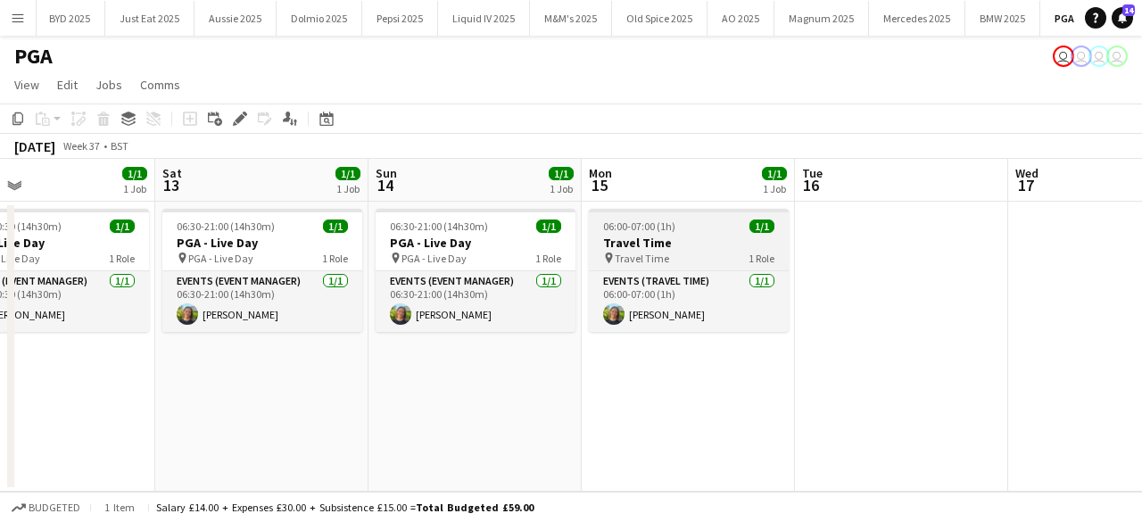
click at [667, 245] on h3 "Travel Time" at bounding box center [689, 243] width 200 height 16
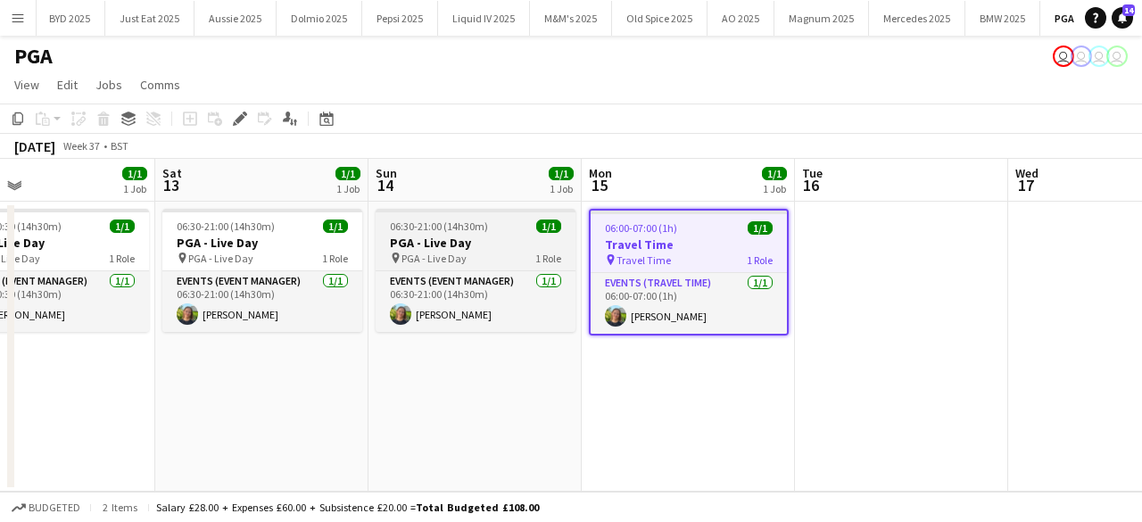
click at [492, 210] on div at bounding box center [475, 211] width 200 height 4
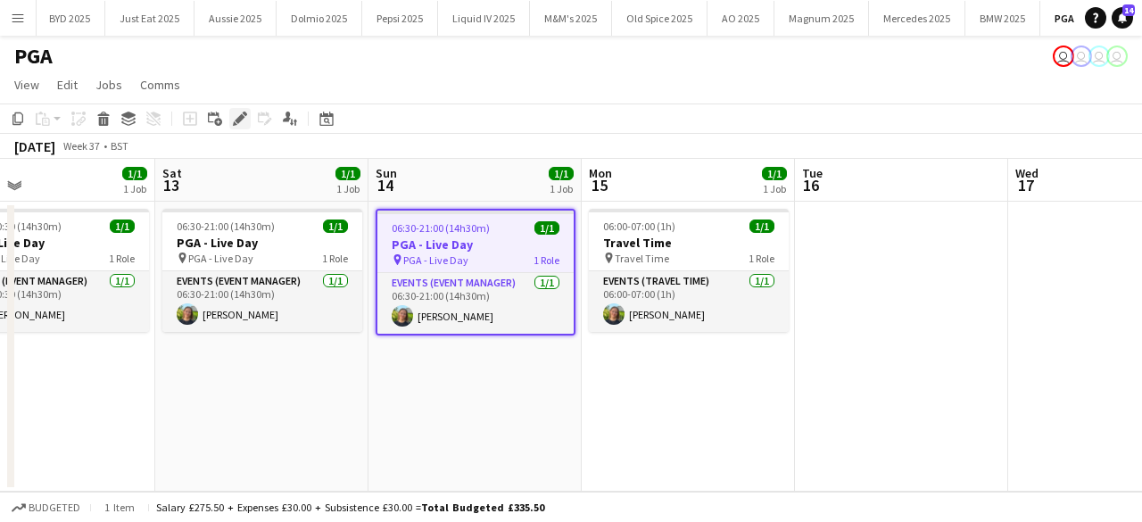
click at [241, 129] on div "Edit" at bounding box center [239, 118] width 21 height 21
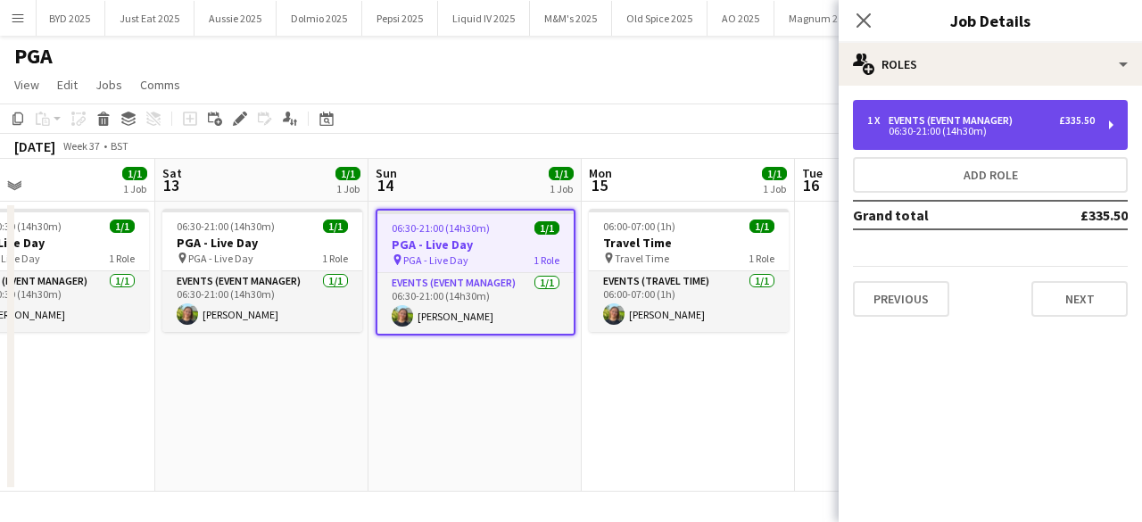
click at [879, 122] on div "1 x" at bounding box center [877, 120] width 21 height 12
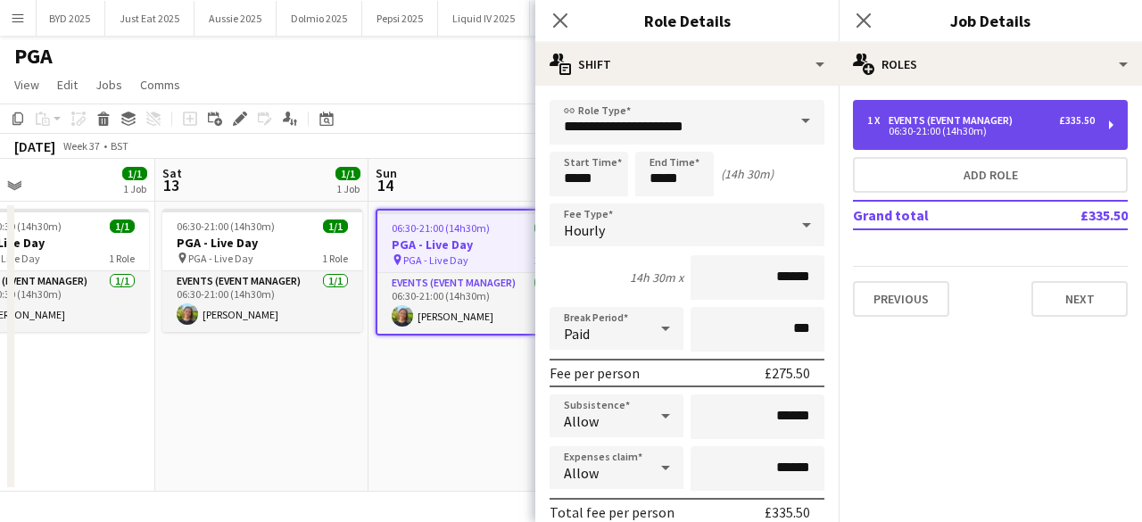
click at [879, 122] on div "1 x" at bounding box center [877, 120] width 21 height 12
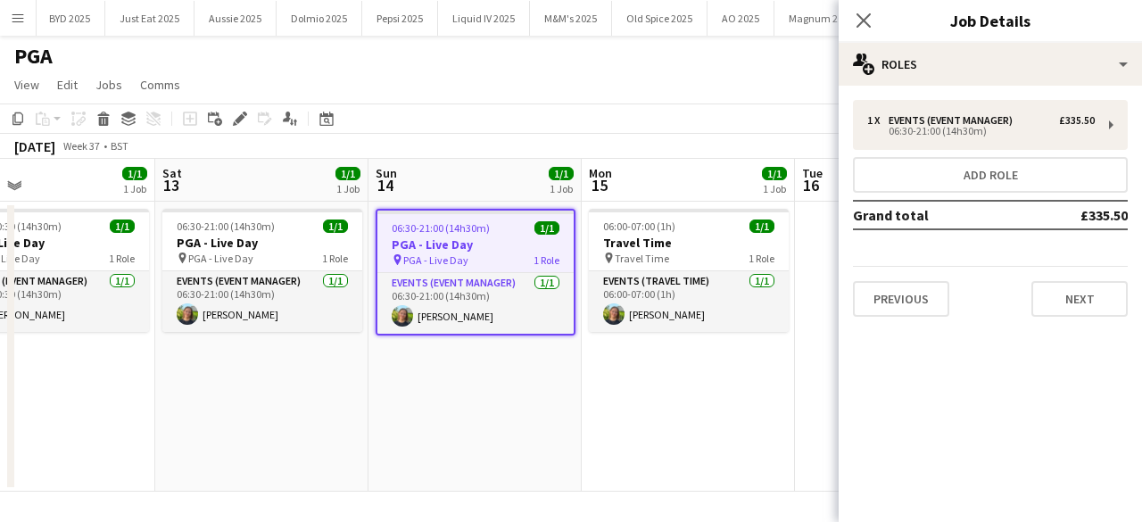
click at [656, 401] on app-date-cell "06:00-07:00 (1h) 1/1 Travel Time pin Travel Time 1 Role Events (Travel Time) 1/…" at bounding box center [687, 347] width 213 height 290
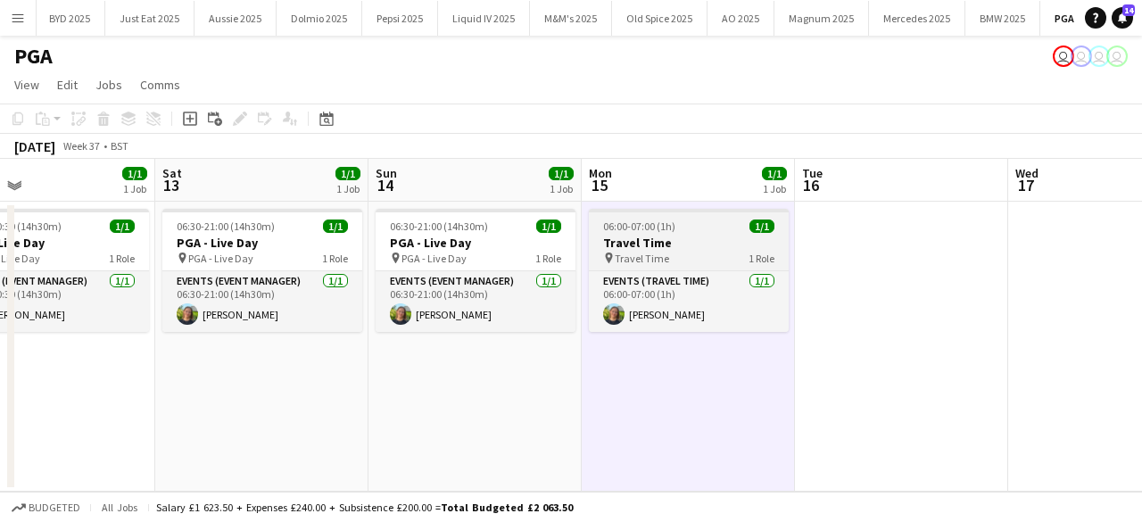
click at [731, 235] on h3 "Travel Time" at bounding box center [689, 243] width 200 height 16
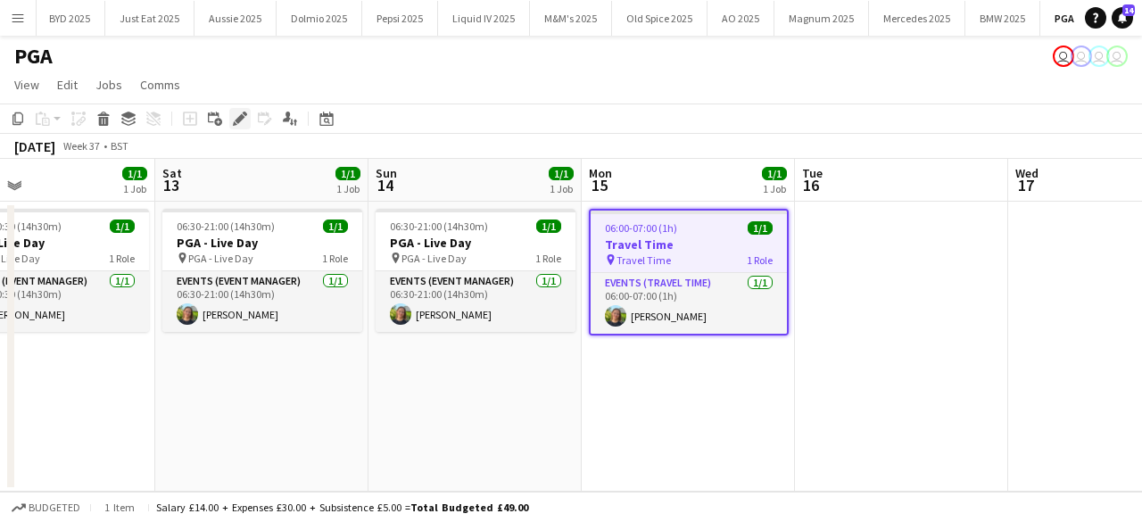
click at [234, 123] on icon at bounding box center [235, 123] width 4 height 4
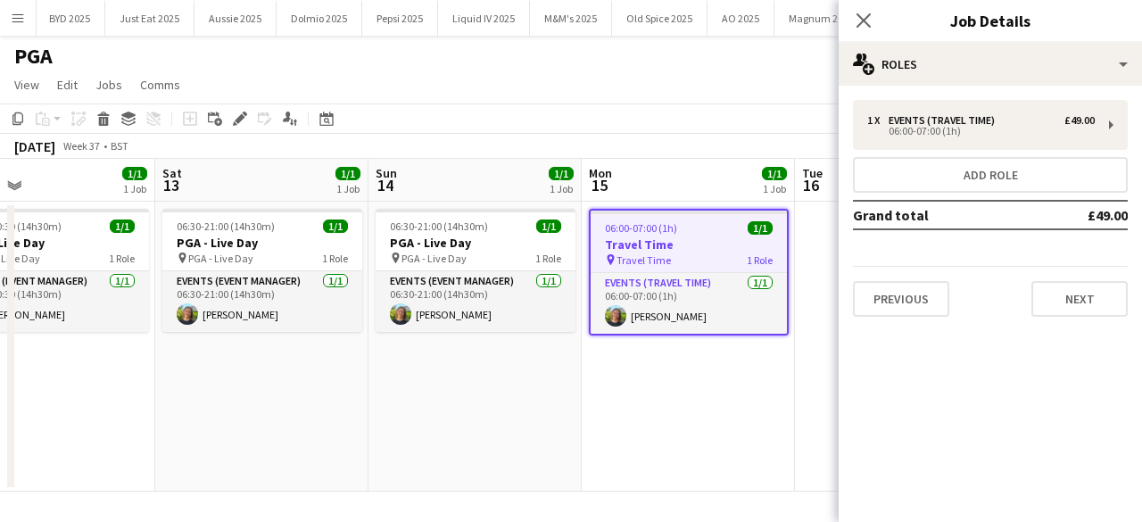
click at [309, 392] on app-date-cell "06:30-21:00 (14h30m) 1/1 PGA - Live Day pin PGA - Live Day 1 Role Events (Event…" at bounding box center [261, 347] width 213 height 290
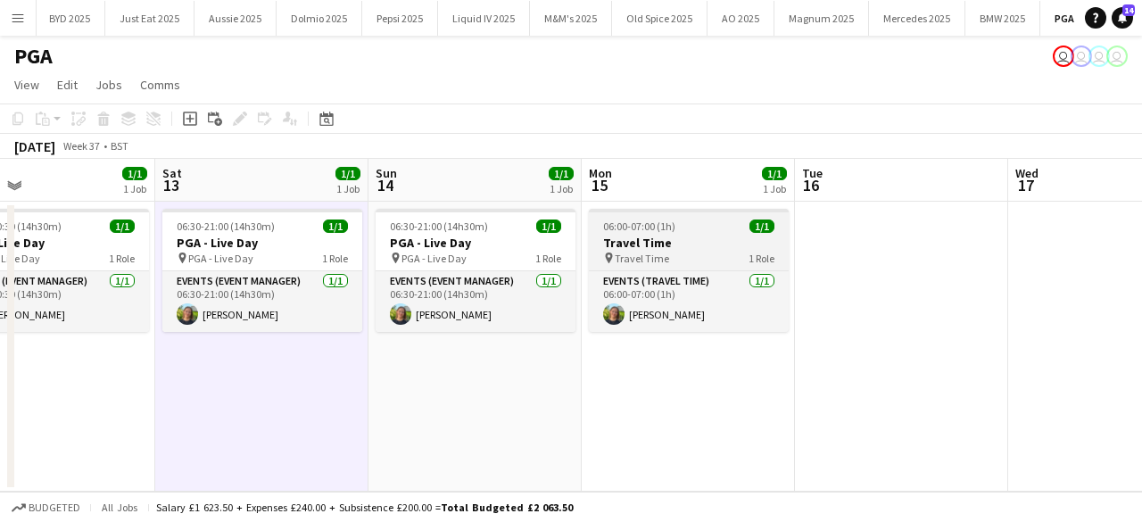
click at [643, 260] on span "Travel Time" at bounding box center [641, 258] width 54 height 13
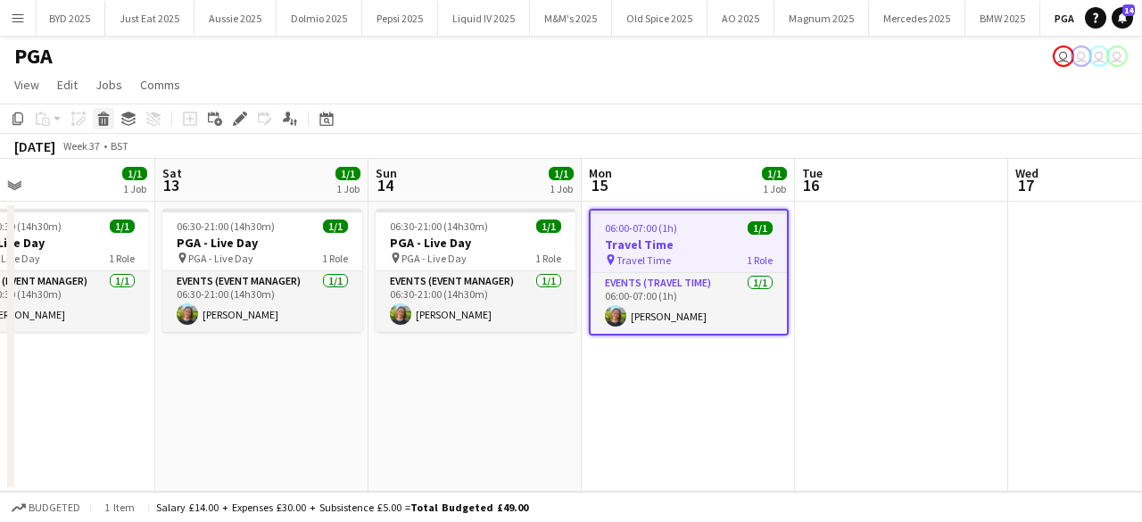
click at [98, 123] on icon "Delete" at bounding box center [103, 118] width 14 height 14
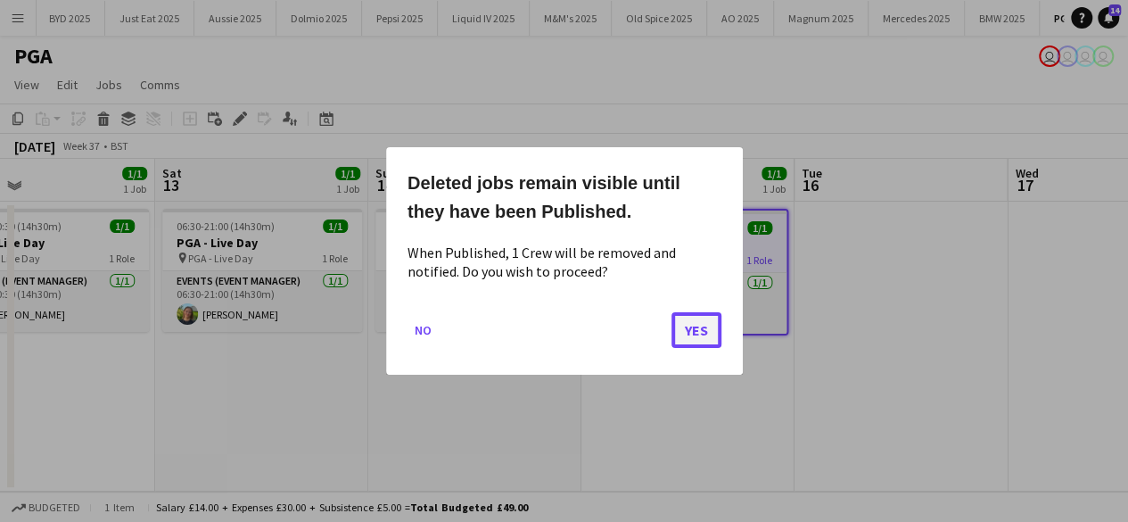
click at [698, 334] on button "Yes" at bounding box center [697, 330] width 50 height 36
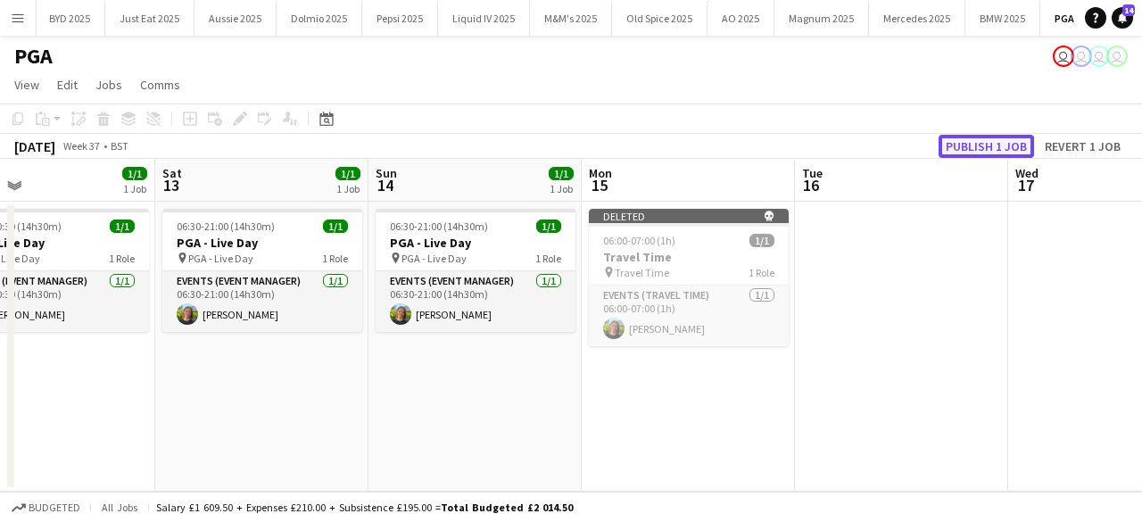
click at [951, 144] on button "Publish 1 job" at bounding box center [985, 146] width 95 height 23
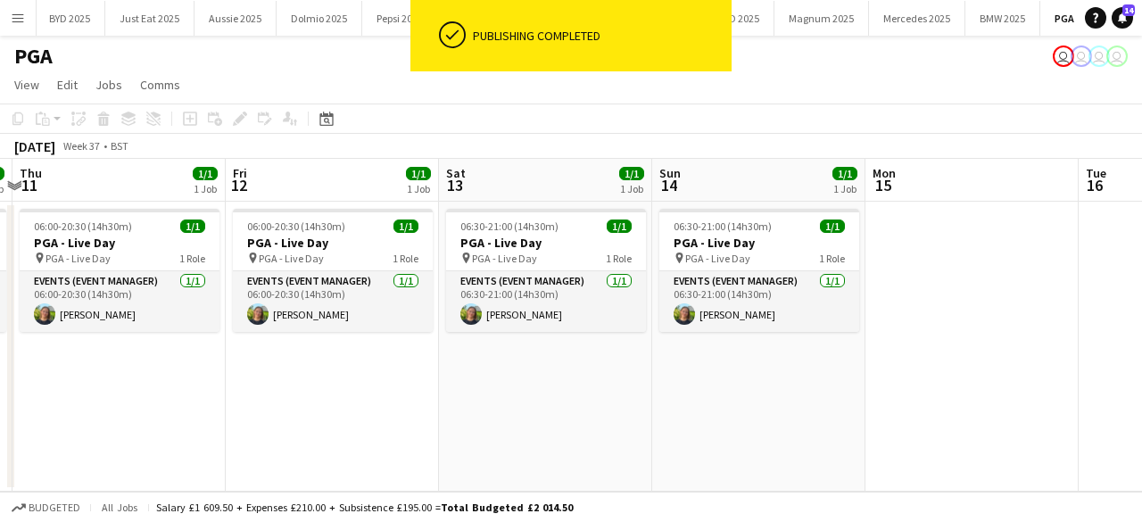
drag, startPoint x: 579, startPoint y: 423, endPoint x: 719, endPoint y: 412, distance: 140.4
click at [719, 412] on app-calendar-viewport "Tue 9 1/1 1 Job Wed 10 1/1 1 Job Thu 11 1/1 1 Job Fri 12 1/1 1 Job Sat 13 1/1 1…" at bounding box center [571, 325] width 1142 height 333
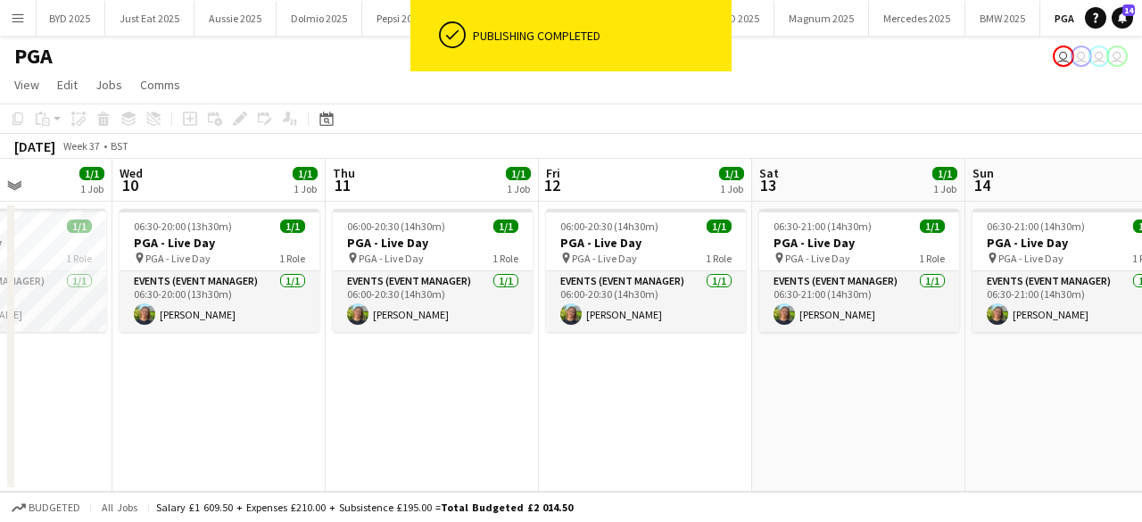
drag, startPoint x: 595, startPoint y: 422, endPoint x: 783, endPoint y: 408, distance: 188.7
click at [782, 408] on app-calendar-viewport "Sun 7 Mon 8 1/1 1 Job Tue 9 1/1 1 Job Wed 10 1/1 1 Job Thu 11 1/1 1 Job Fri 12 …" at bounding box center [571, 325] width 1142 height 333
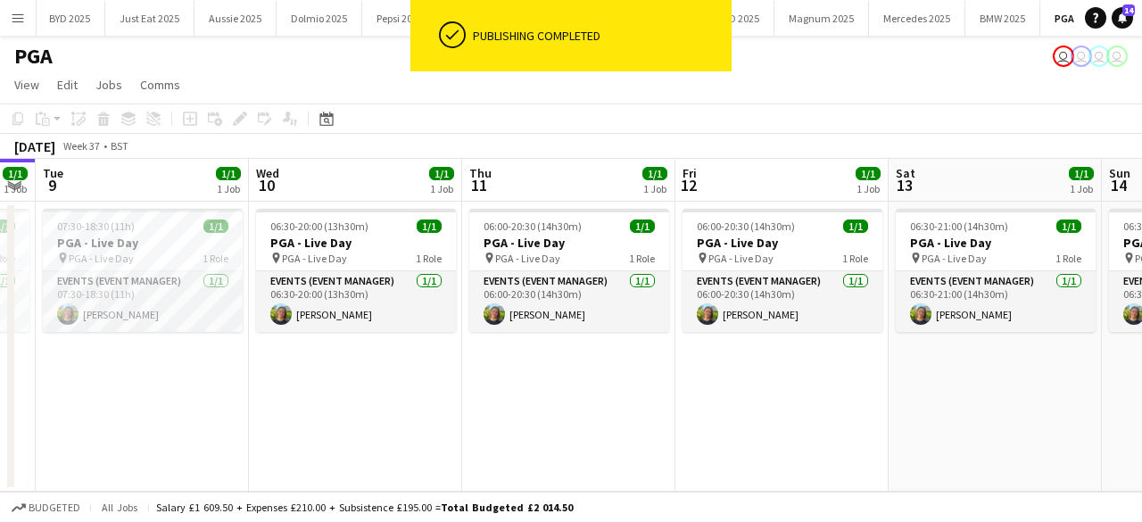
drag, startPoint x: 484, startPoint y: 397, endPoint x: 709, endPoint y: 396, distance: 224.8
click at [708, 396] on app-calendar-viewport "Sun 7 Mon 8 1/1 1 Job Tue 9 1/1 1 Job Wed 10 1/1 1 Job Thu 11 1/1 1 Job Fri 12 …" at bounding box center [571, 325] width 1142 height 333
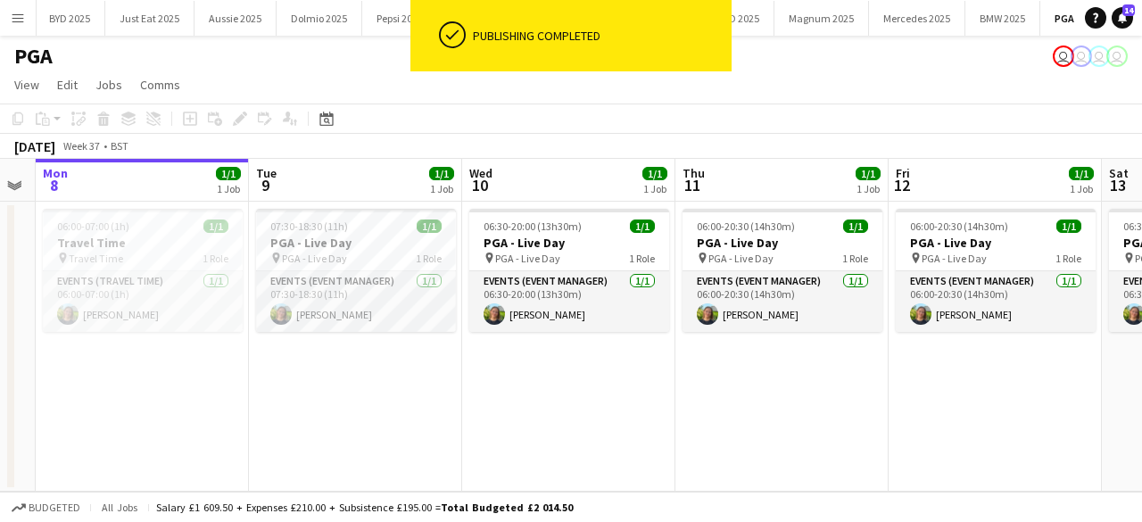
scroll to position [0, 391]
click at [175, 232] on div "06:00-07:00 (1h) 1/1" at bounding box center [143, 225] width 200 height 13
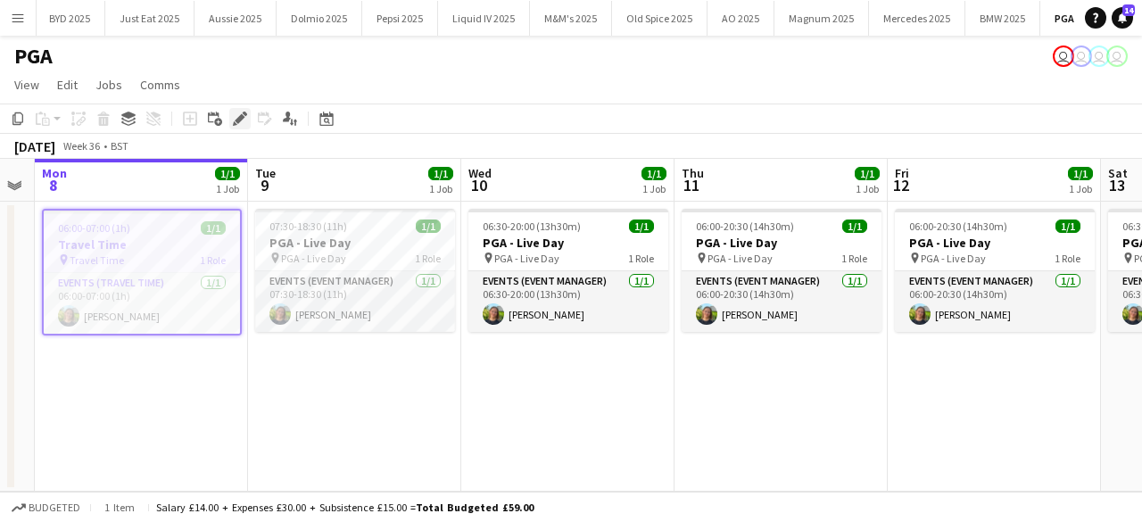
click at [240, 124] on icon "Edit" at bounding box center [240, 118] width 14 height 14
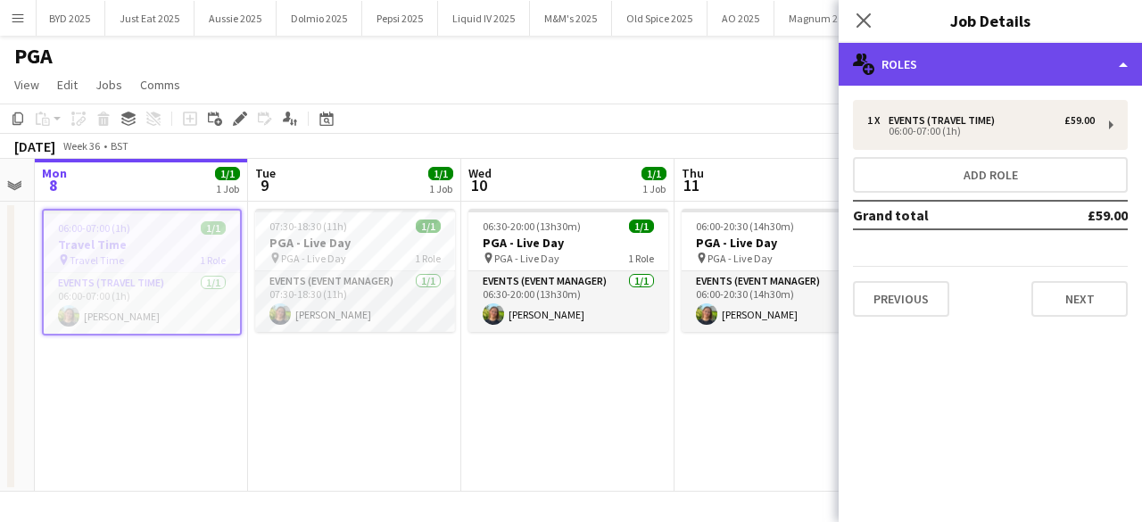
click at [985, 79] on div "multiple-users-add Roles" at bounding box center [989, 64] width 303 height 43
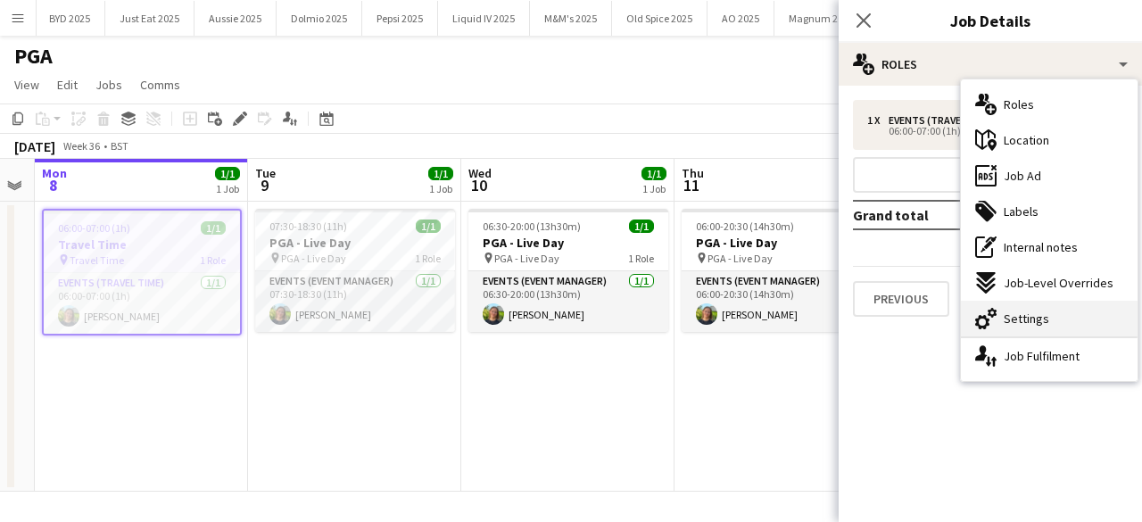
click at [1017, 324] on span "Settings" at bounding box center [1025, 318] width 45 height 16
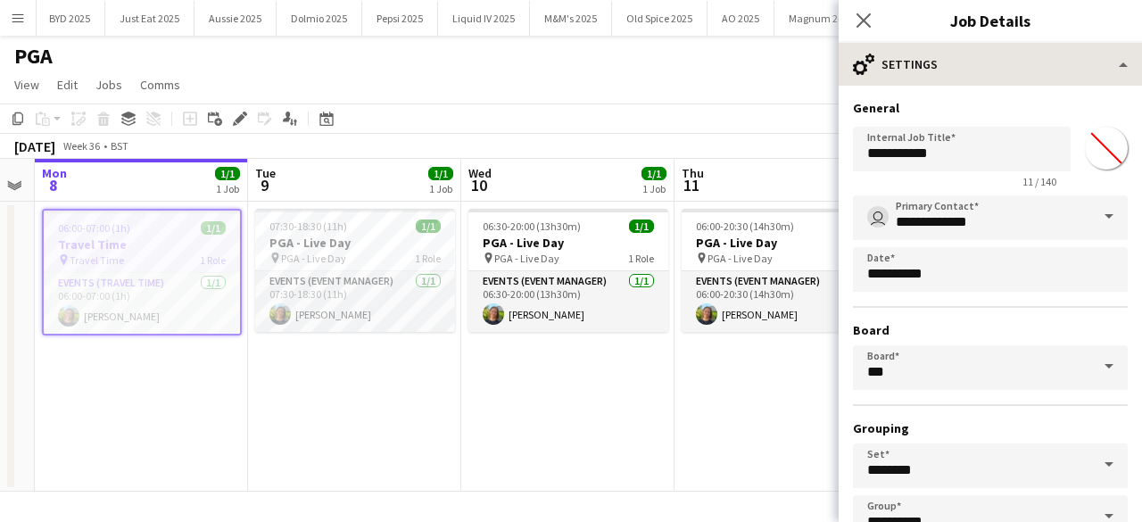
click at [927, 87] on div "**********" at bounding box center [989, 363] width 303 height 555
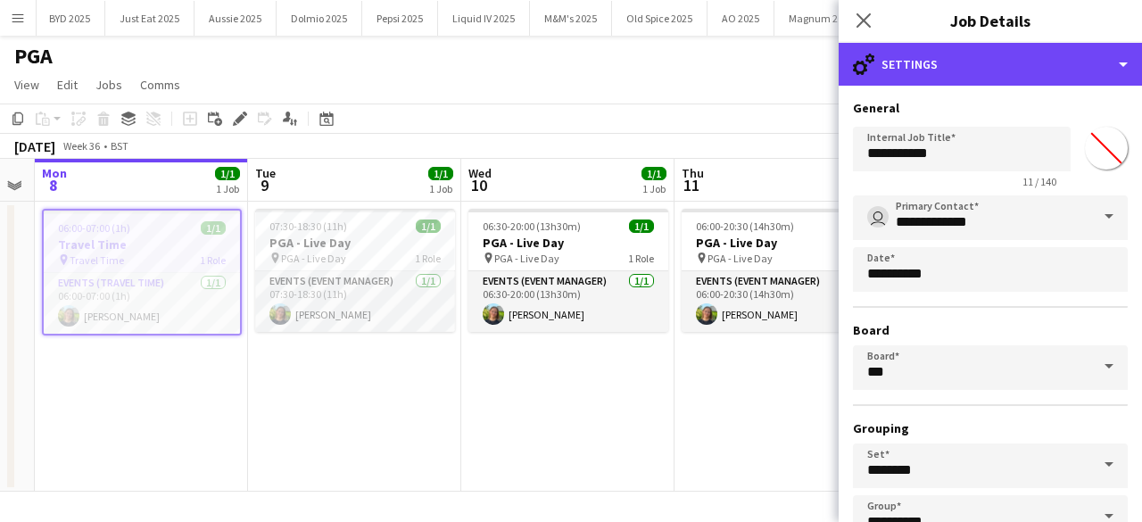
click at [856, 37] on app-edit-jobs-popin "**********" at bounding box center [989, 261] width 303 height 522
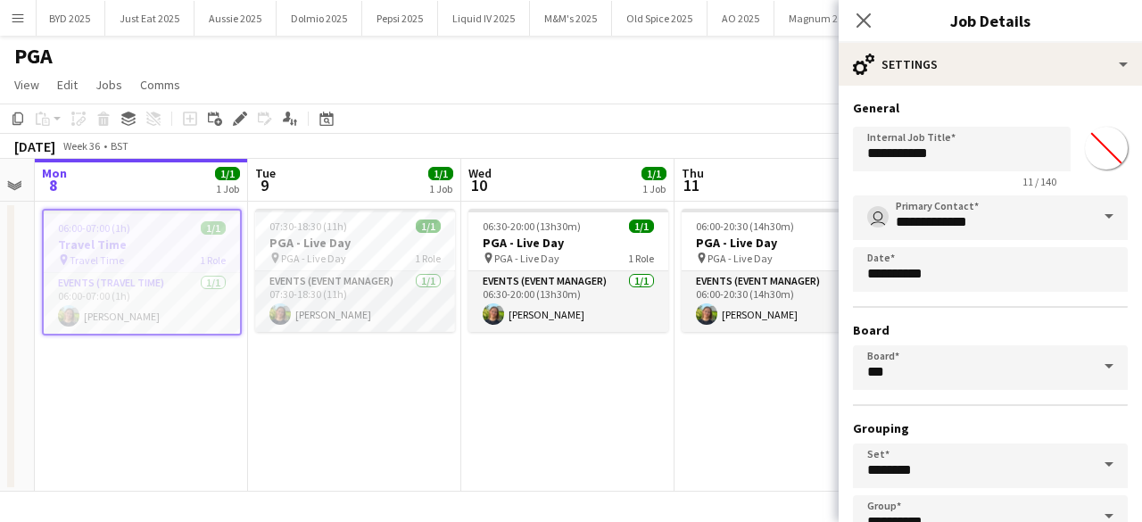
click at [857, 35] on div "Close pop-in" at bounding box center [863, 20] width 50 height 41
click at [870, 20] on icon "Close pop-in" at bounding box center [862, 20] width 17 height 17
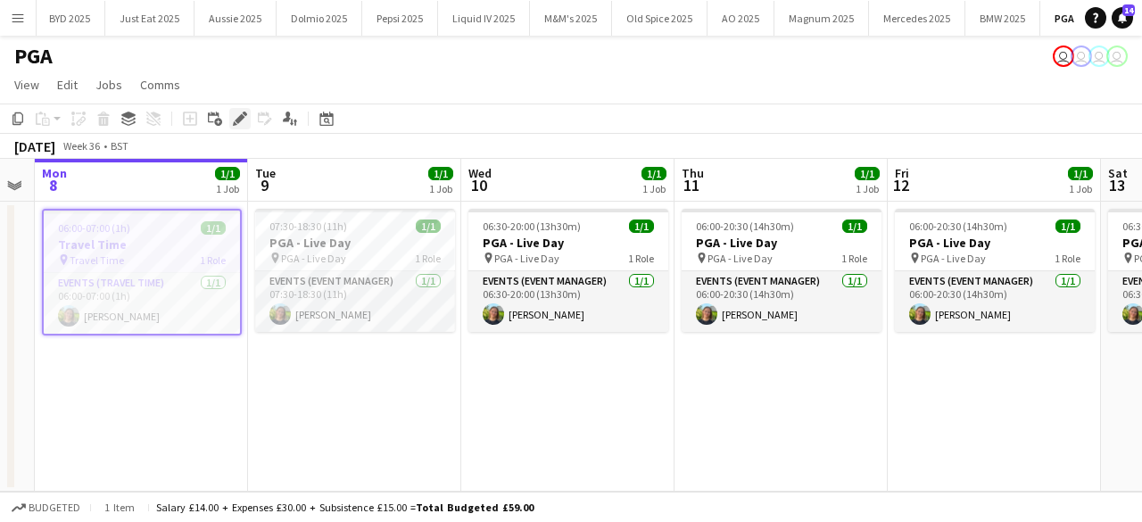
click at [237, 120] on icon at bounding box center [240, 119] width 10 height 10
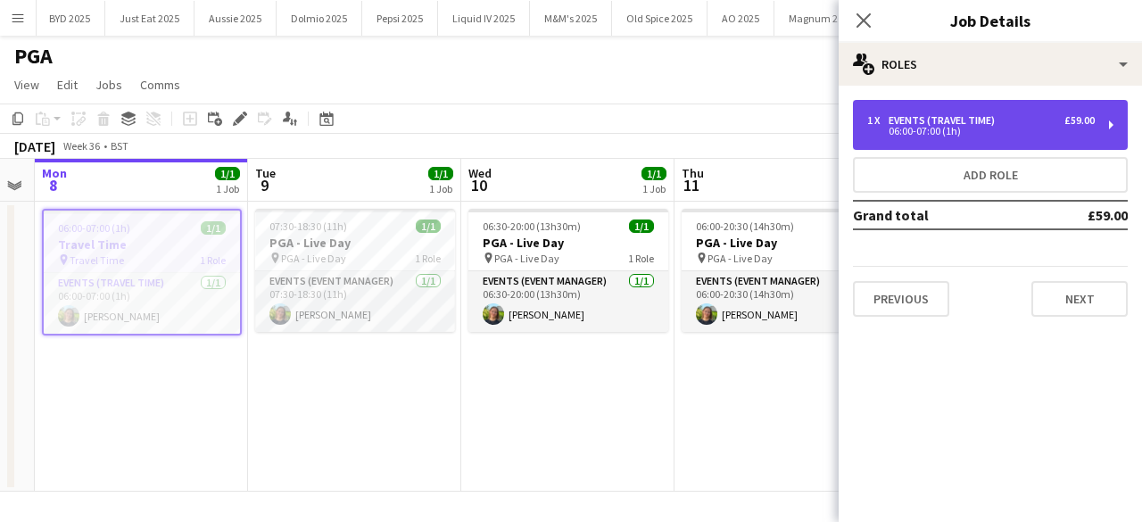
click at [1036, 109] on div "1 x Events (Travel Time) £59.00 06:00-07:00 (1h)" at bounding box center [990, 125] width 275 height 50
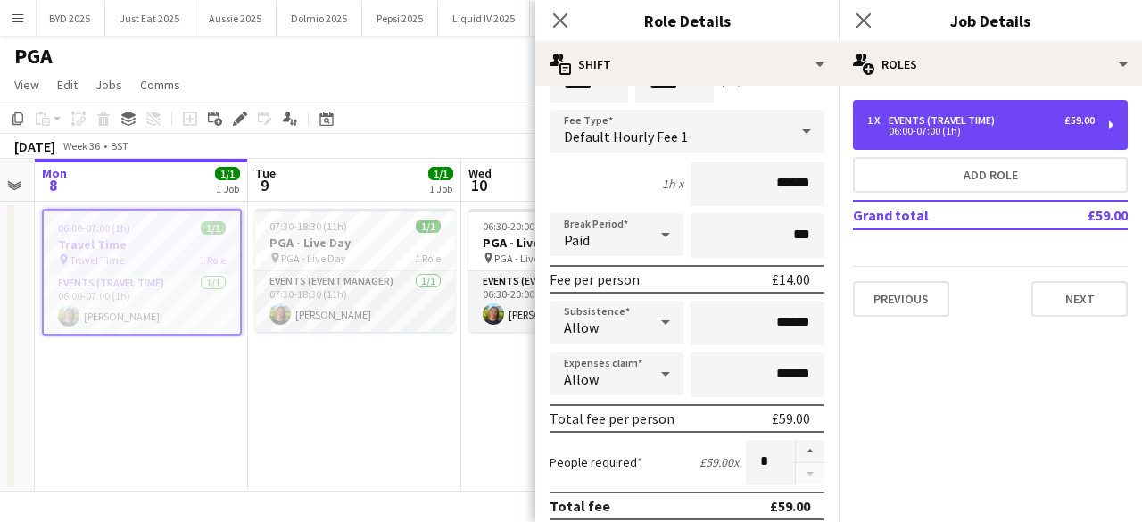
scroll to position [0, 0]
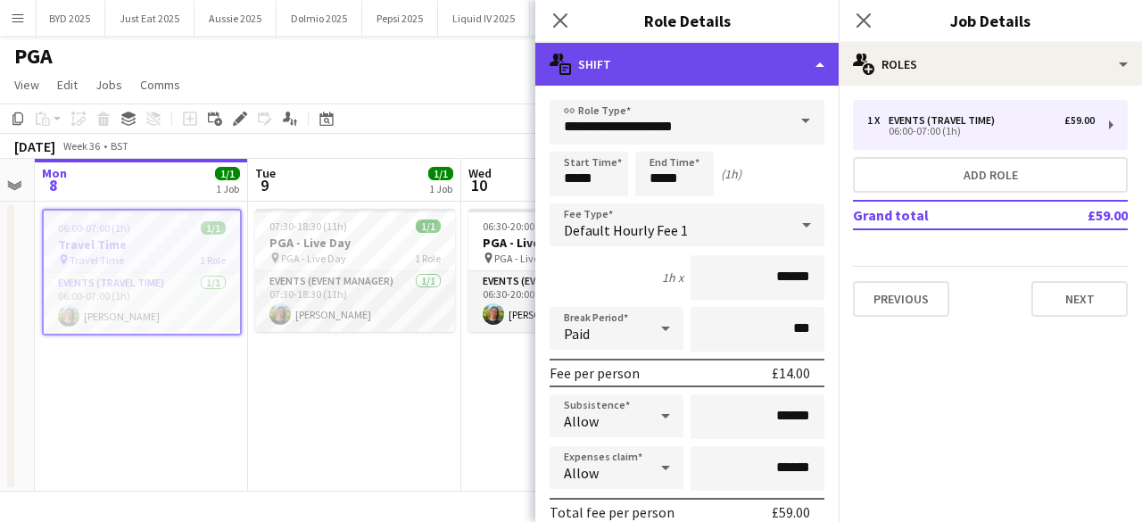
click at [816, 63] on div "multiple-actions-text Shift" at bounding box center [686, 64] width 303 height 43
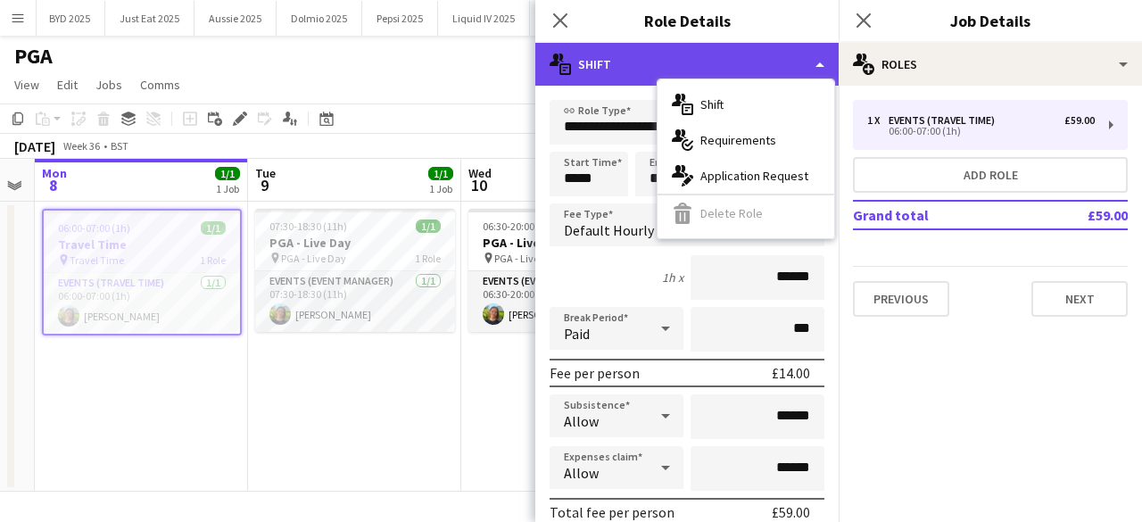
click at [803, 51] on div "multiple-actions-text Shift" at bounding box center [686, 64] width 303 height 43
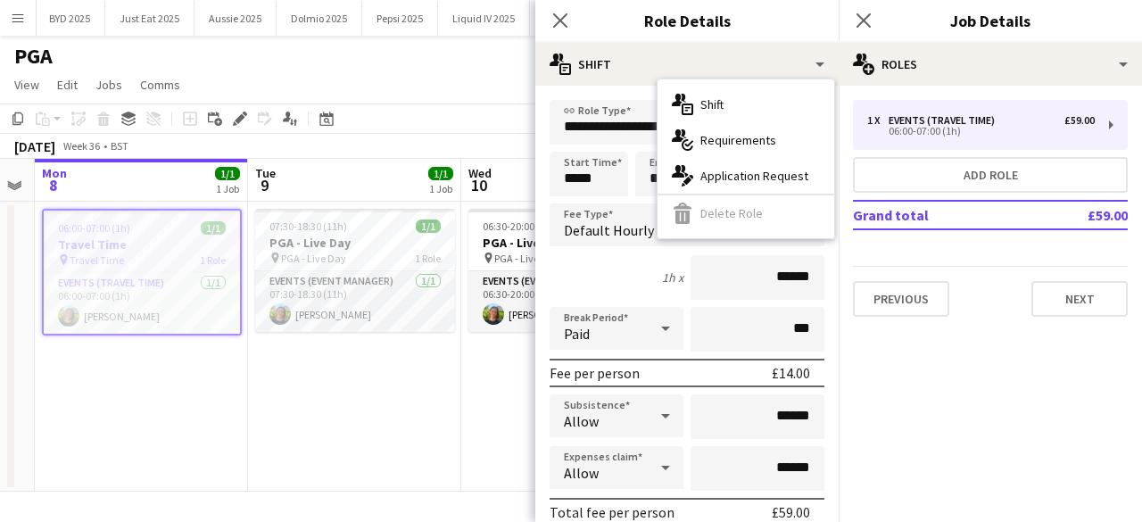
click at [418, 386] on app-date-cell "07:30-18:30 (11h) 1/1 PGA - Live Day pin PGA - Live Day 1 Role Events (Event Ma…" at bounding box center [354, 347] width 213 height 290
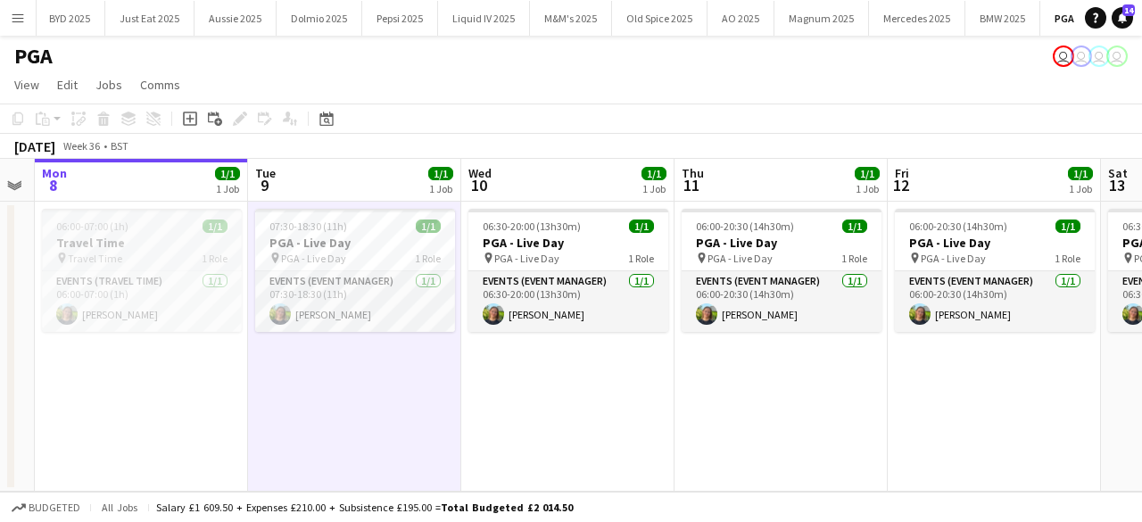
click at [191, 209] on div at bounding box center [142, 211] width 200 height 4
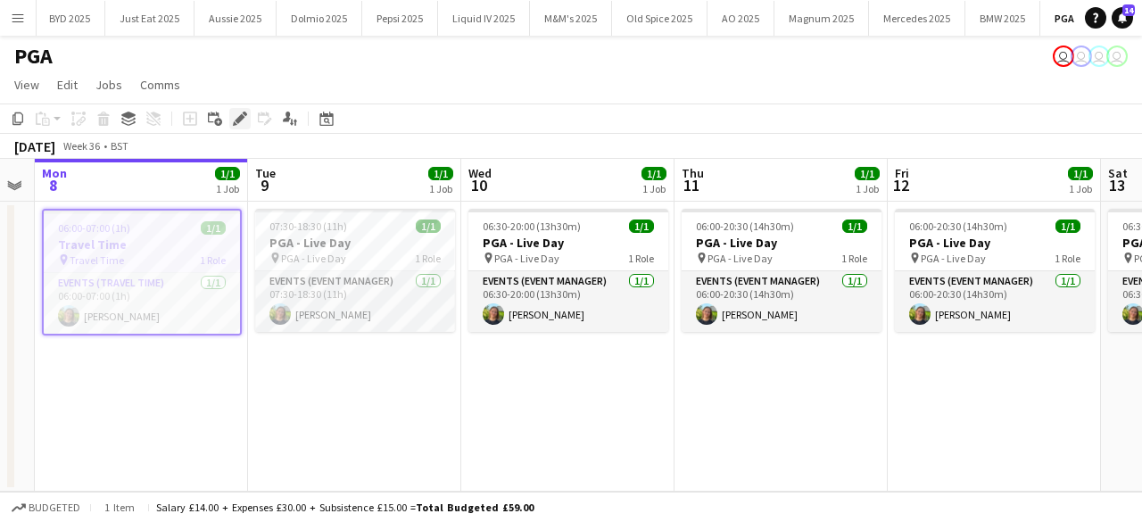
click at [241, 122] on icon "Edit" at bounding box center [240, 118] width 14 height 14
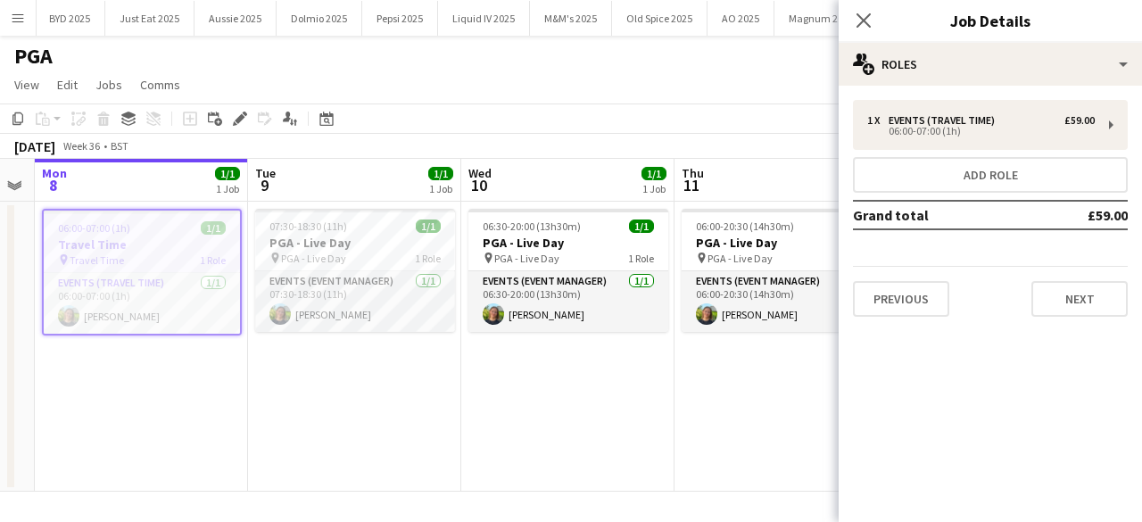
click at [156, 386] on app-date-cell "06:00-07:00 (1h) 1/1 Travel Time pin Travel Time 1 Role Events (Travel Time) 1/…" at bounding box center [141, 347] width 213 height 290
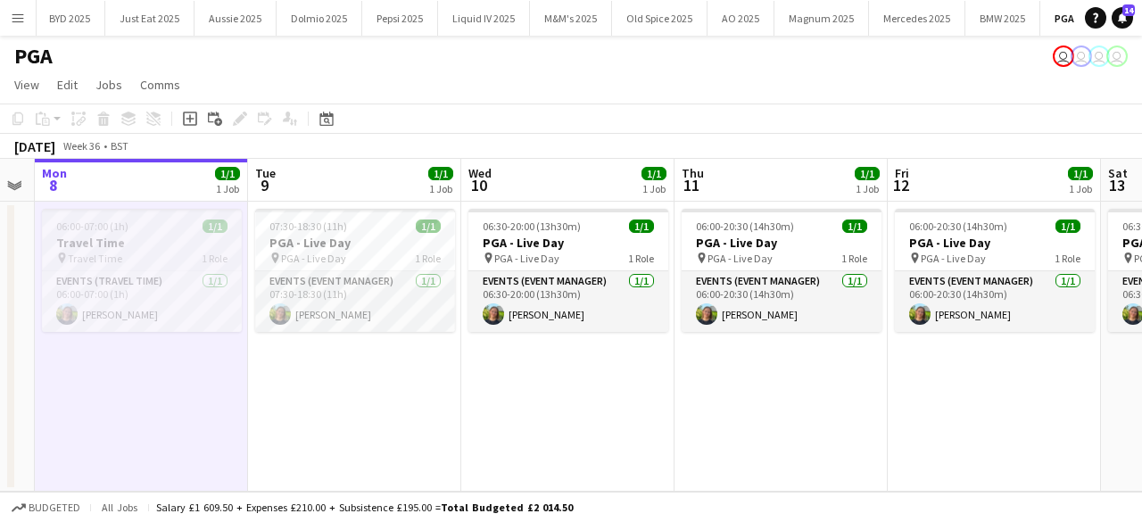
click at [181, 220] on div "06:00-07:00 (1h) 1/1" at bounding box center [142, 225] width 200 height 13
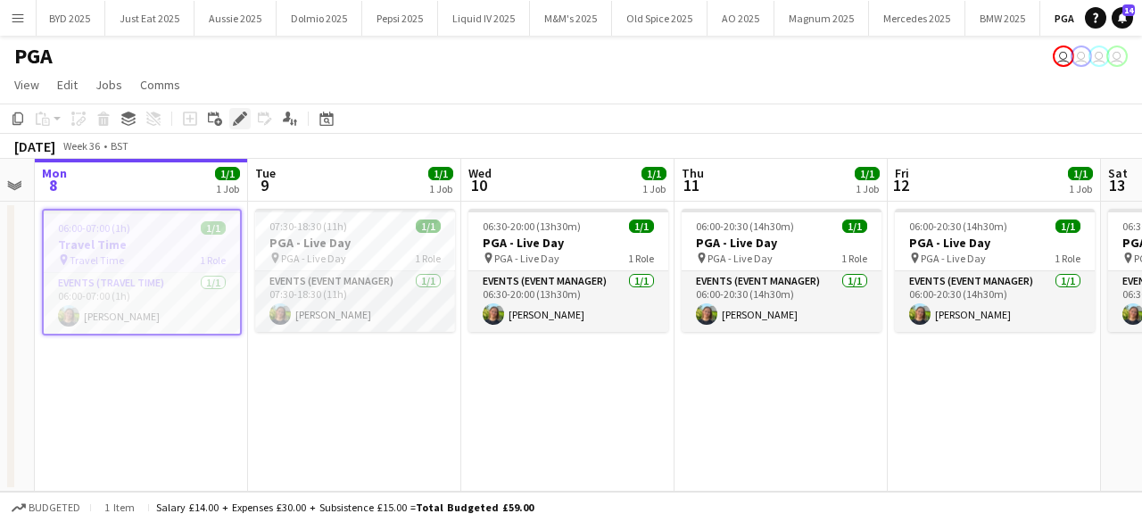
click at [241, 116] on icon at bounding box center [240, 119] width 10 height 10
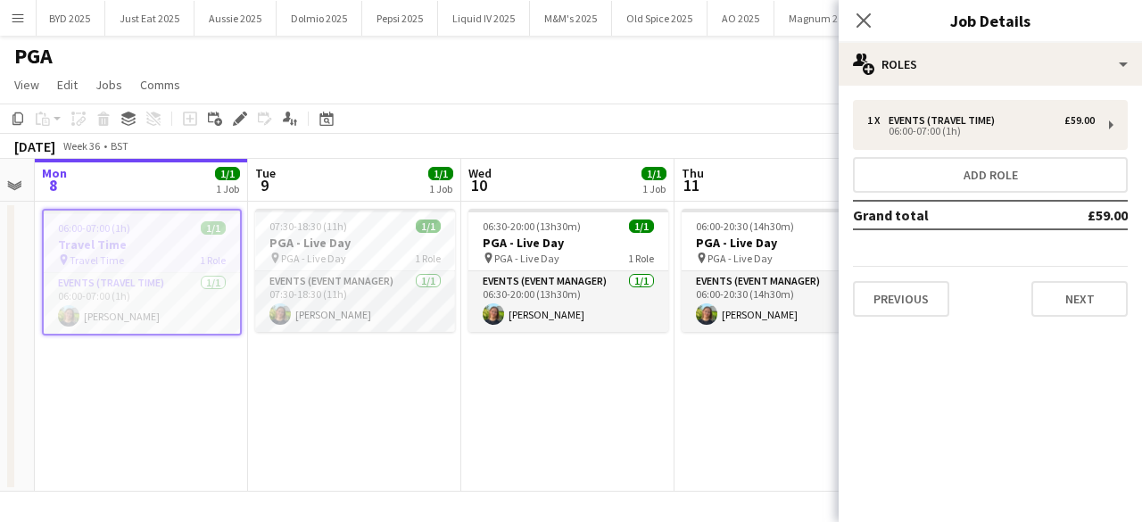
click at [161, 419] on app-date-cell "06:00-07:00 (1h) 1/1 Travel Time pin Travel Time 1 Role Events (Travel Time) 1/…" at bounding box center [141, 347] width 213 height 290
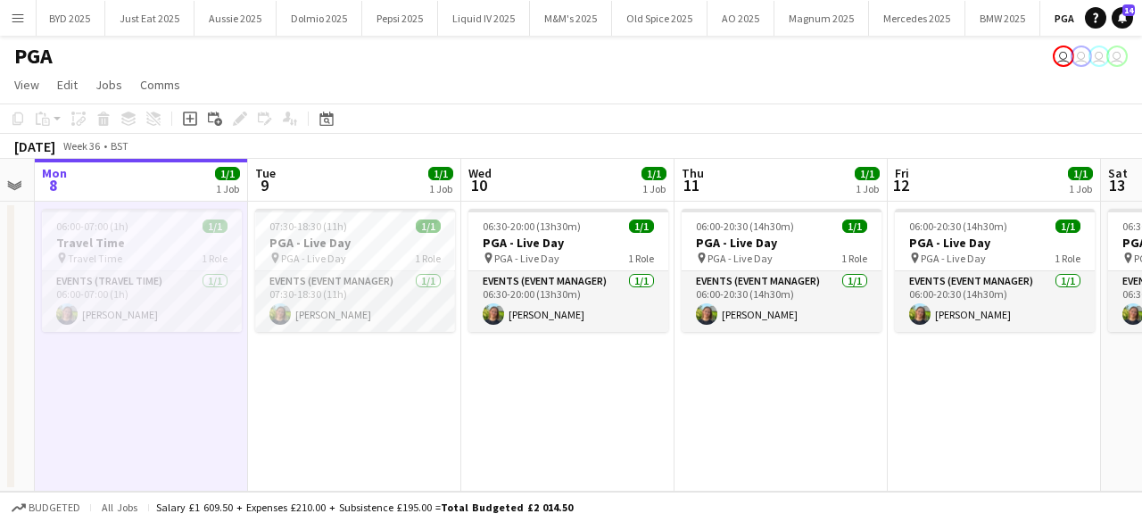
click at [194, 201] on div "Sat 6 Sun 7 Mon 8 1/1 1 Job Tue 9 1/1 1 Job Wed 10 1/1 1 Job Thu 11 1/1 1 Job F…" at bounding box center [780, 325] width 2345 height 333
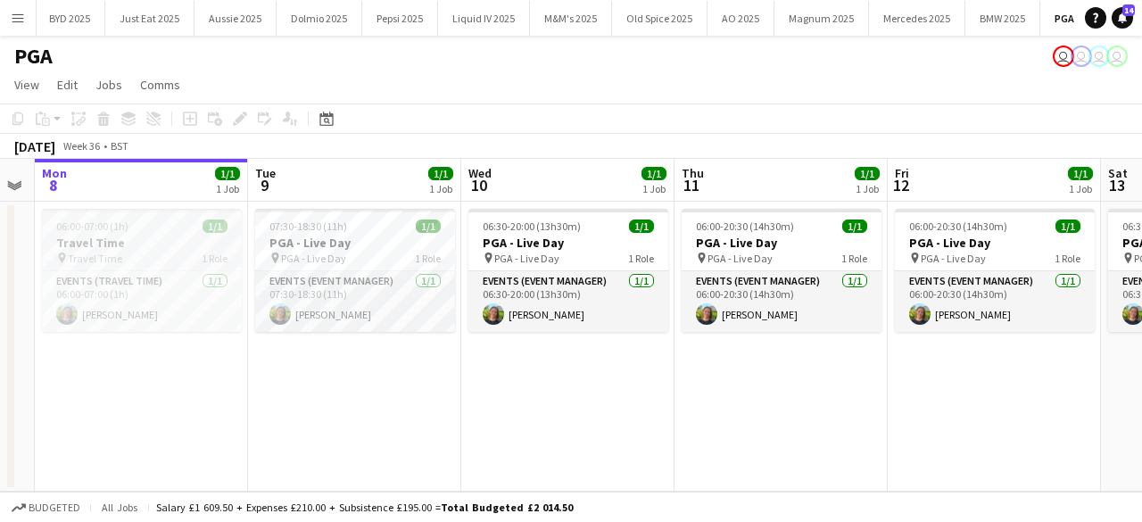
click at [187, 218] on app-job-card "06:00-07:00 (1h) 1/1 Travel Time pin Travel Time 1 Role Events (Travel Time) 1/…" at bounding box center [142, 270] width 200 height 123
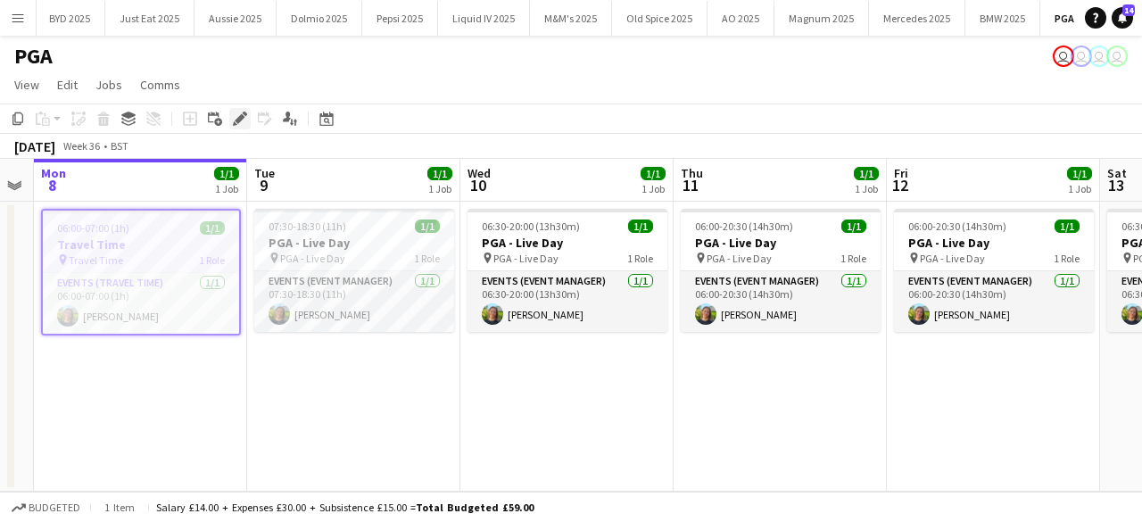
click at [243, 120] on icon "Edit" at bounding box center [240, 118] width 14 height 14
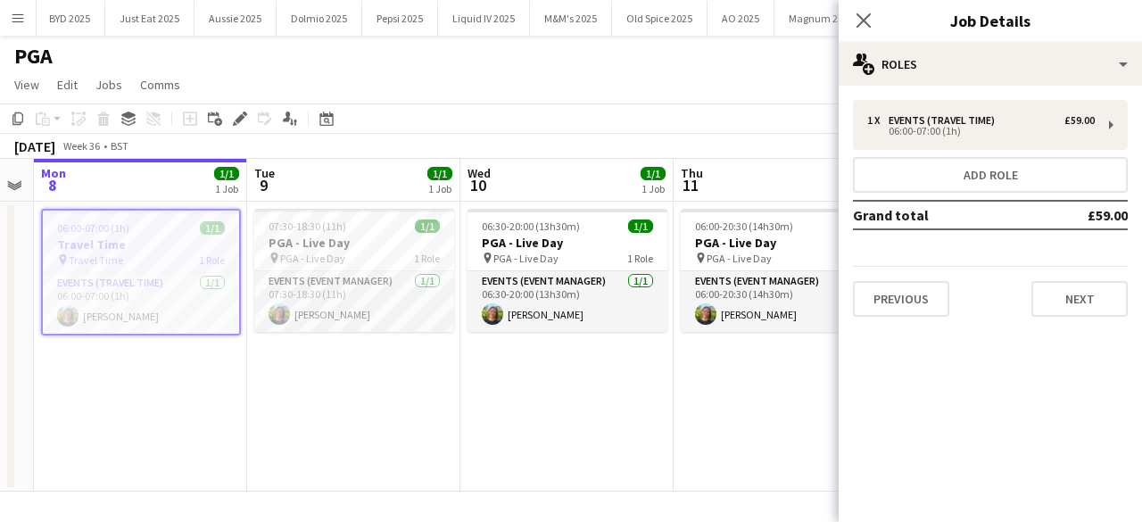
click at [692, 470] on app-date-cell "06:00-20:30 (14h30m) 1/1 PGA - Live Day pin PGA - Live Day 1 Role Events (Event…" at bounding box center [779, 347] width 213 height 290
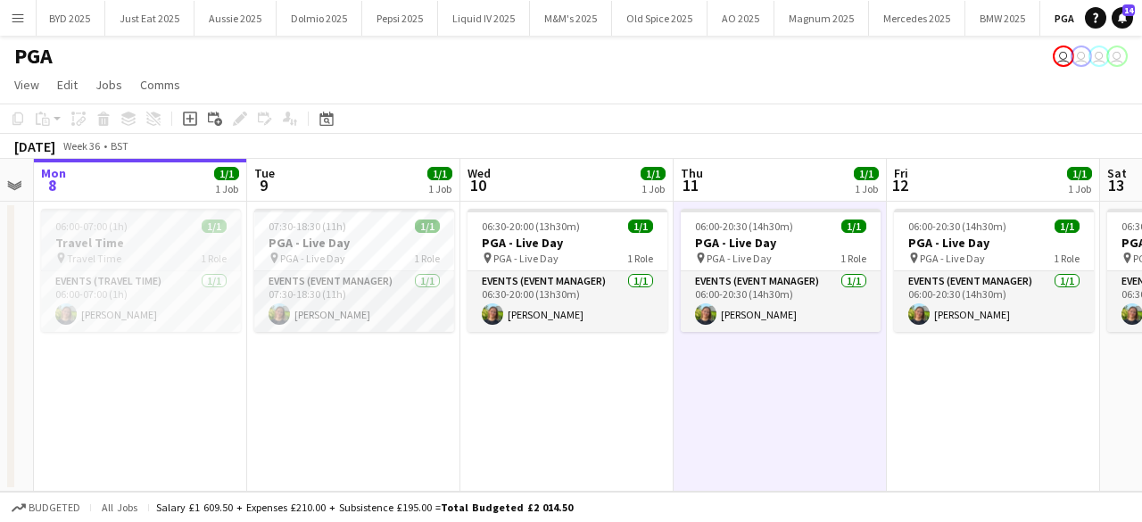
click at [165, 233] on app-job-card "06:00-07:00 (1h) 1/1 Travel Time pin Travel Time 1 Role Events (Travel Time) 1/…" at bounding box center [141, 270] width 200 height 123
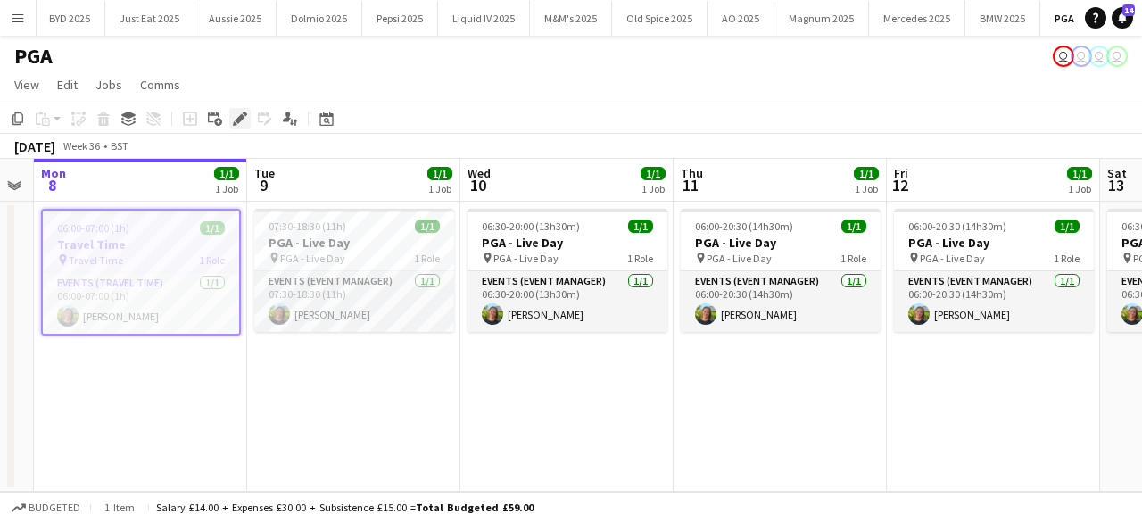
click at [235, 122] on icon at bounding box center [235, 123] width 4 height 4
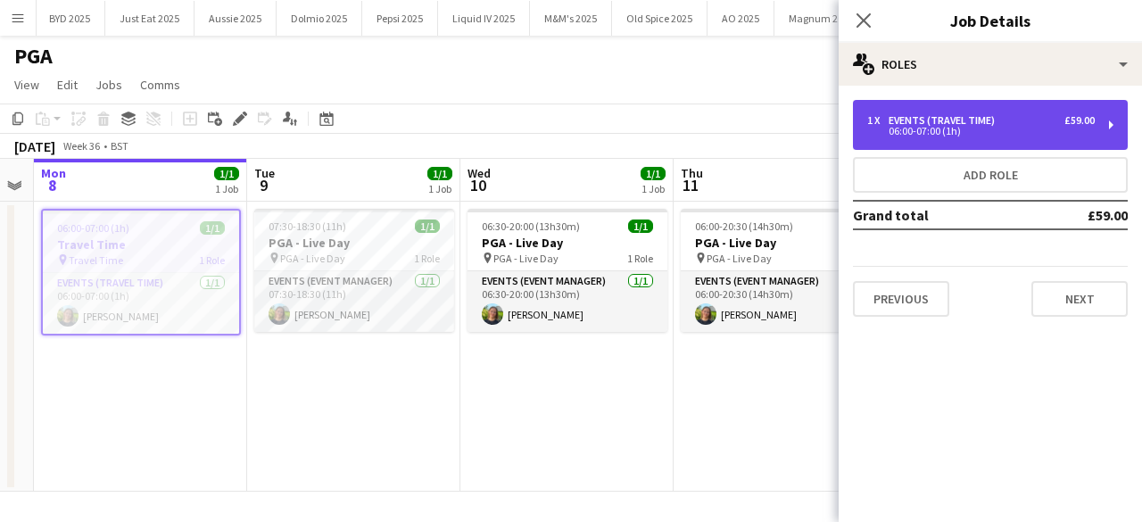
click at [936, 103] on div "1 x Events (Travel Time) £59.00 06:00-07:00 (1h)" at bounding box center [990, 125] width 275 height 50
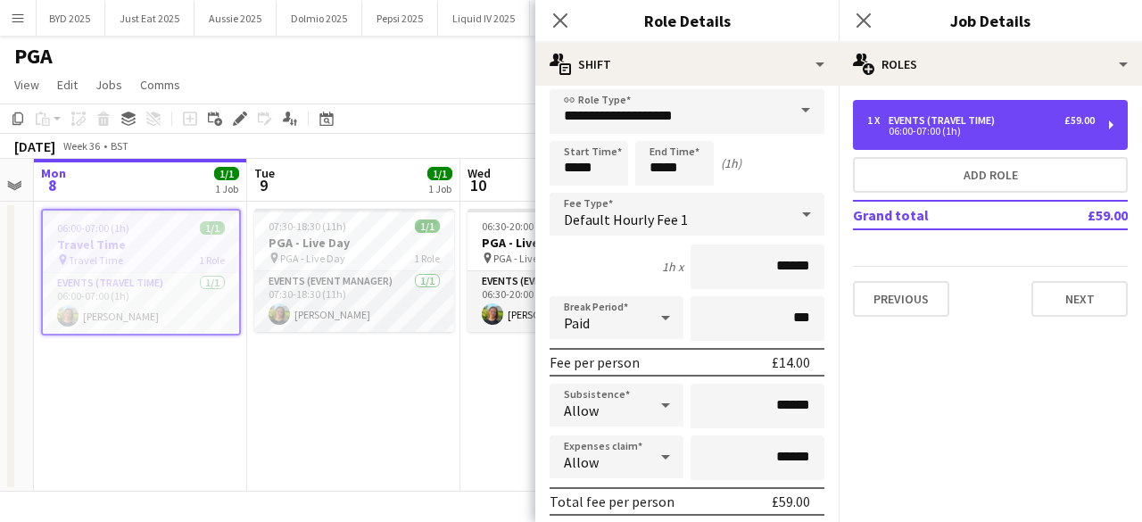
scroll to position [0, 0]
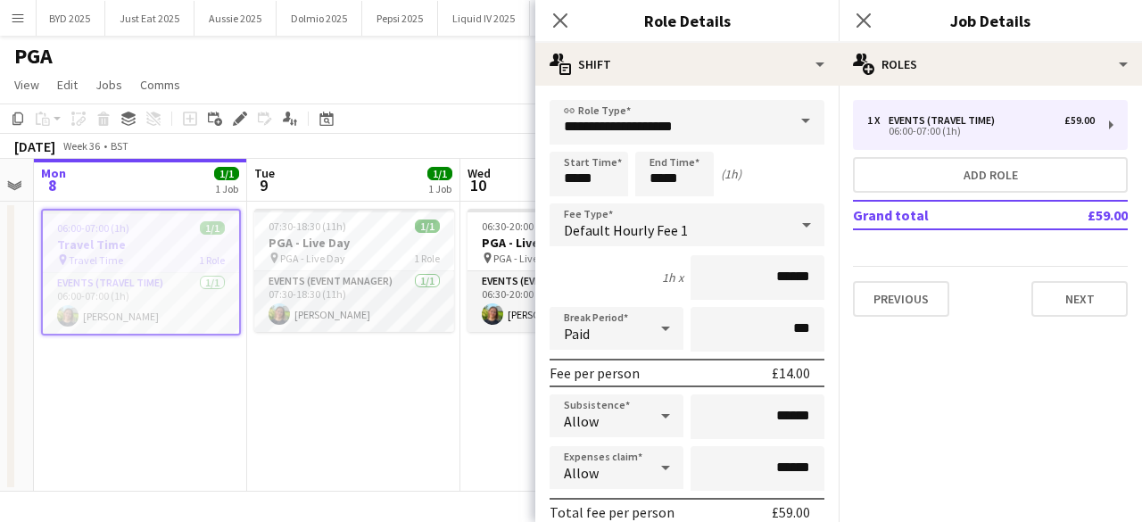
click at [348, 395] on app-date-cell "07:30-18:30 (11h) 1/1 PGA - Live Day pin PGA - Live Day 1 Role Events (Event Ma…" at bounding box center [353, 347] width 213 height 290
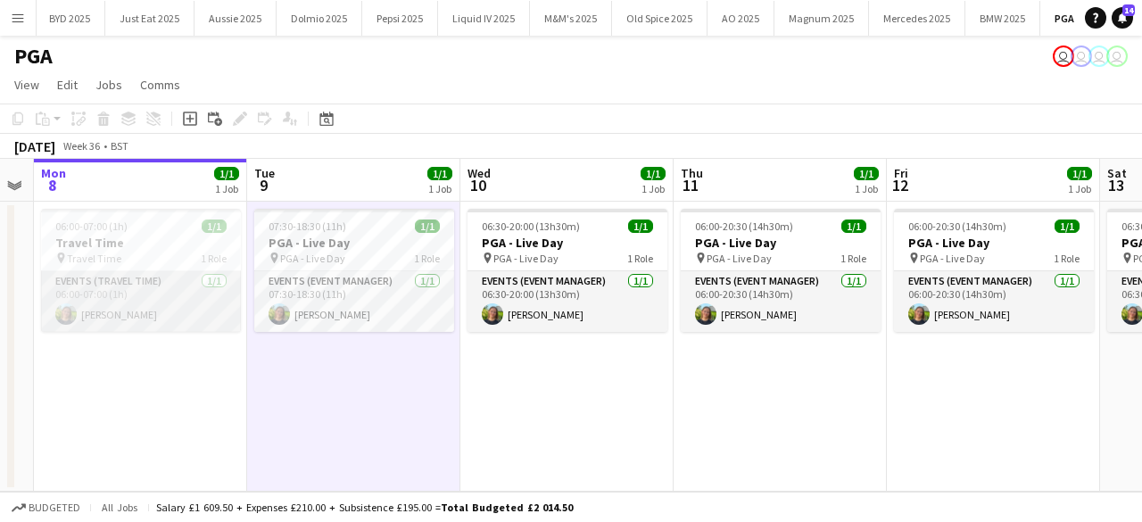
click at [64, 312] on app-user-avatar at bounding box center [65, 313] width 21 height 21
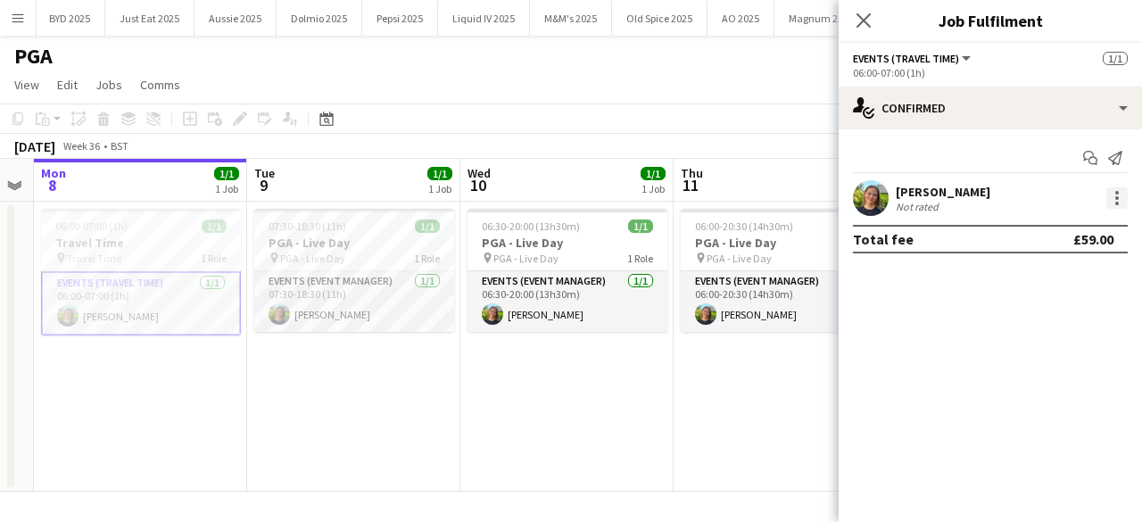
click at [1120, 193] on div at bounding box center [1116, 197] width 21 height 21
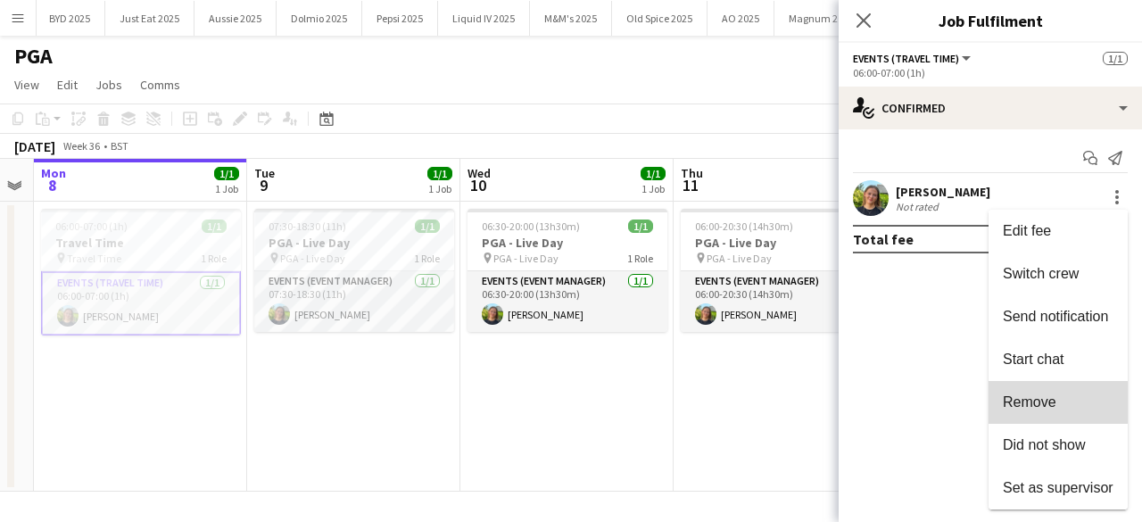
click at [1045, 396] on span "Remove" at bounding box center [1029, 401] width 54 height 15
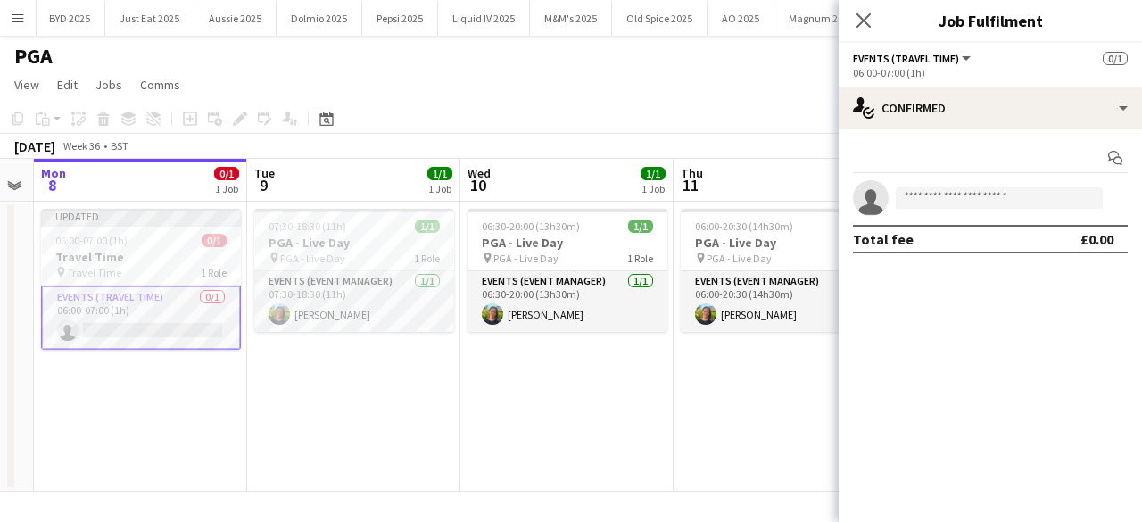
click at [552, 475] on app-date-cell "06:30-20:00 (13h30m) 1/1 PGA - Live Day pin PGA - Live Day 1 Role Events (Event…" at bounding box center [566, 347] width 213 height 290
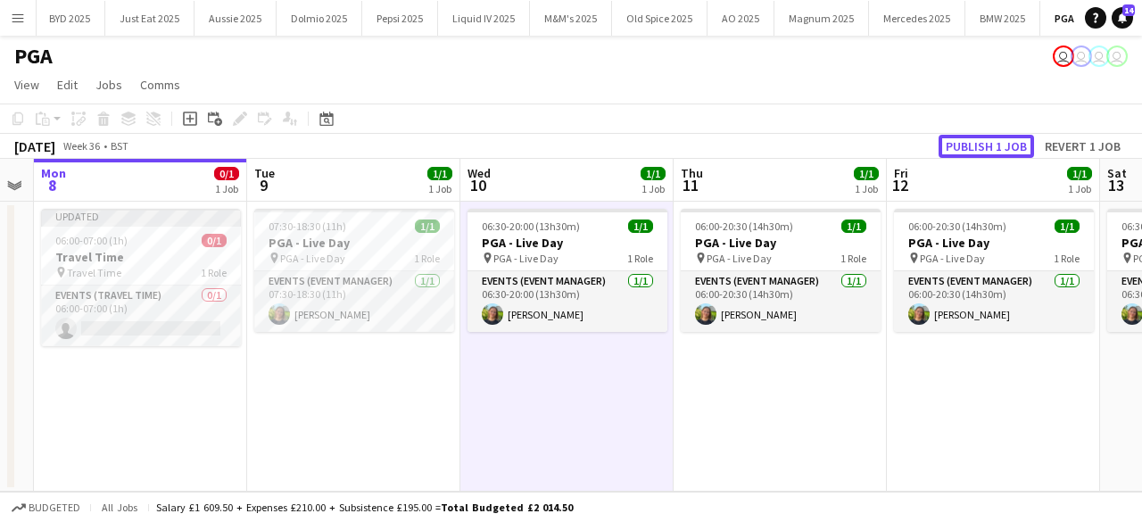
click at [976, 138] on button "Publish 1 job" at bounding box center [985, 146] width 95 height 23
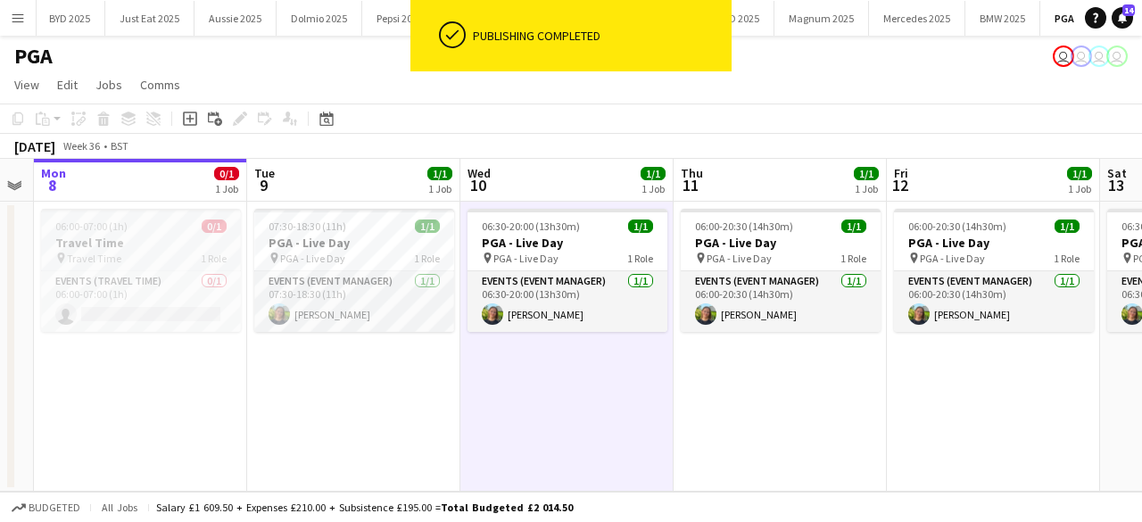
click at [166, 229] on div "06:00-07:00 (1h) 0/1" at bounding box center [141, 225] width 200 height 13
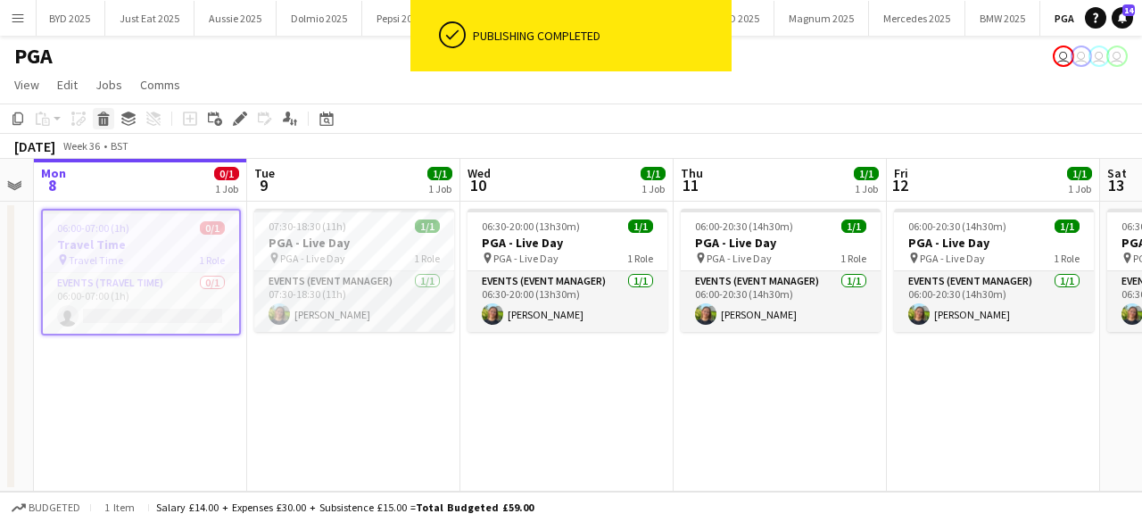
click at [100, 120] on icon at bounding box center [104, 121] width 10 height 9
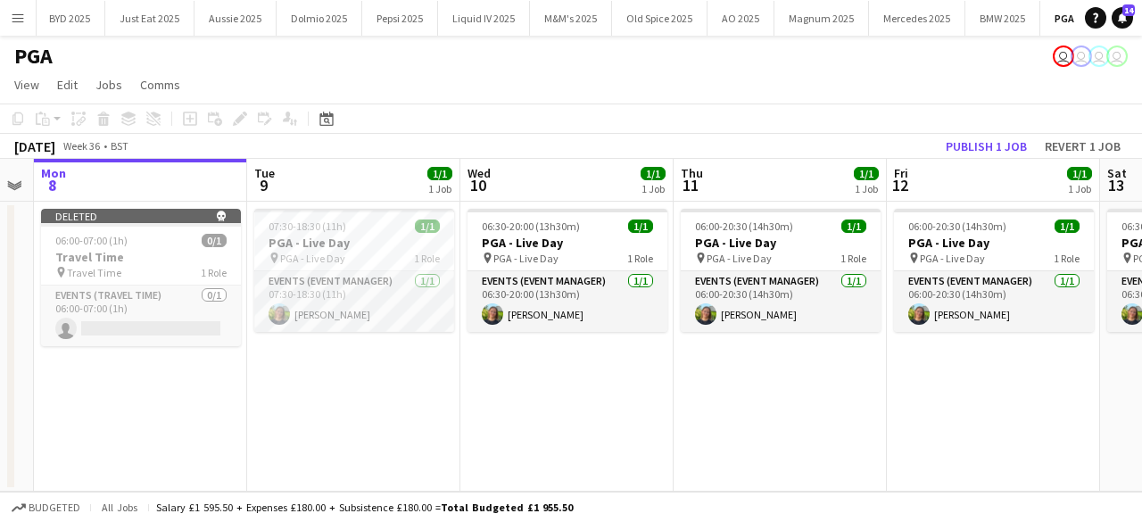
click at [594, 427] on app-date-cell "06:30-20:00 (13h30m) 1/1 PGA - Live Day pin PGA - Live Day 1 Role Events (Event…" at bounding box center [566, 347] width 213 height 290
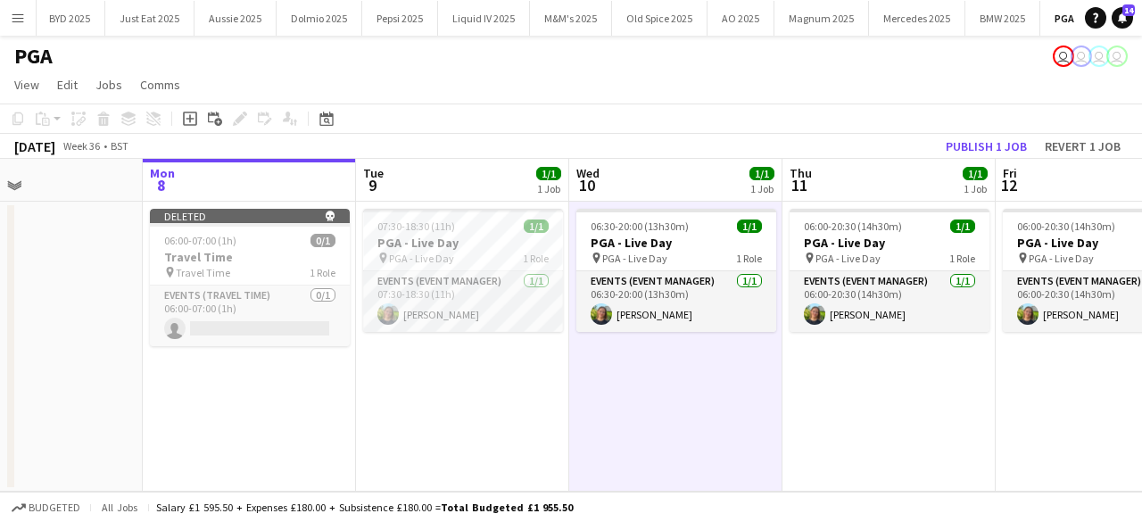
scroll to position [0, 489]
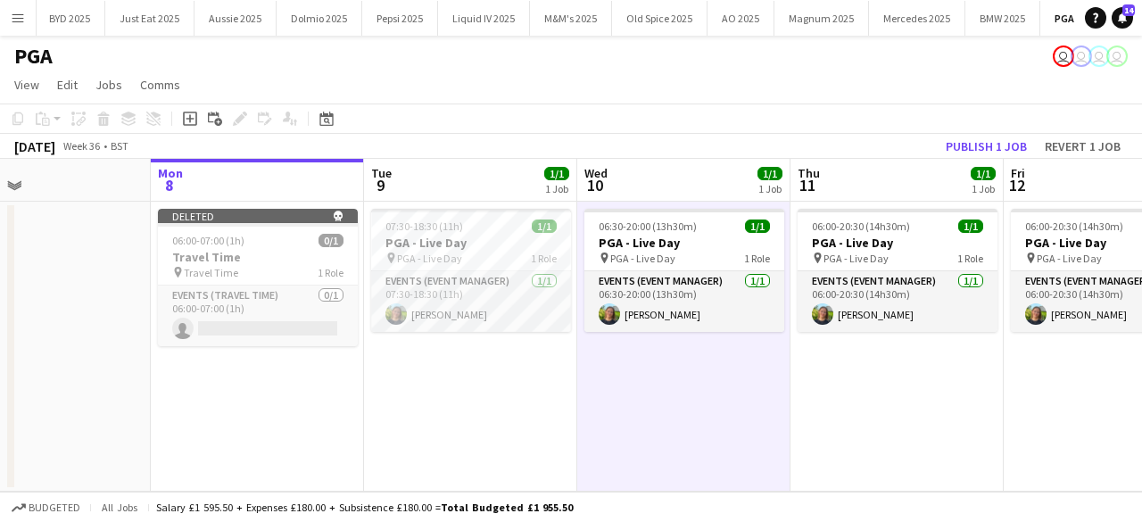
drag, startPoint x: 197, startPoint y: 367, endPoint x: 254, endPoint y: 360, distance: 57.4
click at [253, 360] on app-calendar-viewport "Fri 5 1/1 1 Job Sat 6 Sun 7 Mon 8 Tue 9 1/1 1 Job Wed 10 1/1 1 Job Thu 11 1/1 1…" at bounding box center [571, 325] width 1142 height 333
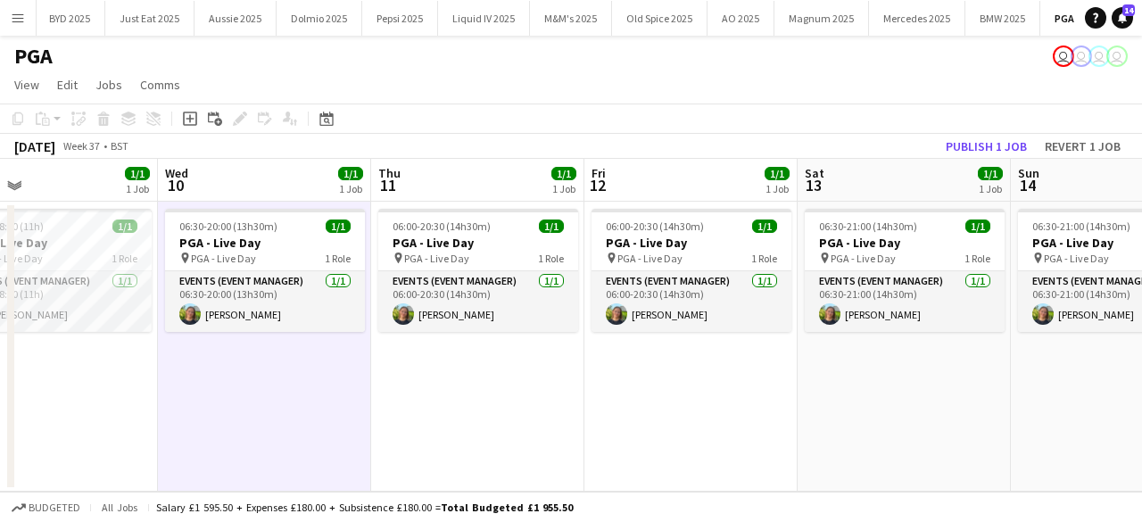
drag, startPoint x: 299, startPoint y: 398, endPoint x: 237, endPoint y: 429, distance: 69.0
click at [194, 423] on app-calendar-viewport "Sun 7 Mon 8 Tue 9 1/1 1 Job Wed 10 1/1 1 Job Thu 11 1/1 1 Job Fri 12 1/1 1 Job …" at bounding box center [571, 325] width 1142 height 333
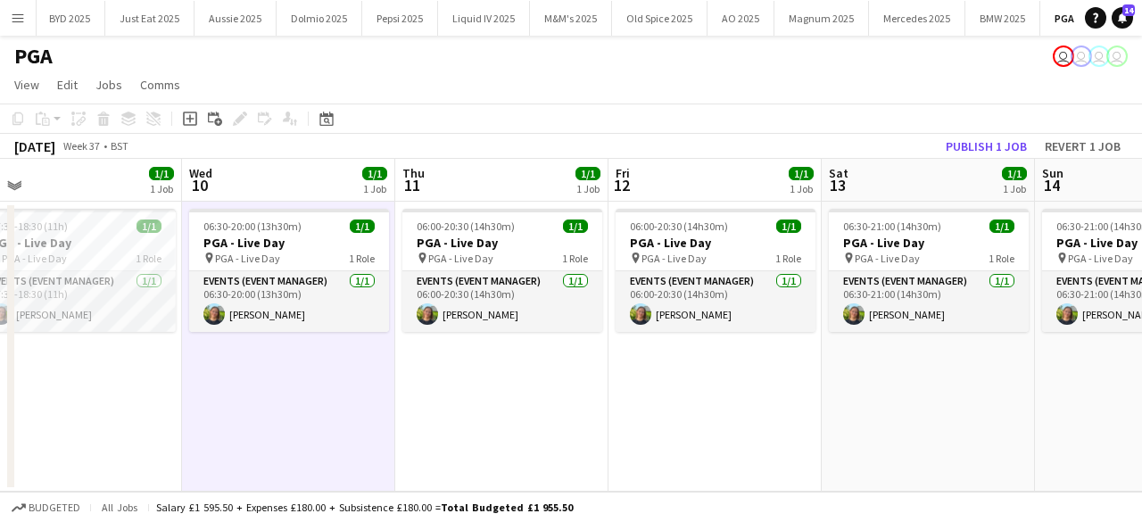
drag, startPoint x: 210, startPoint y: 450, endPoint x: 54, endPoint y: 461, distance: 156.4
click at [55, 461] on app-calendar-viewport "Sat 6 Sun 7 Mon 8 Tue 9 1/1 1 Job Wed 10 1/1 1 Job Thu 11 1/1 1 Job Fri 12 1/1 …" at bounding box center [571, 325] width 1142 height 333
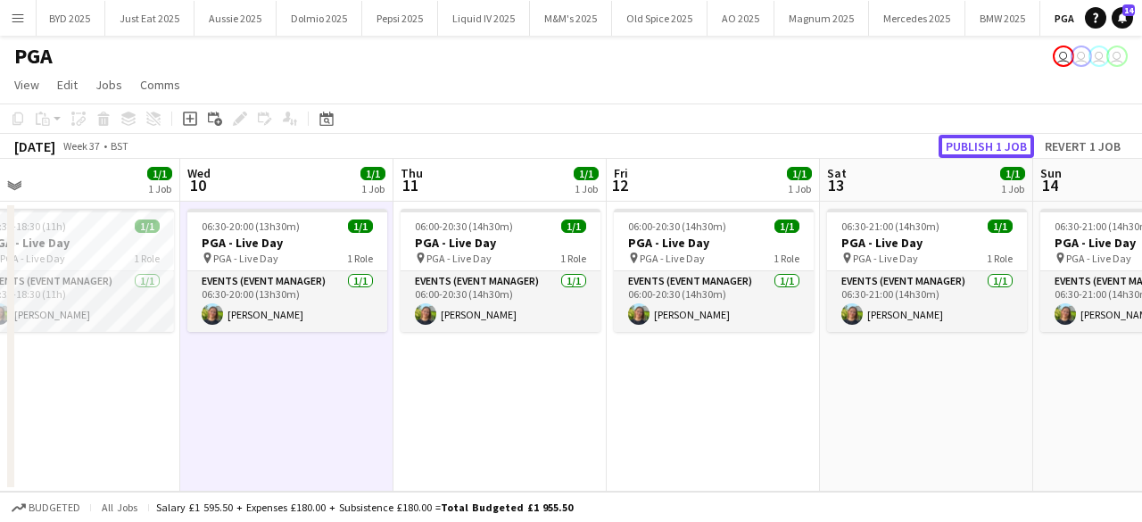
click at [993, 137] on button "Publish 1 job" at bounding box center [985, 146] width 95 height 23
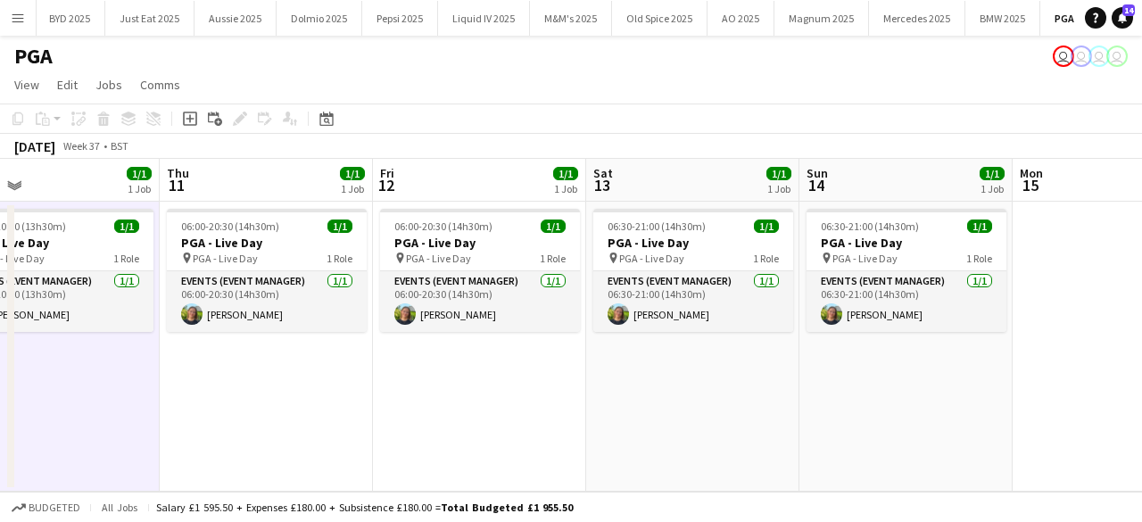
scroll to position [0, 423]
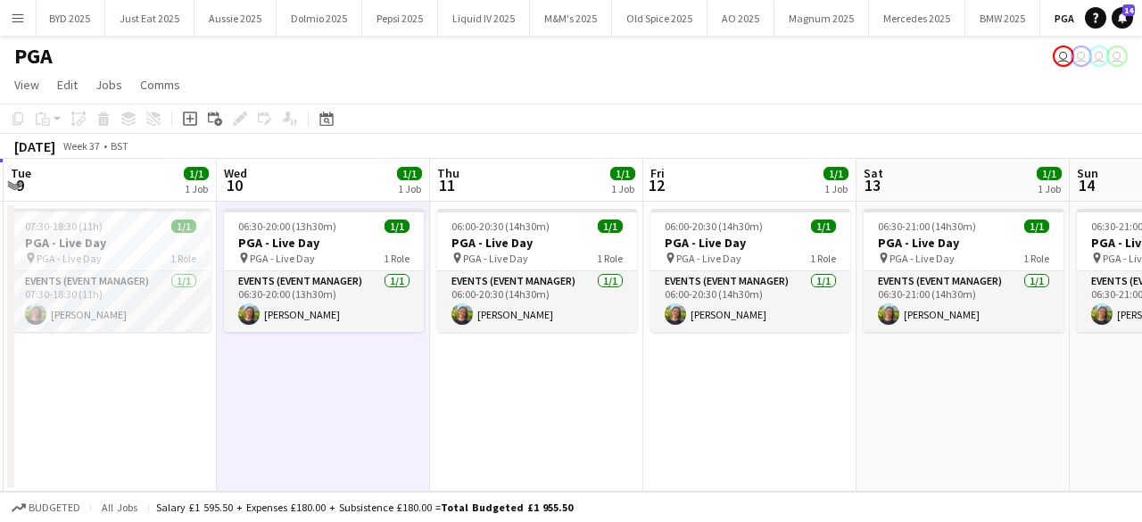
drag, startPoint x: 545, startPoint y: 386, endPoint x: 581, endPoint y: 428, distance: 55.6
click at [581, 428] on app-calendar-viewport "Sun 7 Mon 8 Tue 9 1/1 1 Job Wed 10 1/1 1 Job Thu 11 1/1 1 Job Fri 12 1/1 1 Job …" at bounding box center [571, 325] width 1142 height 333
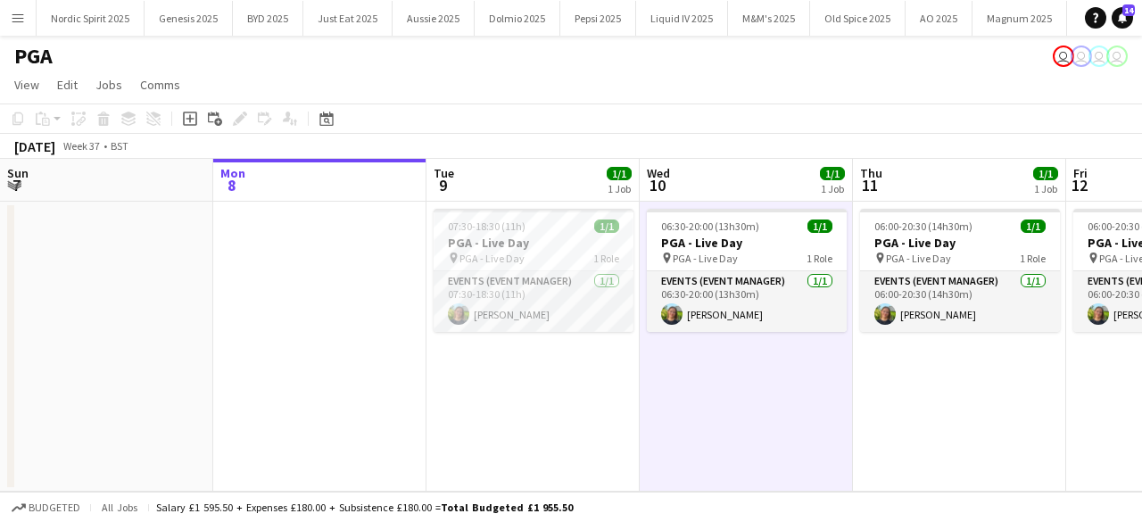
scroll to position [0, 423]
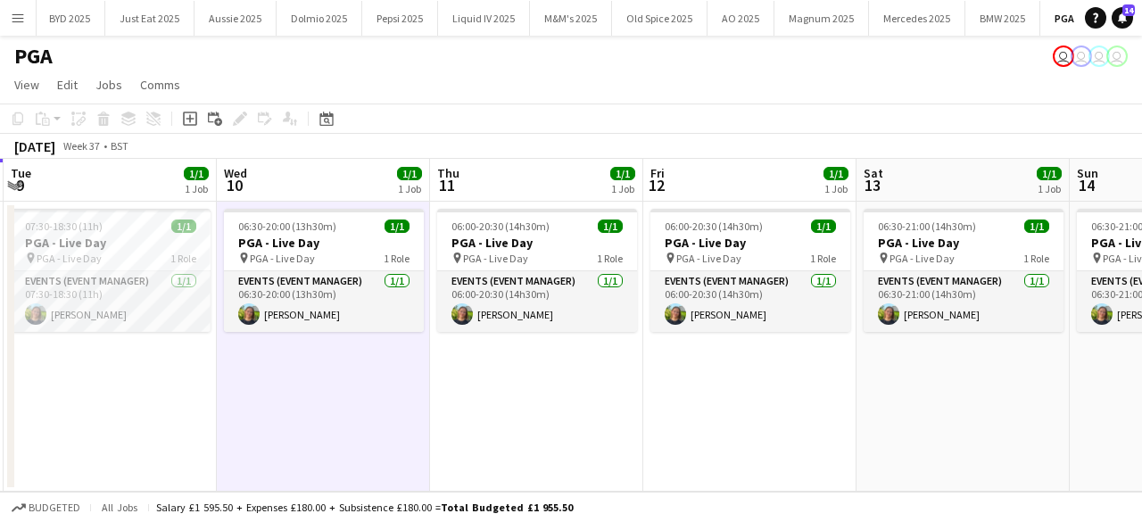
click at [27, 20] on button "Menu" at bounding box center [18, 18] width 36 height 36
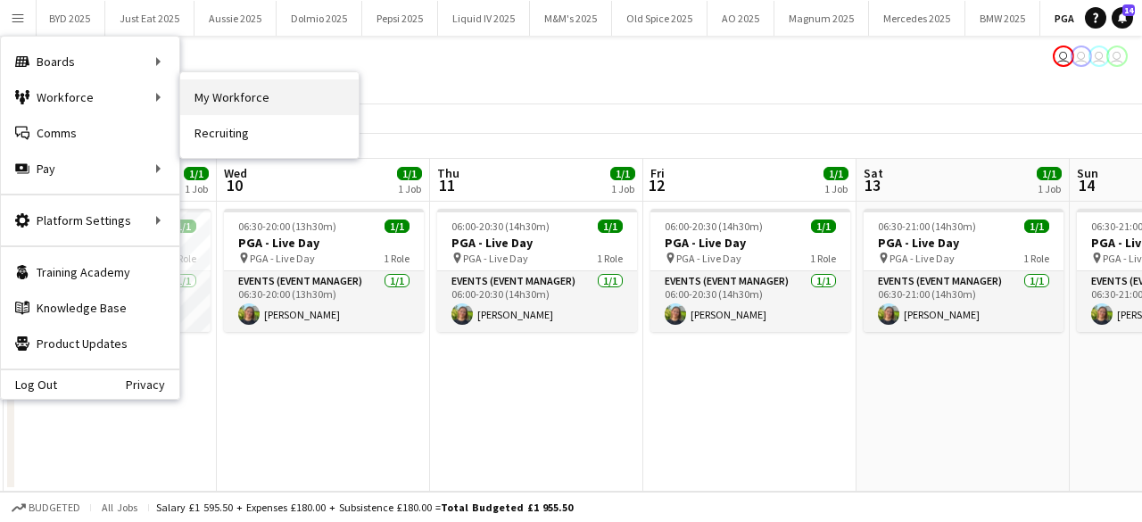
click at [184, 90] on link "My Workforce" at bounding box center [269, 97] width 178 height 36
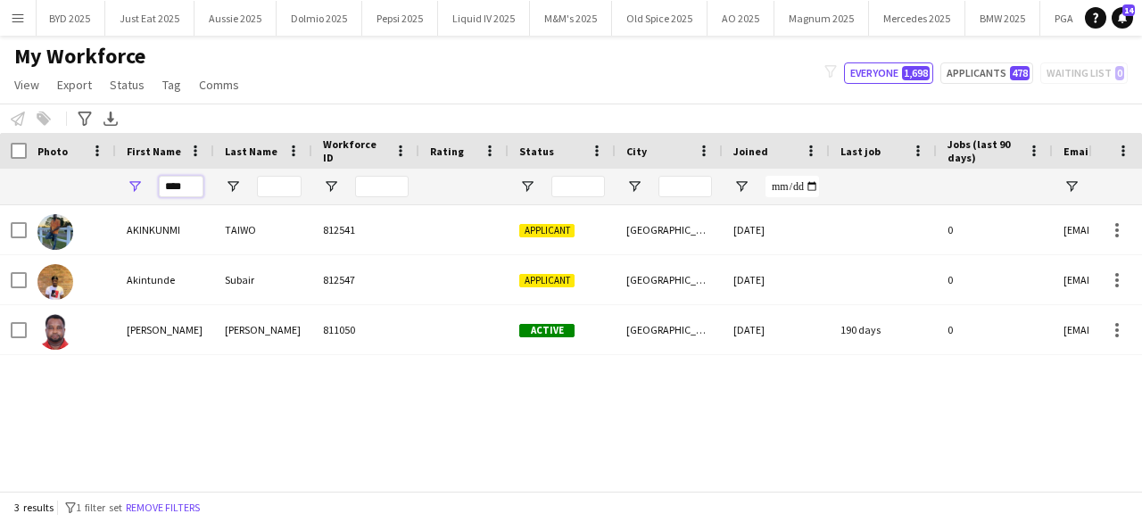
click at [173, 181] on input "****" at bounding box center [181, 186] width 45 height 21
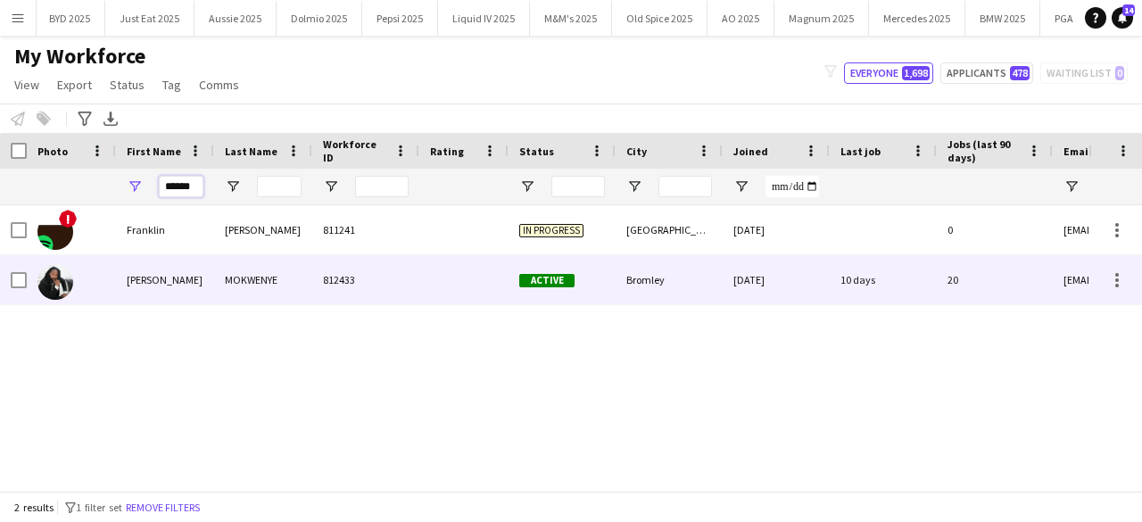
type input "******"
click at [52, 285] on img at bounding box center [55, 282] width 36 height 36
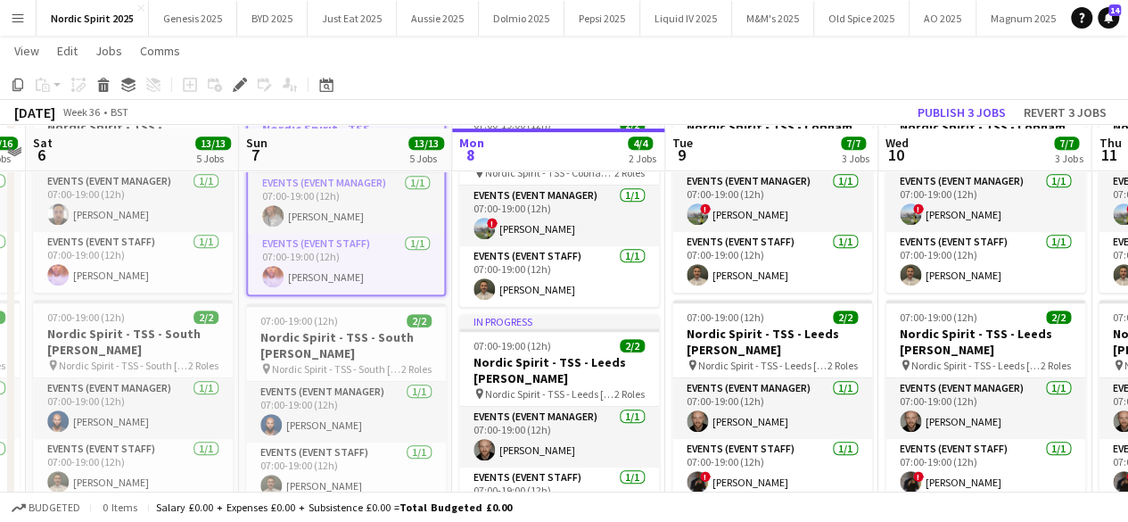
scroll to position [433, 0]
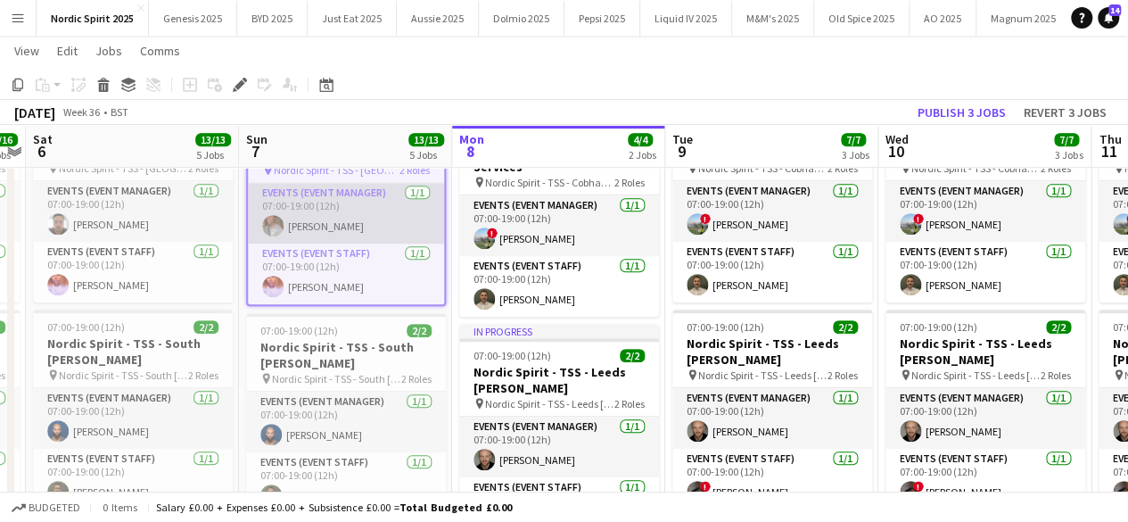
click at [355, 208] on app-card-role "Events (Event Manager) [DATE] 07:00-19:00 (12h) [PERSON_NAME]" at bounding box center [346, 213] width 196 height 61
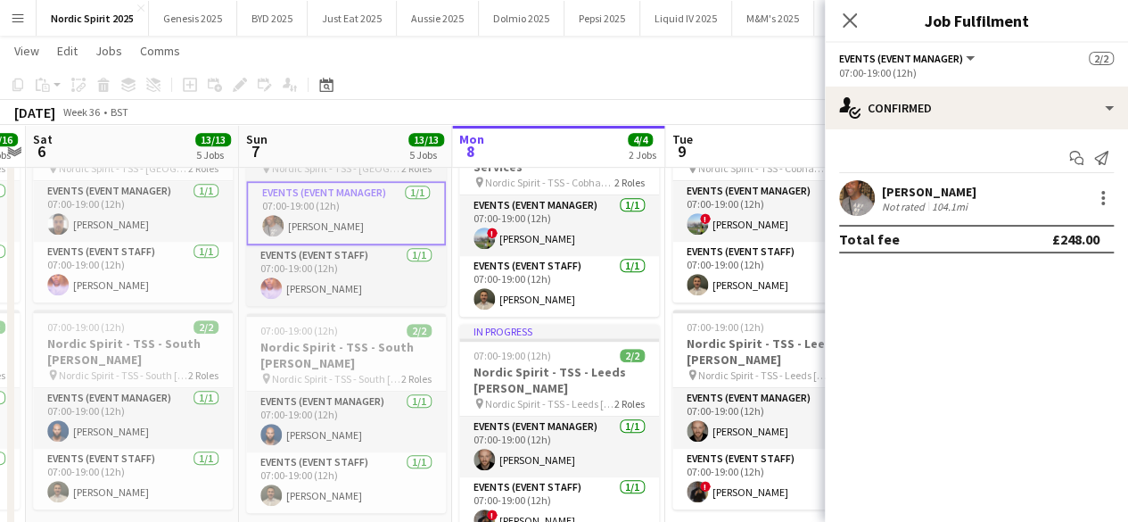
click at [329, 176] on app-job-card "07:00-19:00 (12h) 2/2 Nordic Spirit - TSS - [GEOGRAPHIC_DATA] pin Nordic Spirit…" at bounding box center [346, 204] width 200 height 203
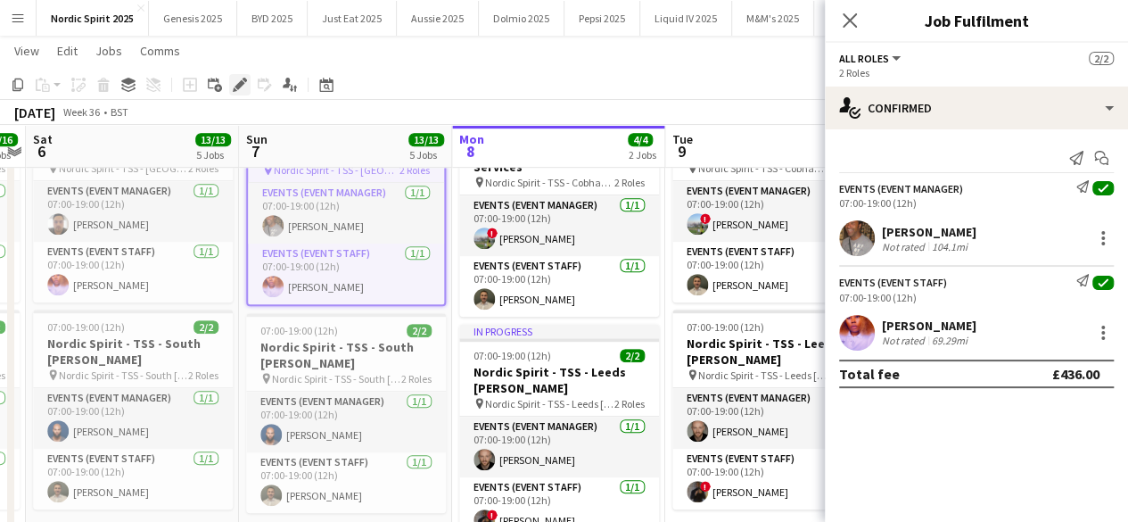
click at [239, 88] on icon "Edit" at bounding box center [240, 85] width 14 height 14
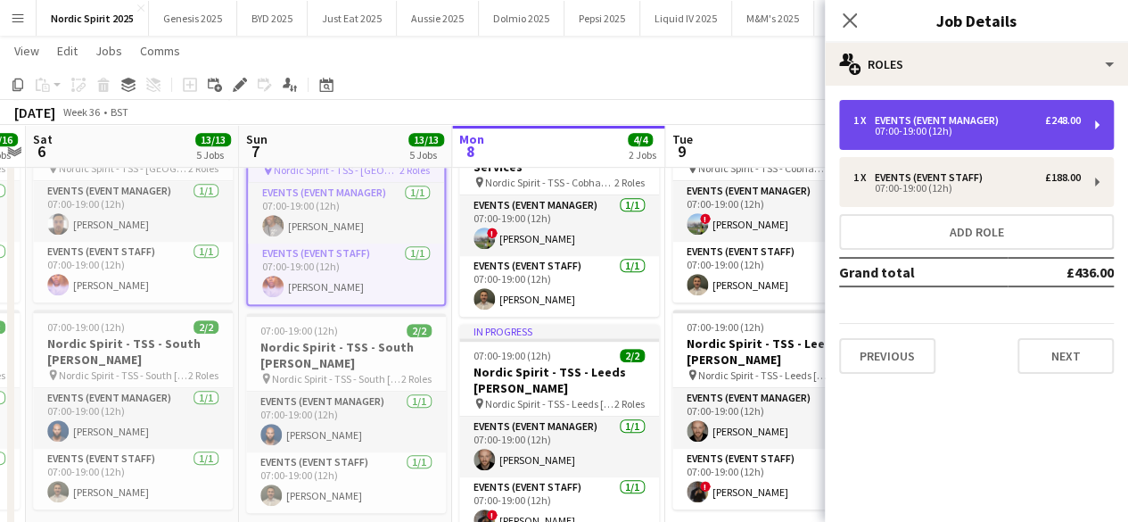
click at [962, 137] on div "1 x Events (Event Manager) £248.00 07:00-19:00 (12h)" at bounding box center [976, 125] width 275 height 50
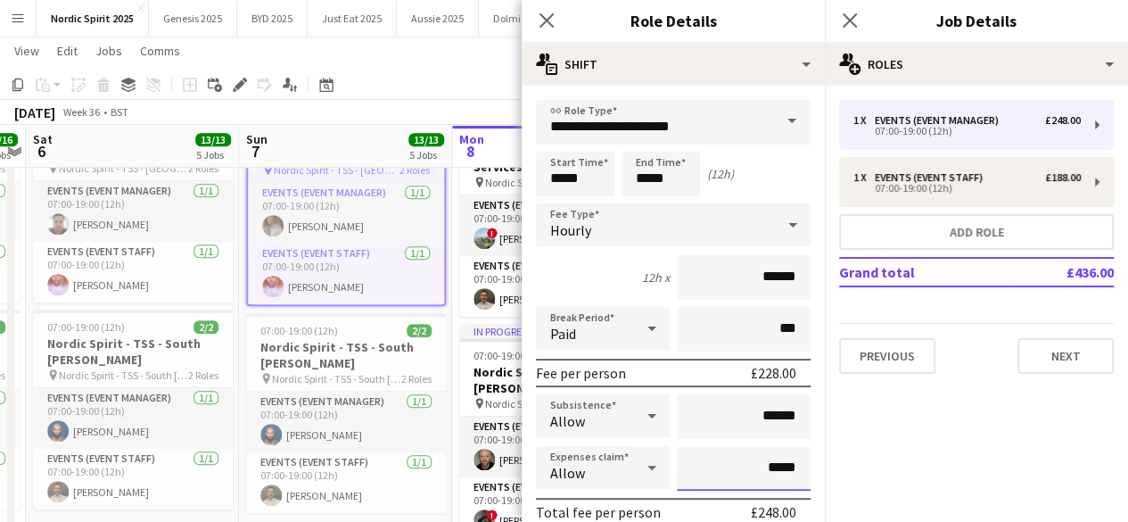
drag, startPoint x: 783, startPoint y: 463, endPoint x: 759, endPoint y: 466, distance: 24.2
click at [759, 466] on input "*****" at bounding box center [744, 468] width 134 height 45
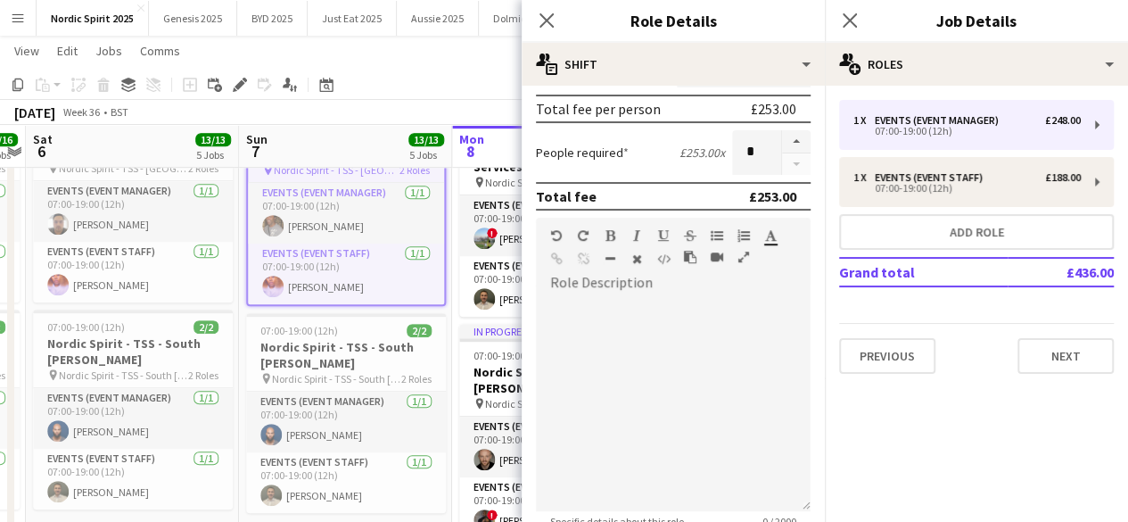
scroll to position [594, 0]
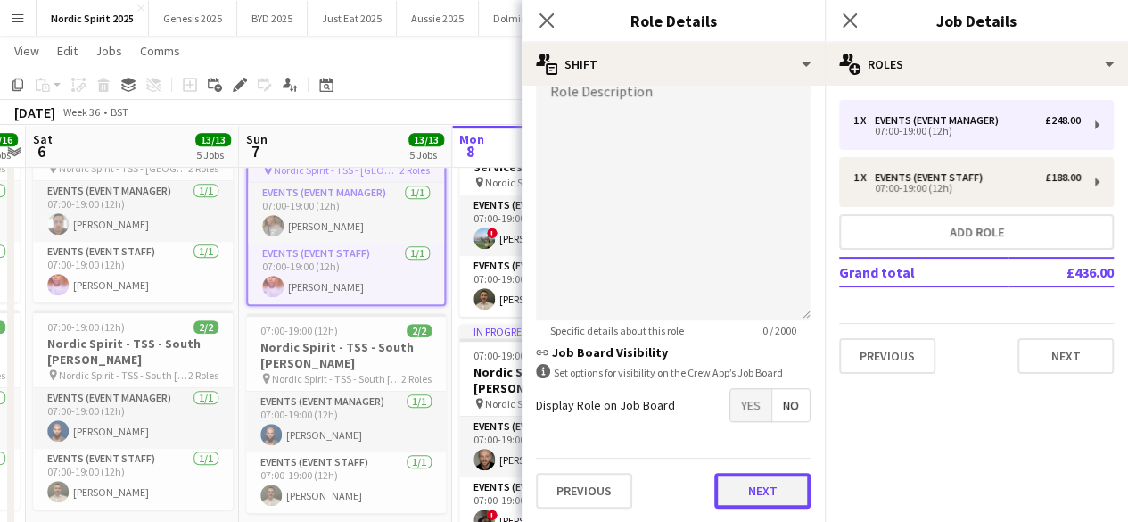
click at [759, 499] on button "Next" at bounding box center [762, 491] width 96 height 36
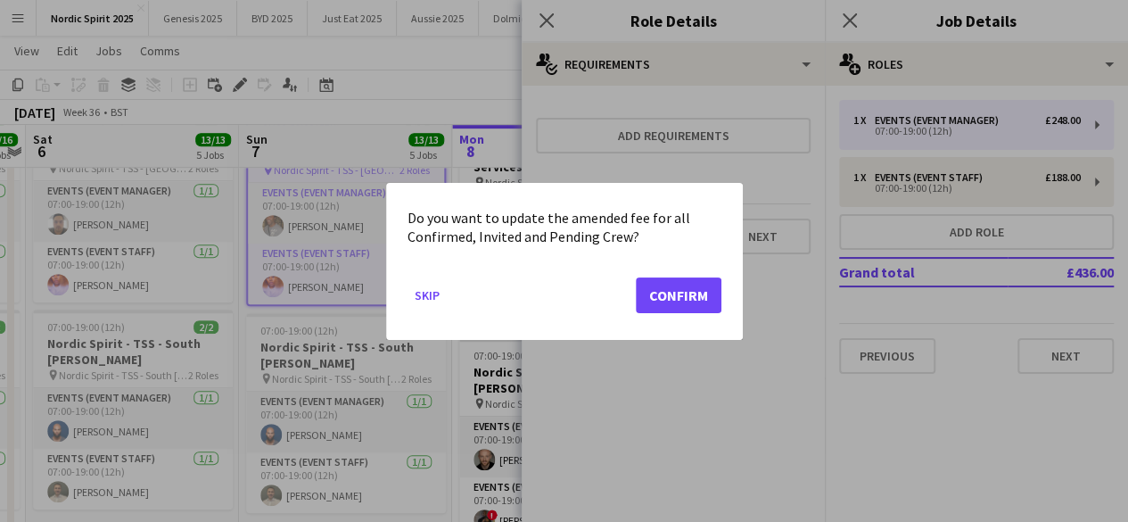
scroll to position [0, 0]
click at [697, 290] on button "Confirm" at bounding box center [679, 294] width 86 height 36
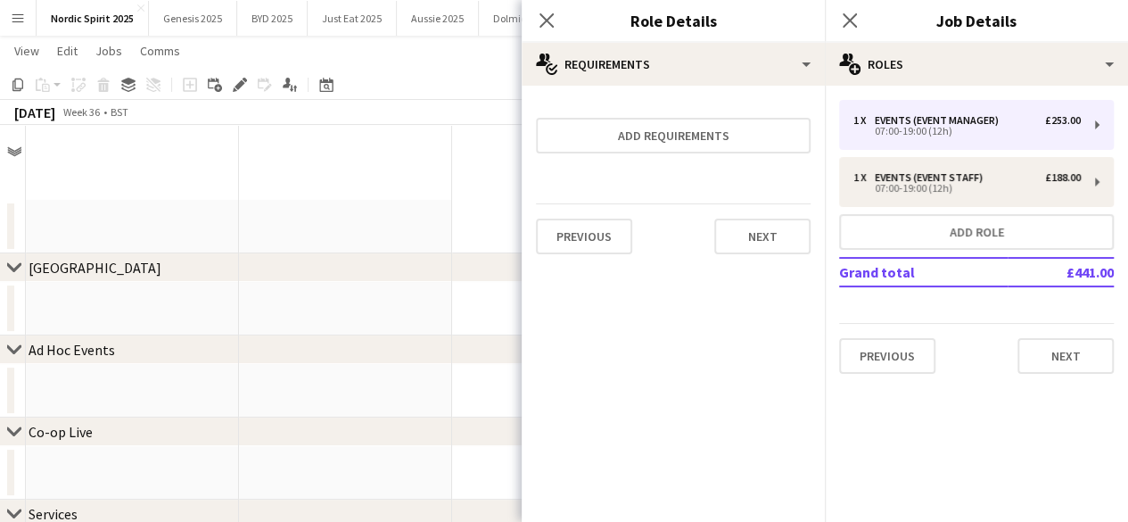
type input "*****"
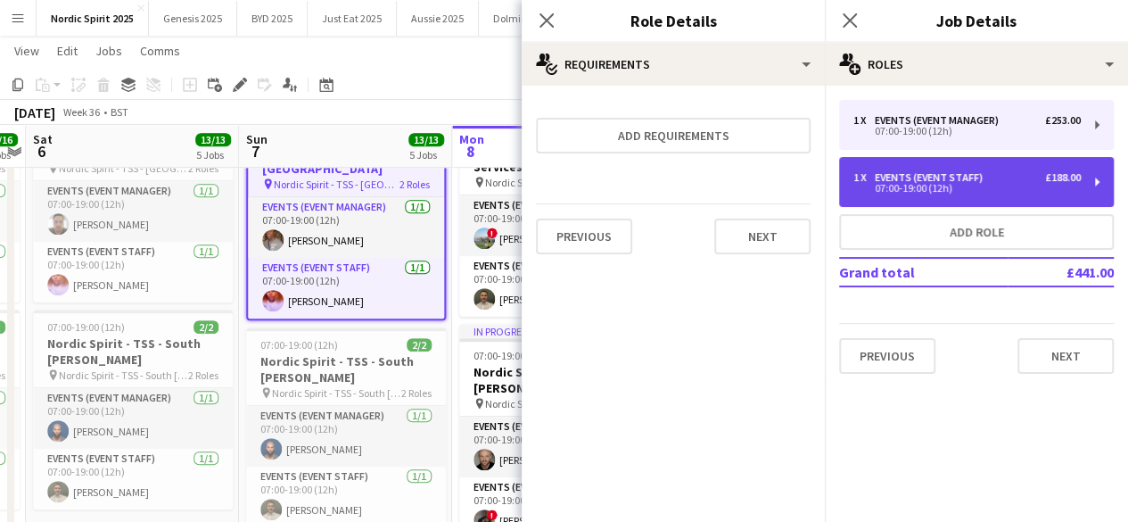
click at [912, 172] on div "Events (Event Staff)" at bounding box center [932, 177] width 115 height 12
type input "**********"
type input "******"
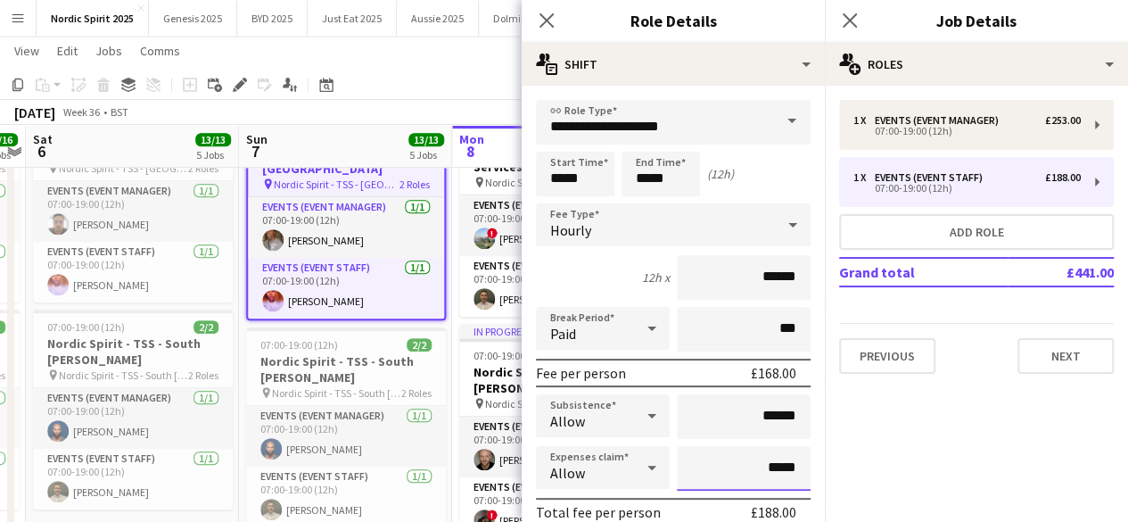
drag, startPoint x: 789, startPoint y: 461, endPoint x: 759, endPoint y: 467, distance: 31.0
click at [759, 467] on input "*****" at bounding box center [744, 468] width 134 height 45
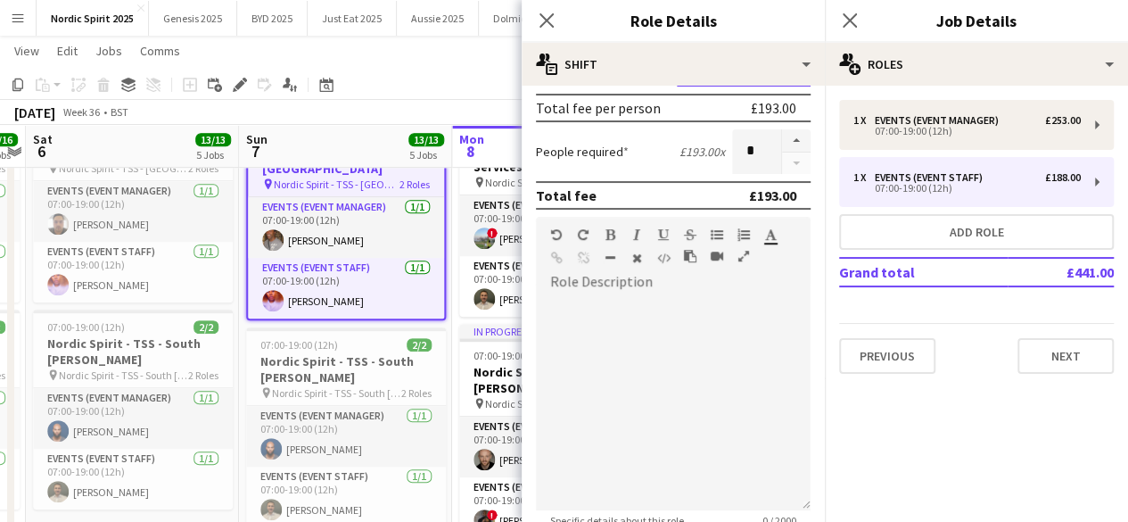
scroll to position [594, 0]
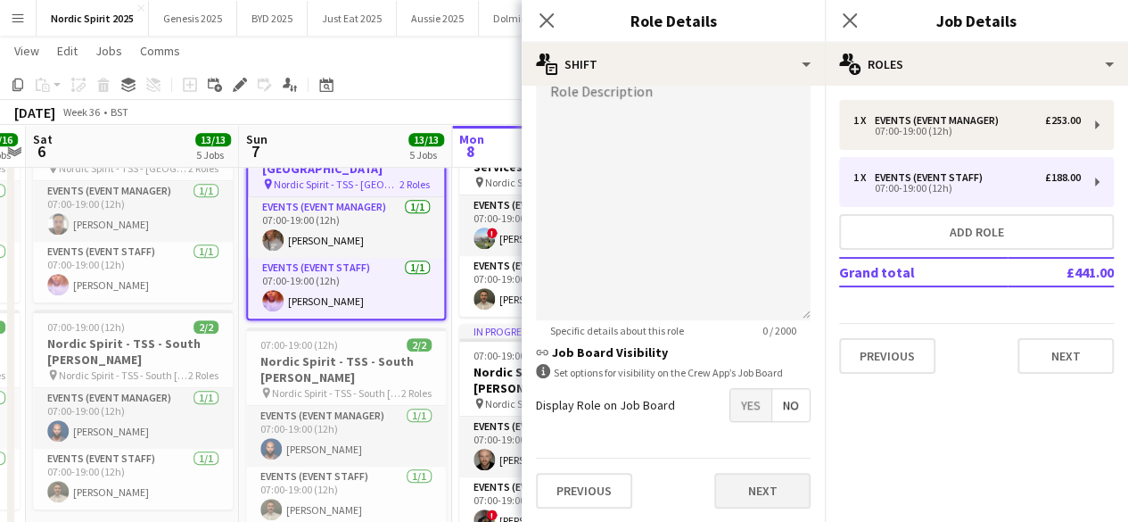
type input "**"
click at [758, 490] on button "Next" at bounding box center [762, 491] width 96 height 36
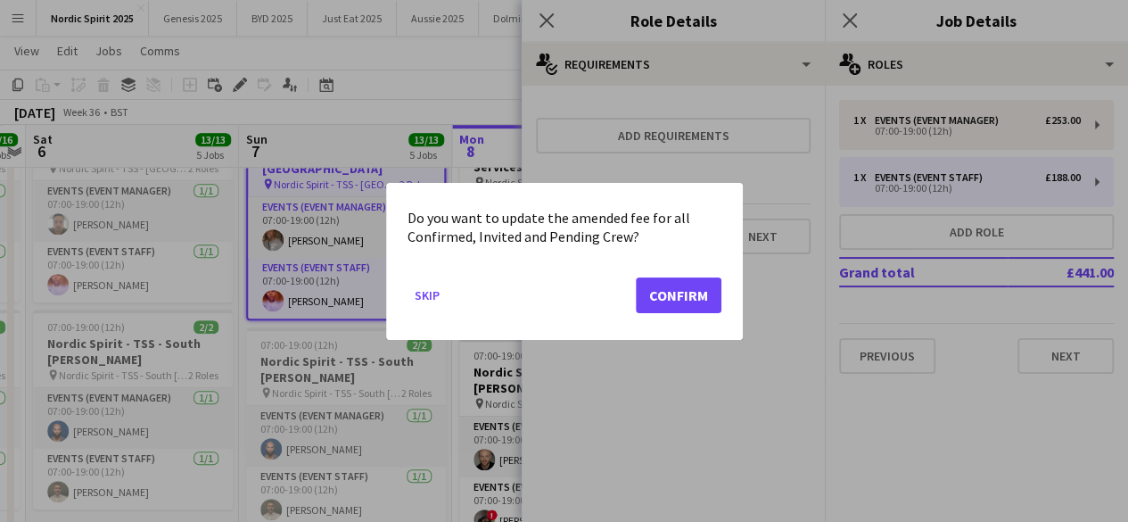
scroll to position [0, 0]
click at [697, 295] on button "Confirm" at bounding box center [679, 294] width 86 height 36
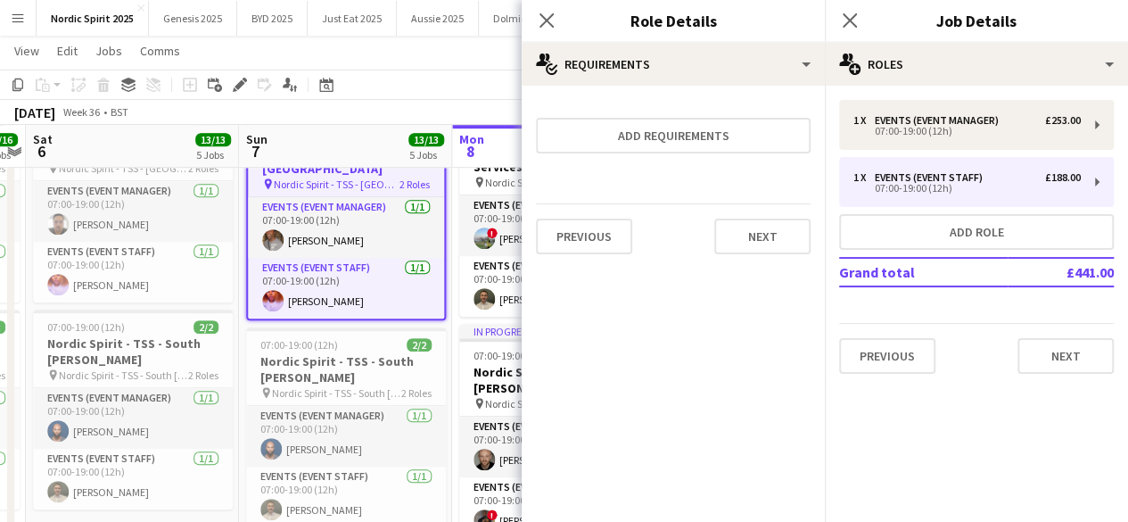
scroll to position [433, 0]
click at [765, 248] on button "Next" at bounding box center [762, 237] width 96 height 36
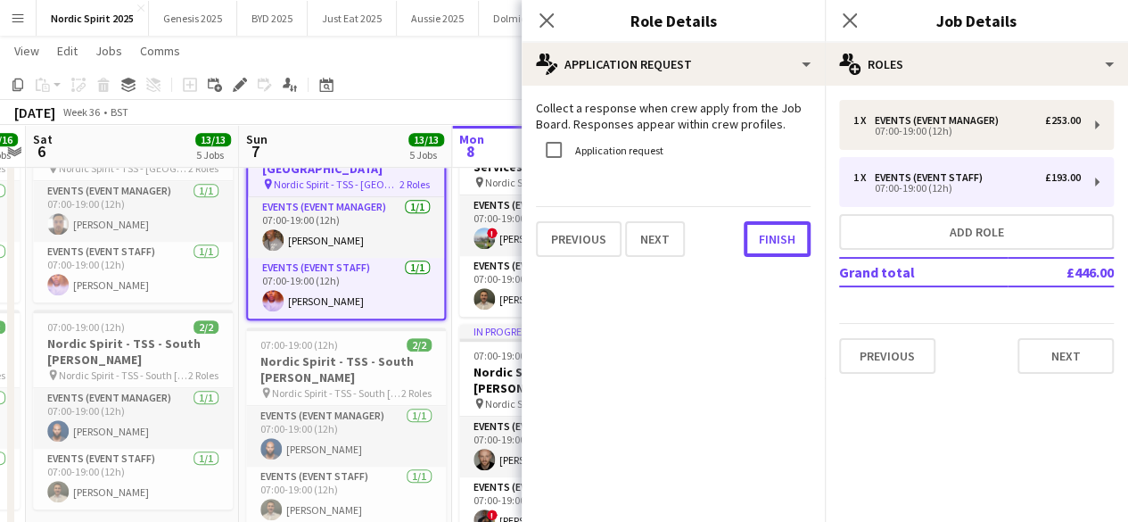
click at [765, 248] on button "Finish" at bounding box center [777, 239] width 67 height 36
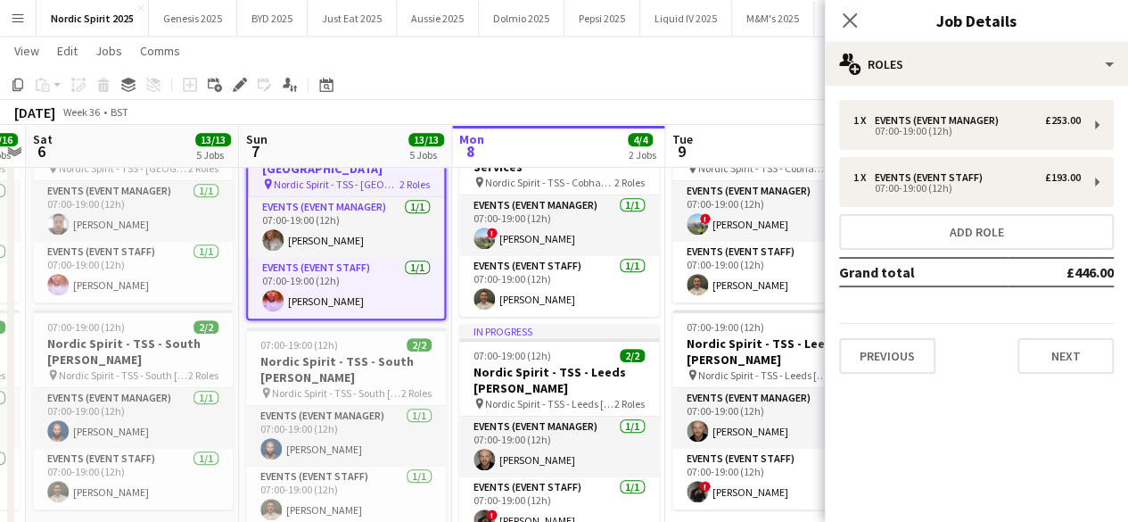
click at [765, 69] on app-page-menu "View Day view expanded Day view collapsed Month view Date picker Jump to [DATE]…" at bounding box center [564, 53] width 1128 height 34
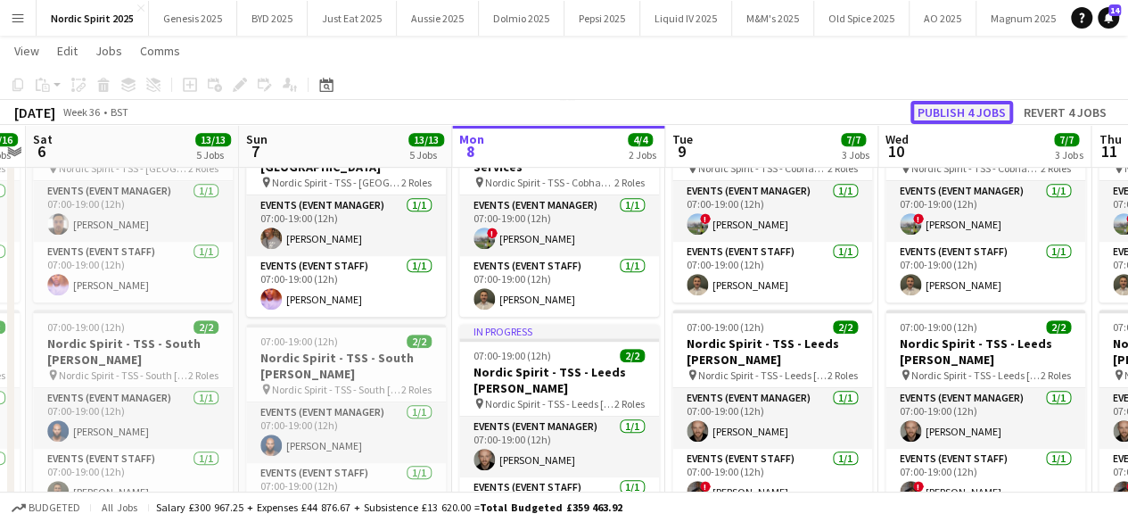
click at [936, 116] on button "Publish 4 jobs" at bounding box center [962, 112] width 103 height 23
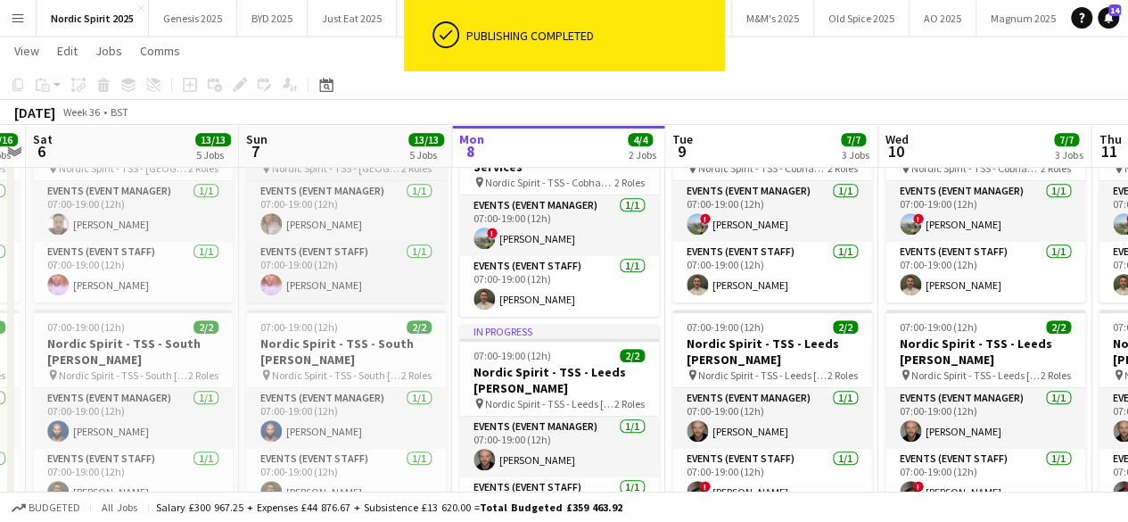
click at [377, 175] on app-job-card "07:00-19:00 (12h) 2/2 Nordic Spirit - TSS - [GEOGRAPHIC_DATA] pin Nordic Spirit…" at bounding box center [346, 203] width 200 height 200
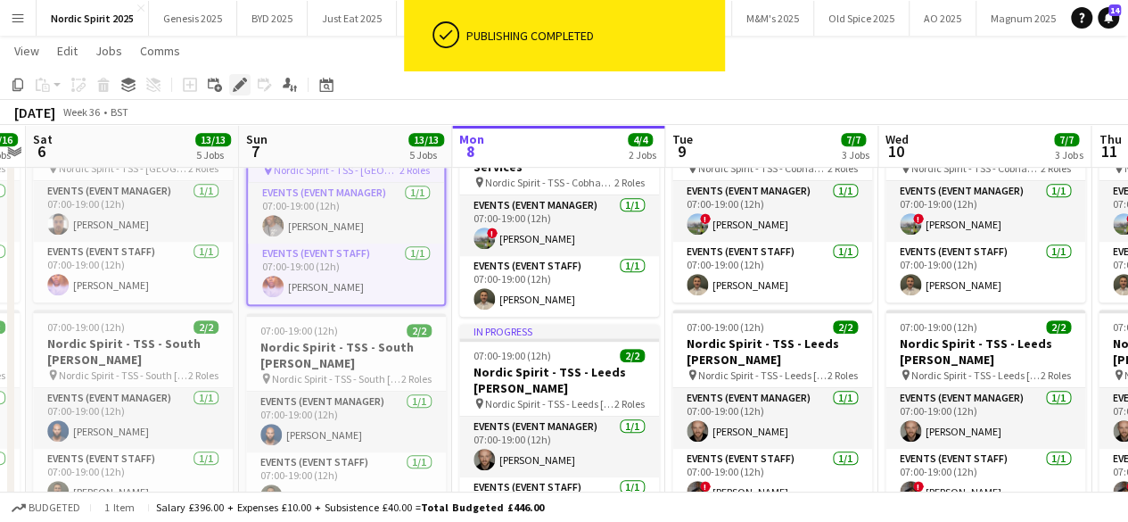
click at [238, 87] on icon at bounding box center [240, 85] width 10 height 10
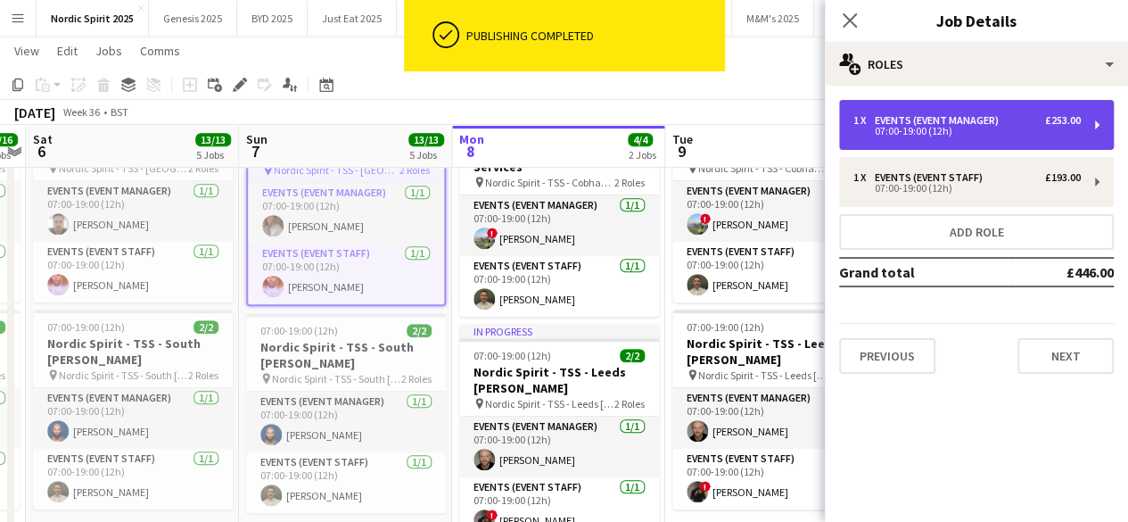
click at [1052, 115] on div "£253.00" at bounding box center [1063, 120] width 36 height 12
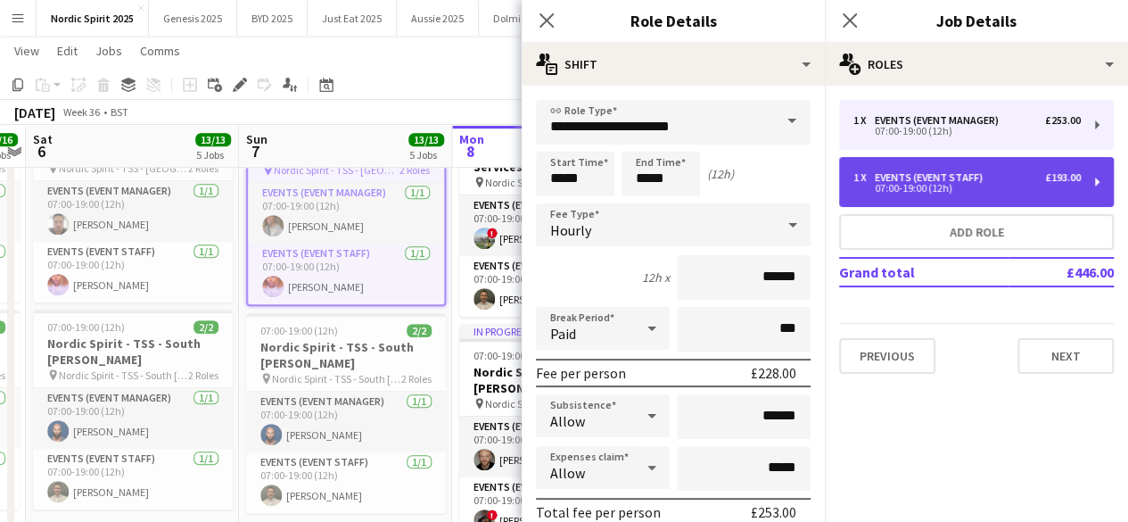
click at [1049, 170] on div "1 x Events (Event Staff) £193.00 07:00-19:00 (12h)" at bounding box center [976, 182] width 275 height 50
type input "**********"
type input "******"
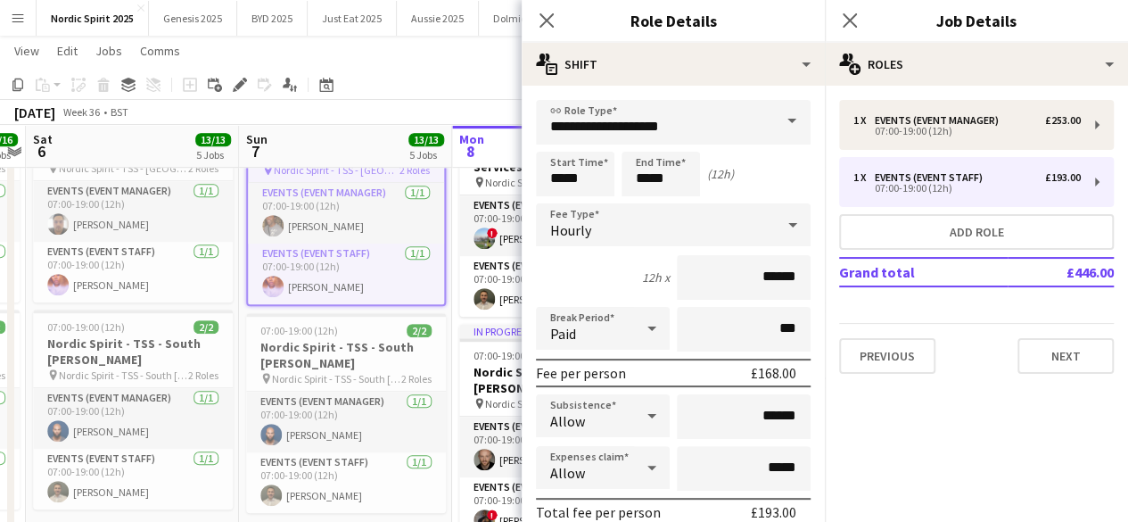
click at [462, 95] on app-toolbar "Copy Paste Paste Ctrl+V Paste with crew Ctrl+Shift+V Paste linked Job [GEOGRAPH…" at bounding box center [564, 85] width 1128 height 30
